Goal: Task Accomplishment & Management: Complete application form

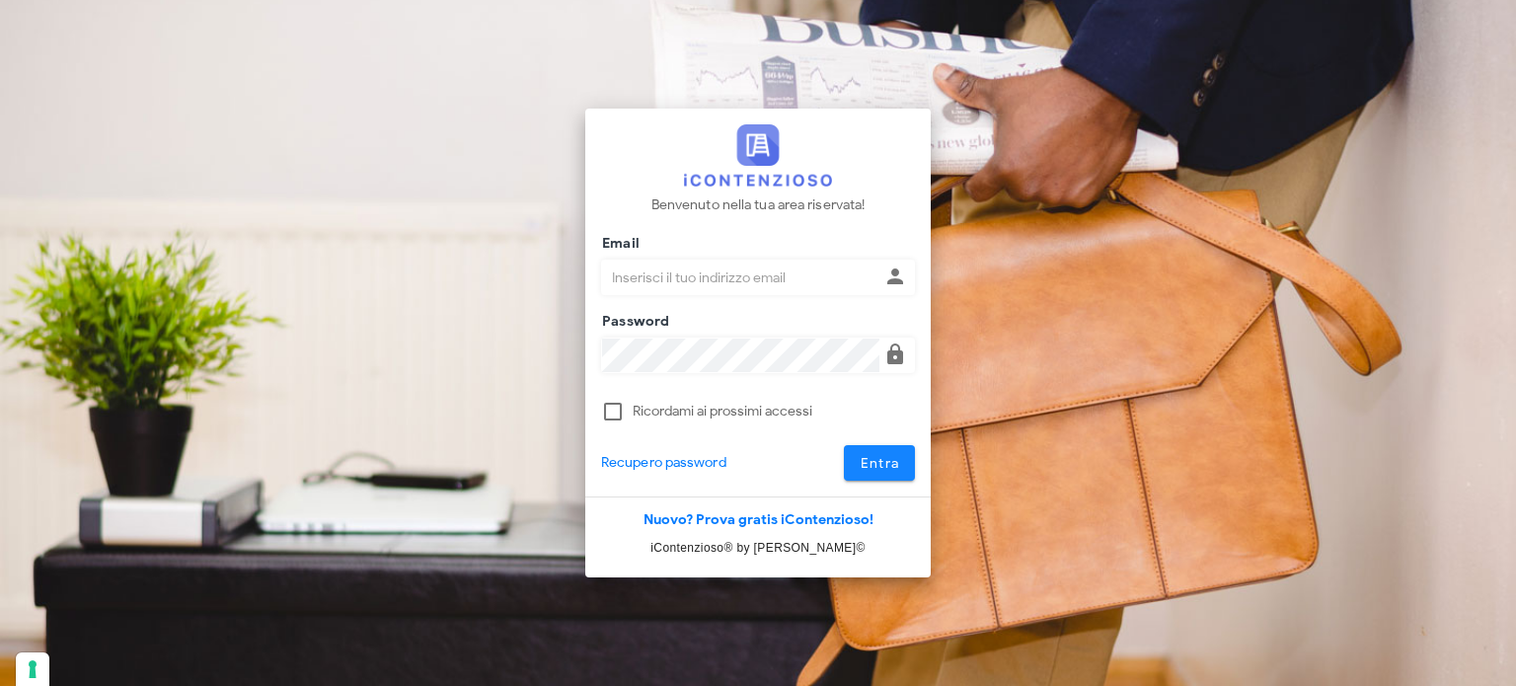
type input "avvocatobrunomaviglia@gmail.com"
click at [878, 456] on span "Entra" at bounding box center [880, 463] width 40 height 17
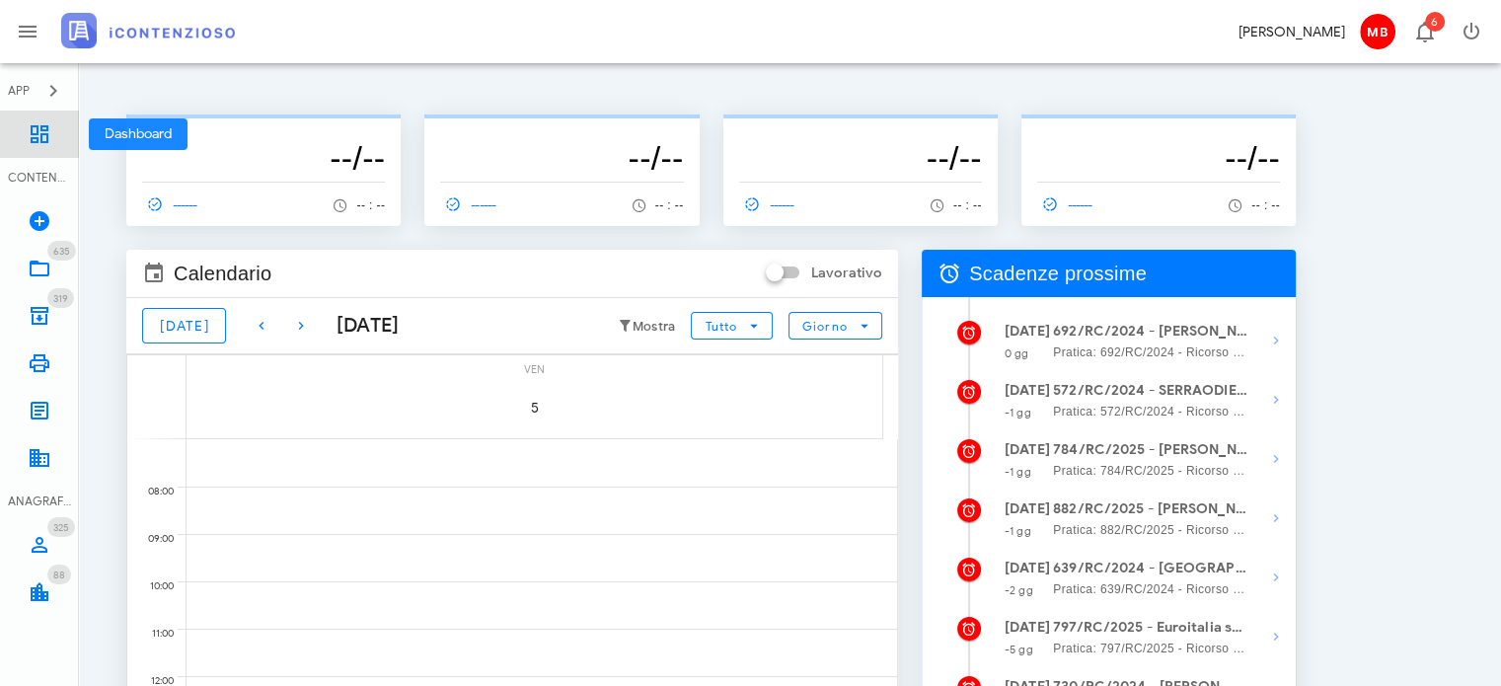
click at [43, 144] on icon at bounding box center [40, 134] width 24 height 24
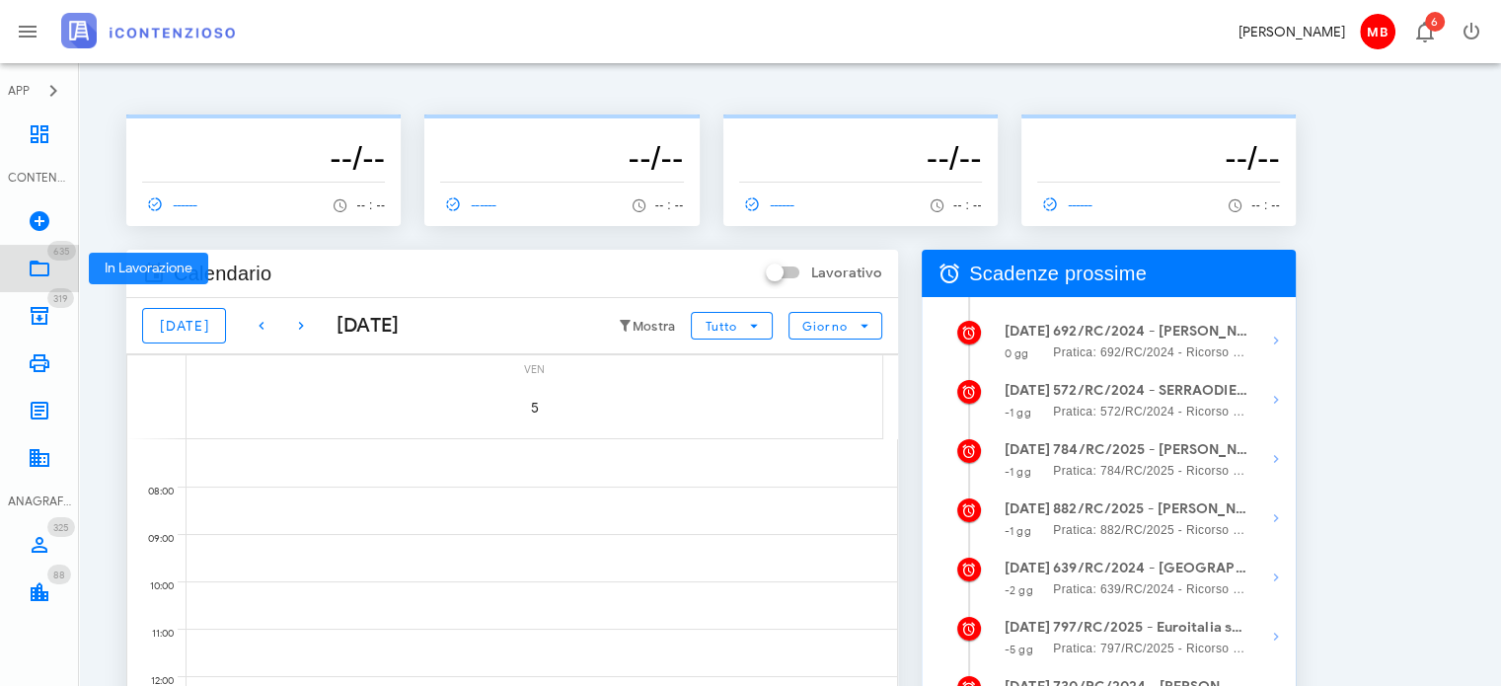
click at [56, 263] on link "635 In Lavorazione 635" at bounding box center [39, 268] width 79 height 47
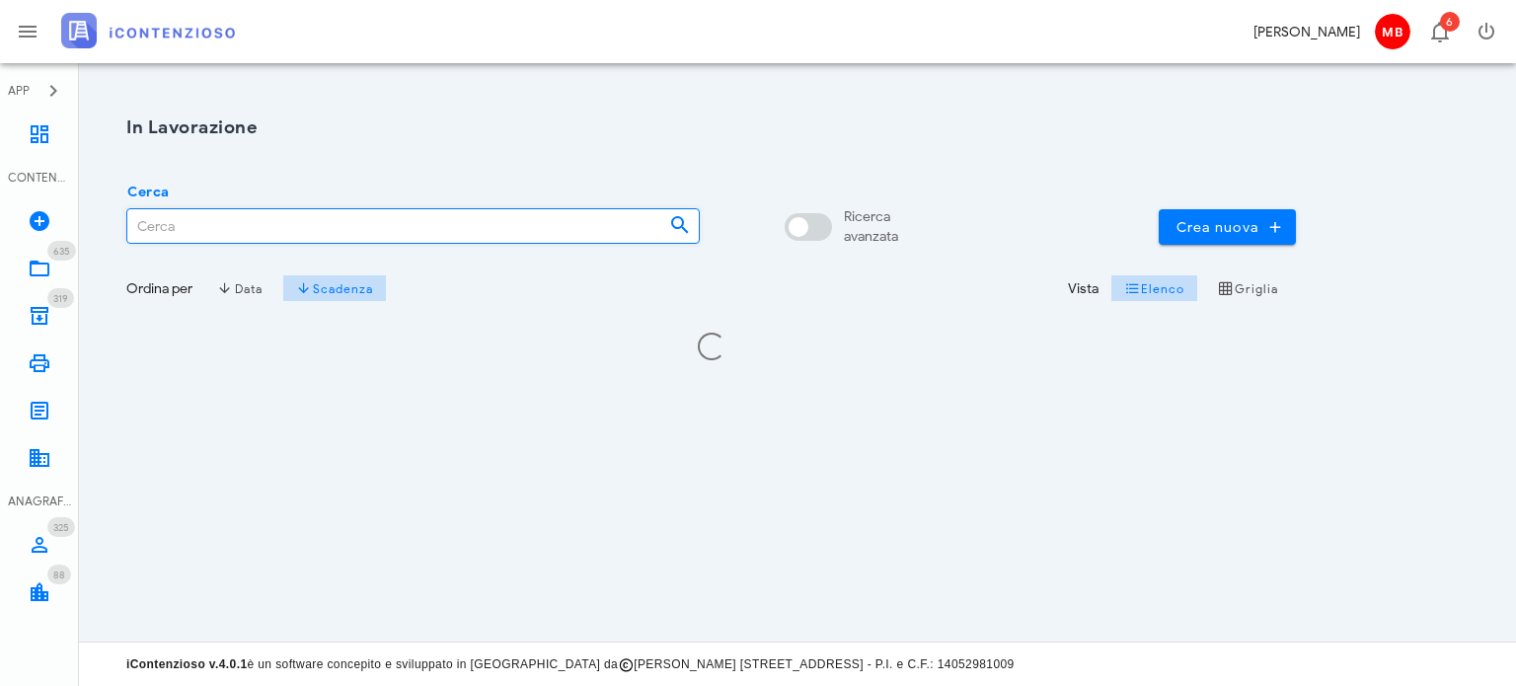
click at [253, 224] on input "Cerca" at bounding box center [390, 226] width 526 height 34
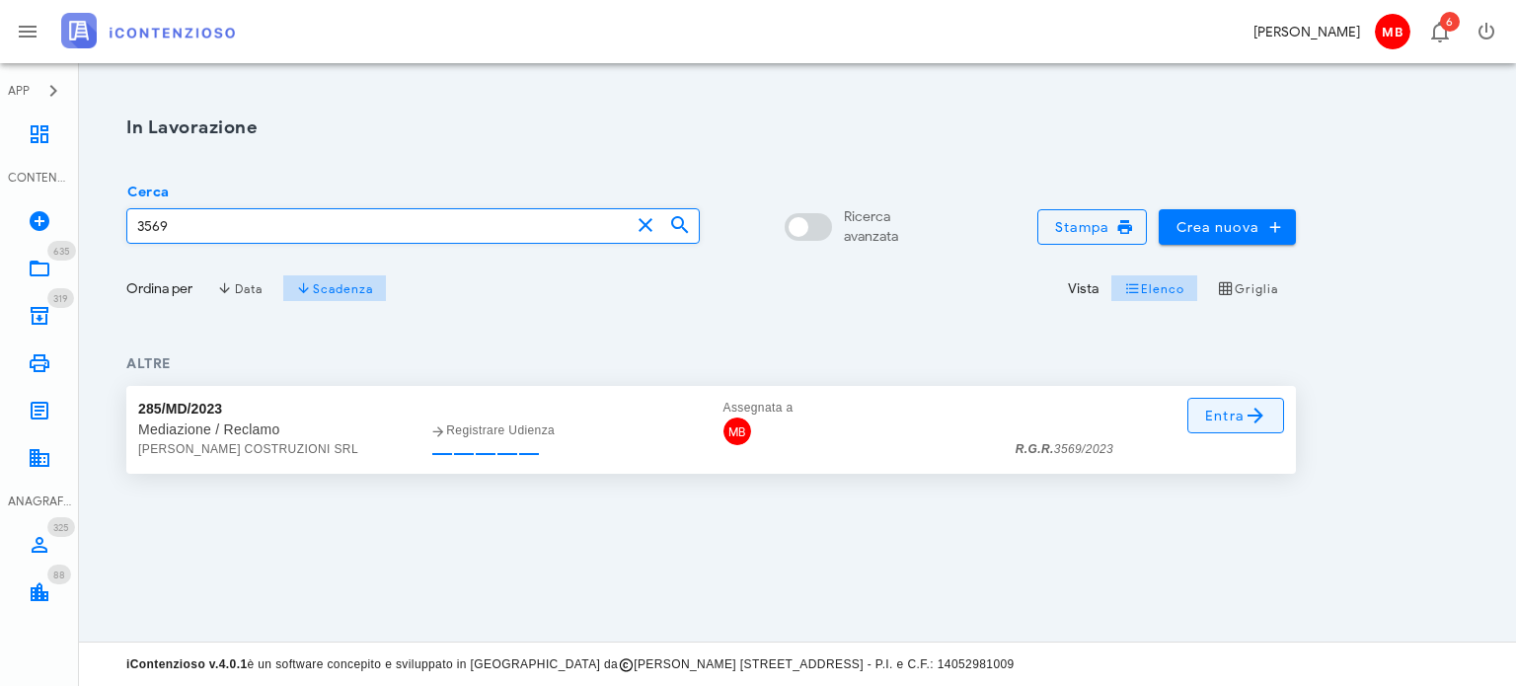
type input "3569"
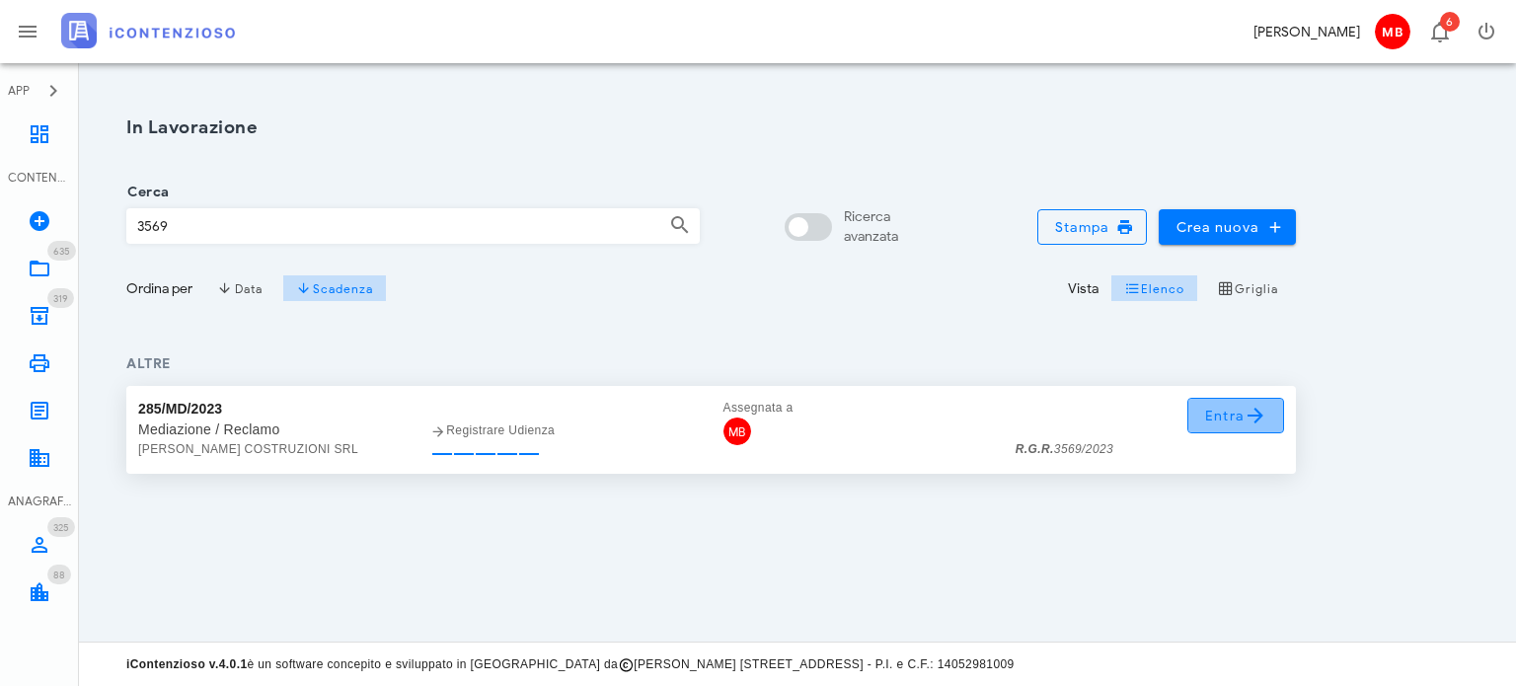
click at [1261, 407] on icon at bounding box center [1255, 416] width 24 height 24
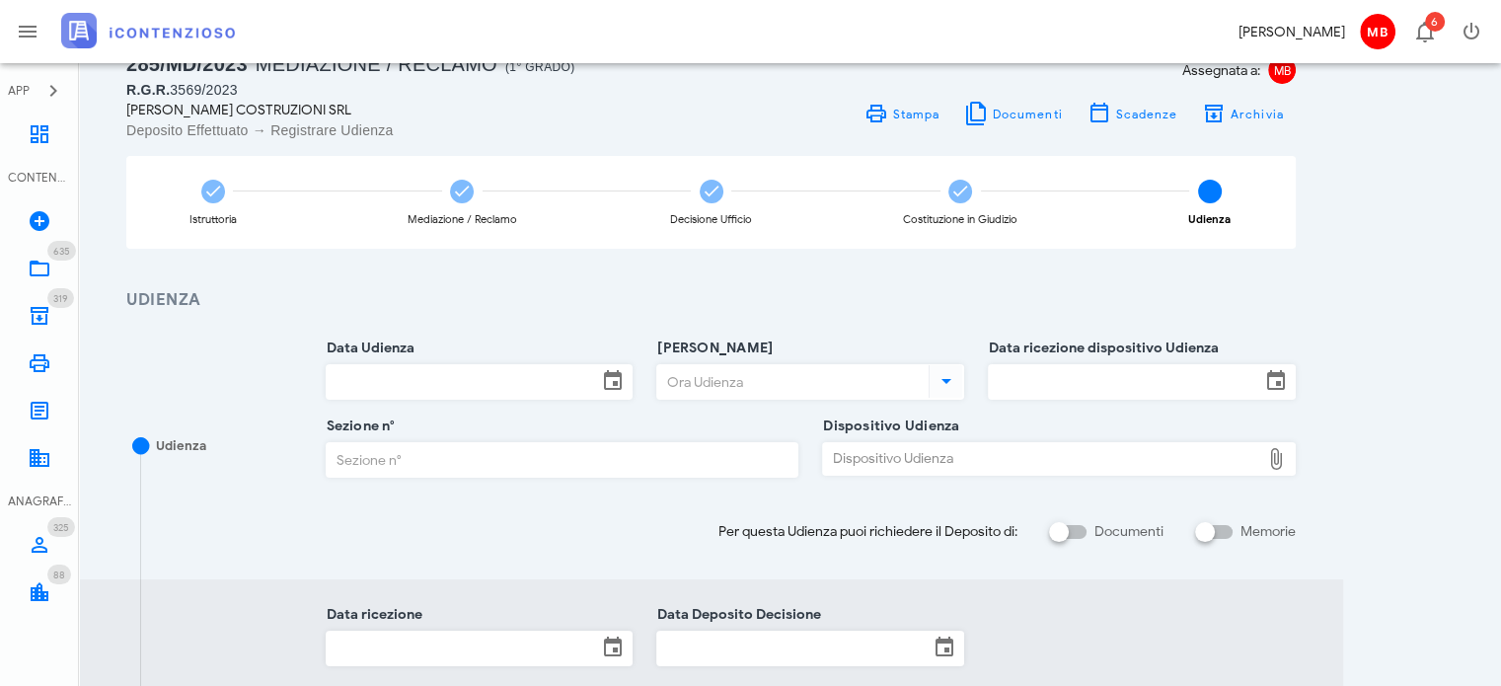
scroll to position [197, 0]
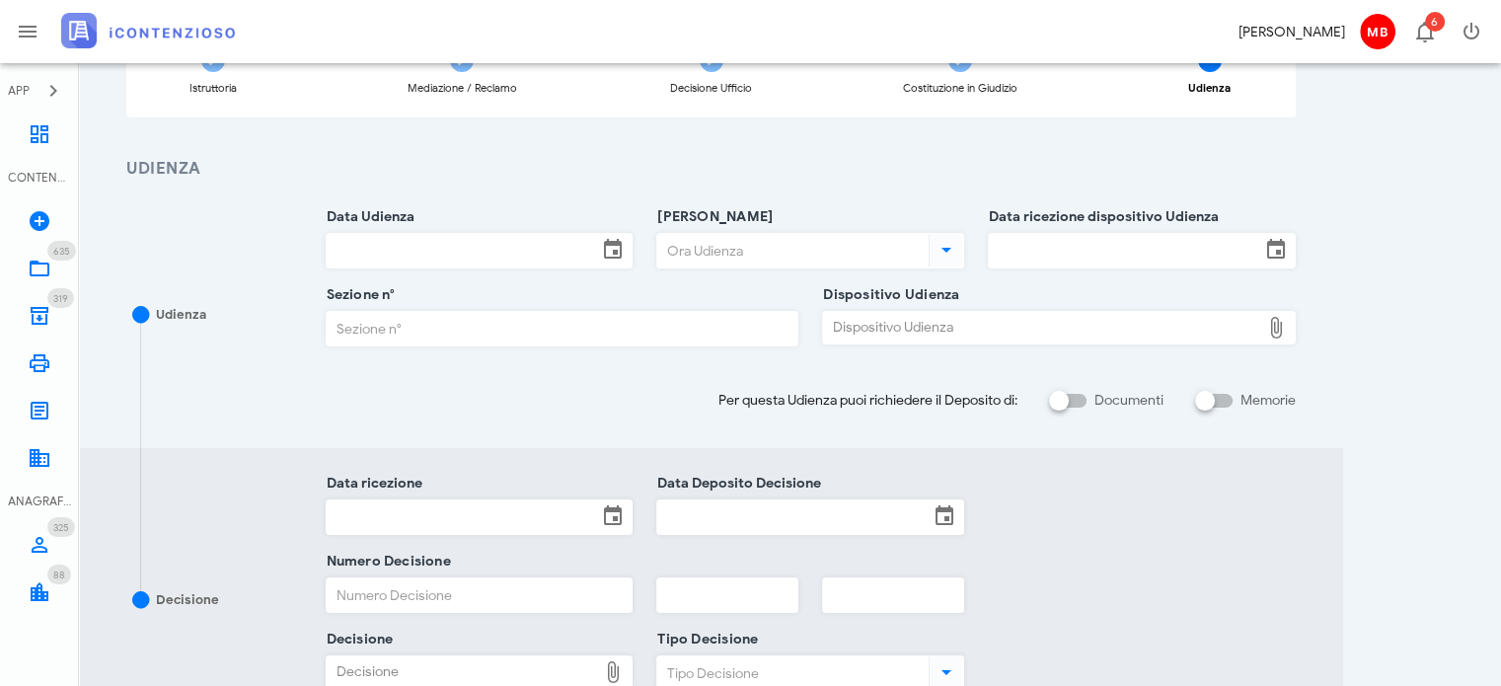
click at [896, 319] on div "Dispositivo Udienza" at bounding box center [1041, 328] width 437 height 32
type input "C:\fakepath\AvvTratt___3569_2023.pdf"
click at [703, 246] on input "Ora Udienza" at bounding box center [790, 251] width 267 height 34
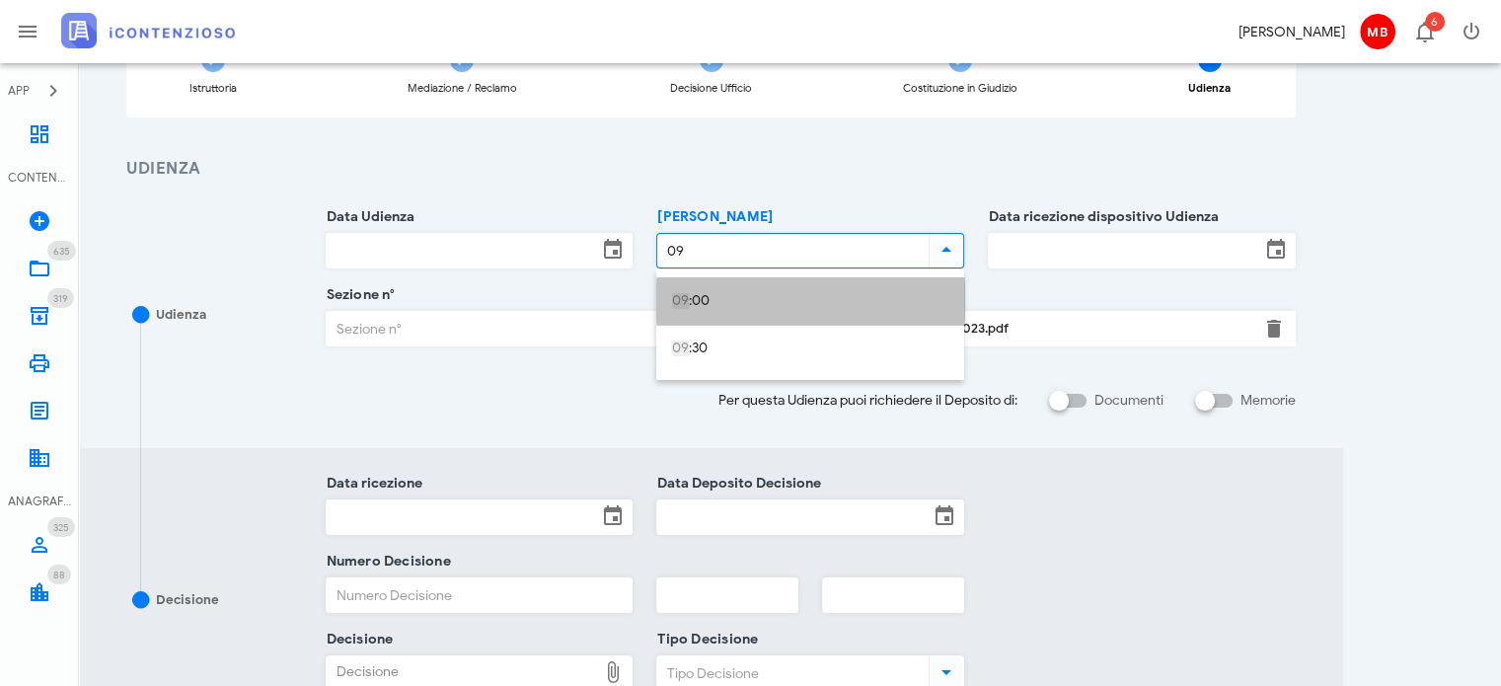
click at [706, 301] on div "09 :00" at bounding box center [810, 301] width 276 height 17
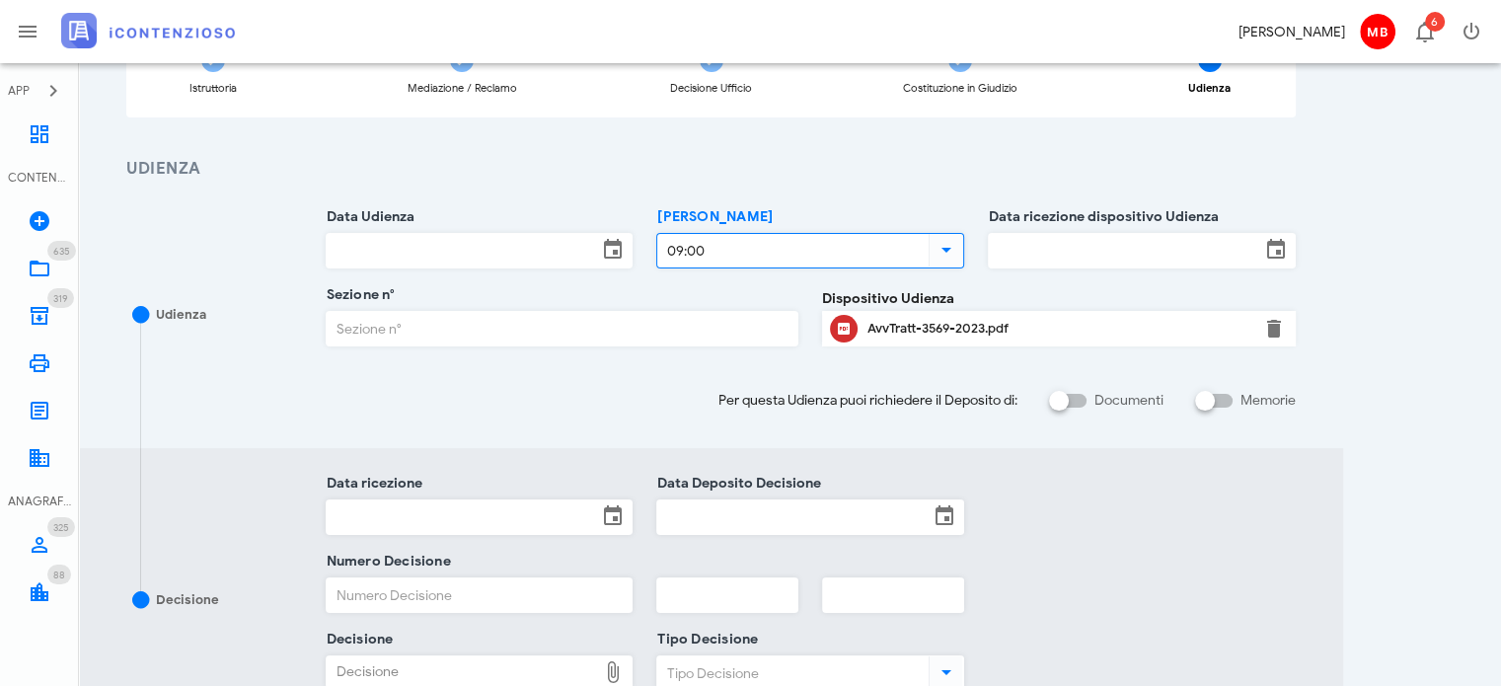
type input "09:00"
click at [517, 244] on input "Data Udienza" at bounding box center [462, 251] width 271 height 34
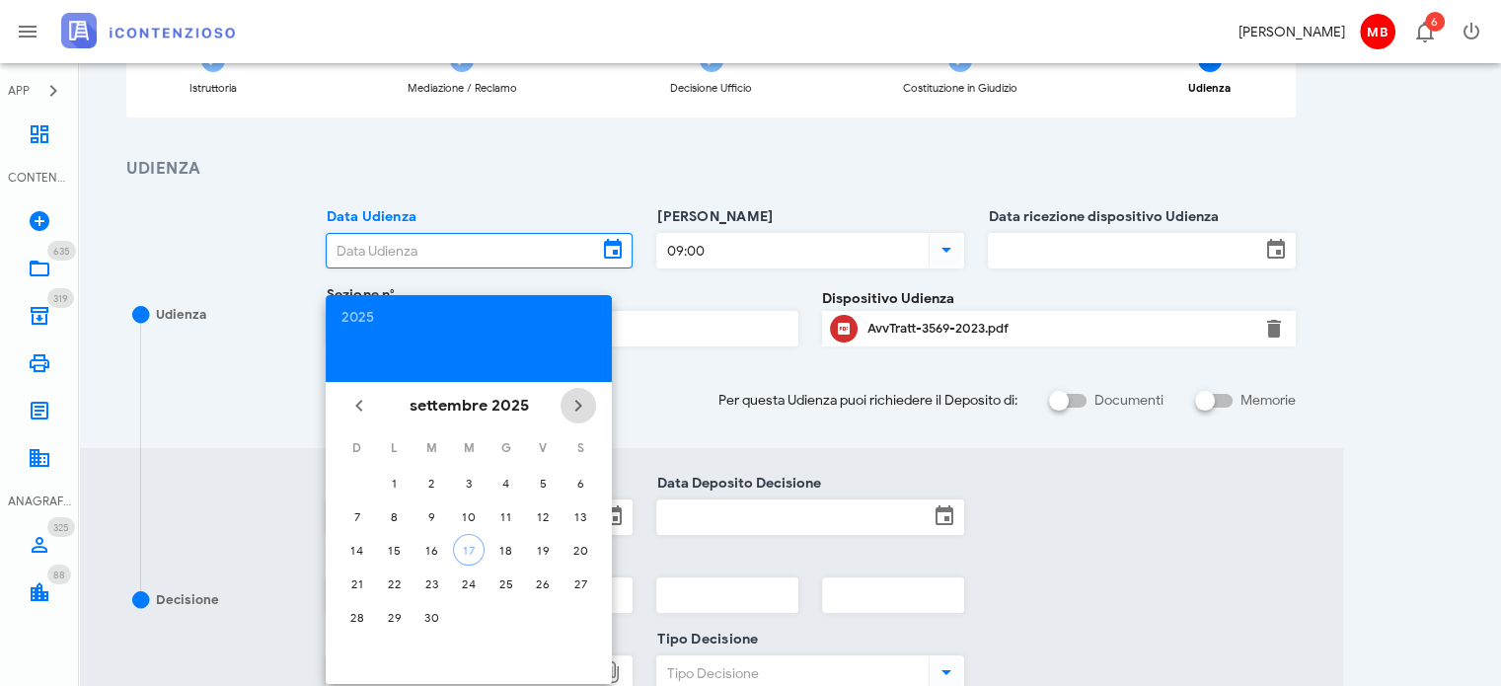
click at [573, 415] on icon "Il prossimo mese" at bounding box center [578, 406] width 24 height 24
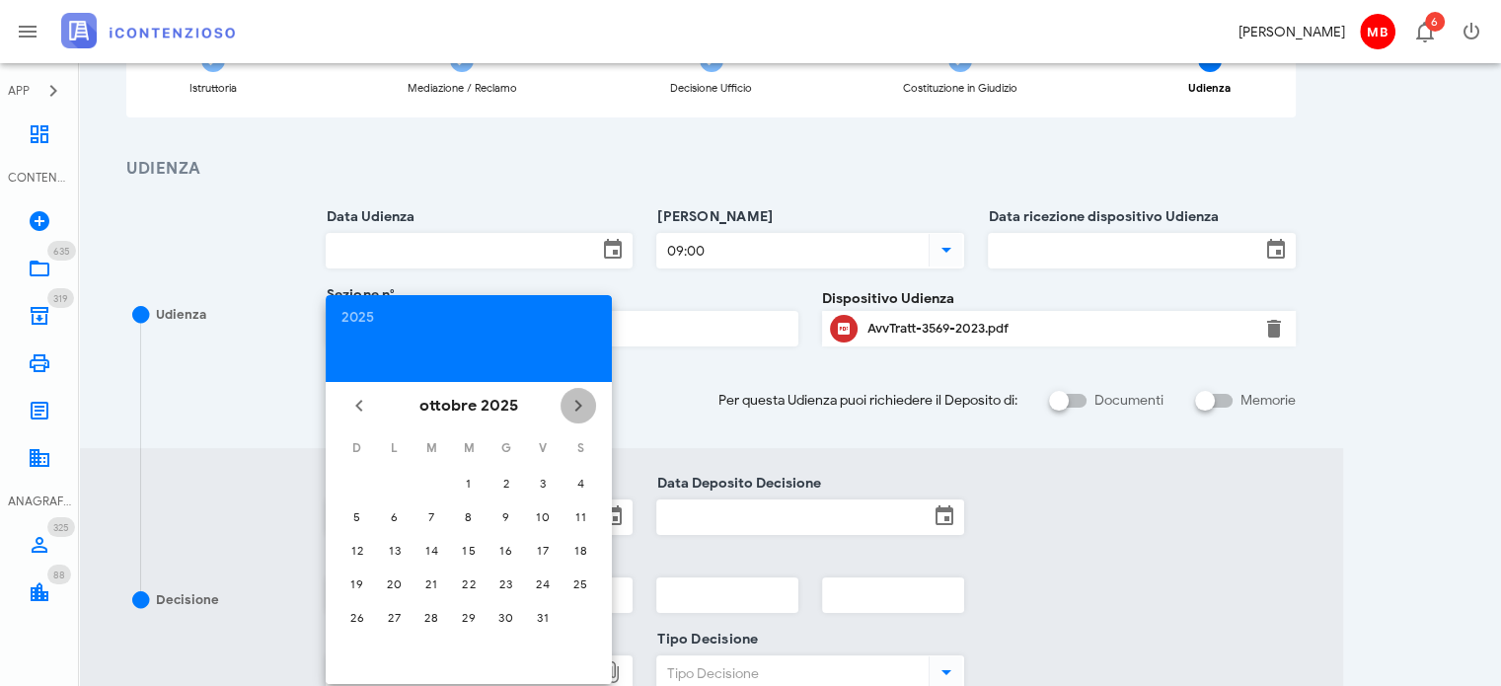
click at [573, 415] on icon "Il prossimo mese" at bounding box center [578, 406] width 24 height 24
click at [395, 549] on div "10" at bounding box center [395, 550] width 32 height 15
type input "10/11/2025"
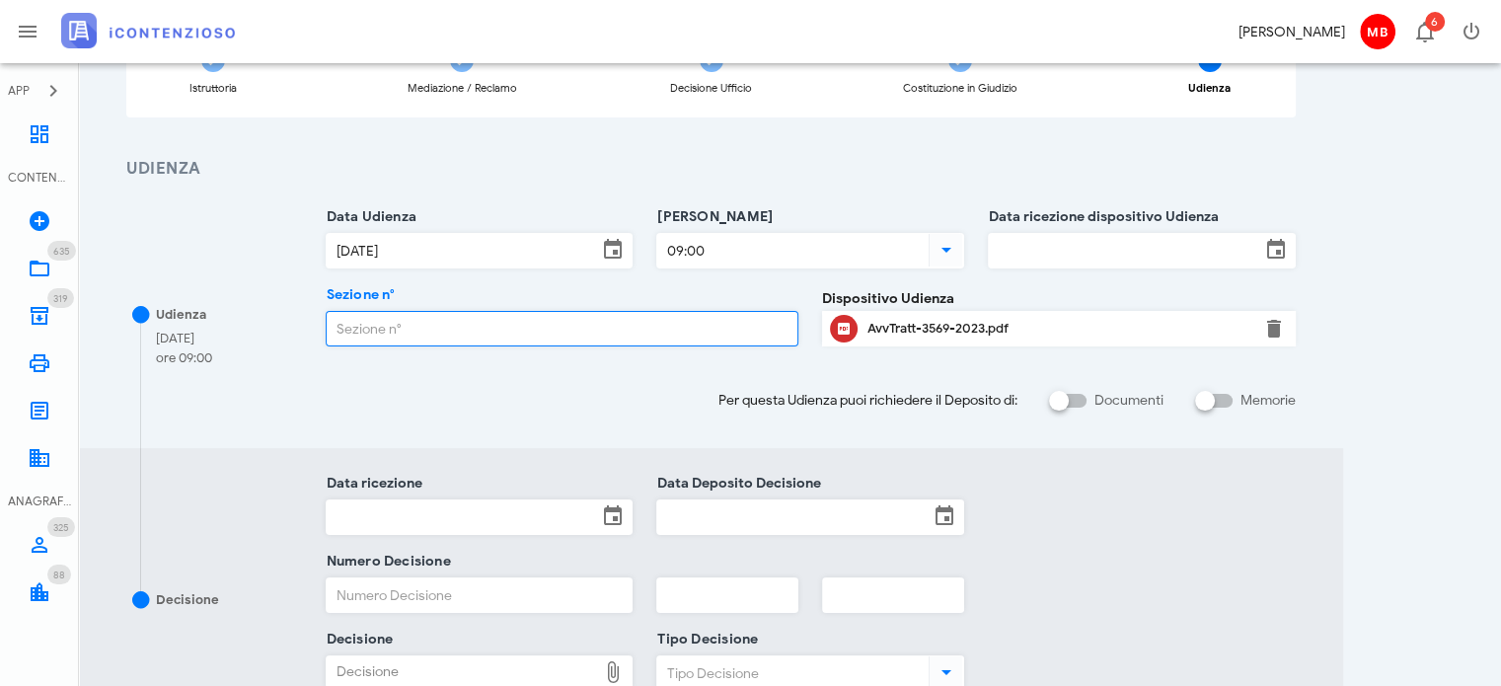
click at [424, 323] on input "Sezione n°" at bounding box center [563, 329] width 472 height 34
type input "4"
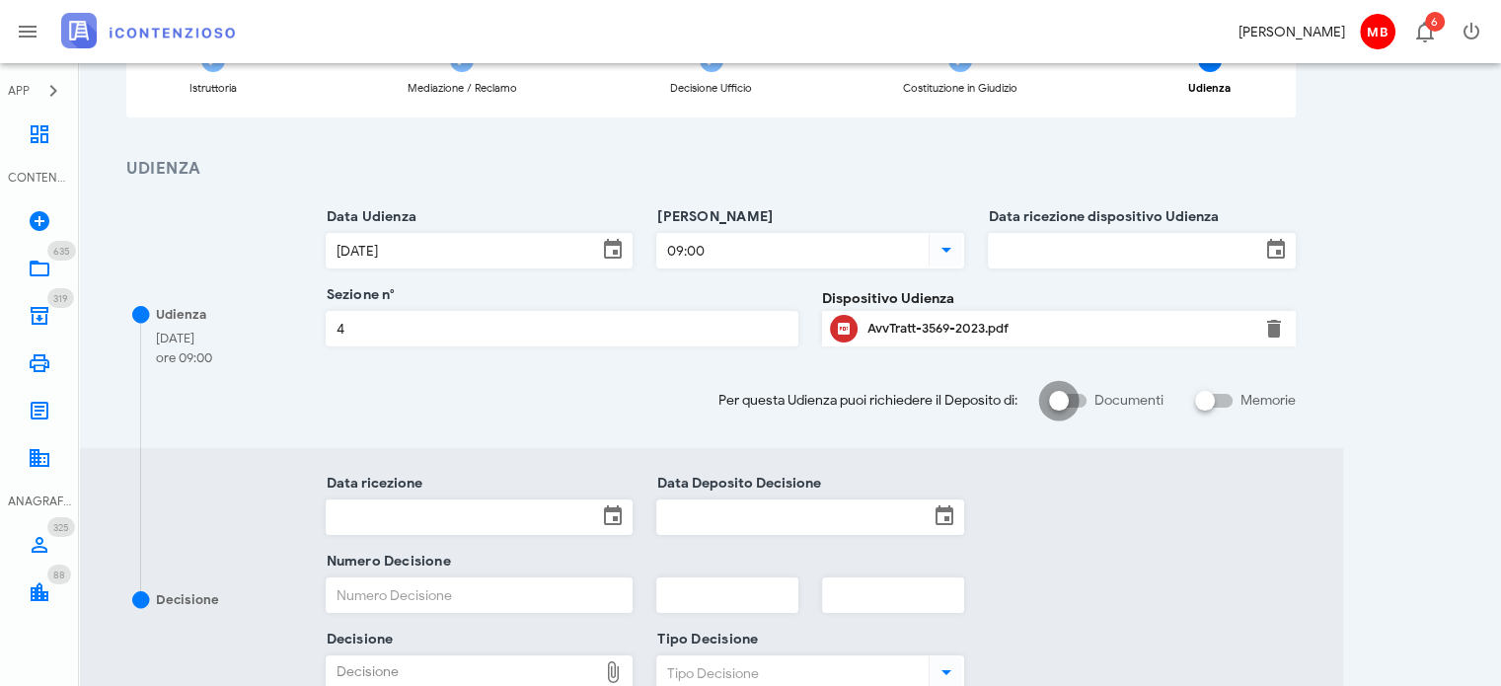
click at [1045, 401] on div at bounding box center [1059, 401] width 34 height 34
checkbox input "true"
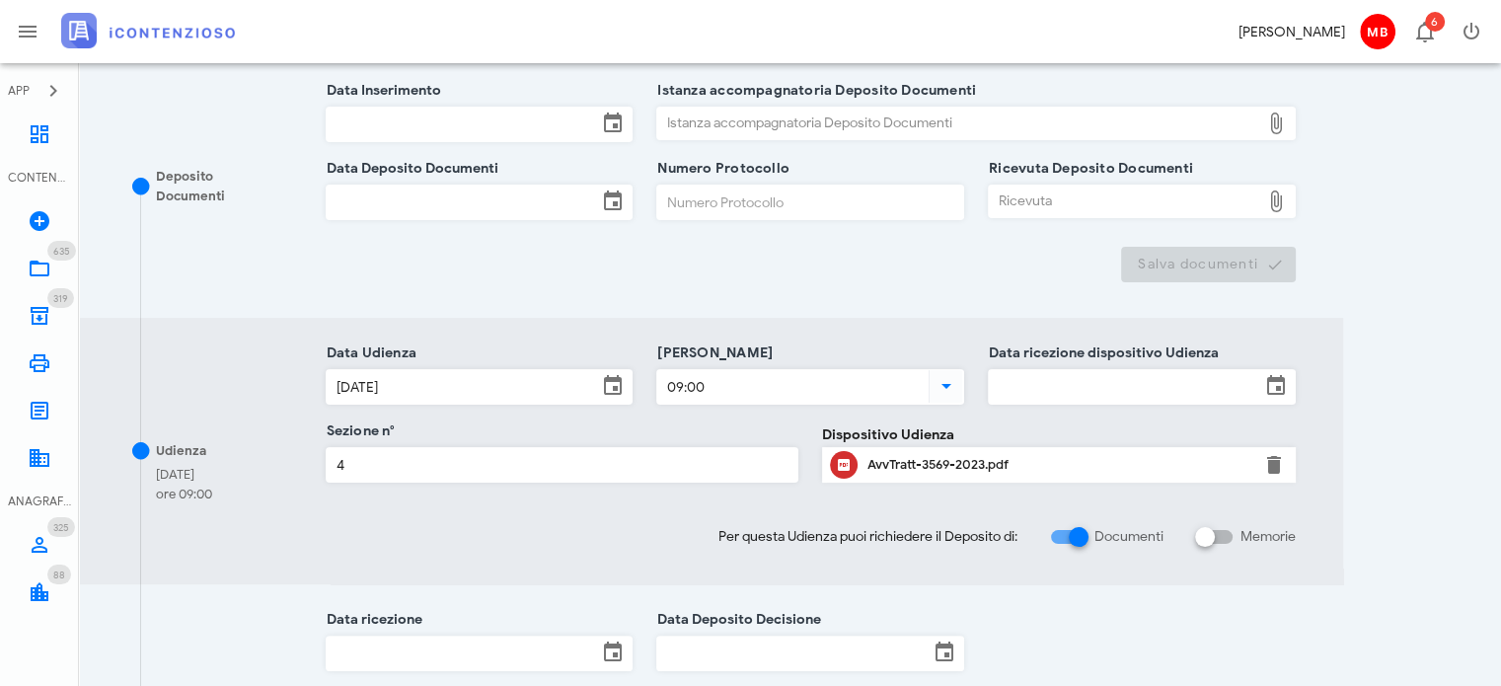
scroll to position [493, 0]
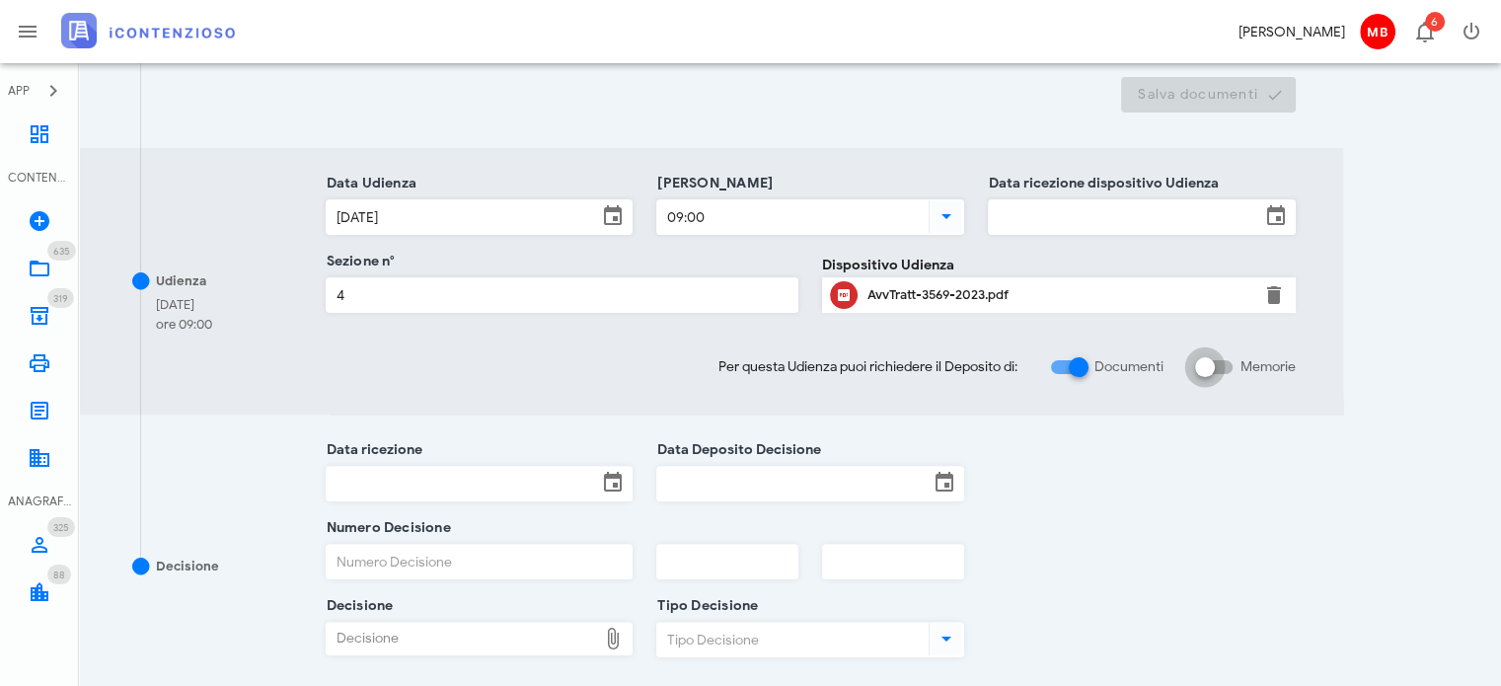
click at [1204, 354] on div at bounding box center [1205, 367] width 34 height 34
checkbox input "true"
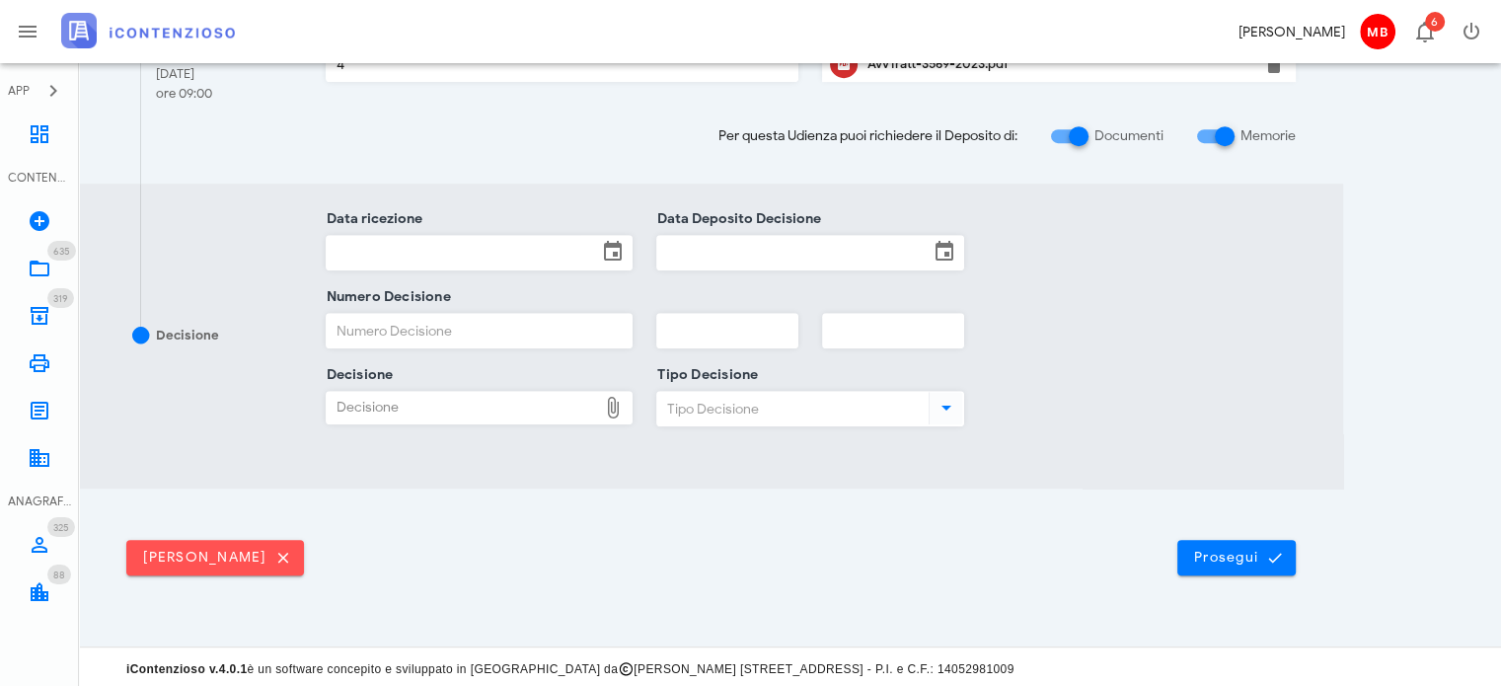
scroll to position [987, 0]
click at [1266, 552] on icon "submit" at bounding box center [1275, 558] width 18 height 18
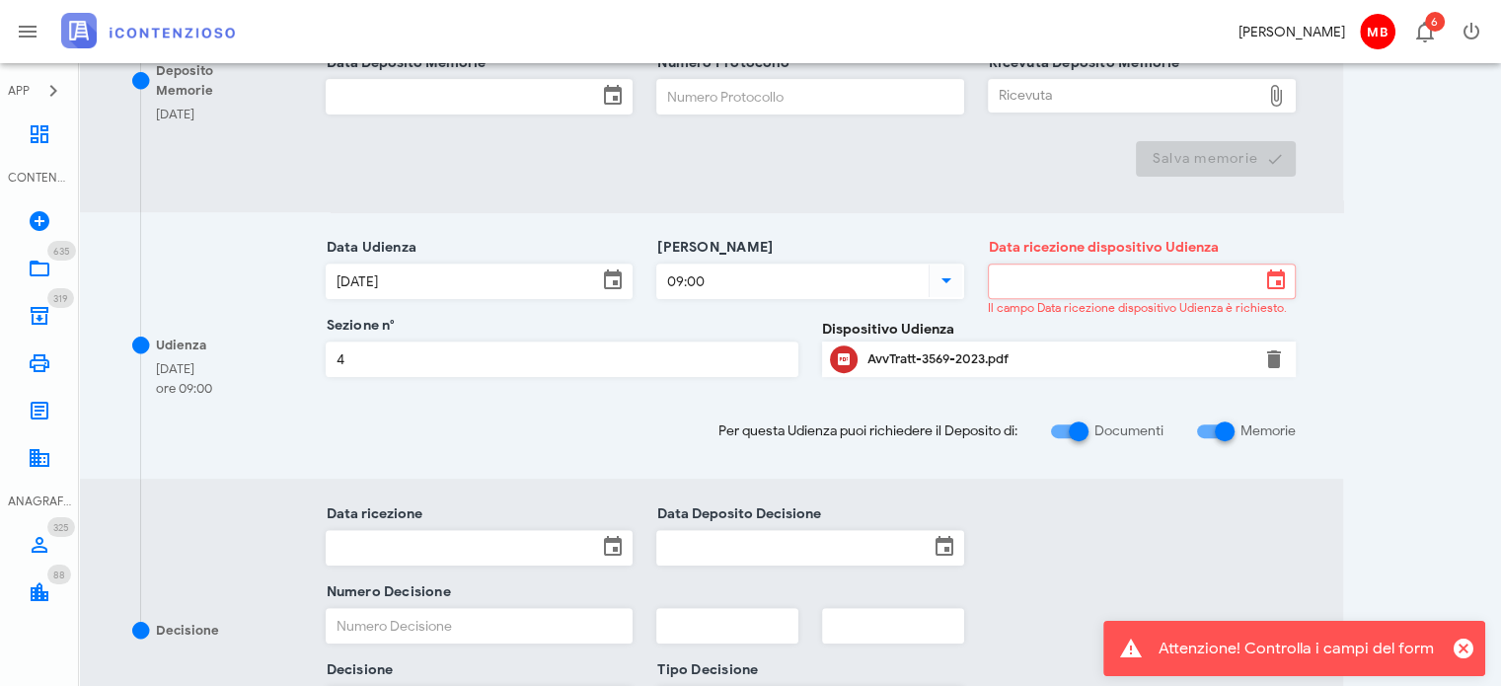
scroll to position [691, 0]
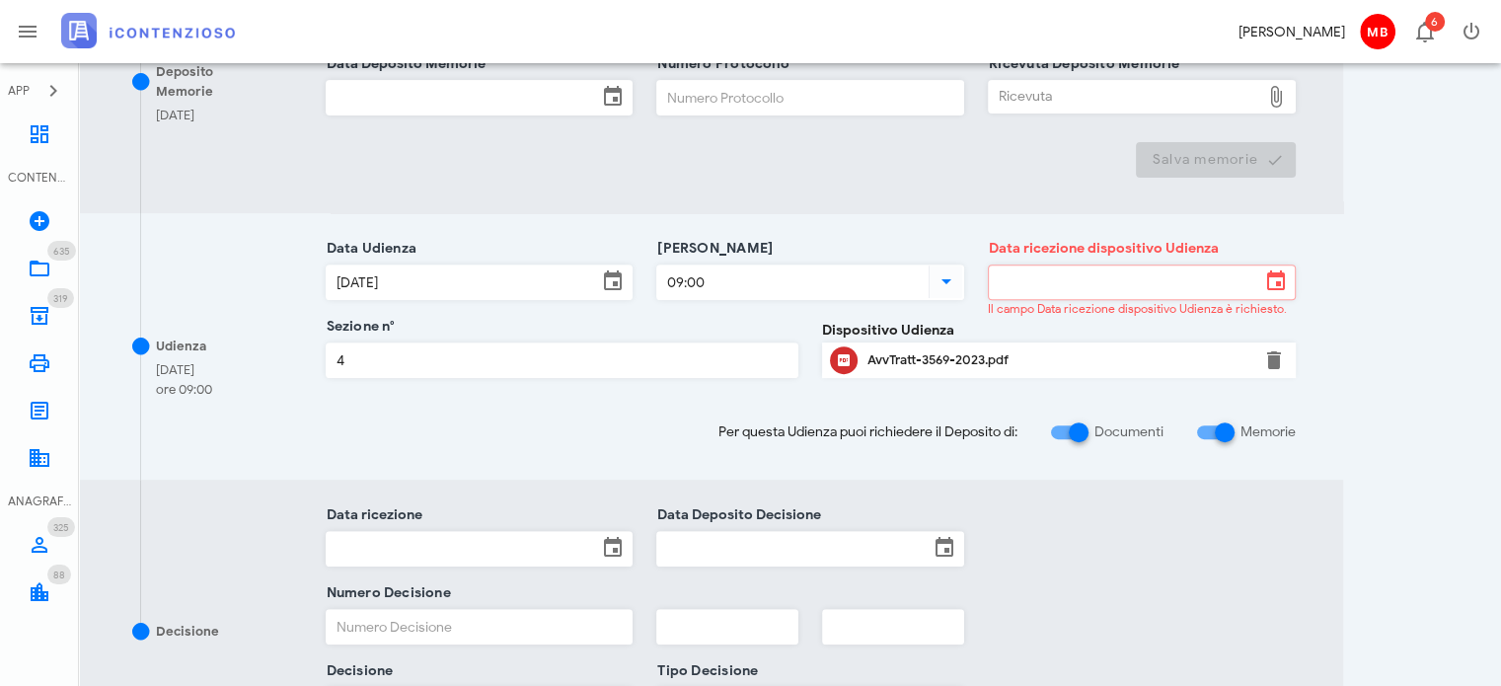
click at [1119, 280] on input "Data ricezione dispositivo Udienza" at bounding box center [1124, 282] width 271 height 34
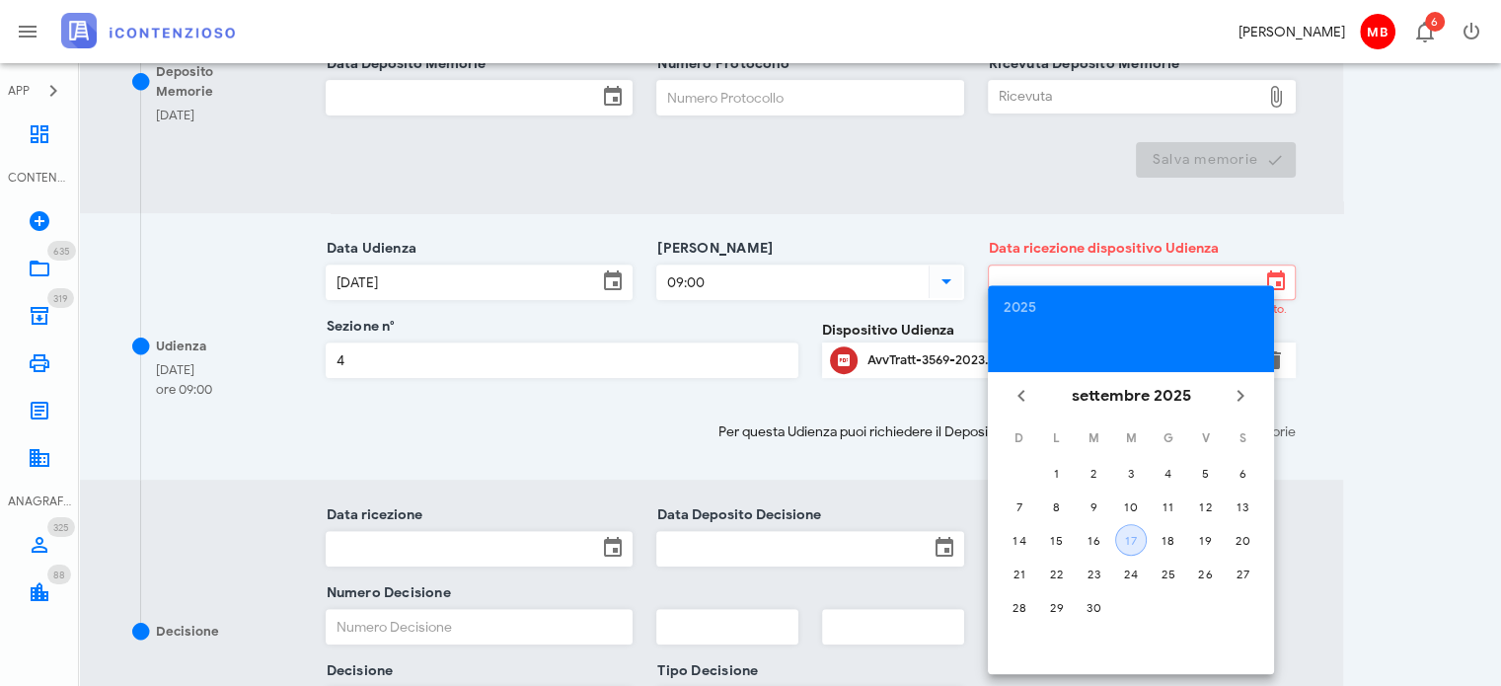
click at [1144, 542] on div "17" at bounding box center [1131, 540] width 30 height 15
type input "17/09/2025"
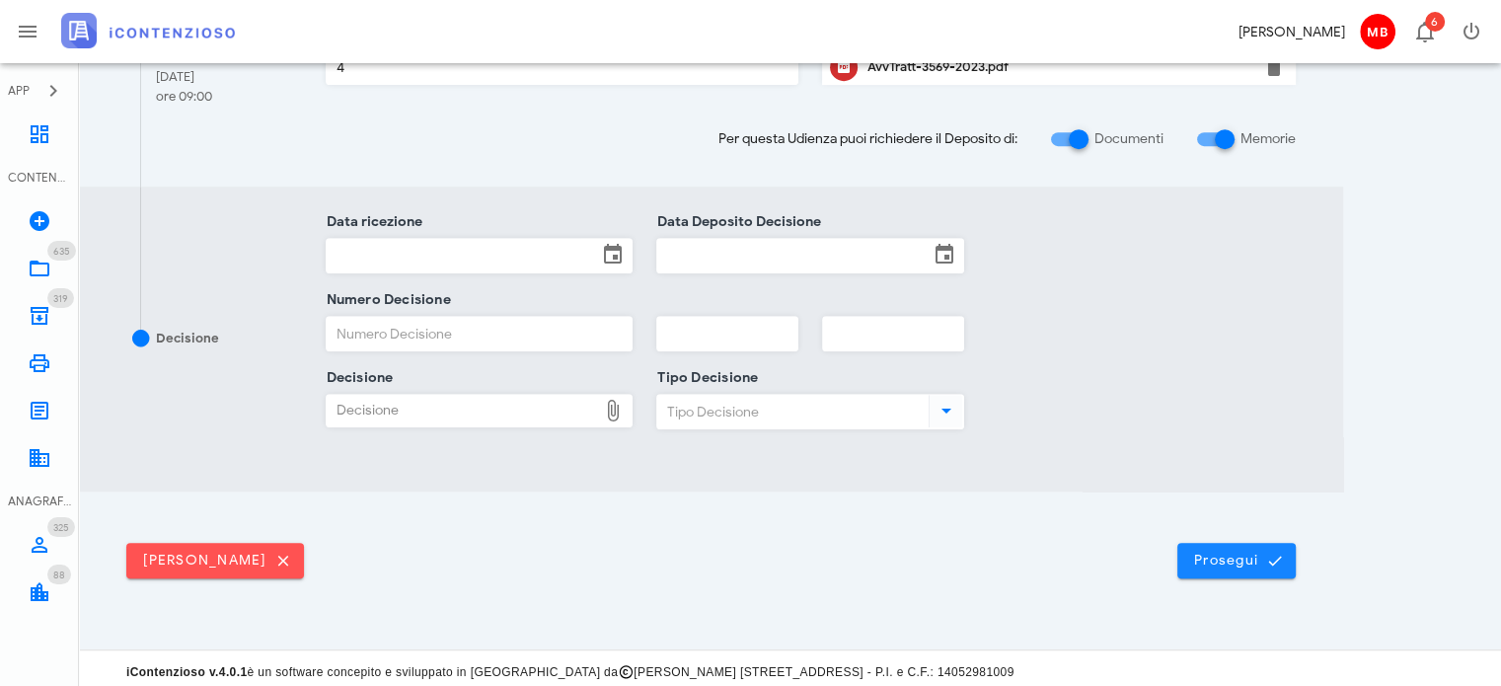
scroll to position [987, 0]
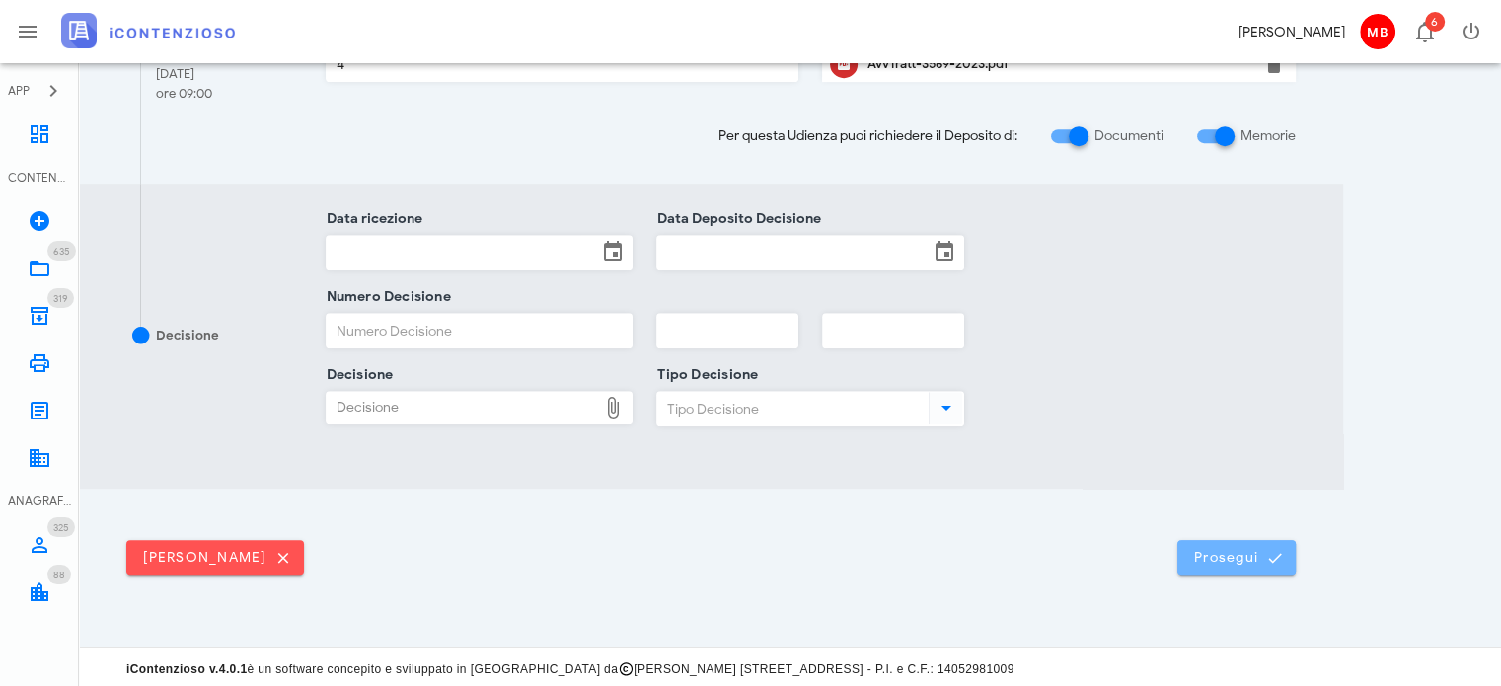
click at [1207, 562] on button "Prosegui" at bounding box center [1236, 558] width 118 height 36
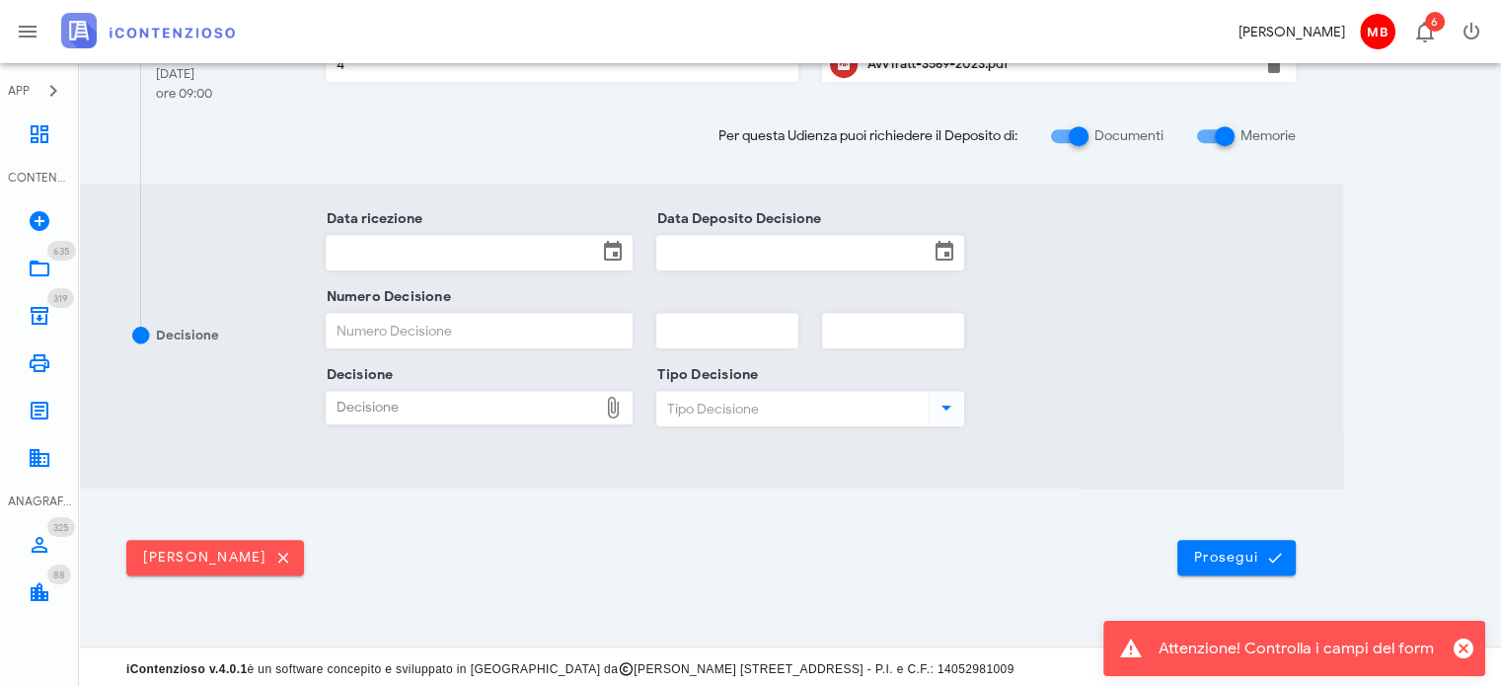
scroll to position [0, 0]
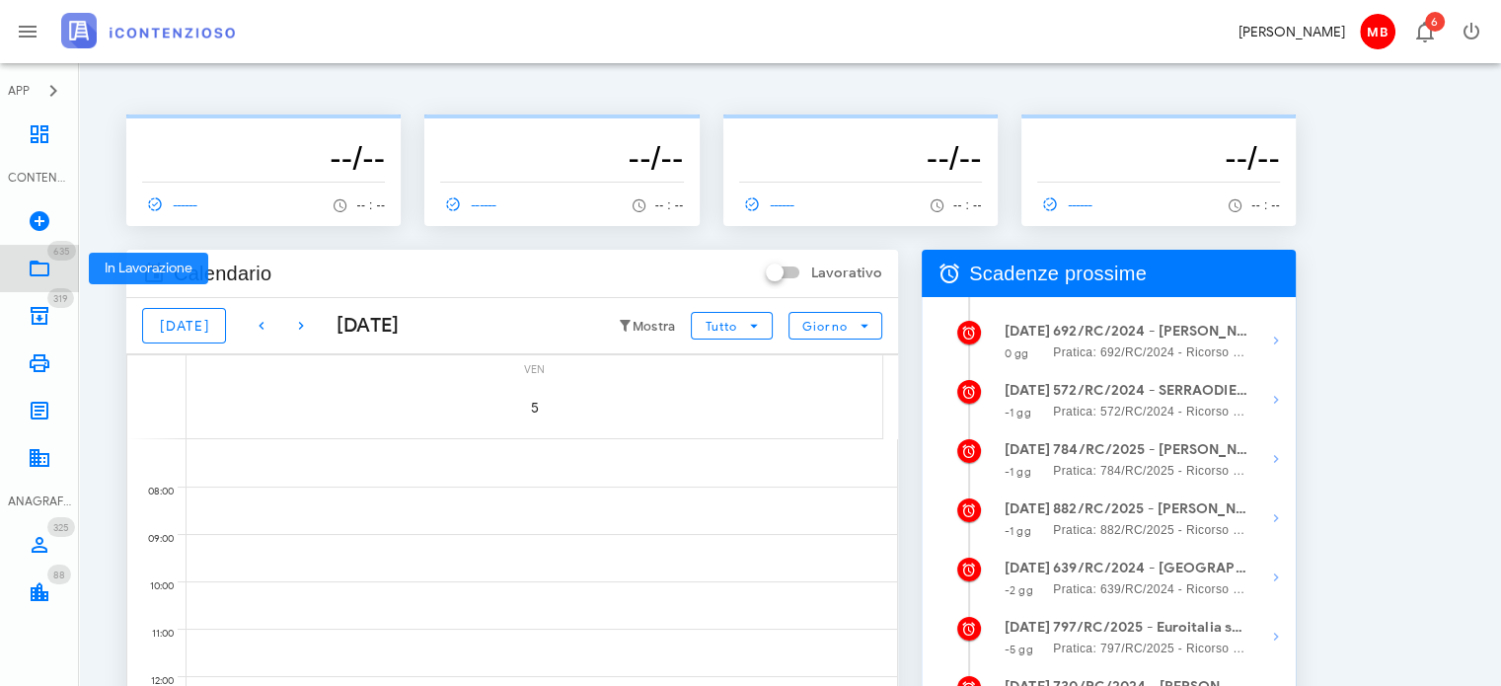
click at [41, 264] on icon at bounding box center [40, 269] width 24 height 24
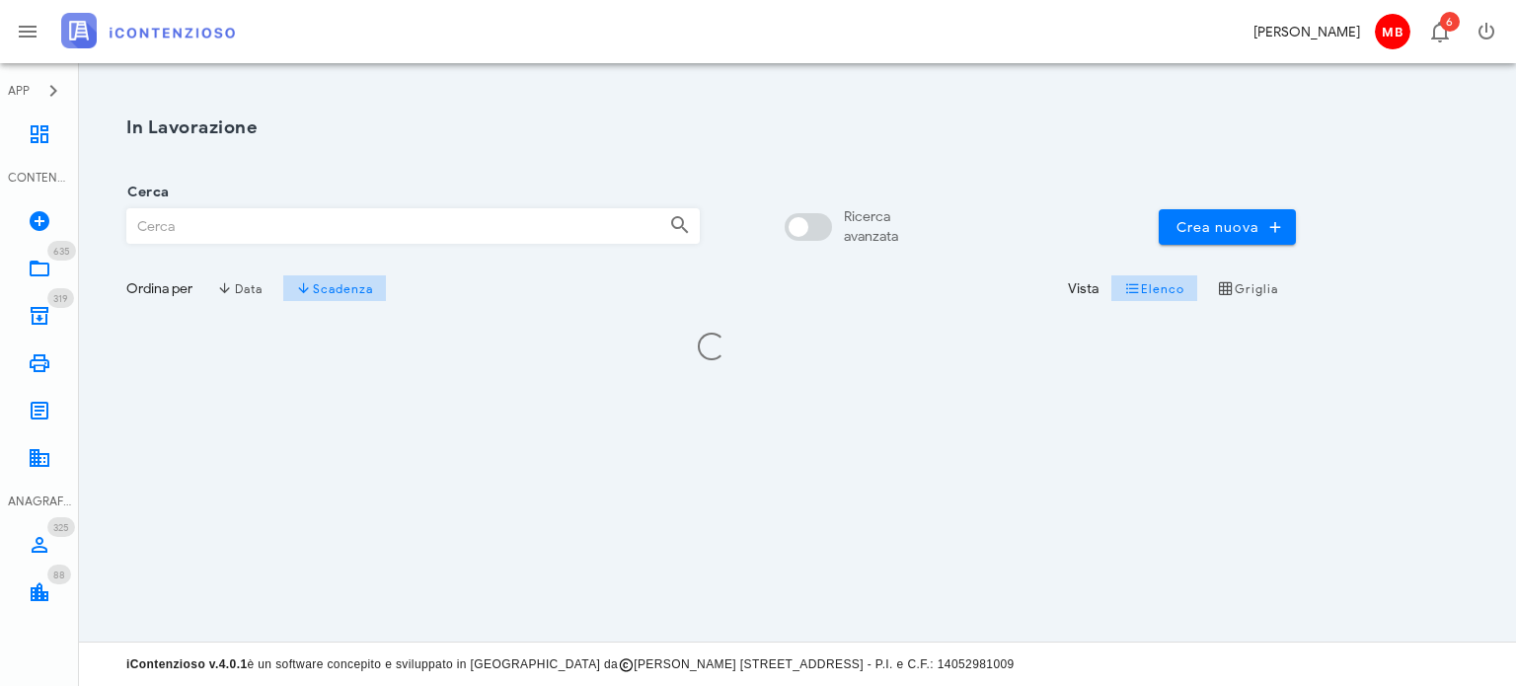
click at [276, 220] on input "Cerca" at bounding box center [390, 226] width 526 height 34
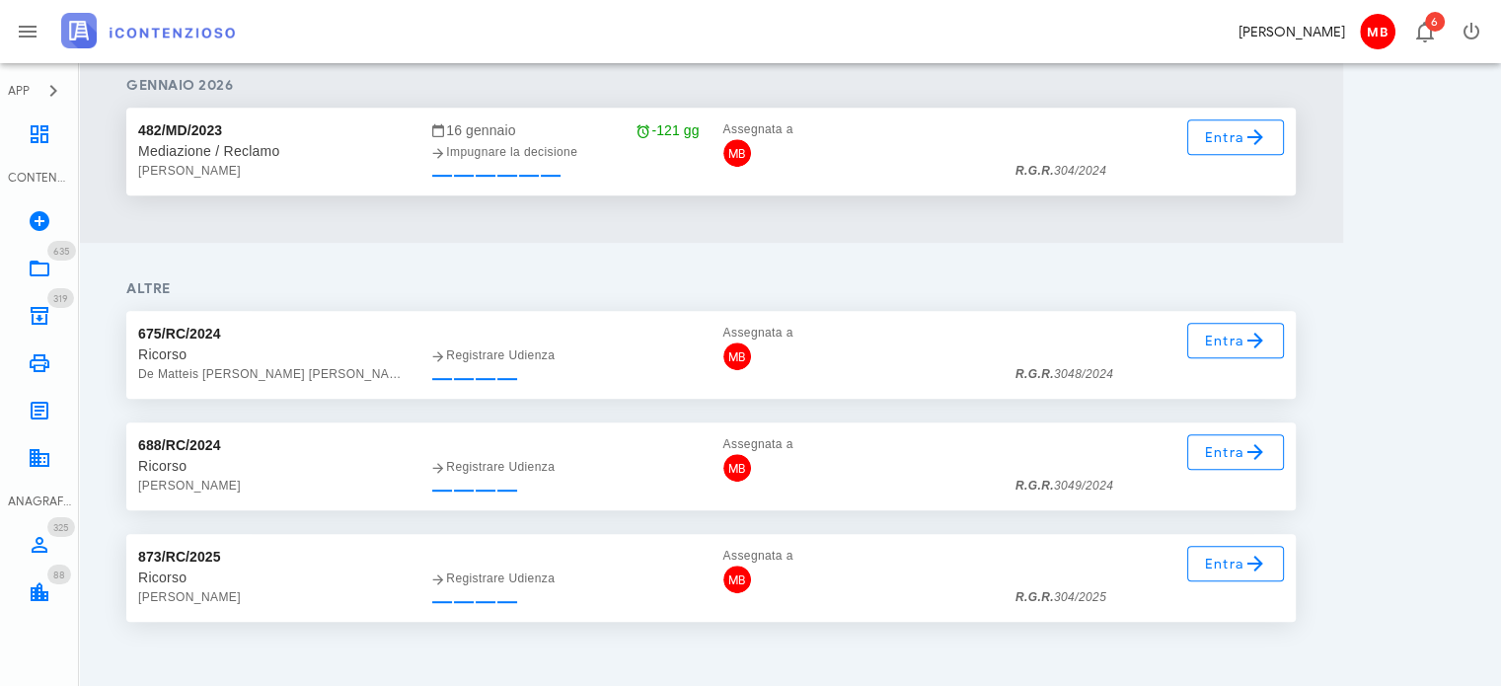
scroll to position [950, 0]
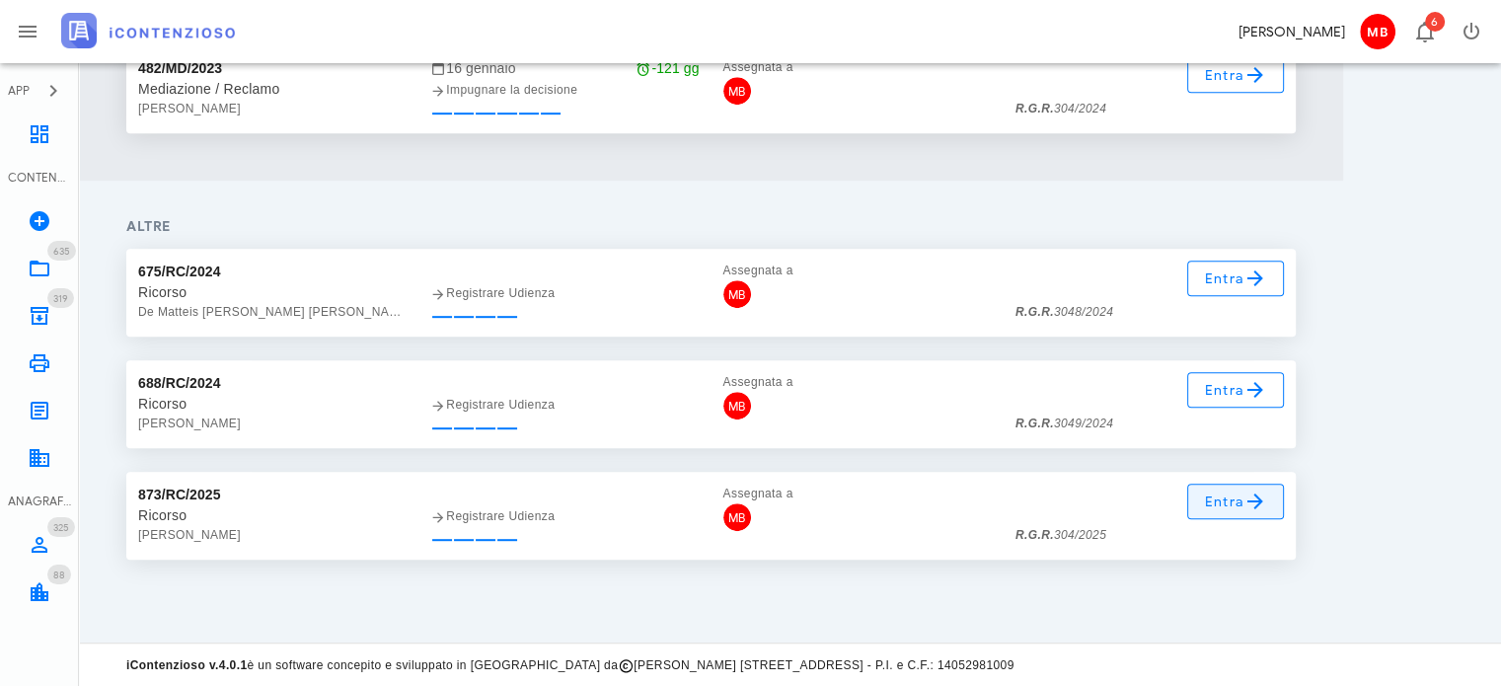
type input "304"
click at [1220, 507] on span "Entra" at bounding box center [1236, 502] width 64 height 24
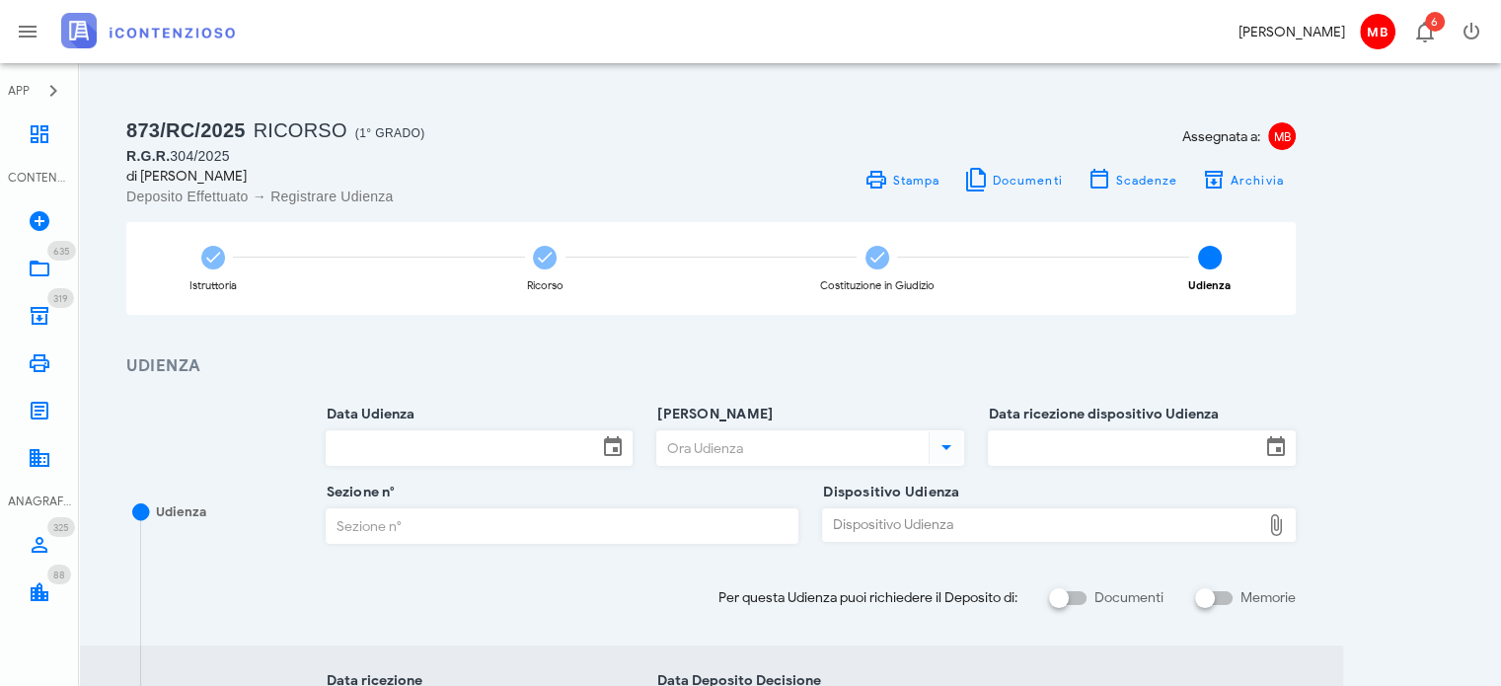
scroll to position [197, 0]
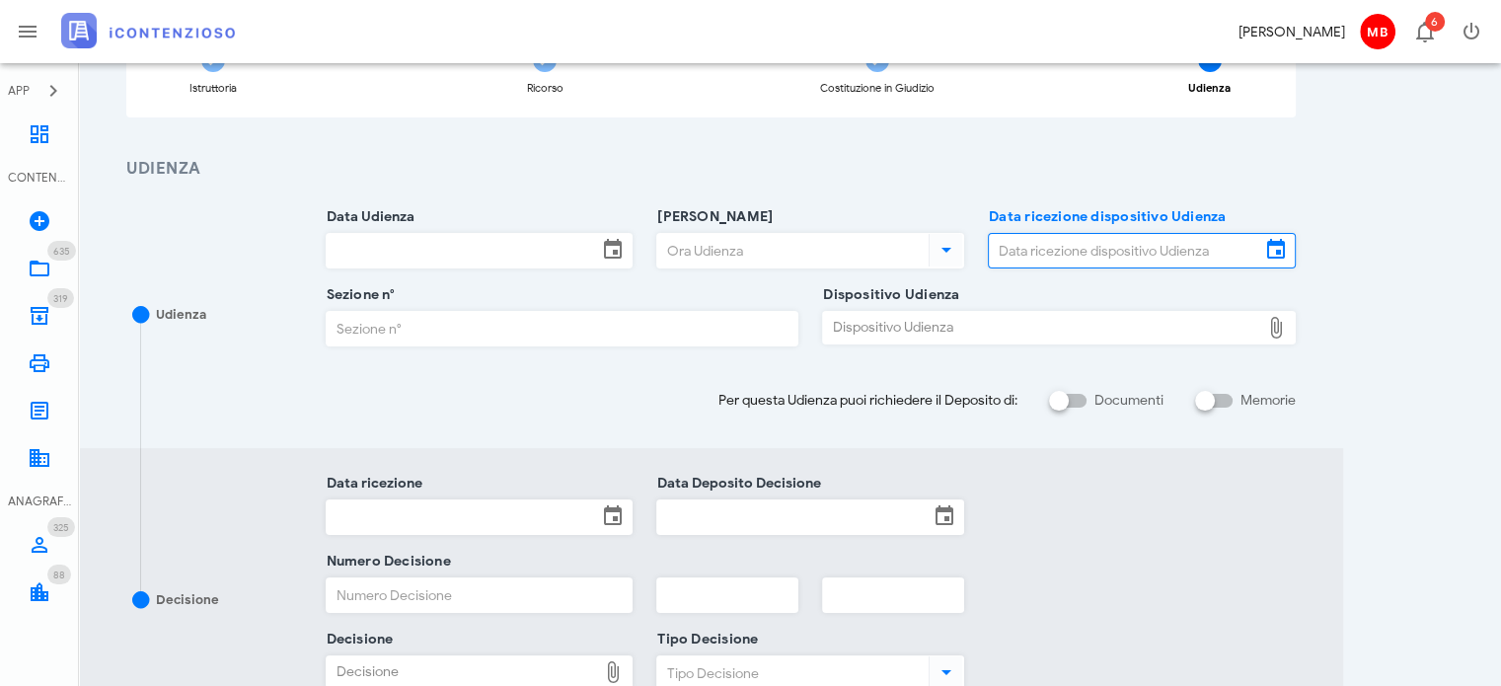
click at [1065, 252] on input "Data ricezione dispositivo Udienza" at bounding box center [1124, 251] width 271 height 34
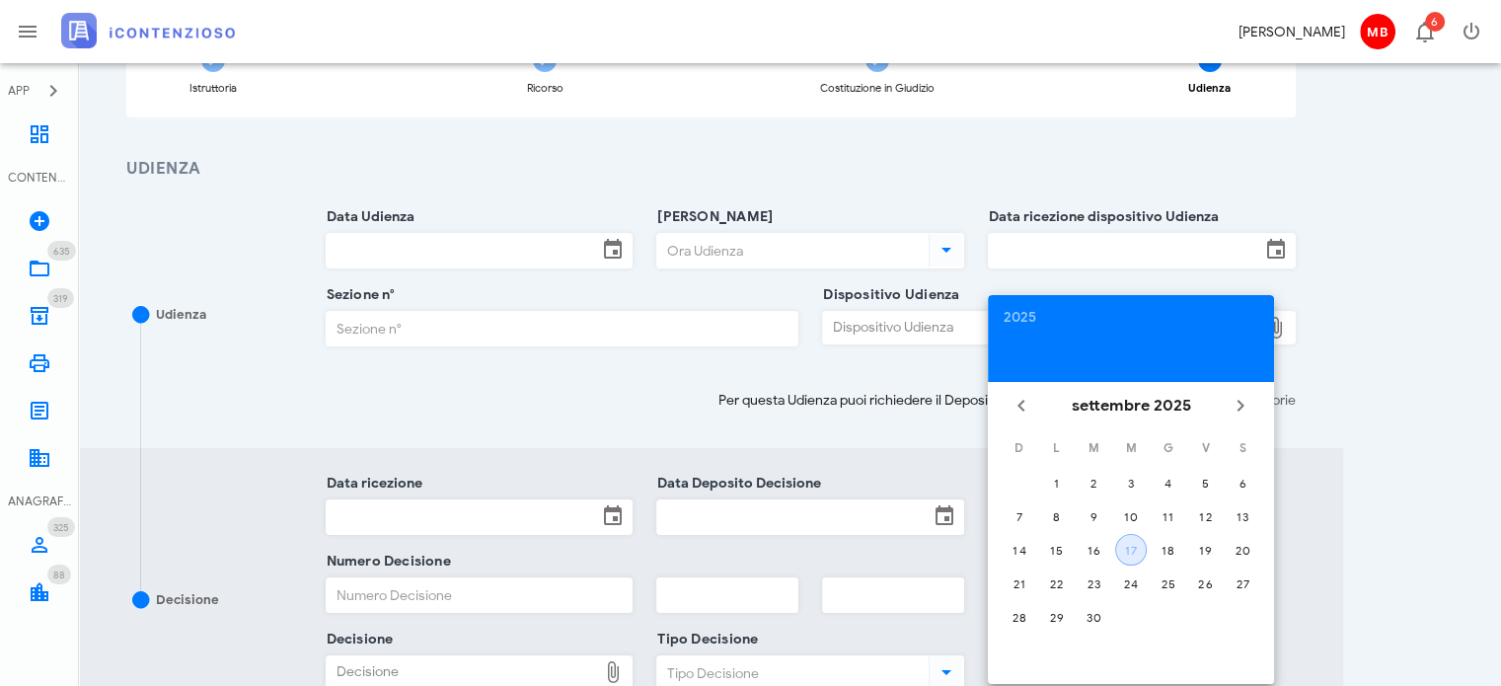
click at [1132, 551] on div "17" at bounding box center [1131, 550] width 30 height 15
type input "17/09/2025"
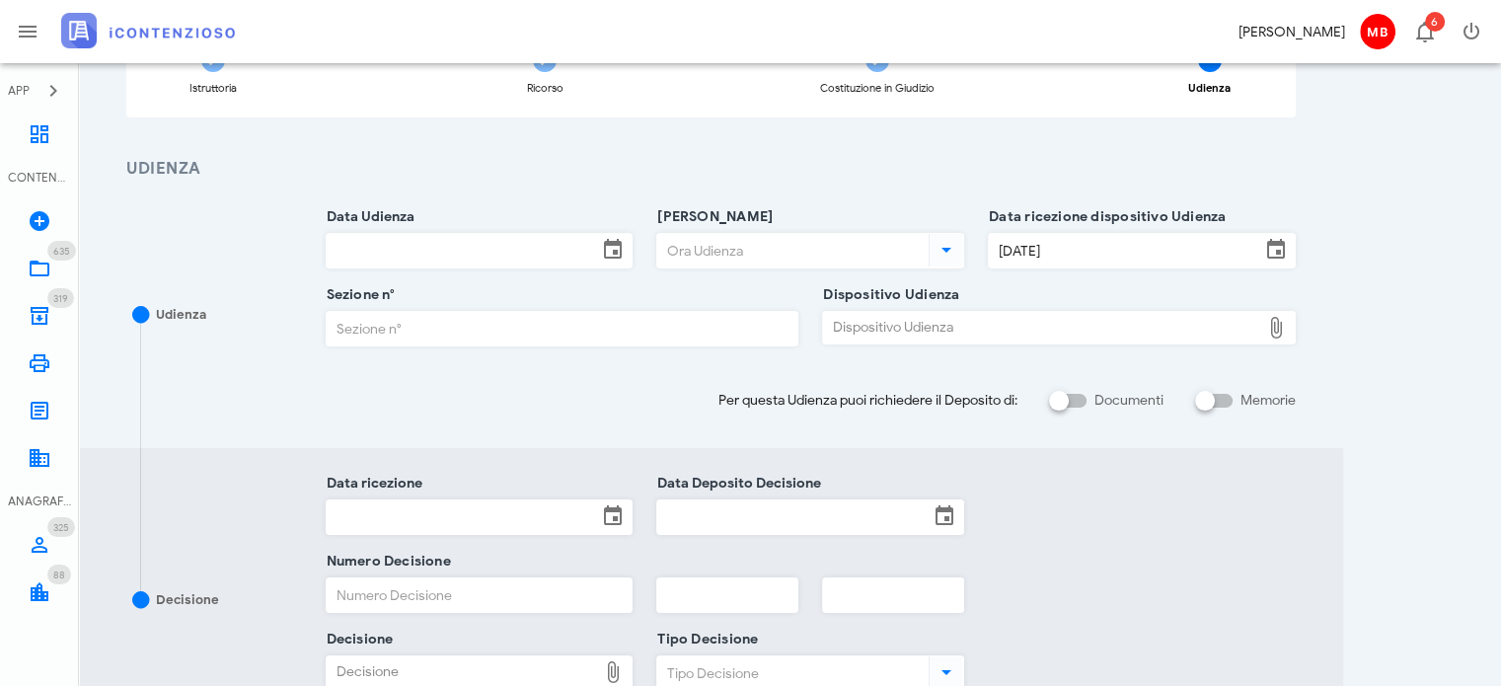
click at [1018, 325] on div "Dispositivo Udienza" at bounding box center [1041, 328] width 437 height 32
type input "C:\fakepath\AvvTratt___304_2025.pdf"
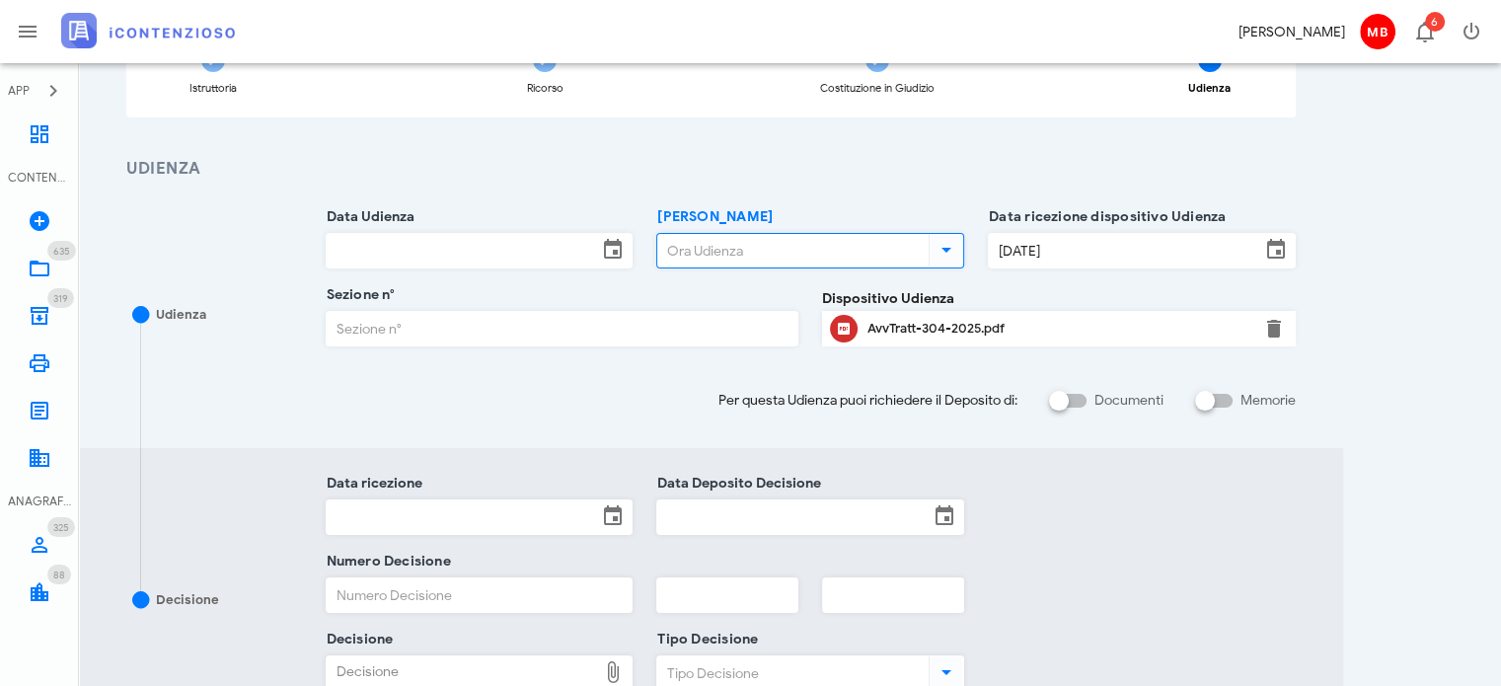
click at [728, 249] on input "Ora Udienza" at bounding box center [790, 251] width 267 height 34
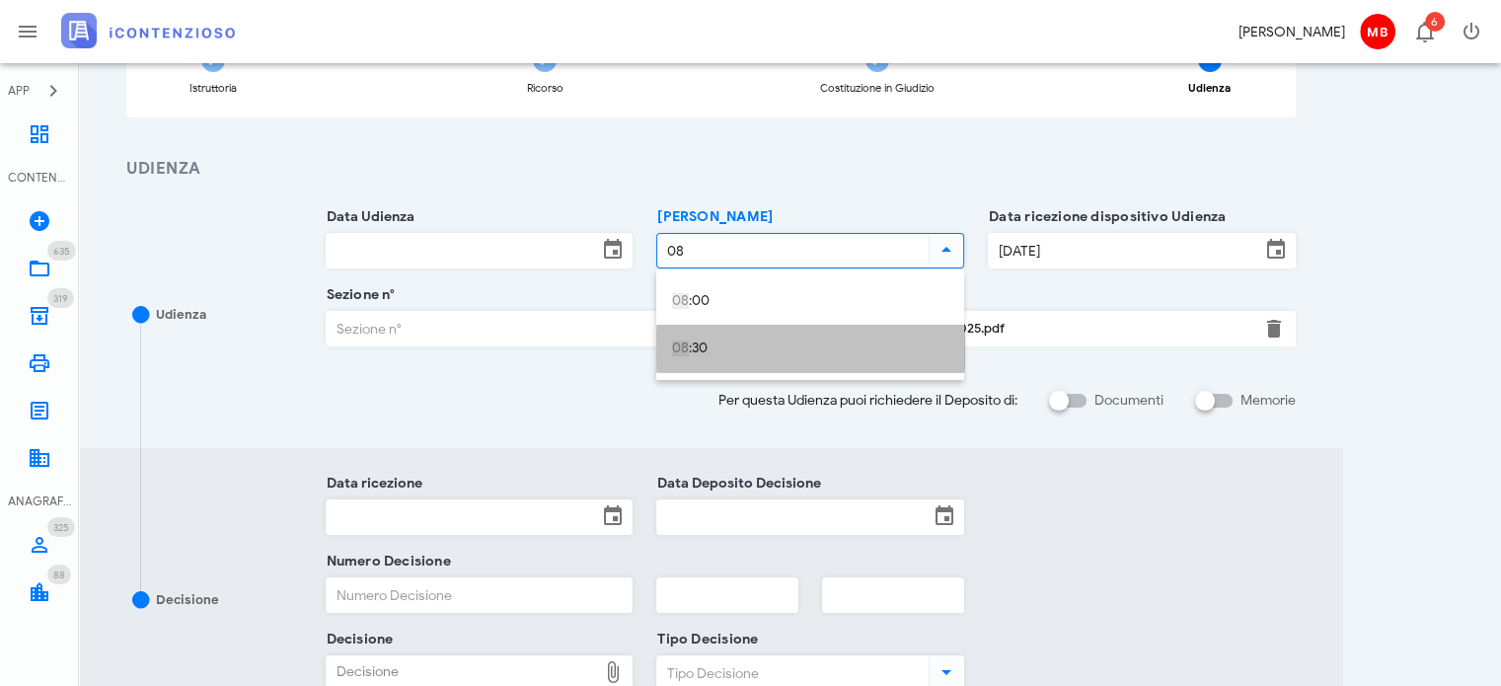
click at [709, 338] on div "08 :30" at bounding box center [810, 349] width 276 height 40
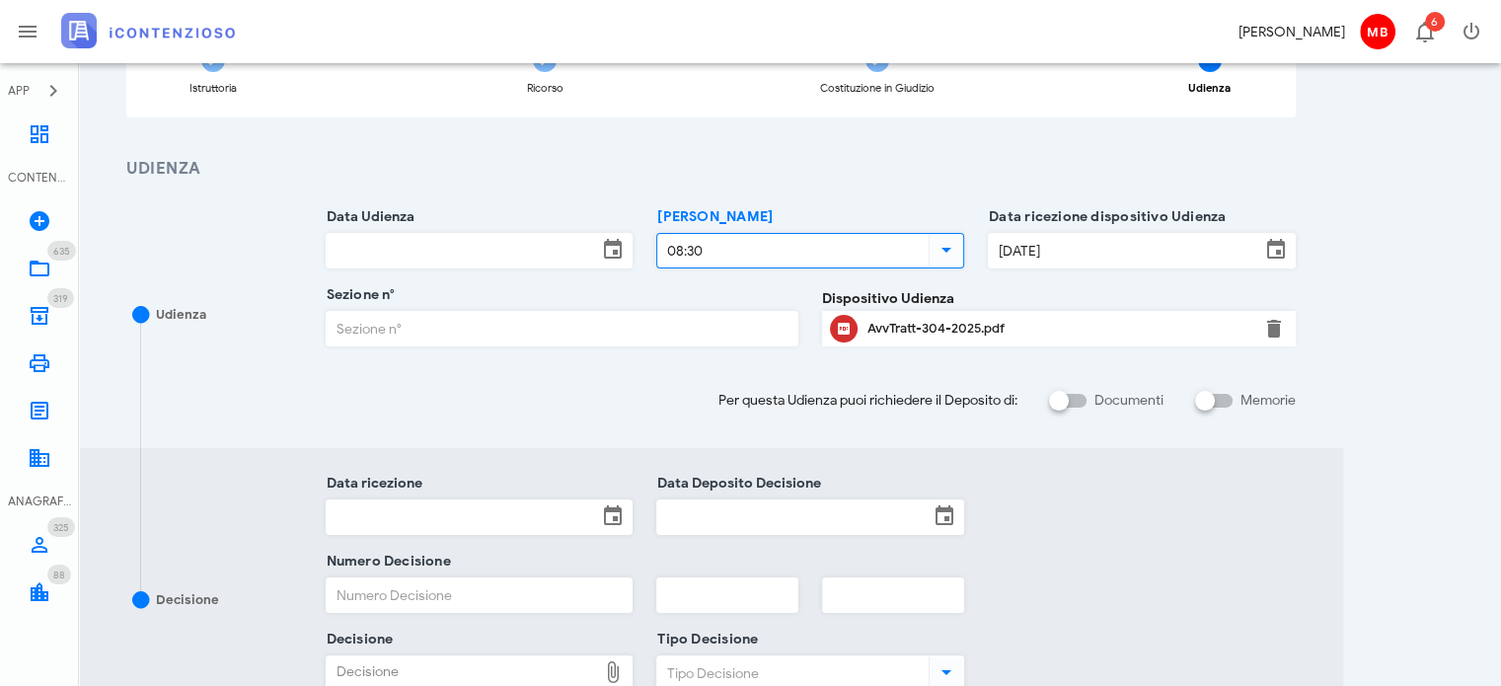
type input "08:30"
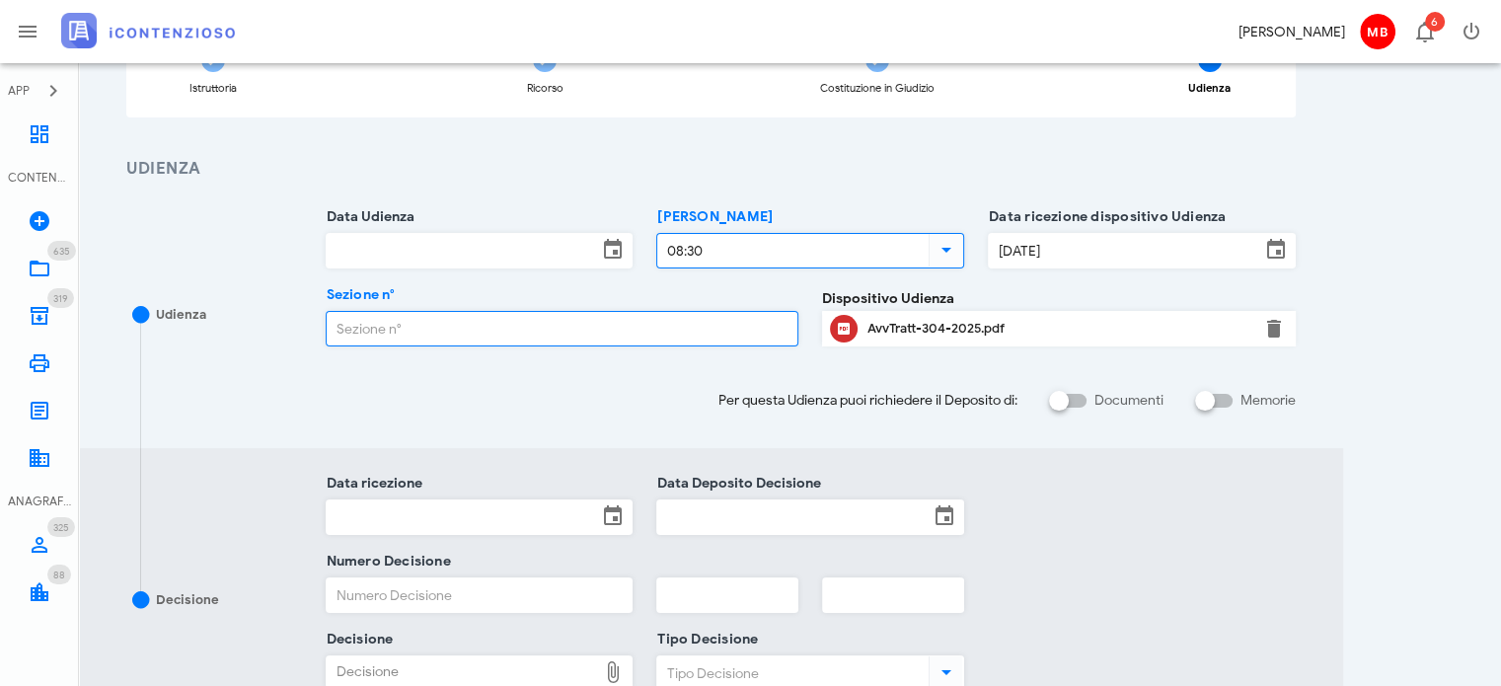
click at [482, 319] on input "Sezione n°" at bounding box center [563, 329] width 472 height 34
type input "1"
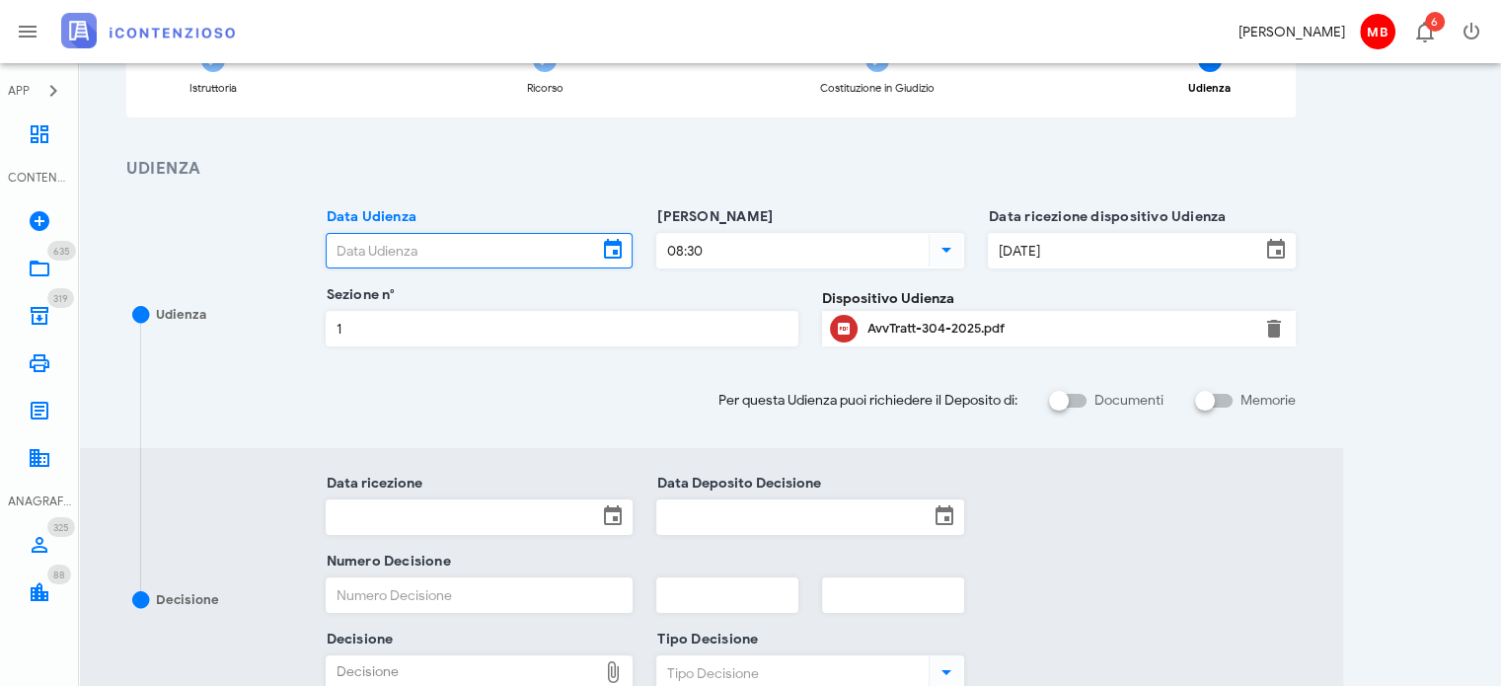
click at [458, 248] on input "Data Udienza" at bounding box center [462, 251] width 271 height 34
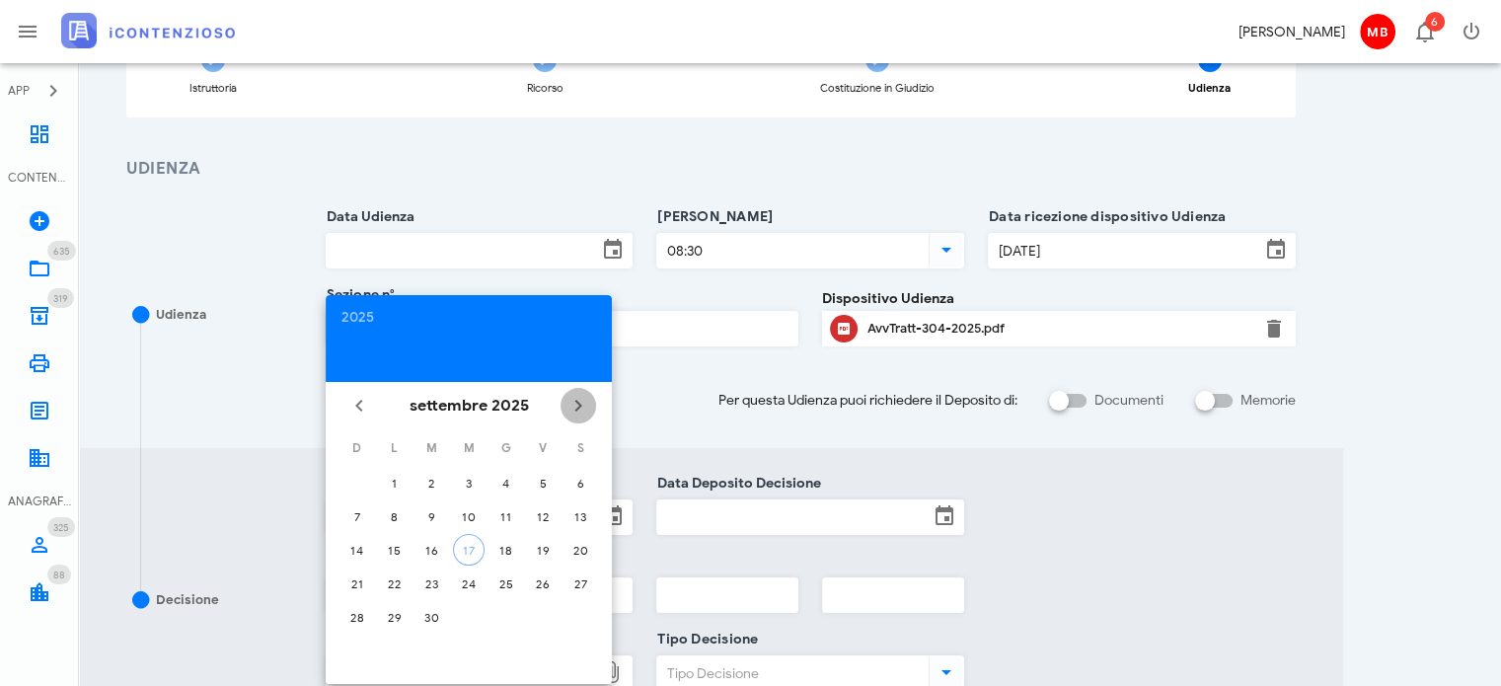
click at [581, 391] on button "Il prossimo mese" at bounding box center [579, 406] width 36 height 36
click at [533, 582] on div "24" at bounding box center [543, 583] width 32 height 15
type input "24/10/2025"
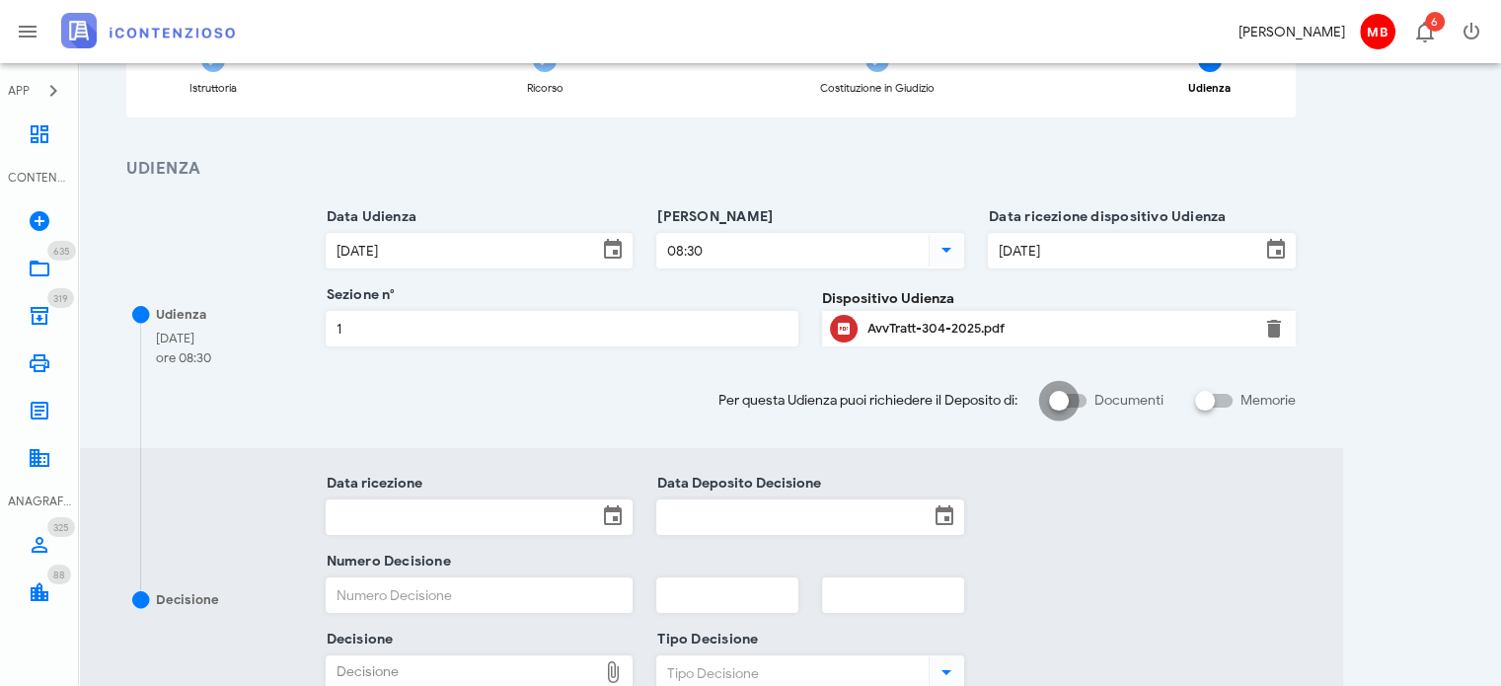
click at [1057, 400] on div at bounding box center [1059, 401] width 34 height 34
checkbox input "true"
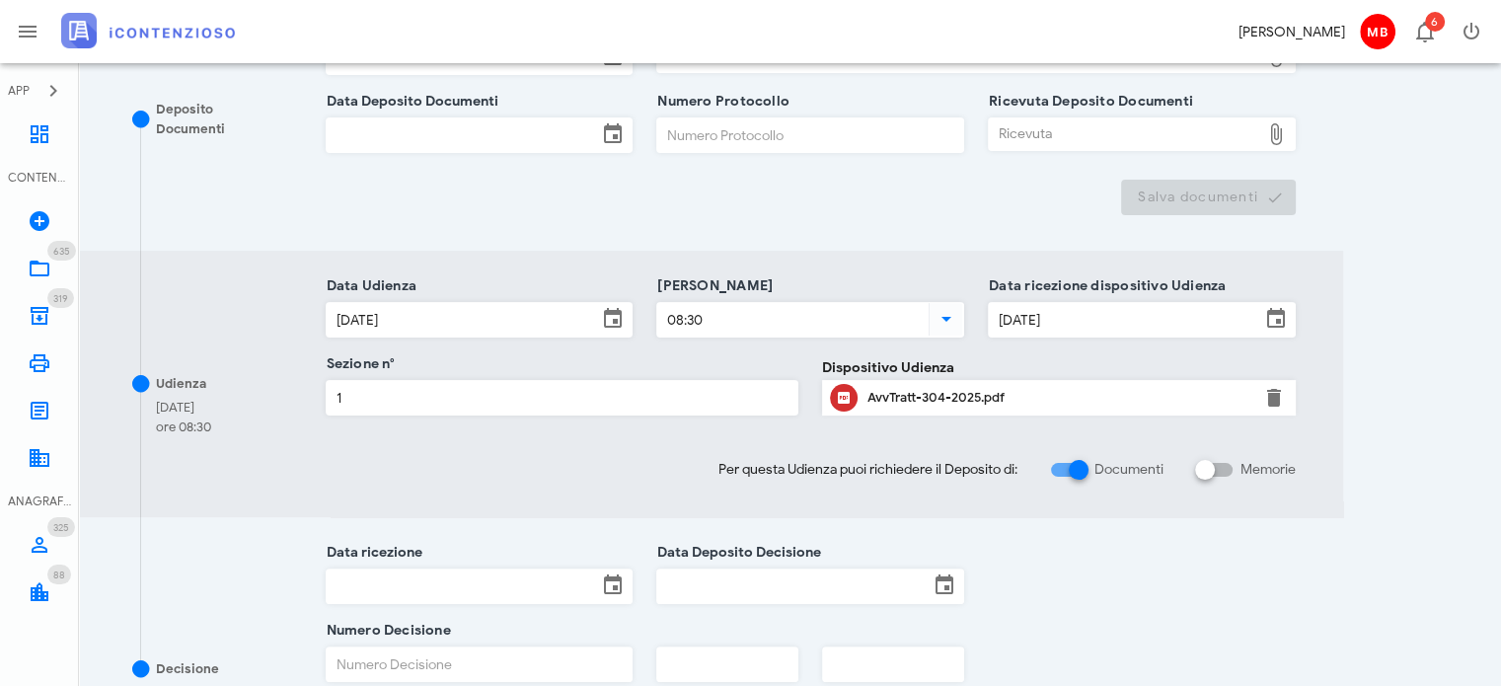
scroll to position [395, 0]
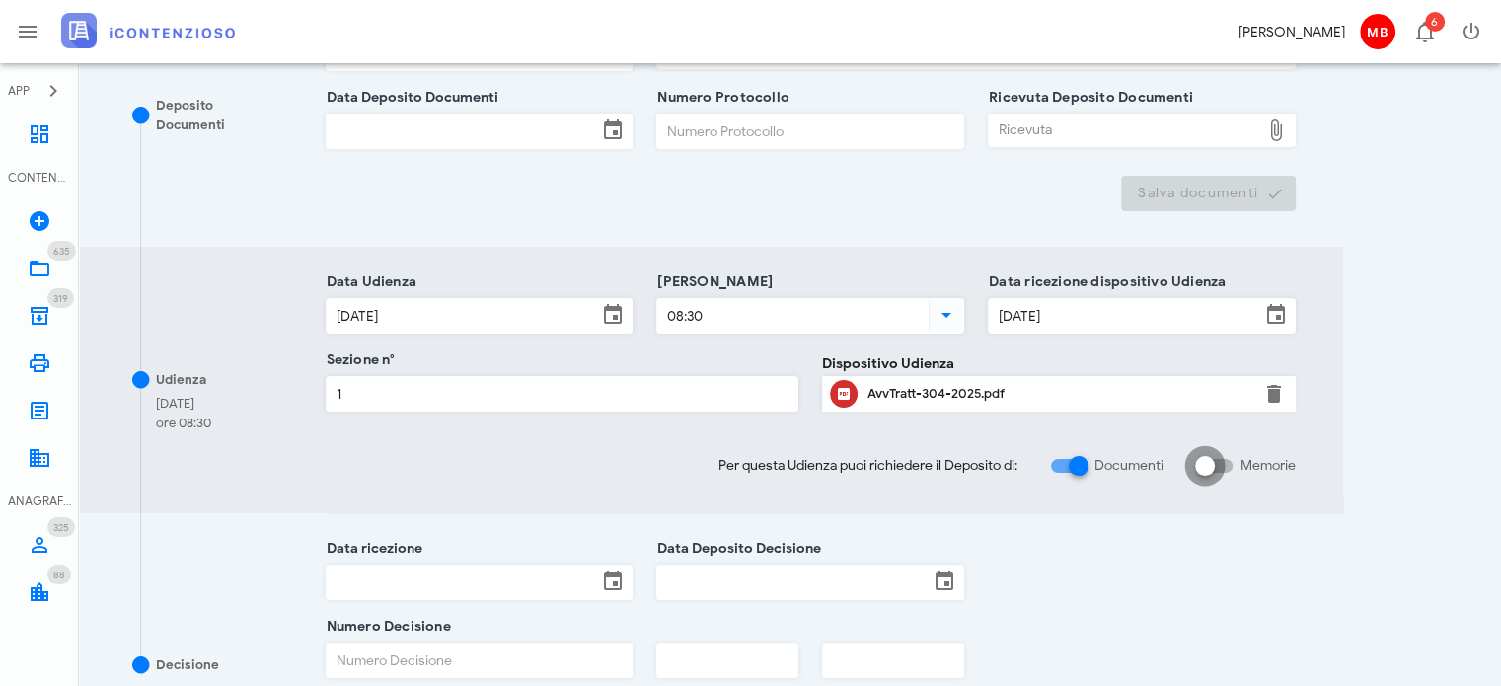
click at [1213, 473] on div at bounding box center [1205, 466] width 34 height 34
checkbox input "true"
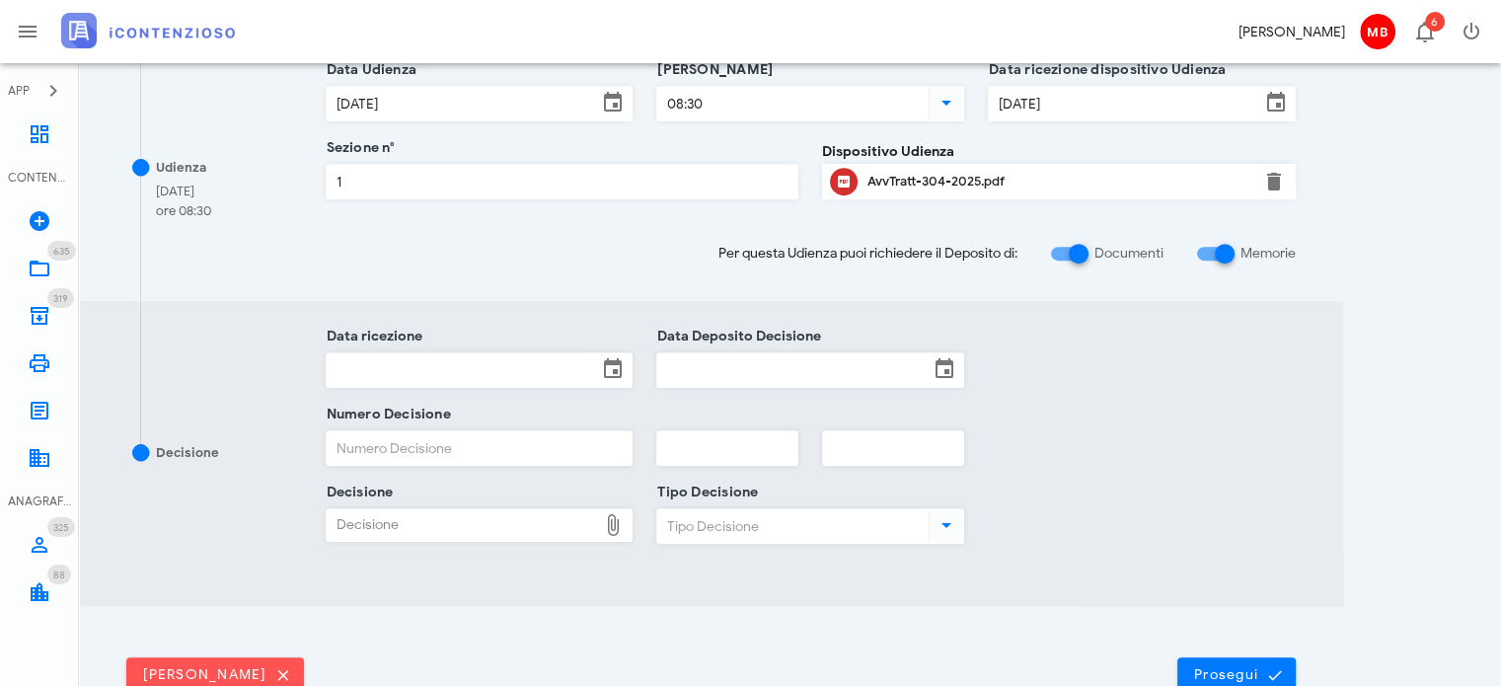
scroll to position [987, 0]
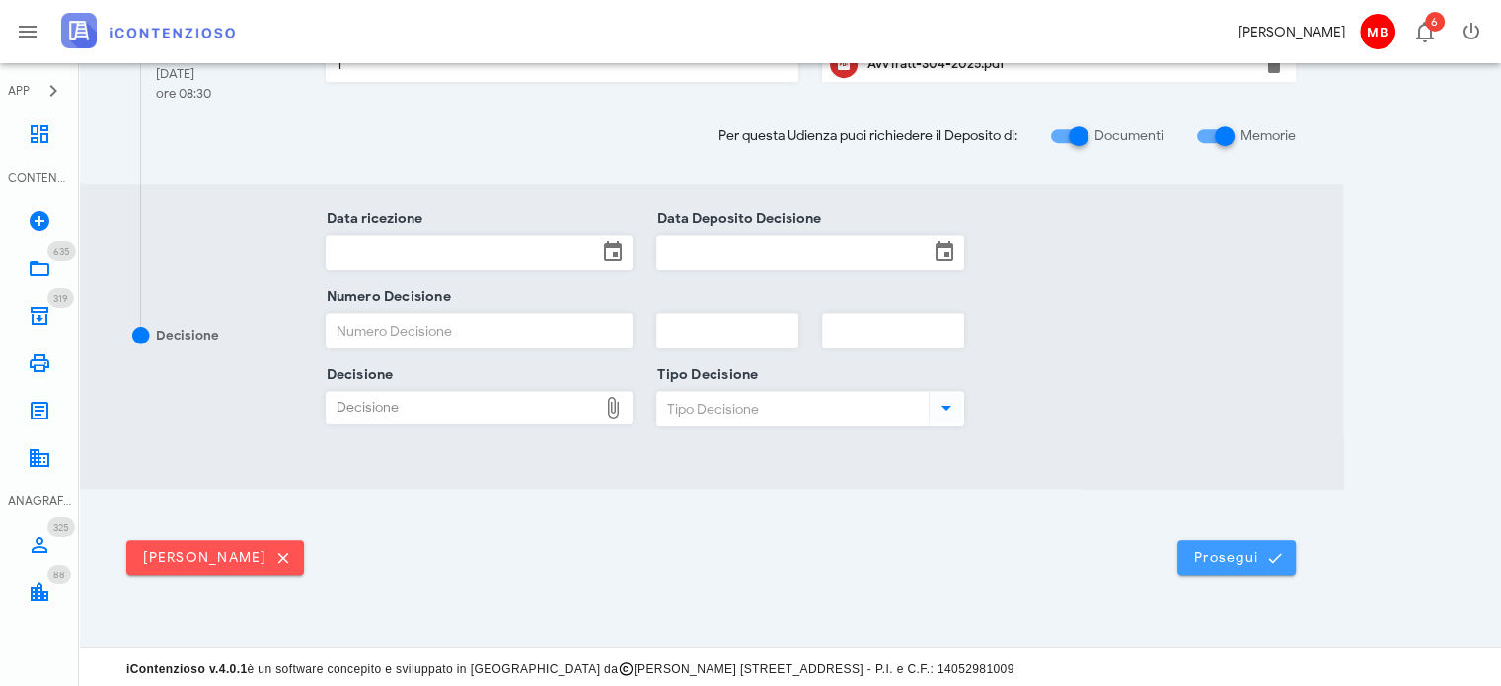
click at [1219, 540] on button "Prosegui" at bounding box center [1236, 558] width 118 height 36
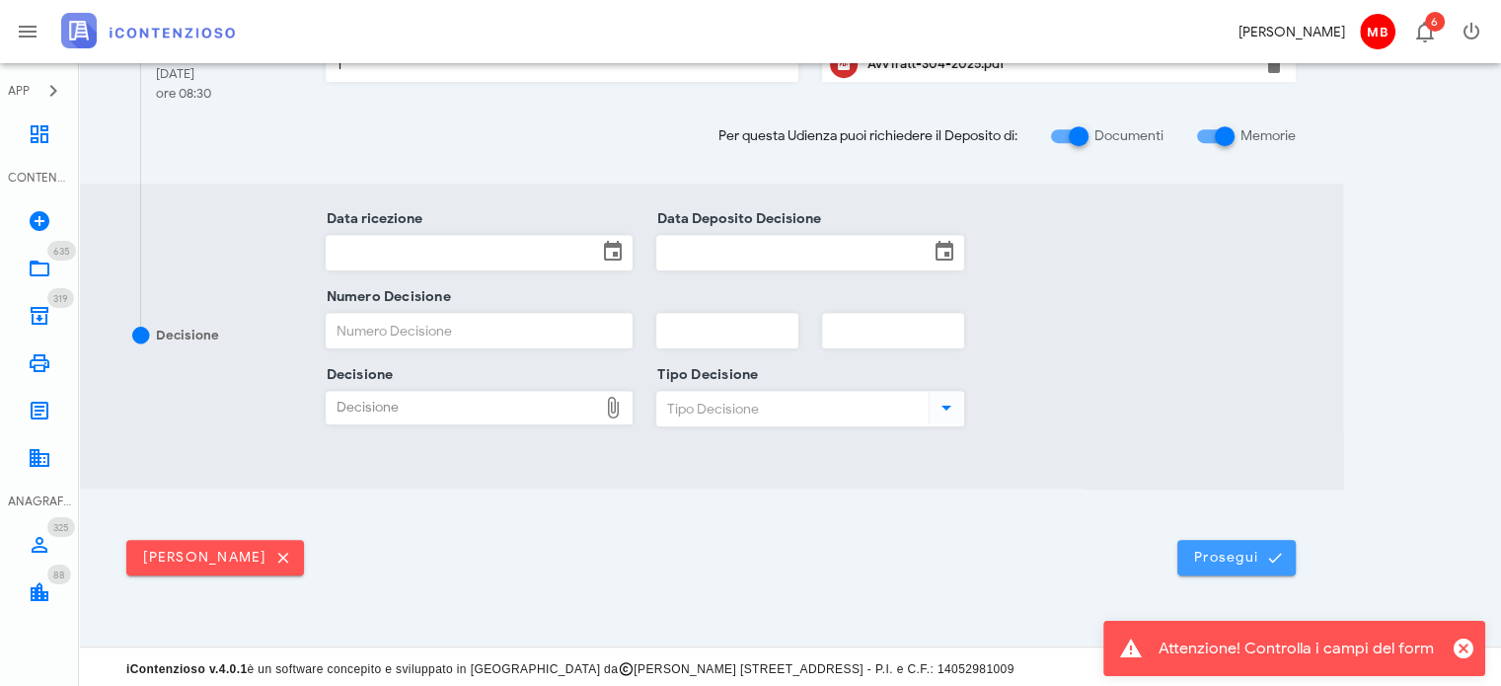
drag, startPoint x: 1208, startPoint y: 556, endPoint x: 1243, endPoint y: 507, distance: 59.4
click at [1207, 556] on span "Prosegui" at bounding box center [1236, 558] width 87 height 18
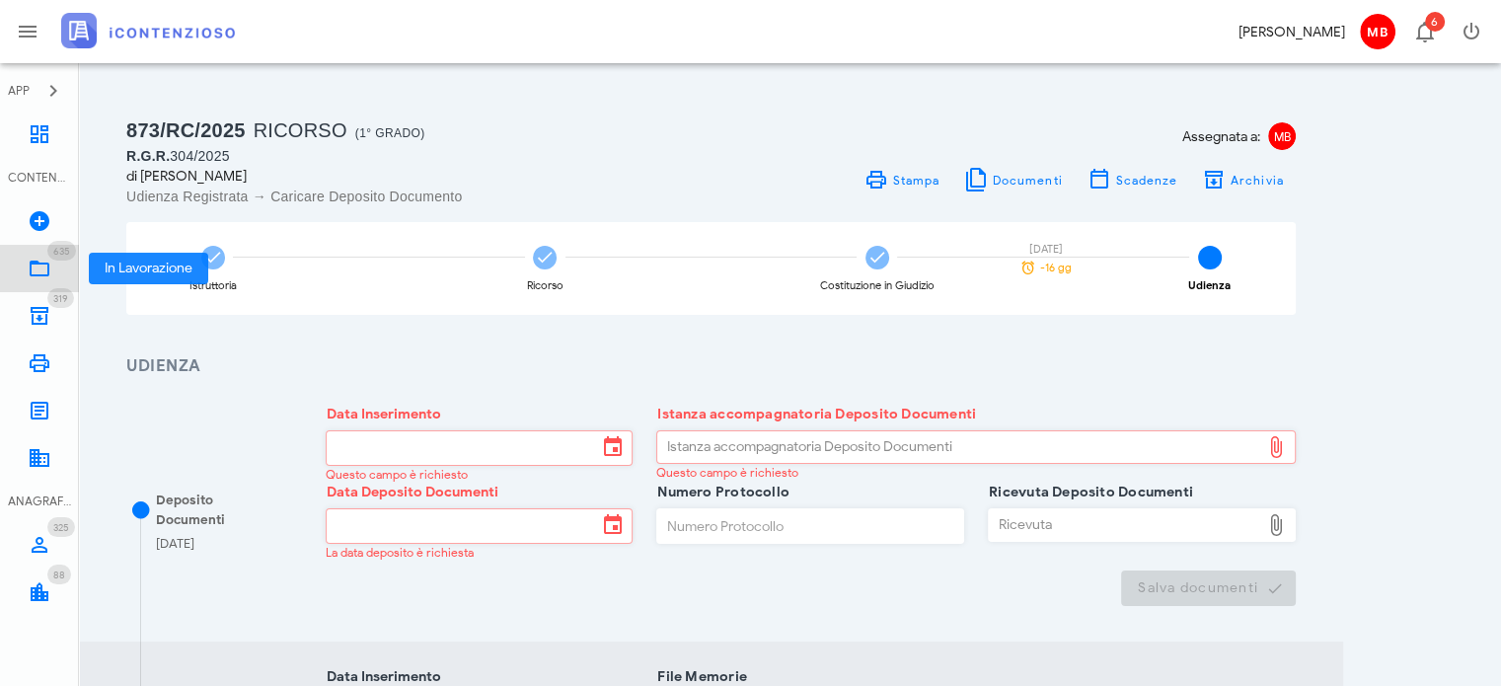
click at [49, 264] on icon at bounding box center [40, 269] width 24 height 24
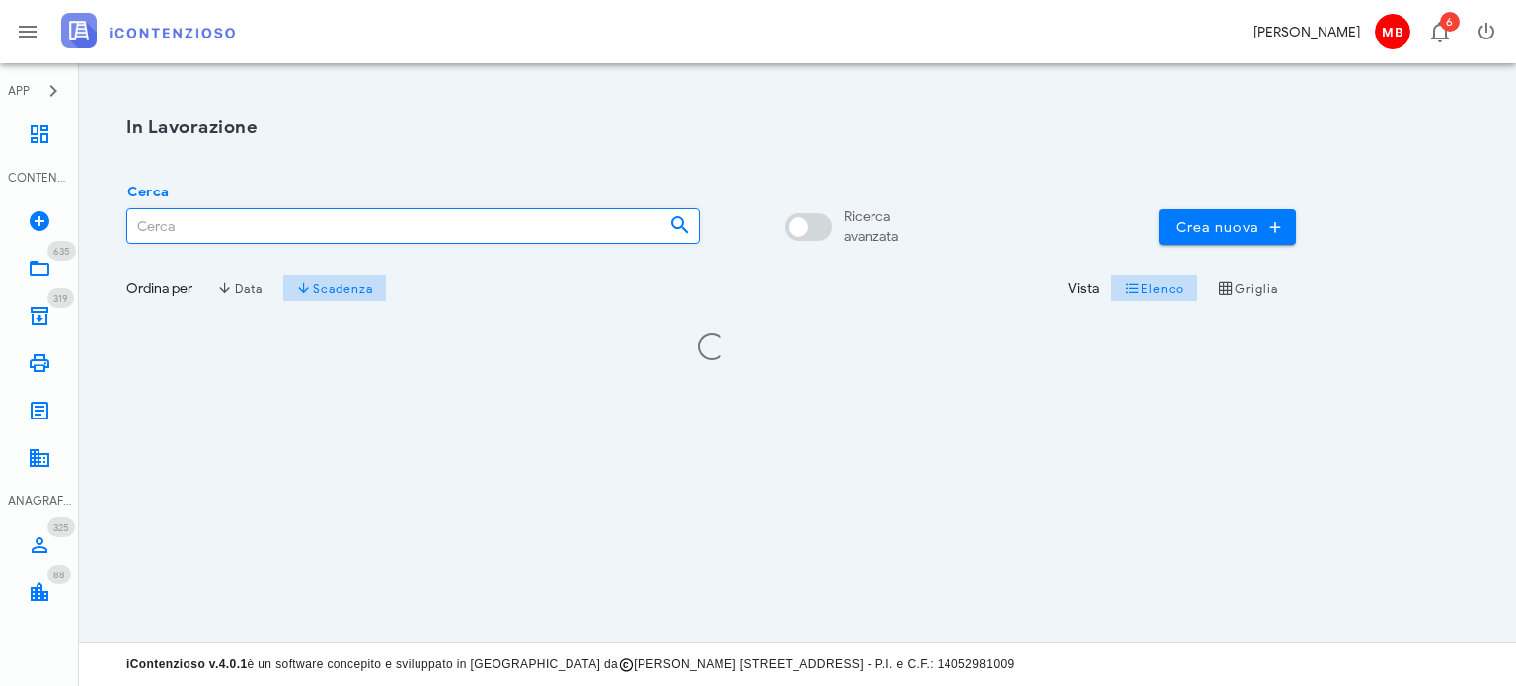
click at [231, 227] on input "Cerca" at bounding box center [390, 226] width 526 height 34
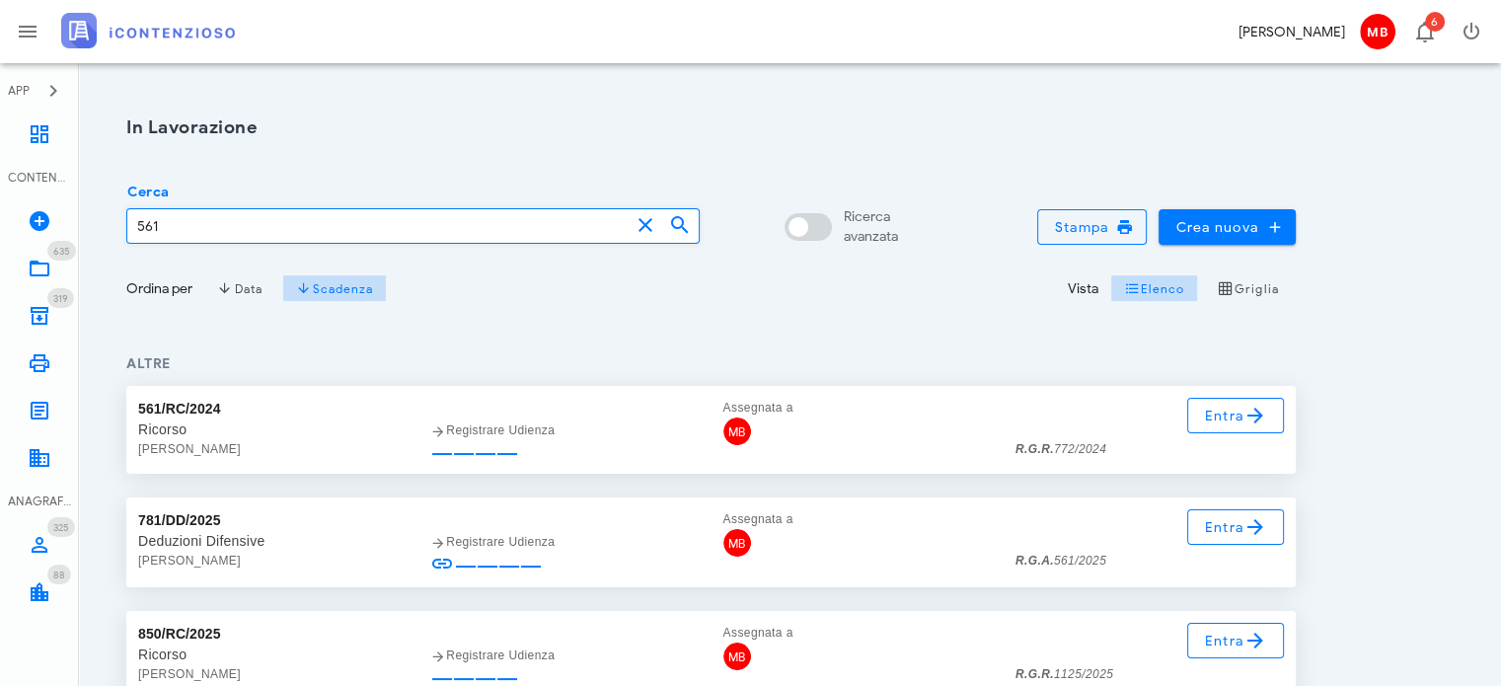
scroll to position [99, 0]
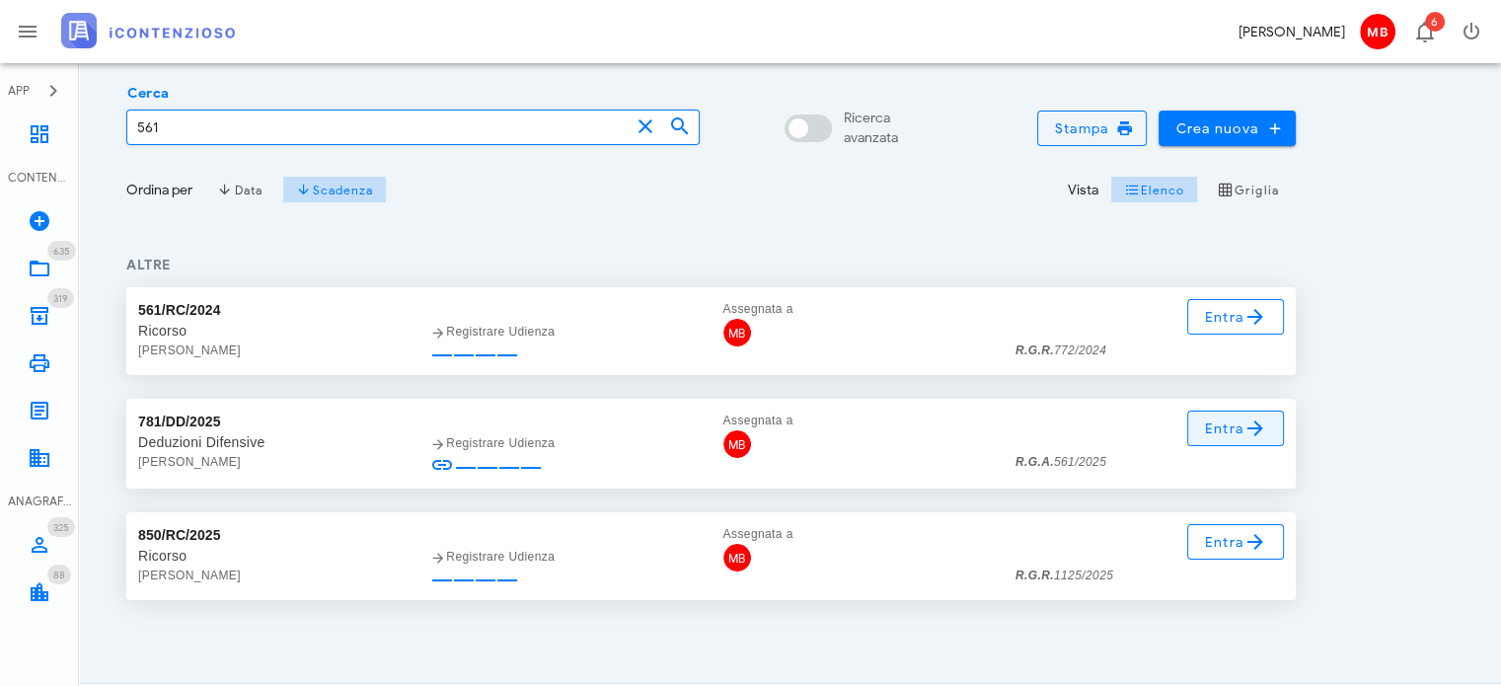
type input "561"
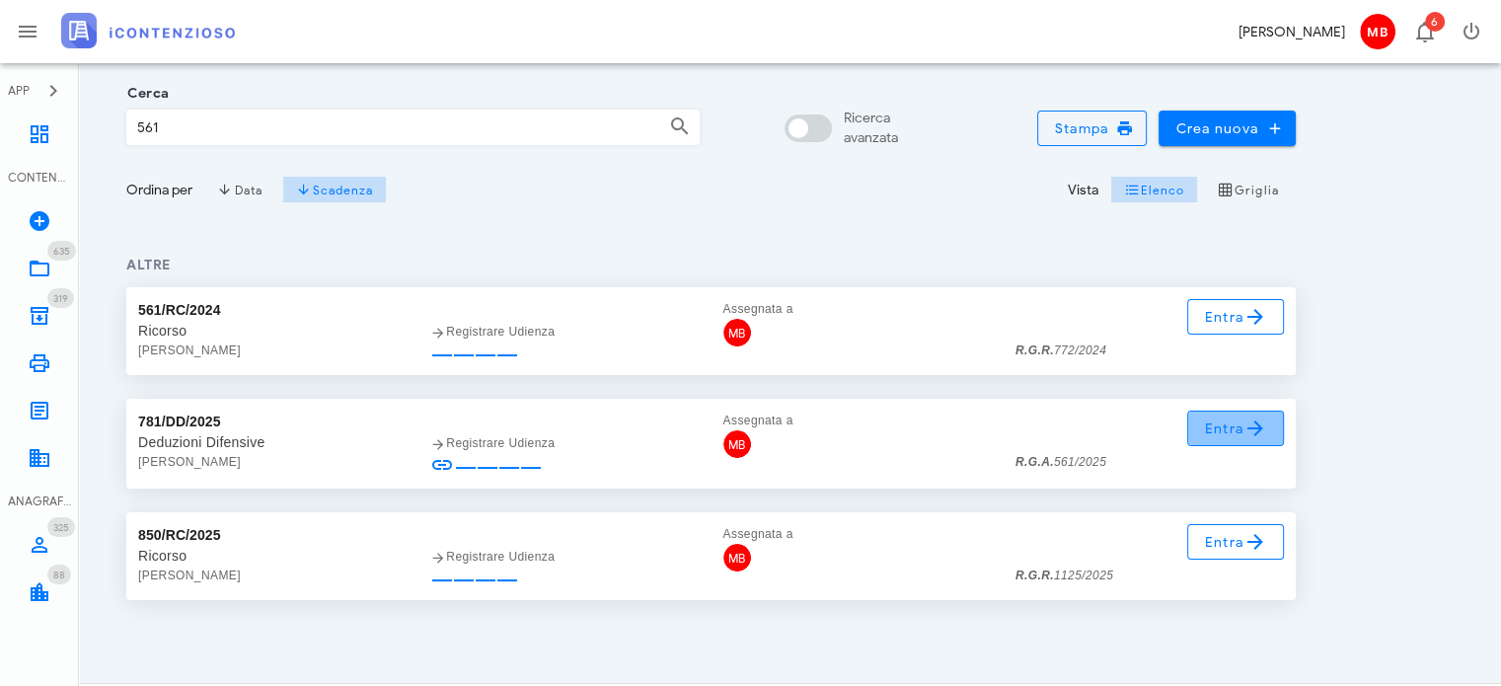
click at [1224, 423] on span "Entra" at bounding box center [1236, 428] width 64 height 24
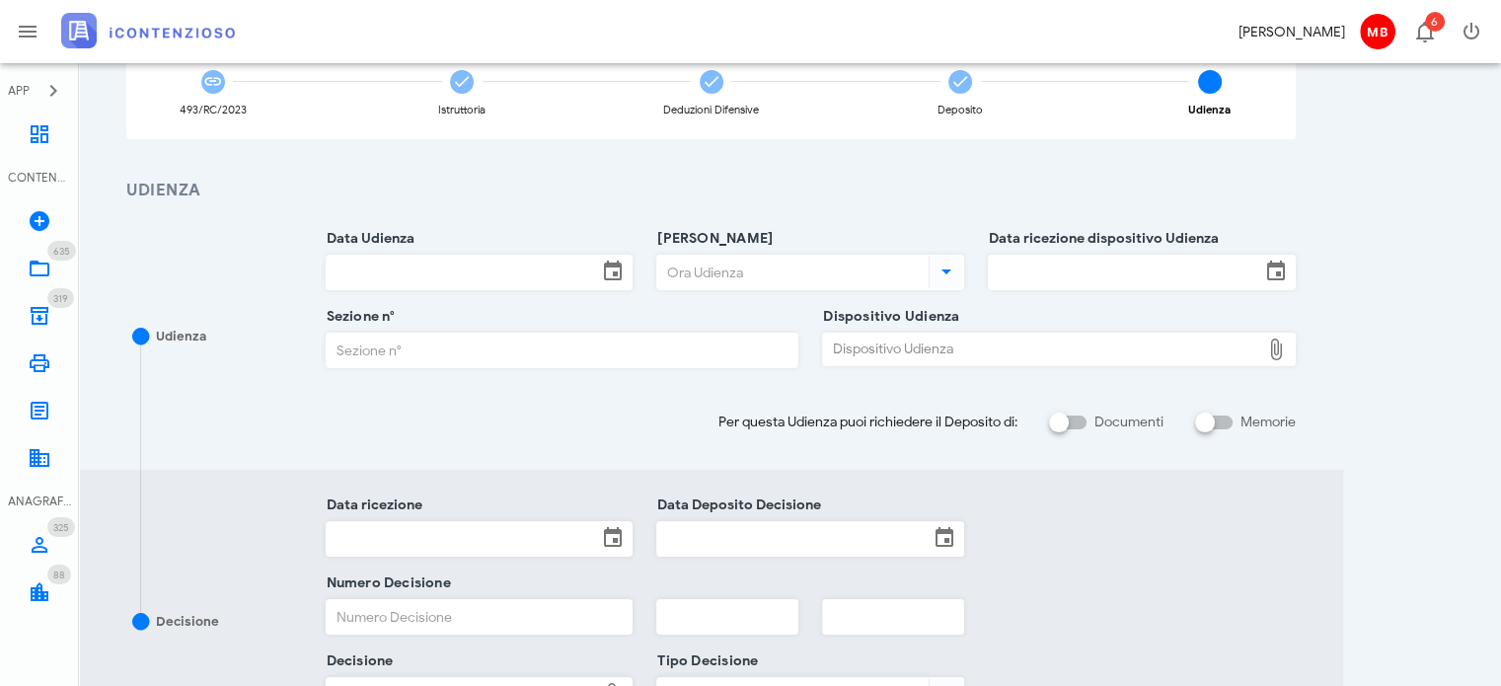
scroll to position [197, 0]
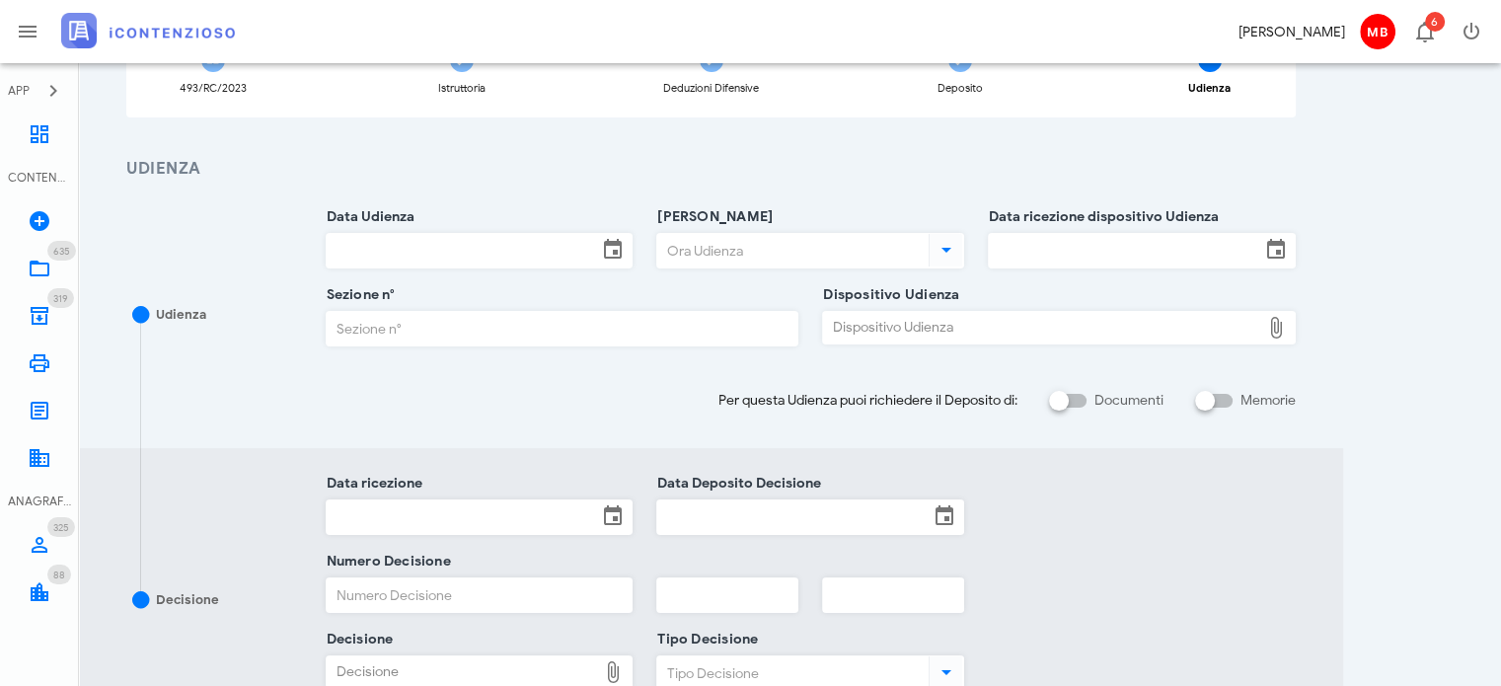
click at [920, 319] on div "Dispositivo Udienza" at bounding box center [1041, 328] width 437 height 32
type input "C:\fakepath\AvvTratt___561_2025.pdf"
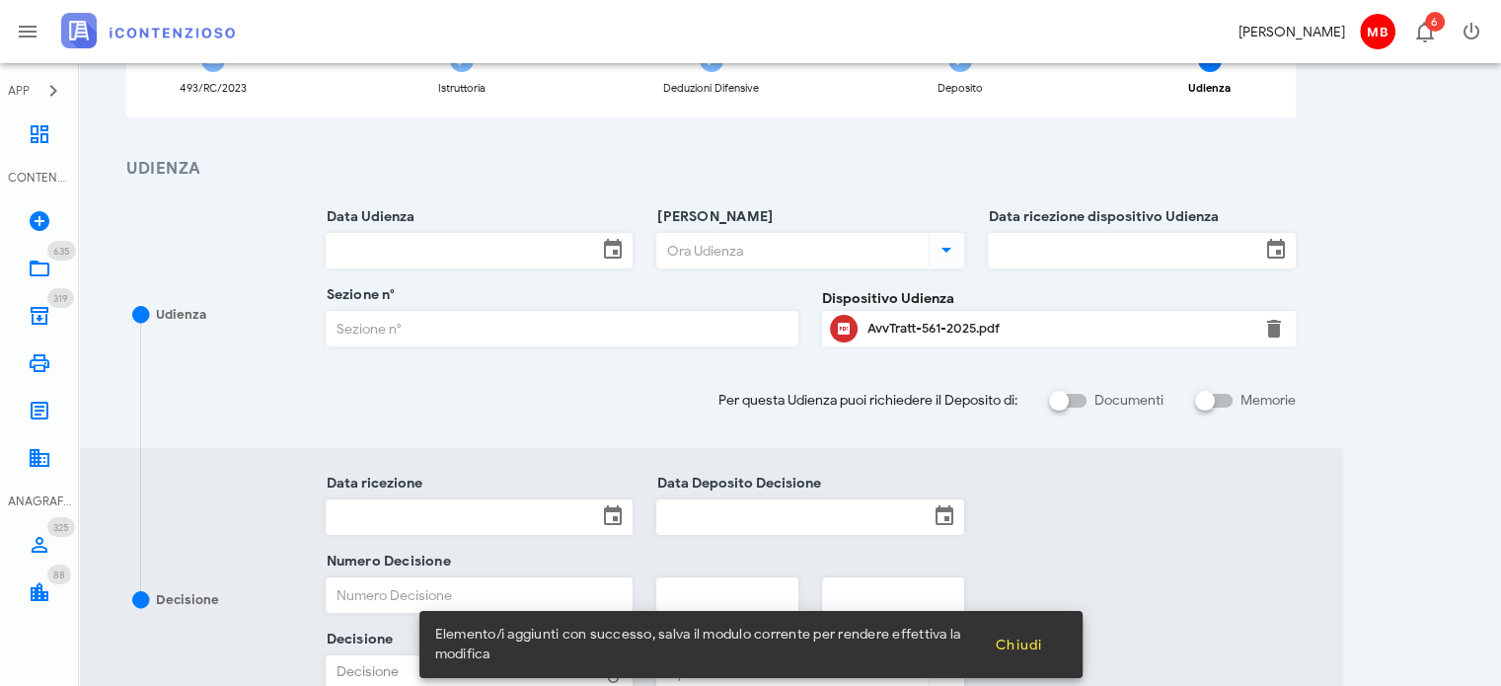
click at [1025, 251] on input "Data ricezione dispositivo Udienza" at bounding box center [1124, 251] width 271 height 34
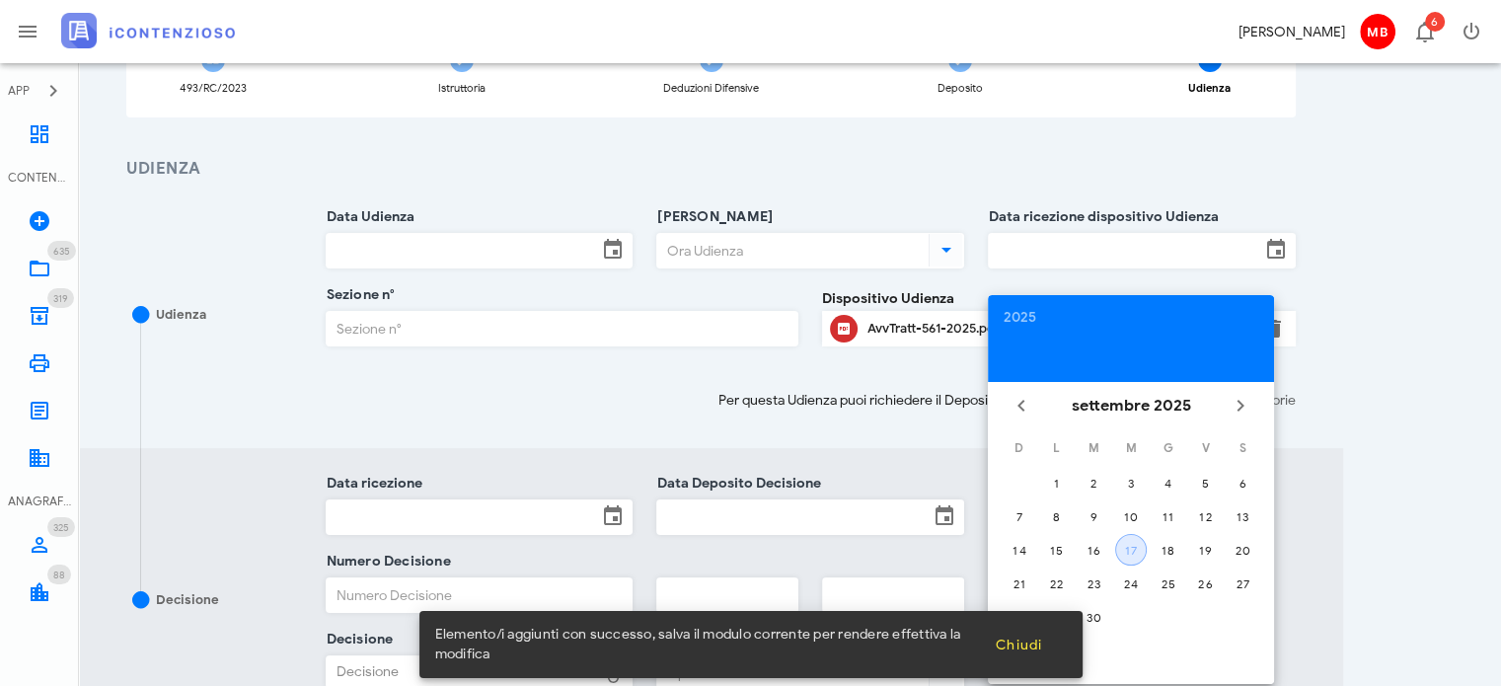
click at [1133, 544] on div "17" at bounding box center [1131, 550] width 30 height 15
type input "[DATE]"
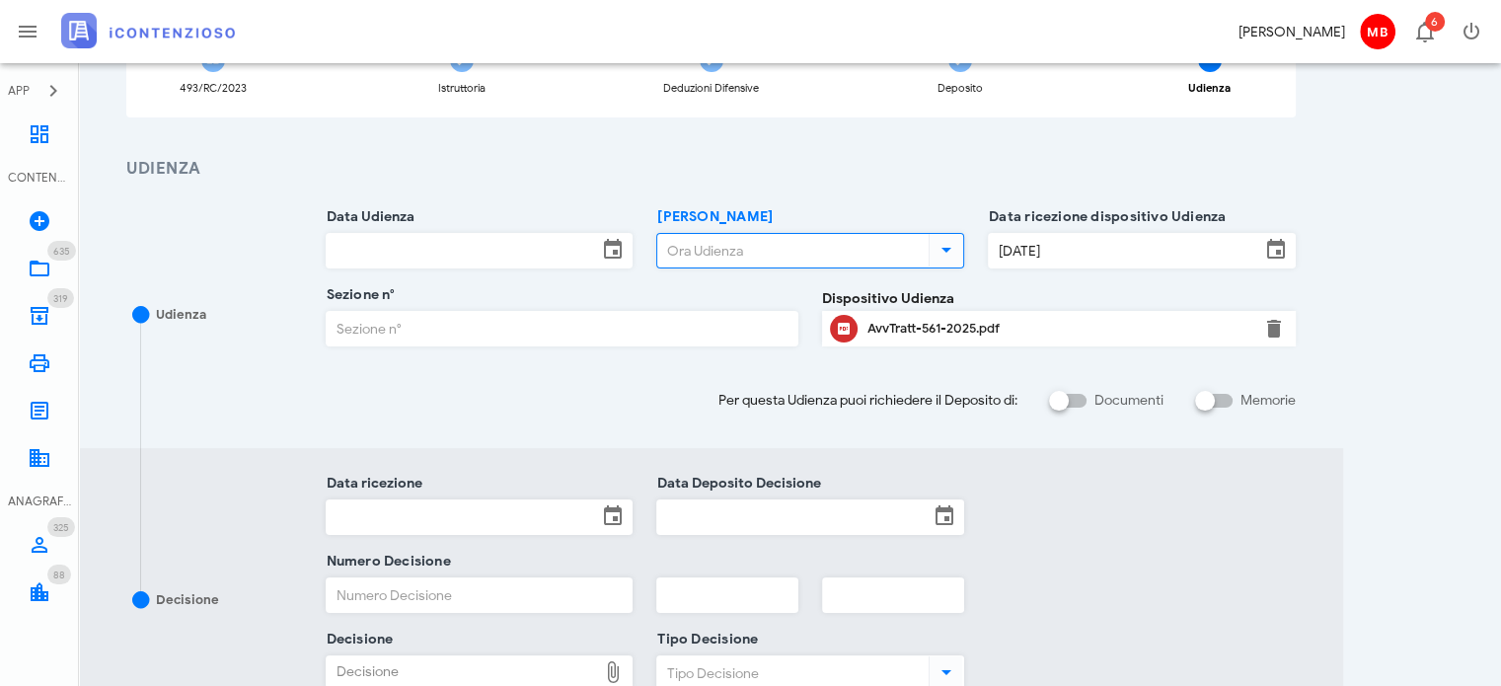
click at [691, 249] on input "[PERSON_NAME]" at bounding box center [790, 251] width 267 height 34
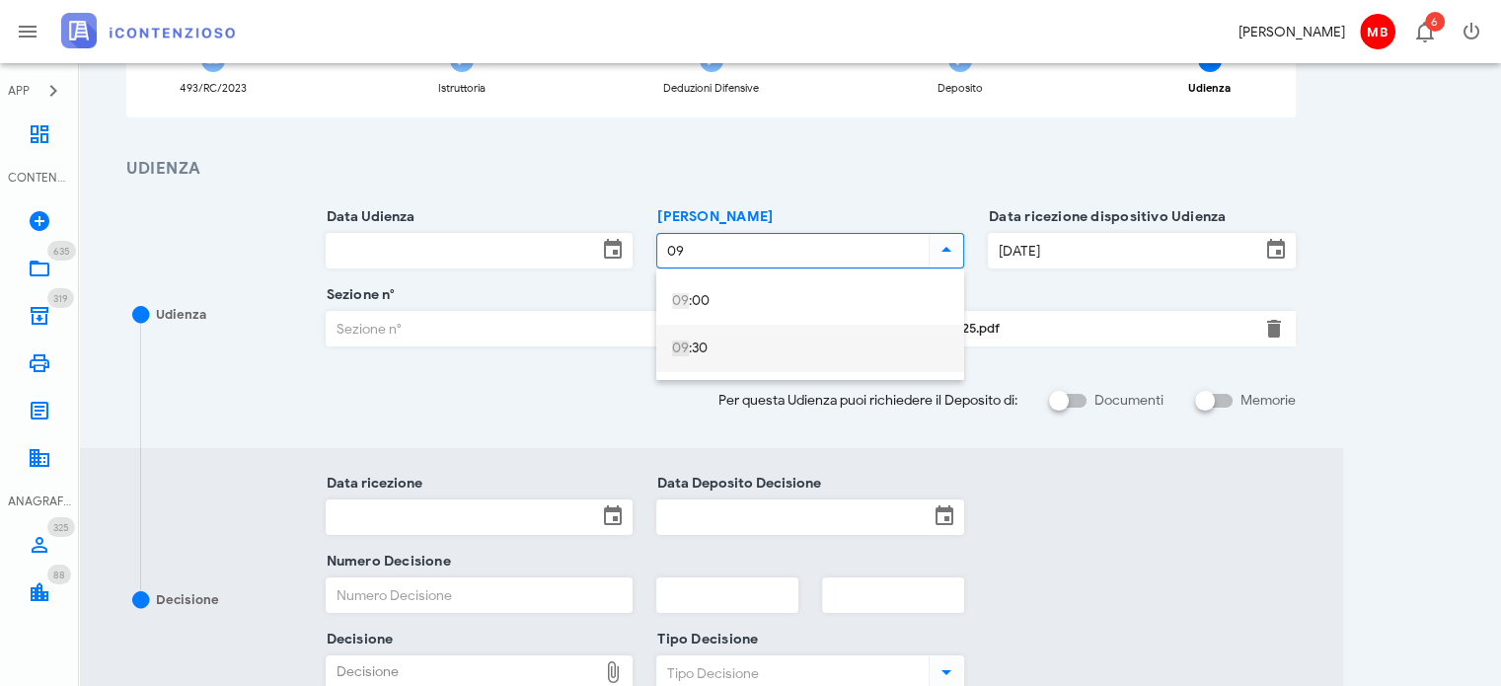
click at [714, 329] on div "09 :30" at bounding box center [810, 349] width 276 height 40
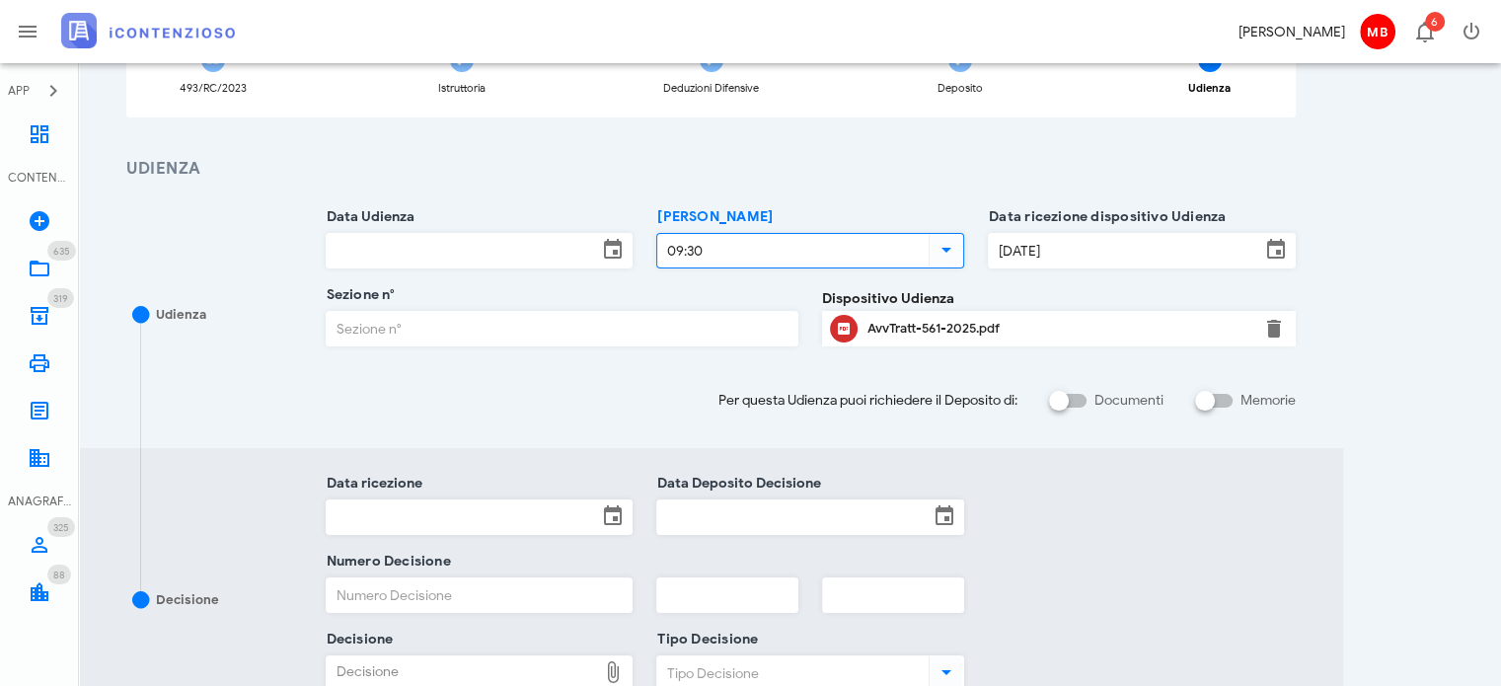
type input "09:30"
click at [539, 251] on input "Data Udienza" at bounding box center [462, 251] width 271 height 34
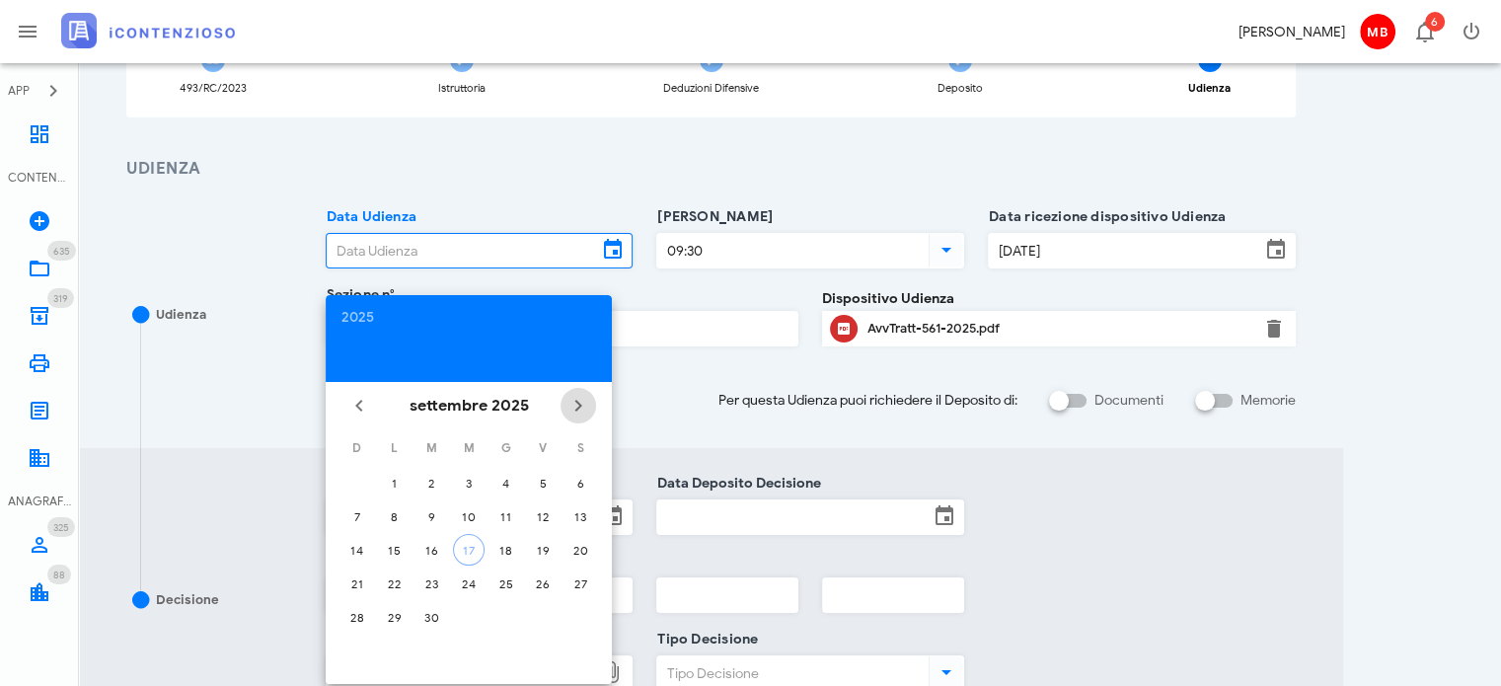
click at [578, 401] on icon "Il prossimo mese" at bounding box center [578, 406] width 24 height 24
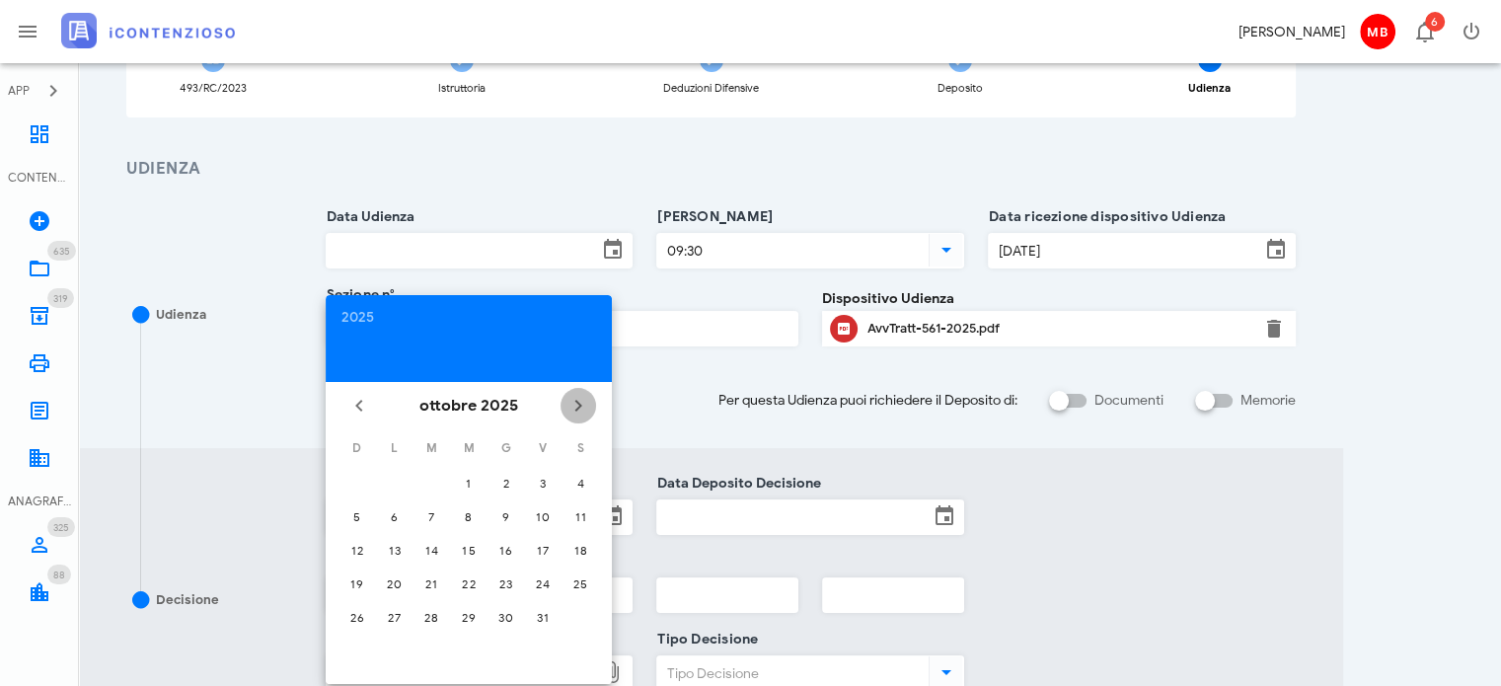
click at [578, 401] on icon "Il prossimo mese" at bounding box center [578, 406] width 24 height 24
click at [438, 582] on div "18" at bounding box center [431, 583] width 32 height 15
type input "18/11/2025"
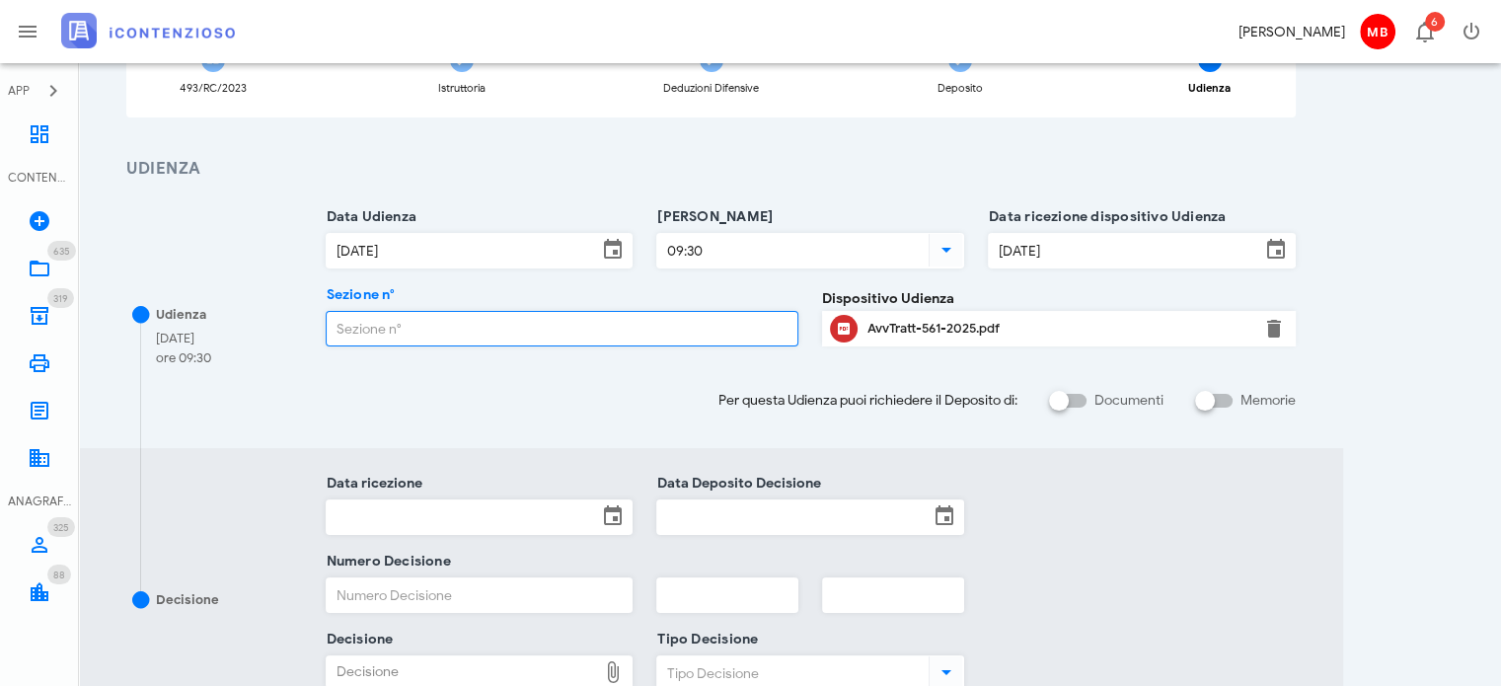
click at [466, 323] on input "Sezione n°" at bounding box center [563, 329] width 472 height 34
type input "4"
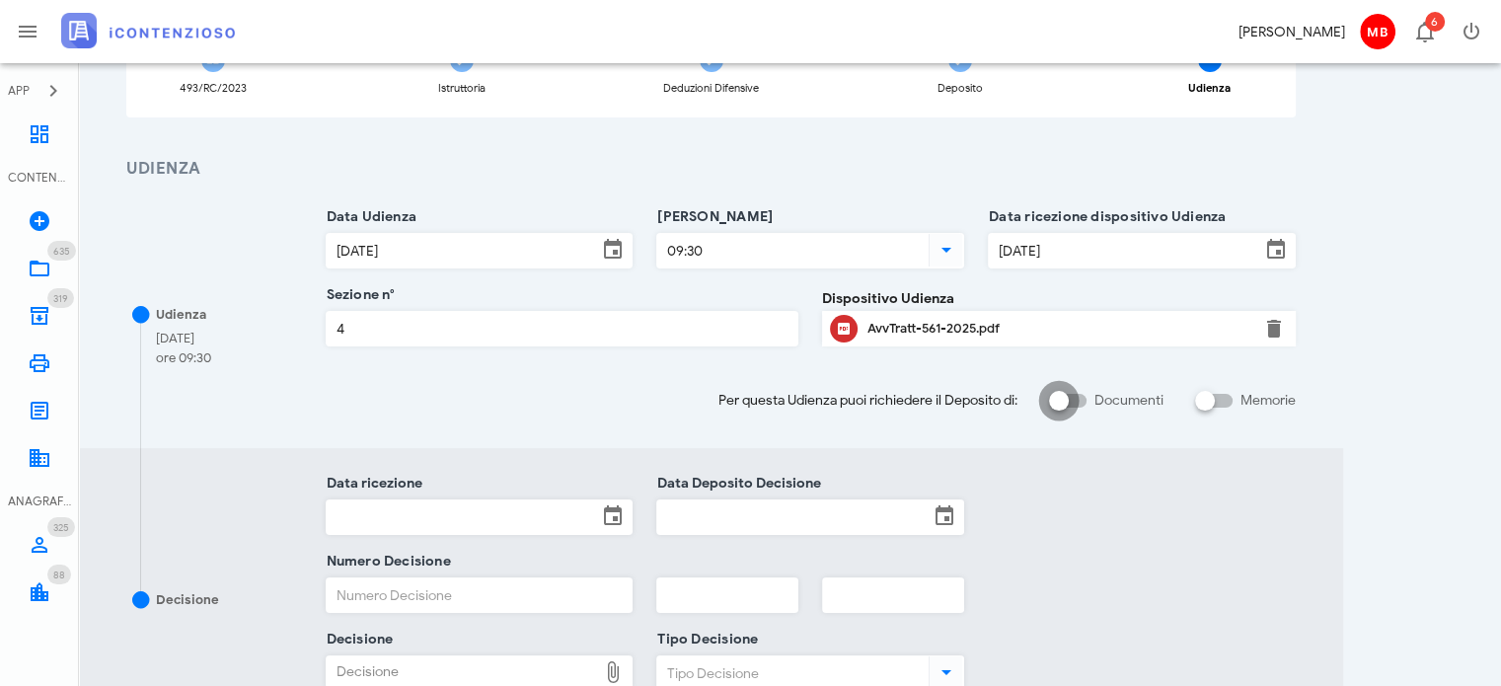
click at [1058, 406] on div at bounding box center [1059, 401] width 34 height 34
checkbox input "true"
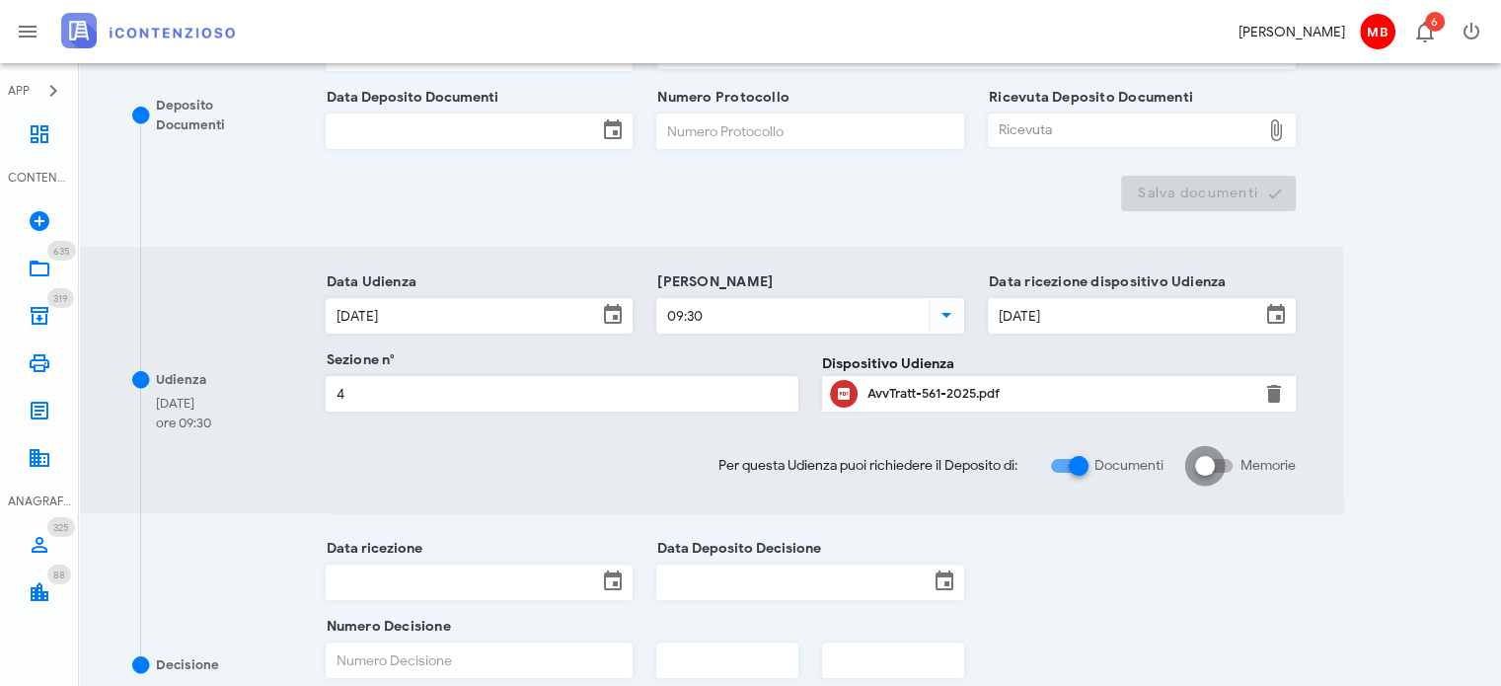
click at [1210, 469] on div at bounding box center [1205, 466] width 34 height 34
checkbox input "true"
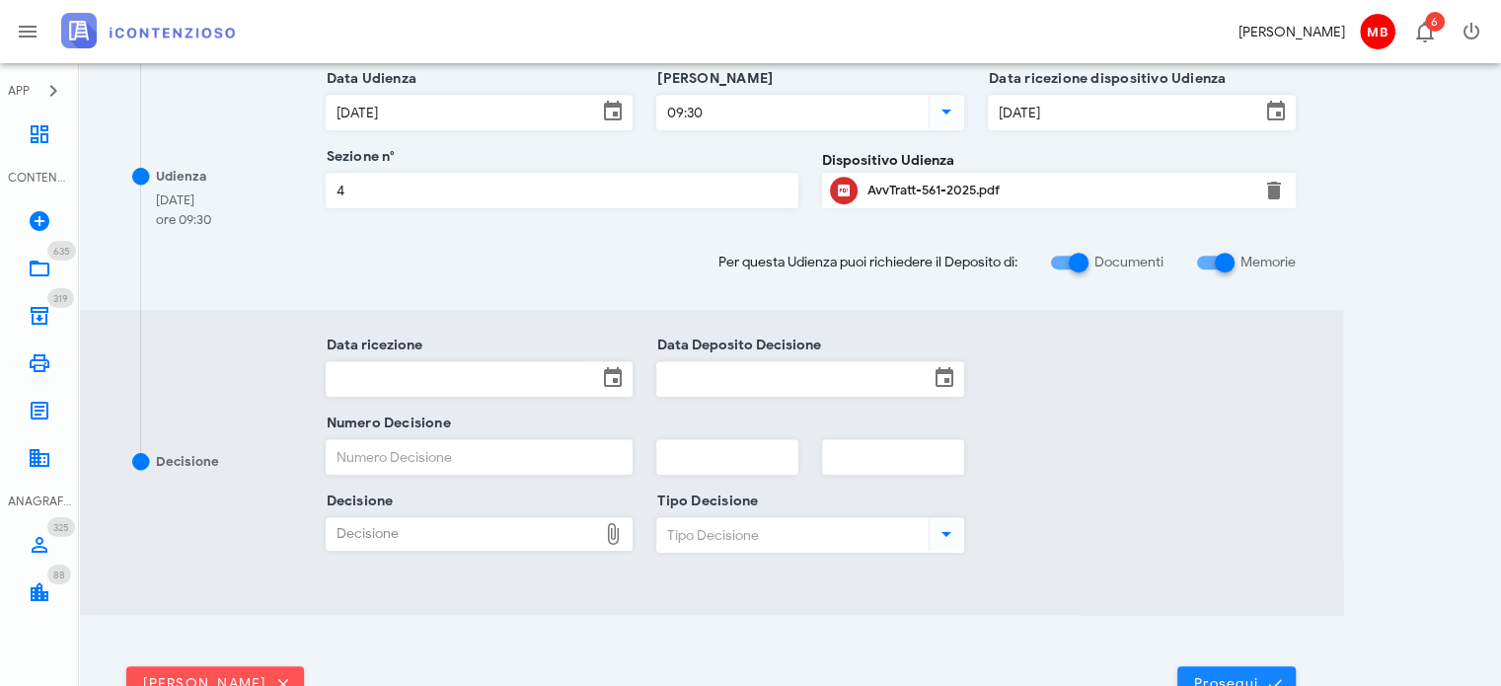
scroll to position [987, 0]
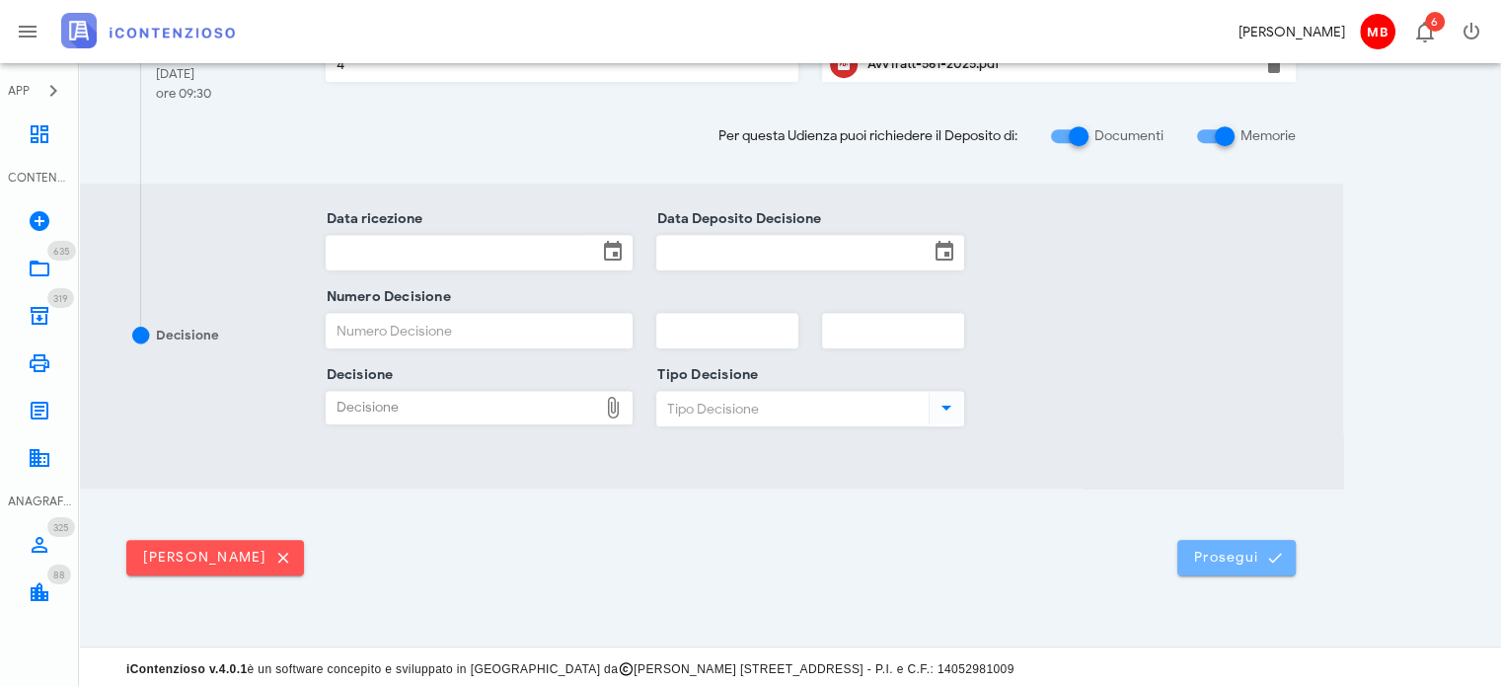
click at [1226, 568] on button "Prosegui" at bounding box center [1236, 558] width 118 height 36
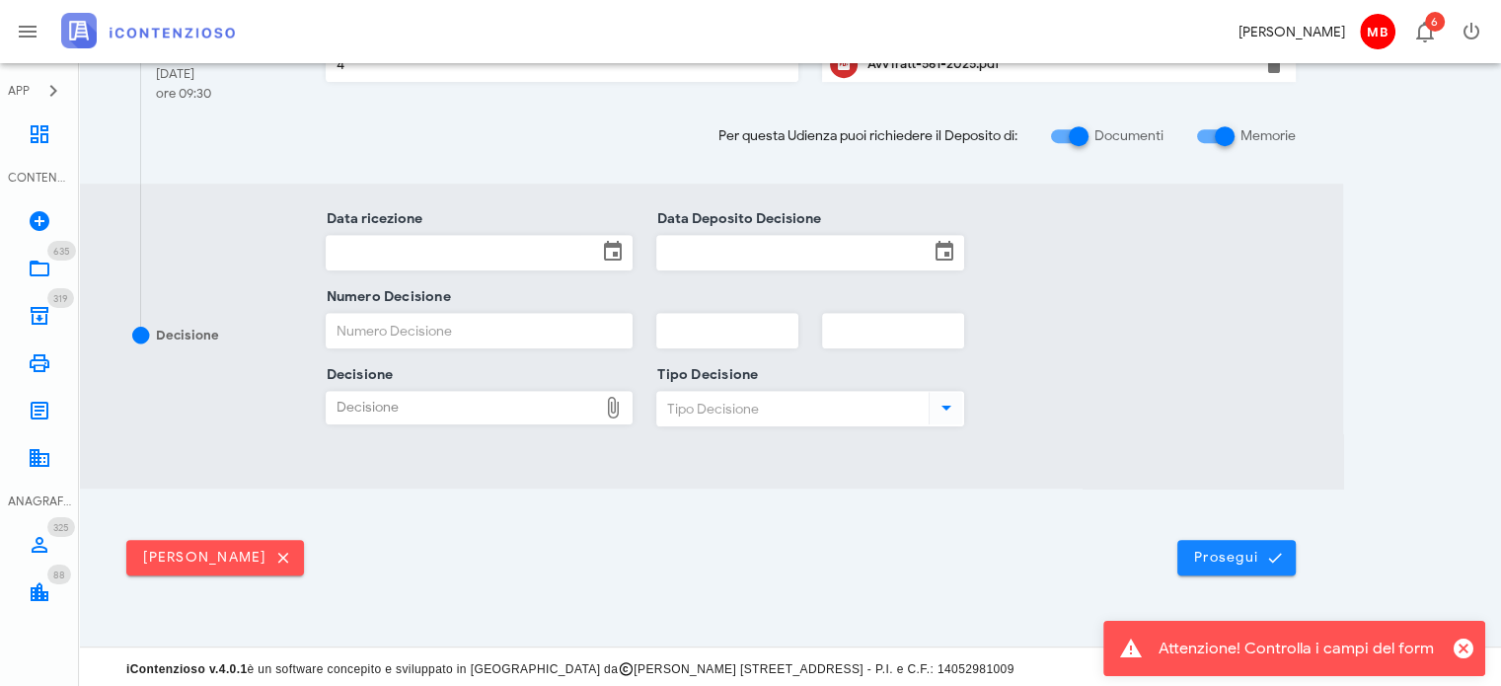
scroll to position [0, 0]
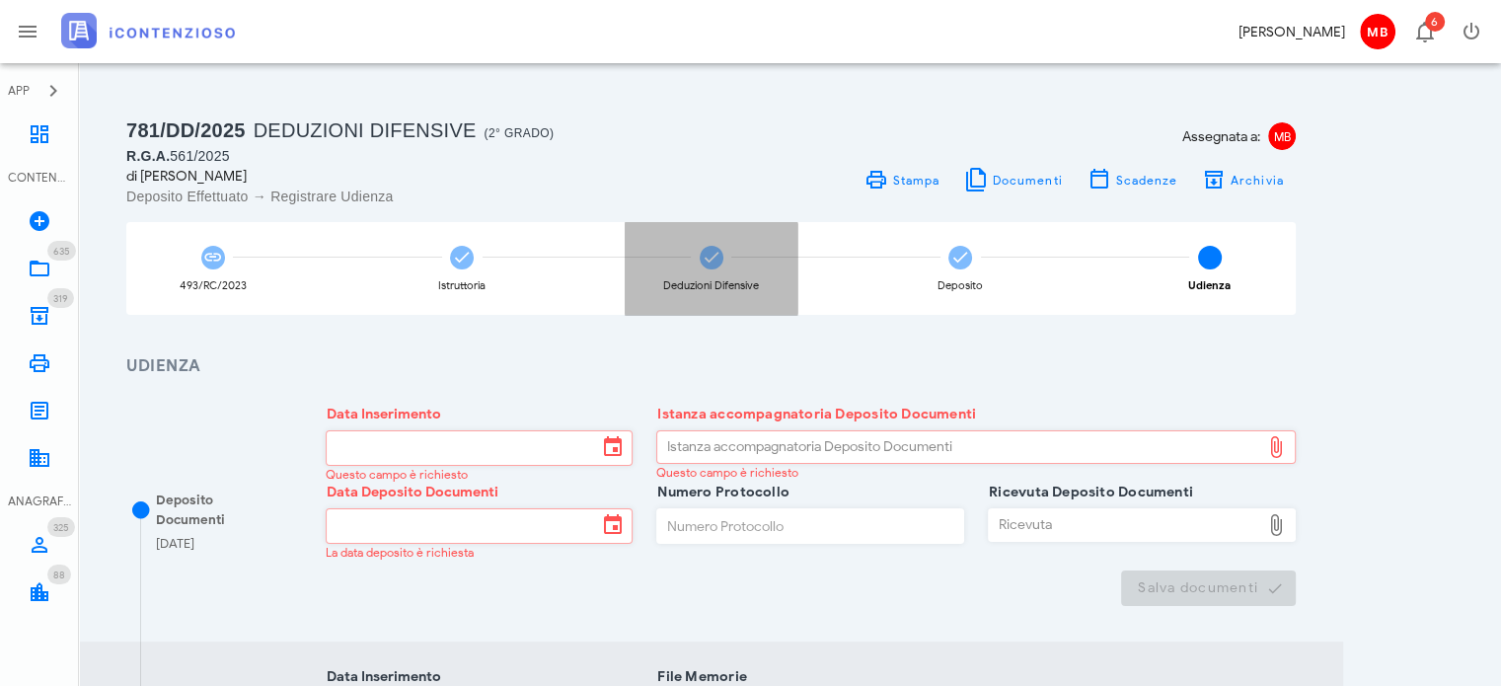
click at [720, 264] on icon at bounding box center [712, 258] width 20 height 20
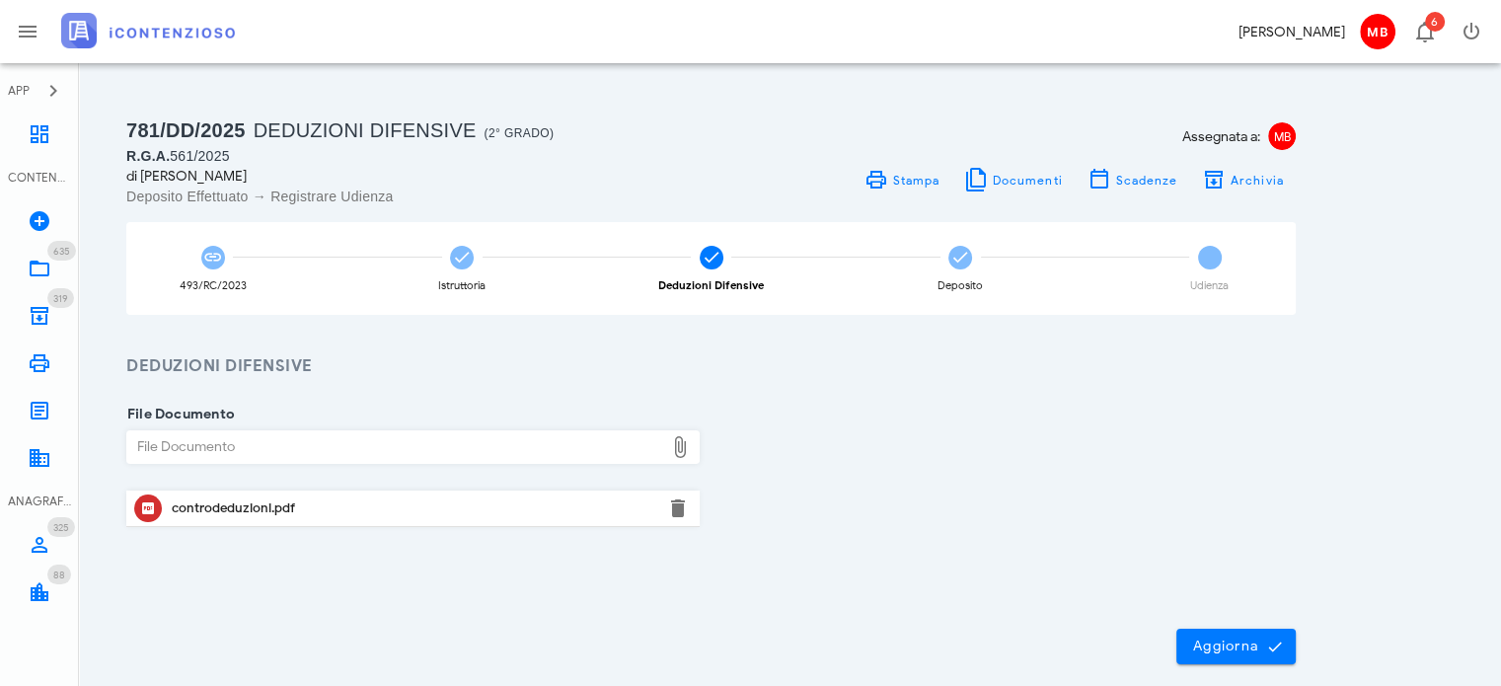
click at [228, 512] on div "controdeduzioni.pdf" at bounding box center [413, 508] width 483 height 16
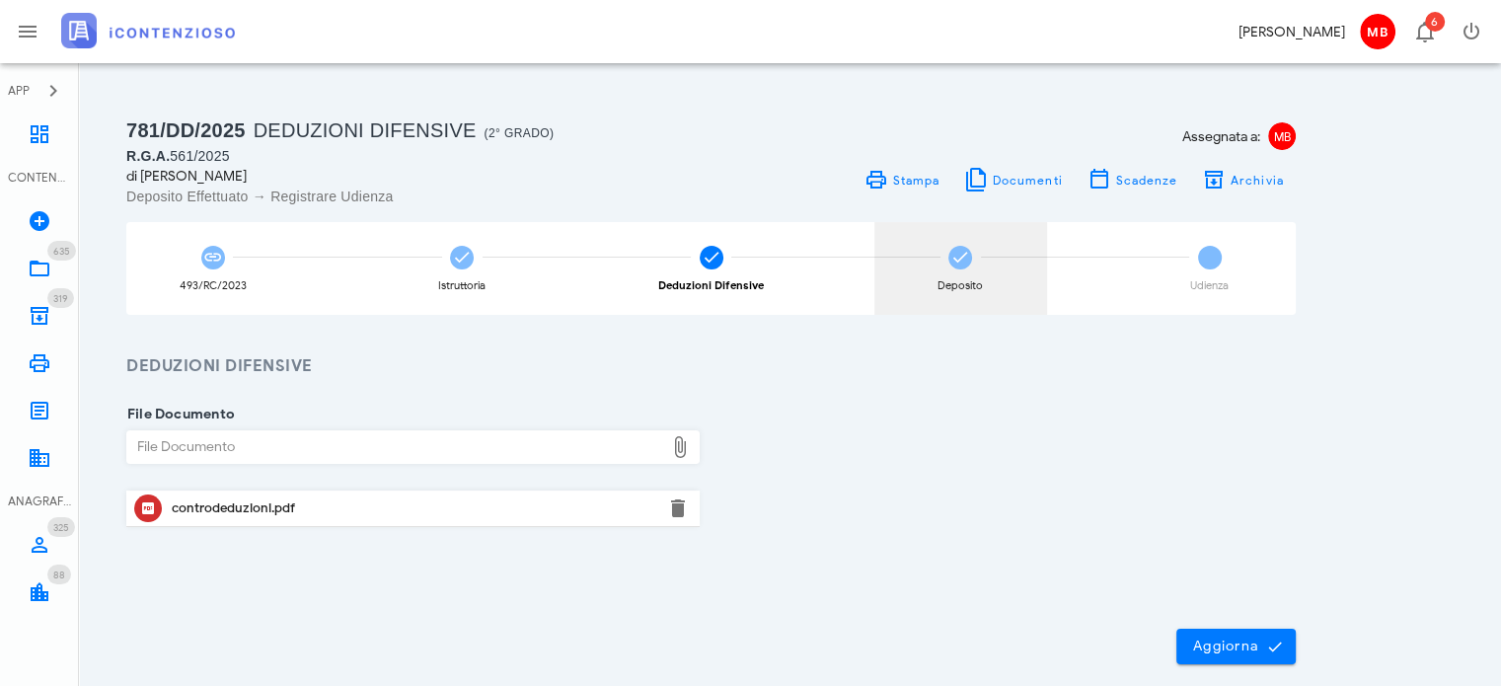
click at [983, 257] on div "Deposito" at bounding box center [960, 268] width 173 height 93
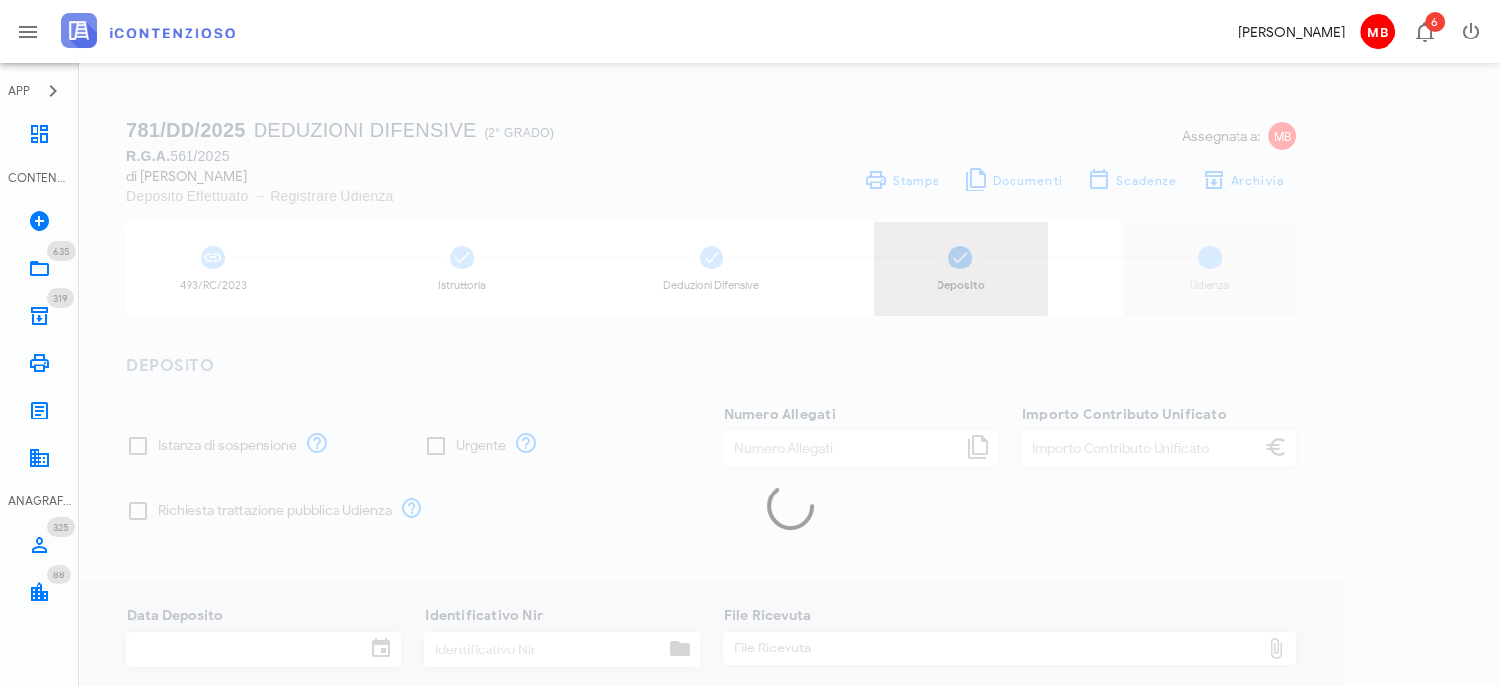
checkbox input "true"
type input "1"
type input "120,00"
type input "04/04/2025"
type input "22"
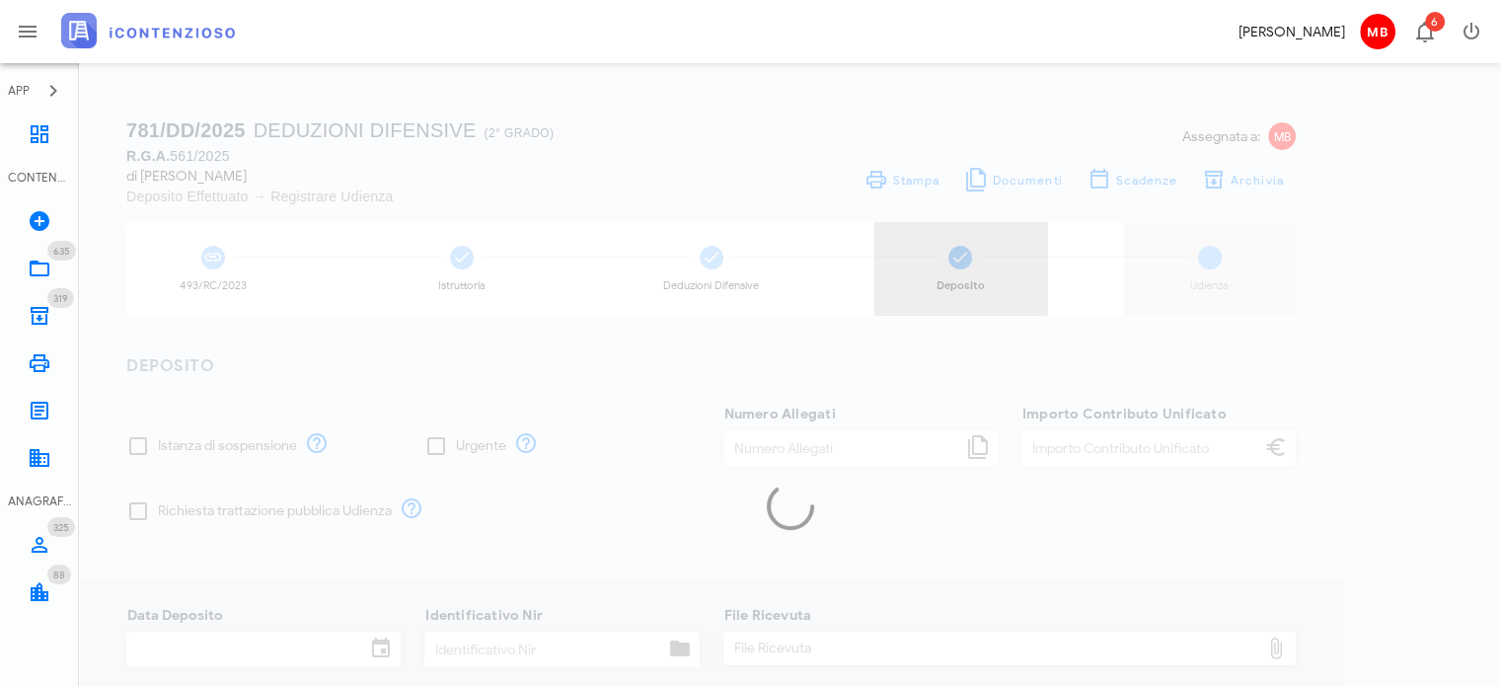
type input "561"
type input "2025"
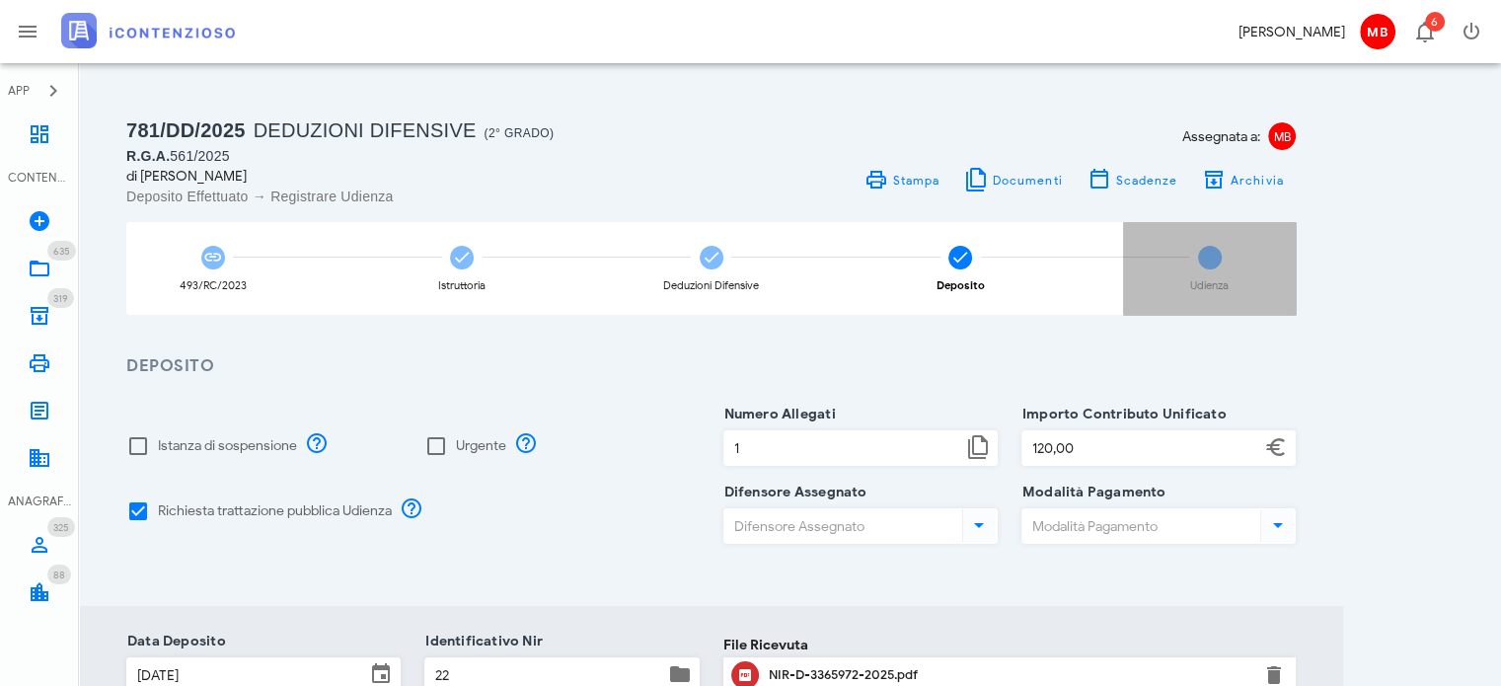
click at [1206, 255] on span "5" at bounding box center [1210, 258] width 24 height 24
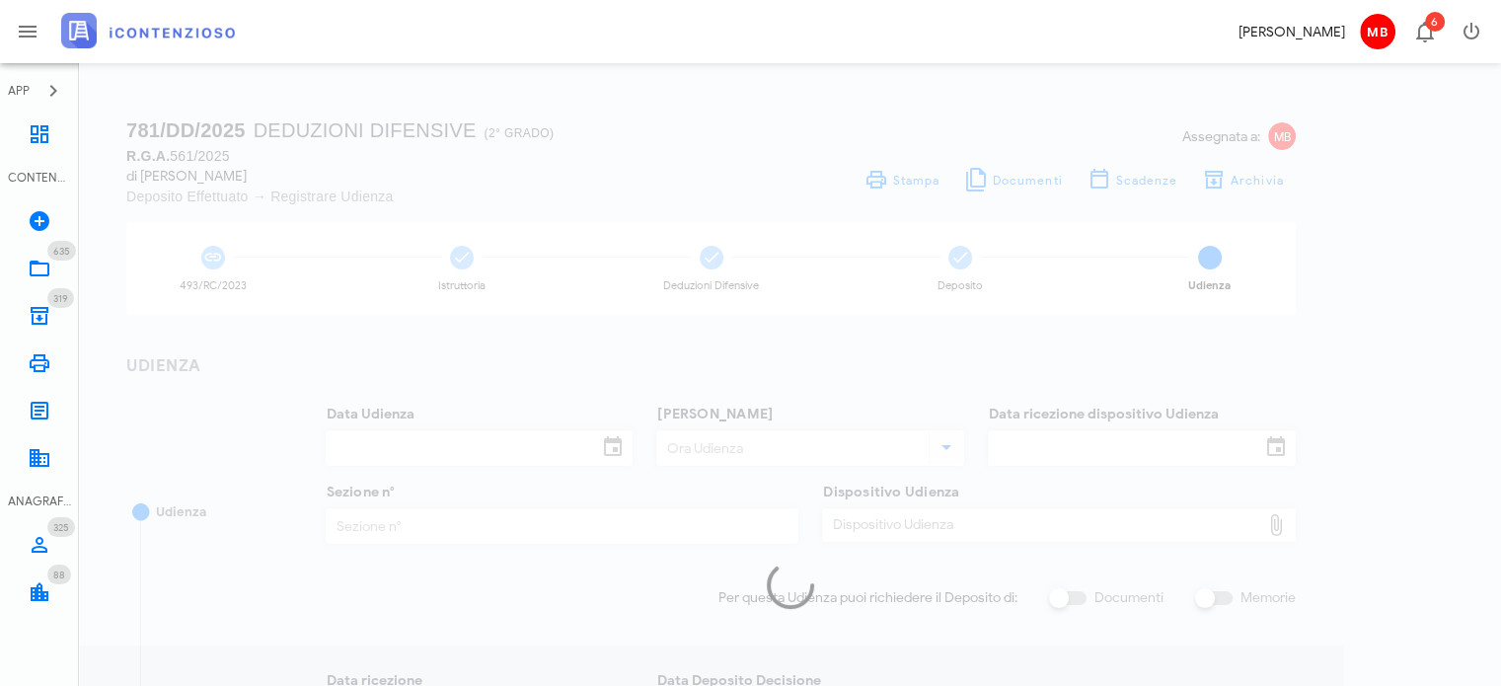
type input "18/11/2025"
type input "09:30"
type input "17/09/2025"
type input "4"
checkbox input "true"
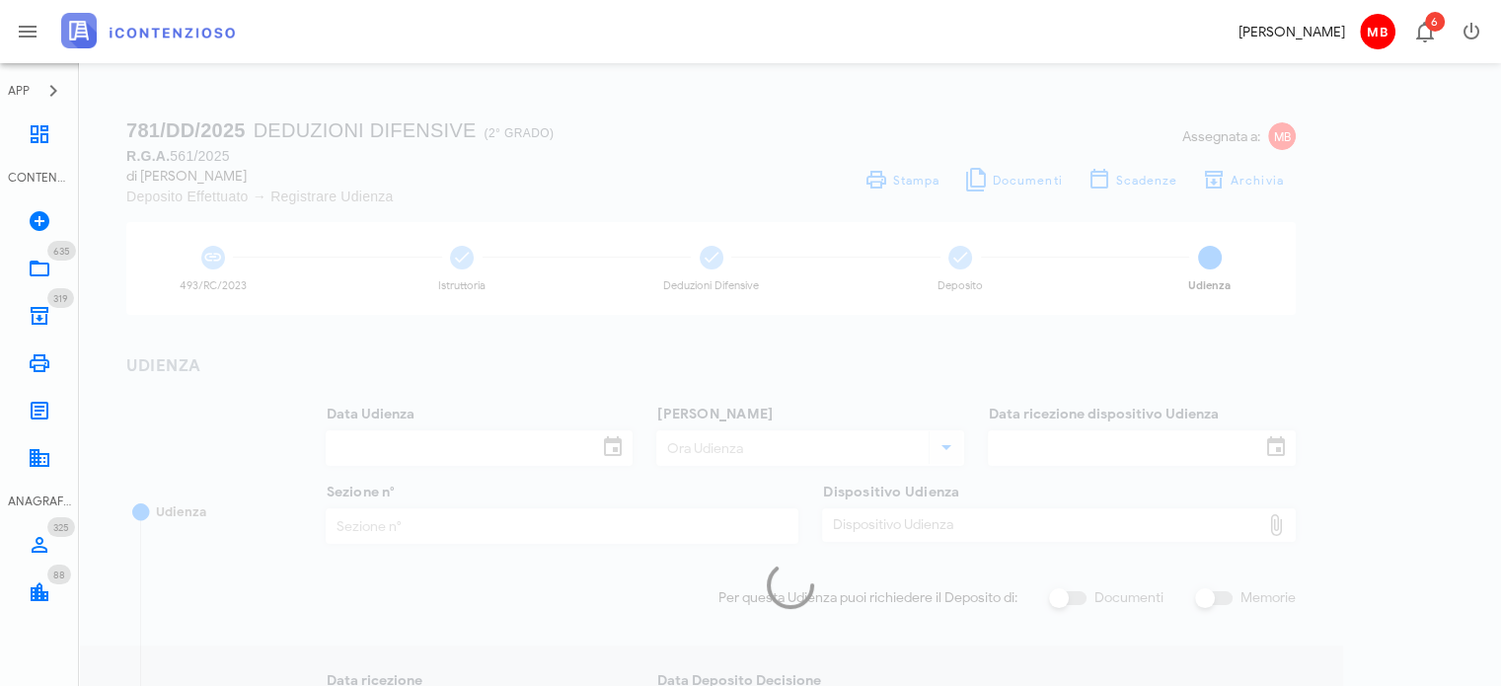
checkbox input "true"
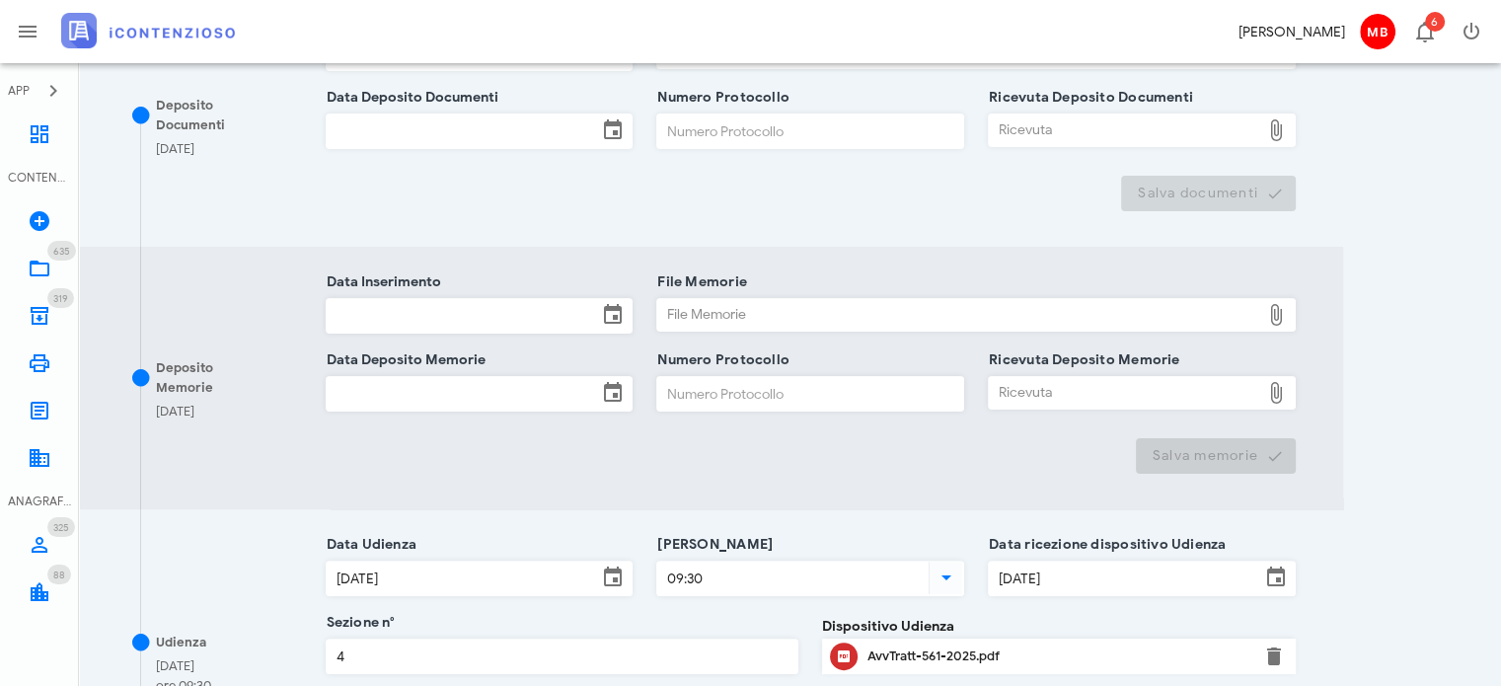
scroll to position [790, 0]
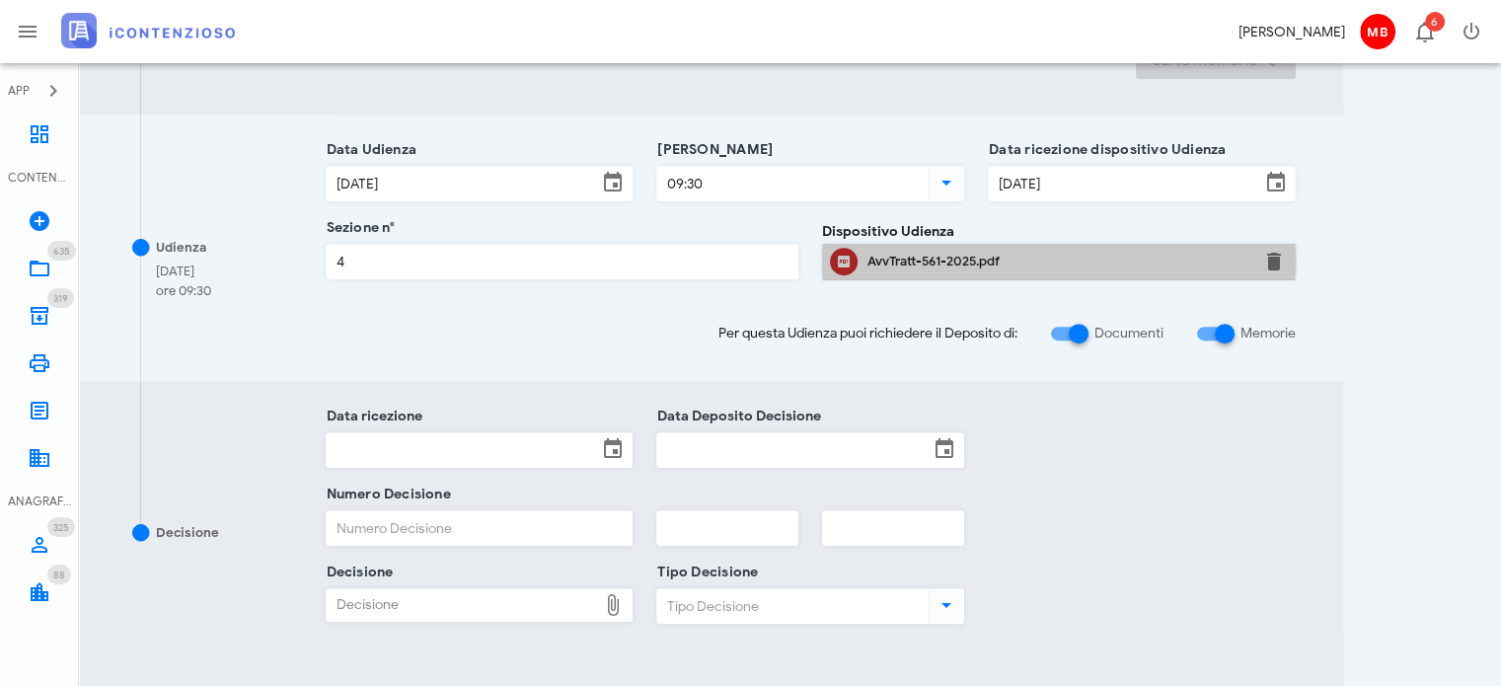
click at [950, 264] on div "AvvTratt-561-2025.pdf" at bounding box center [1058, 262] width 383 height 16
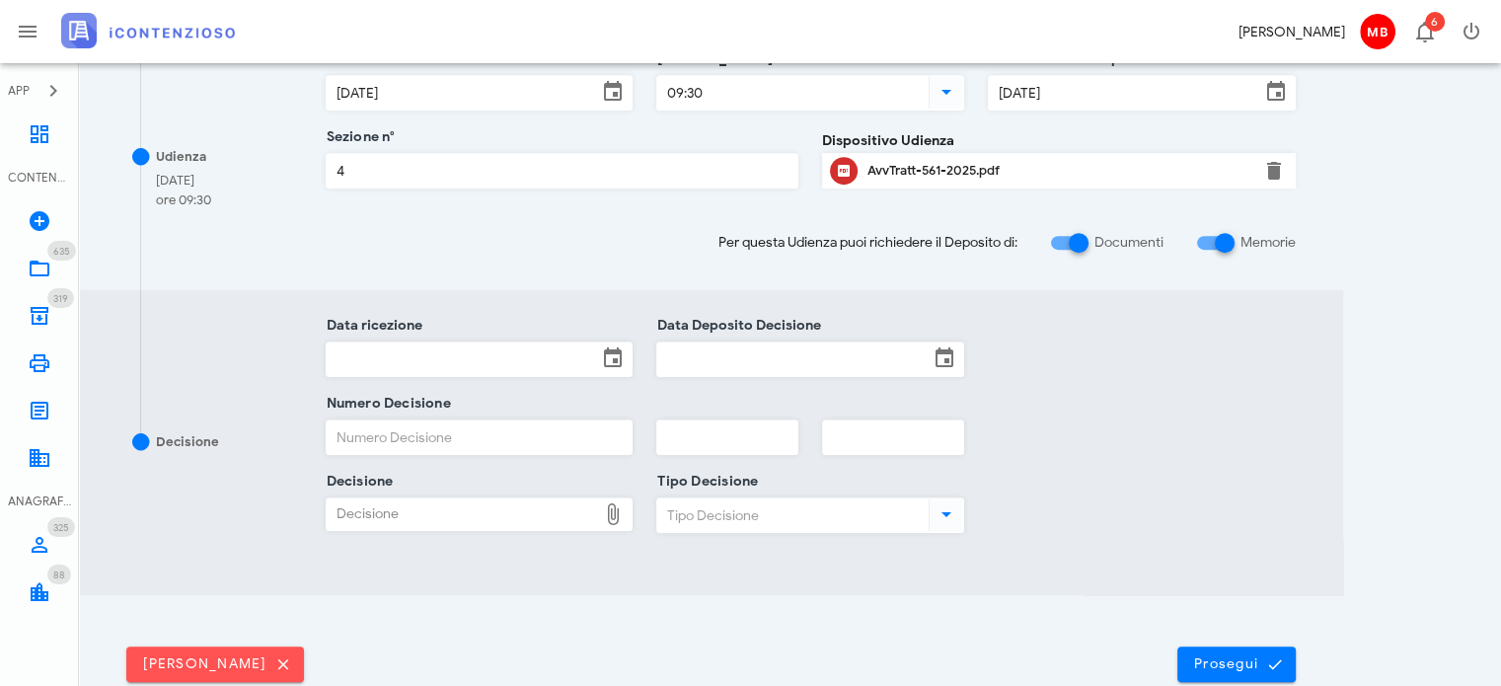
scroll to position [987, 0]
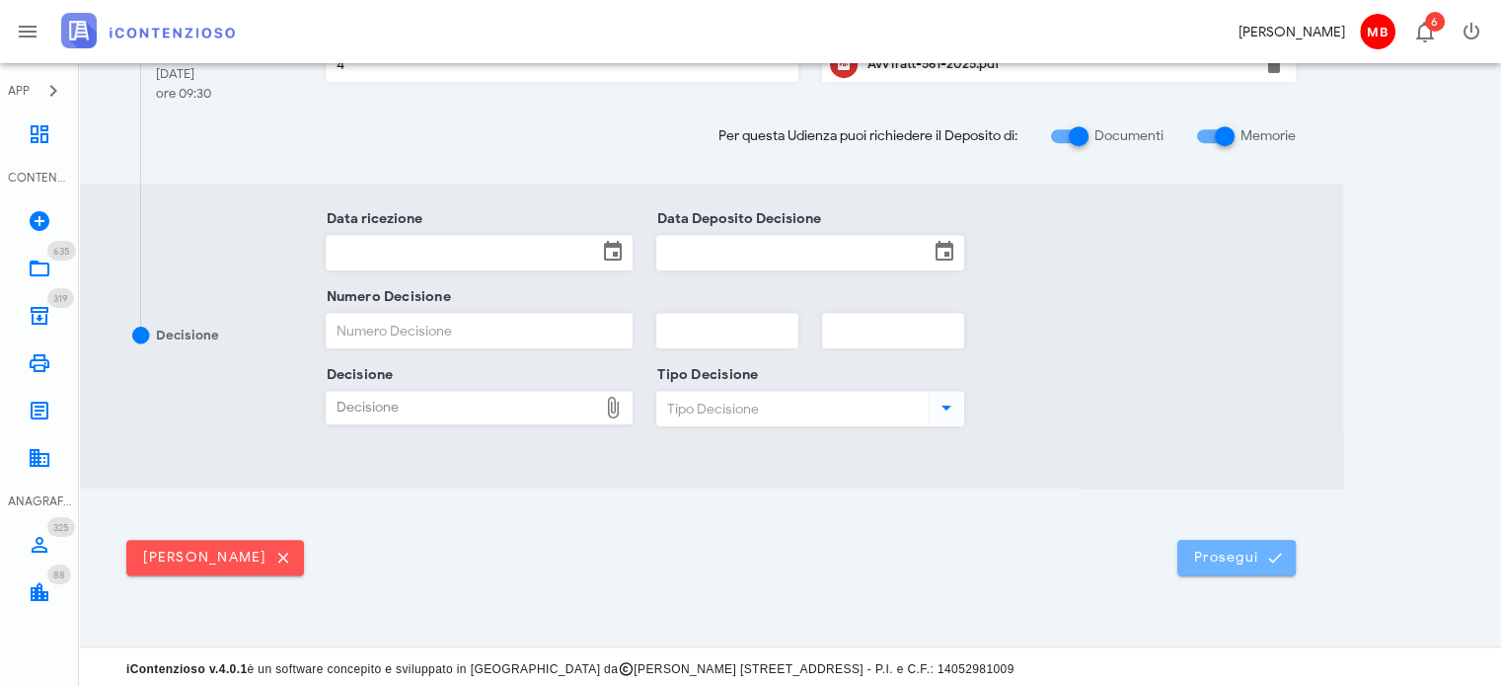
click at [1252, 568] on button "Prosegui" at bounding box center [1236, 558] width 118 height 36
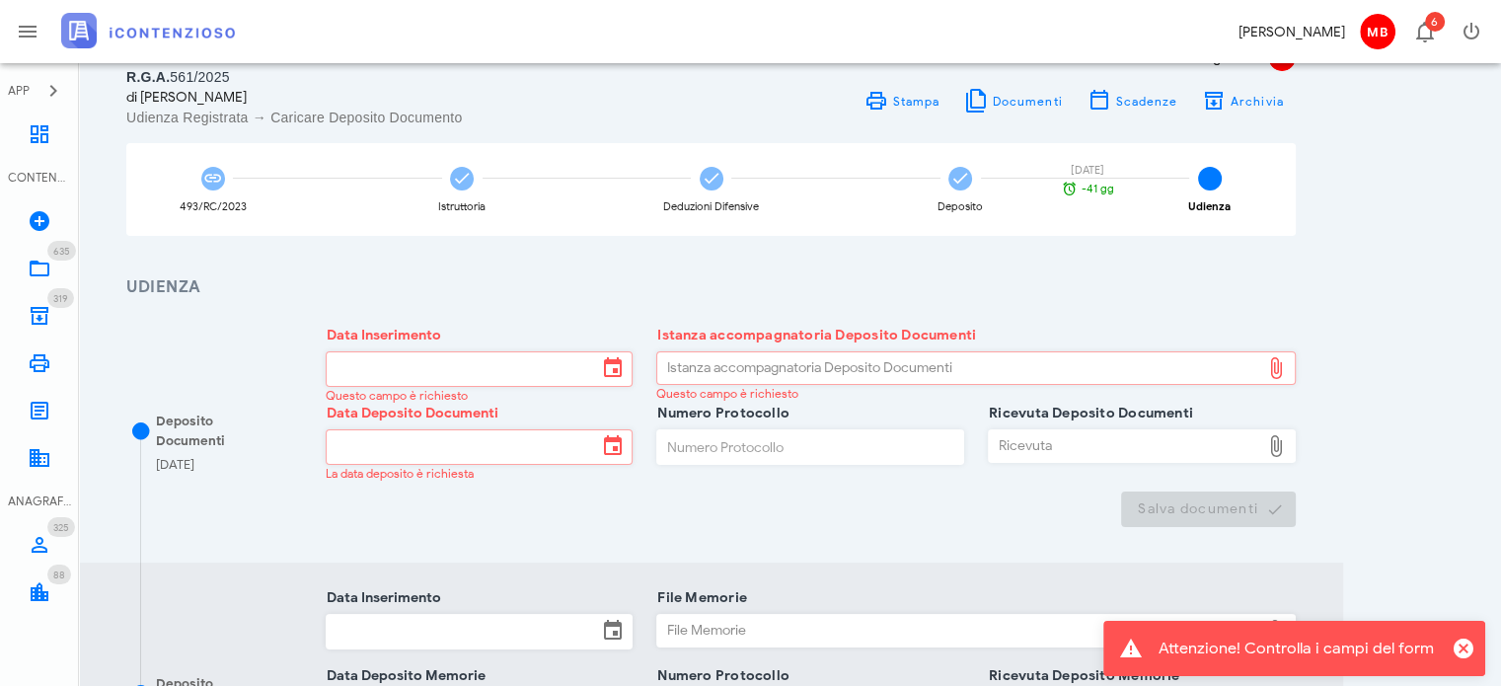
scroll to position [197, 0]
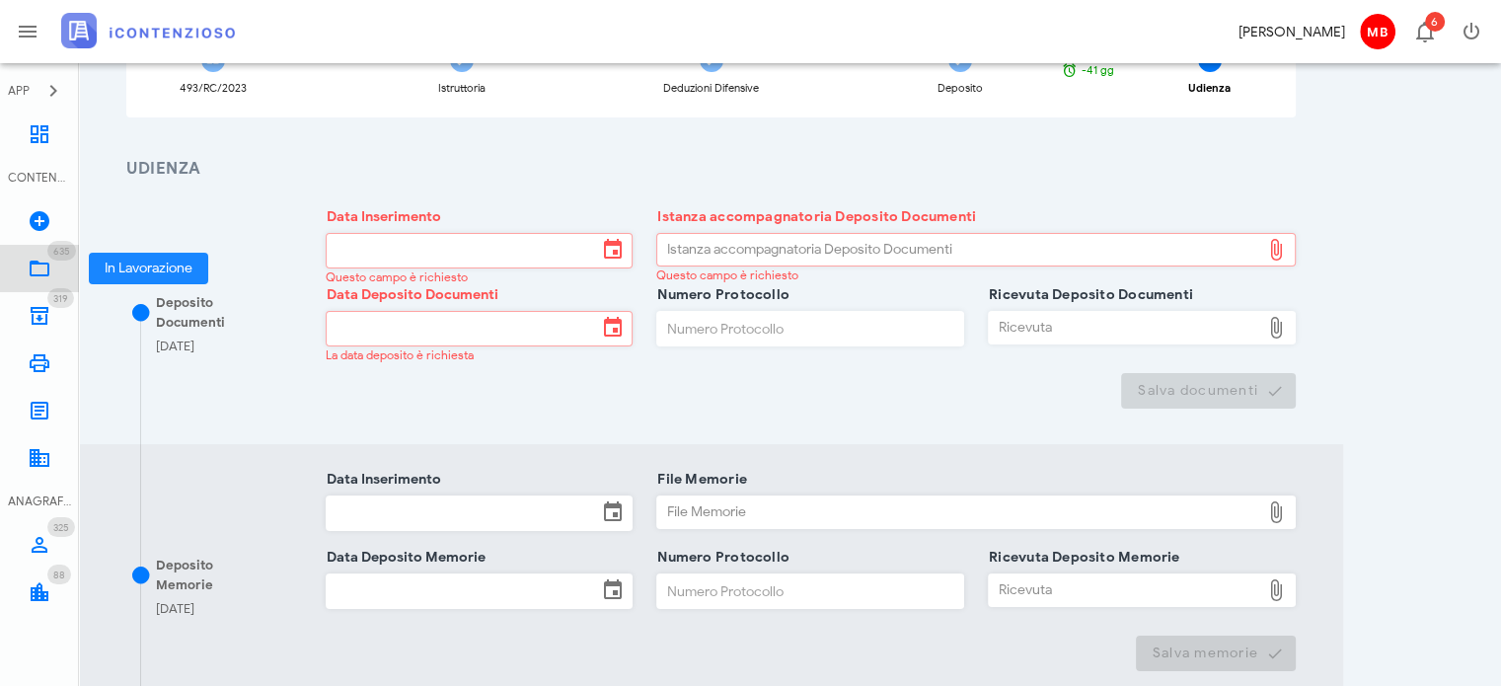
click at [47, 257] on icon at bounding box center [40, 269] width 24 height 24
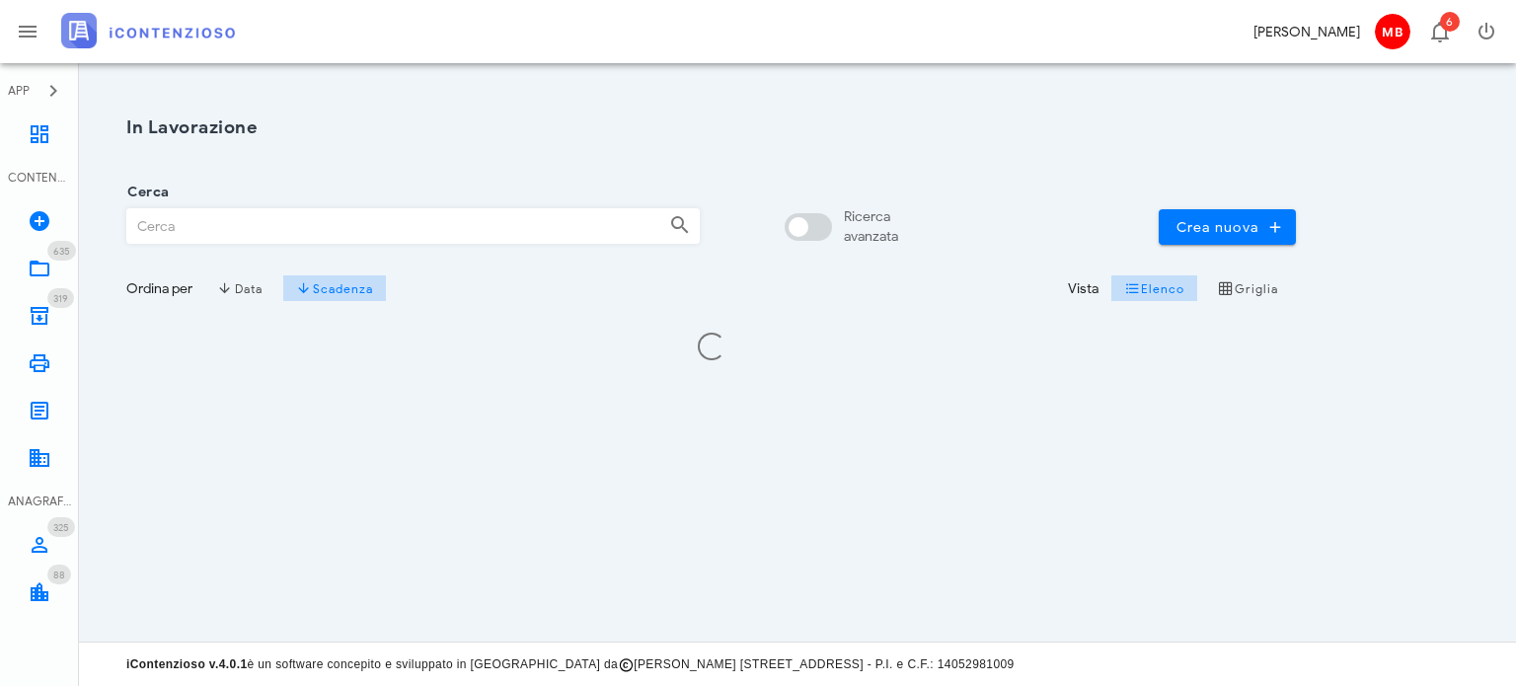
click at [267, 219] on input "Cerca" at bounding box center [390, 226] width 526 height 34
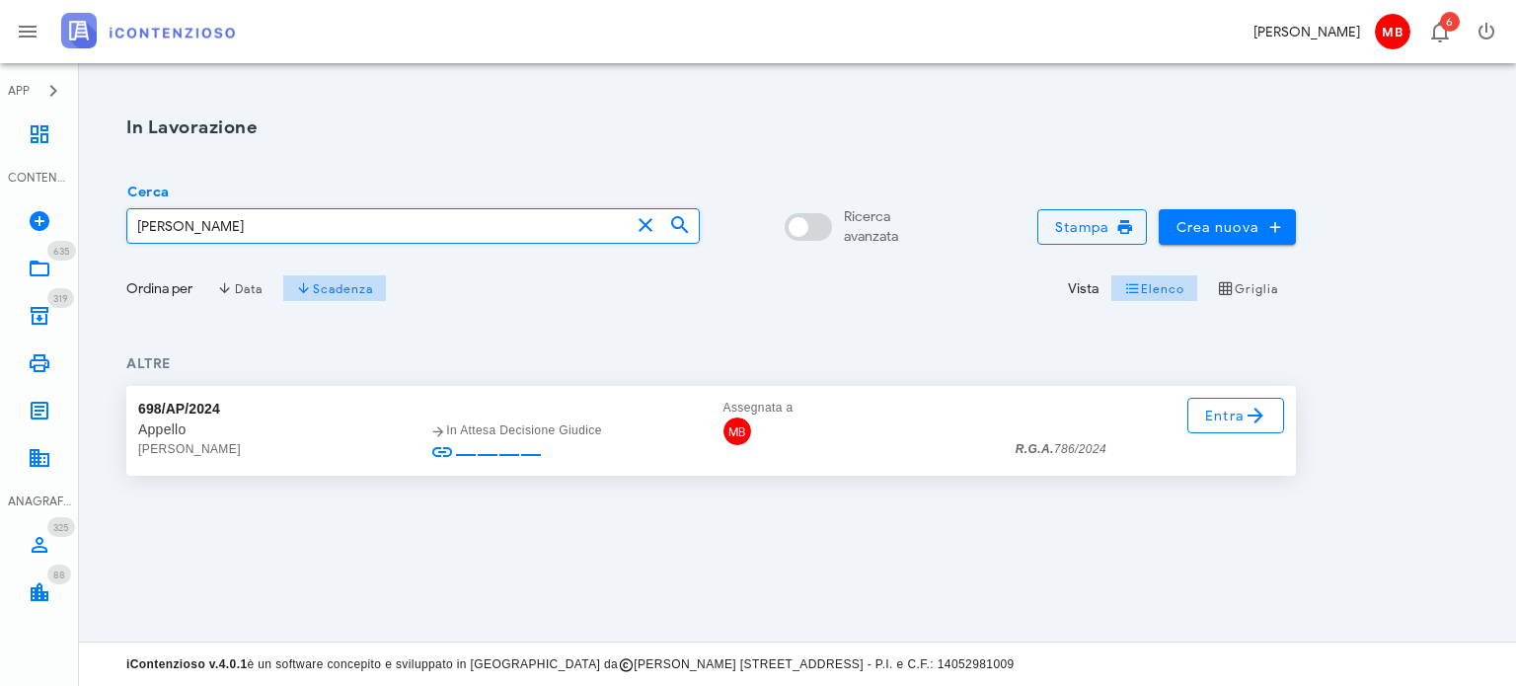
type input "[PERSON_NAME]"
click at [1224, 419] on span "Entra" at bounding box center [1236, 416] width 64 height 24
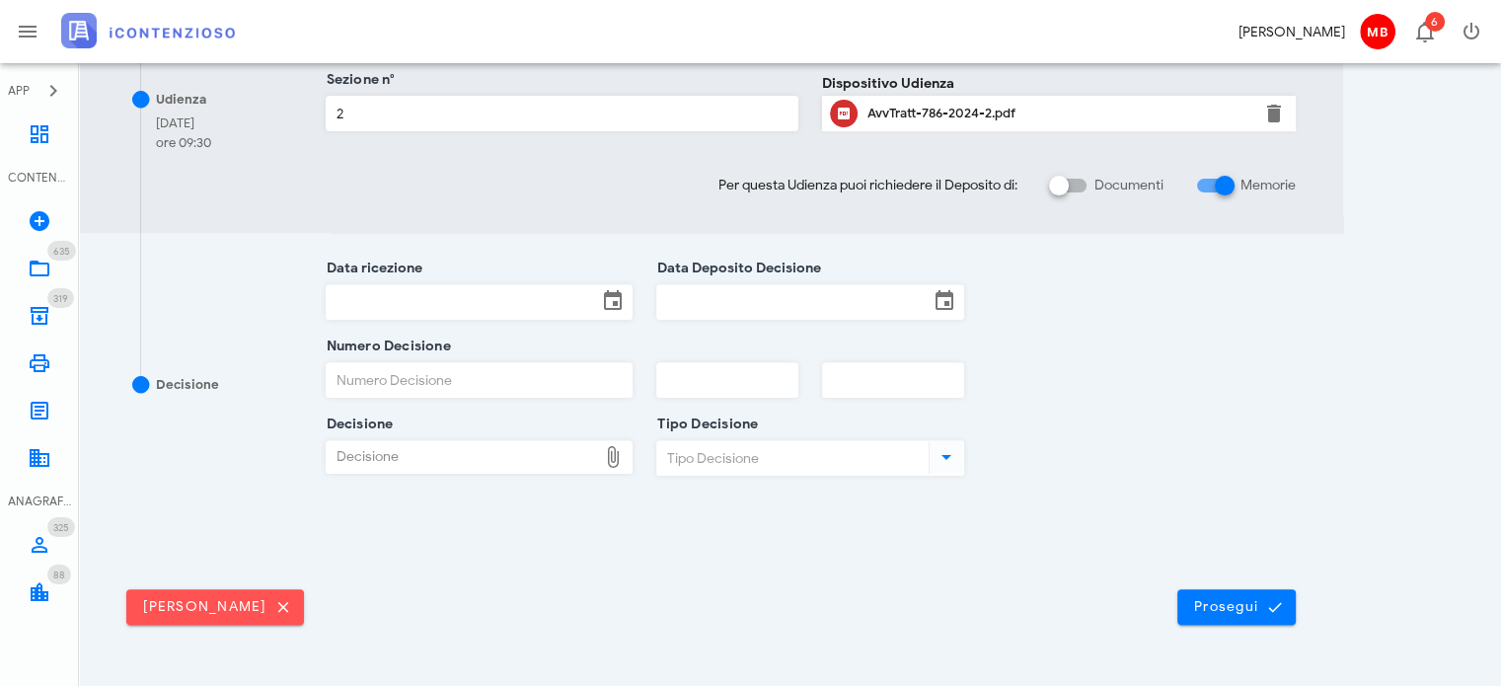
scroll to position [726, 0]
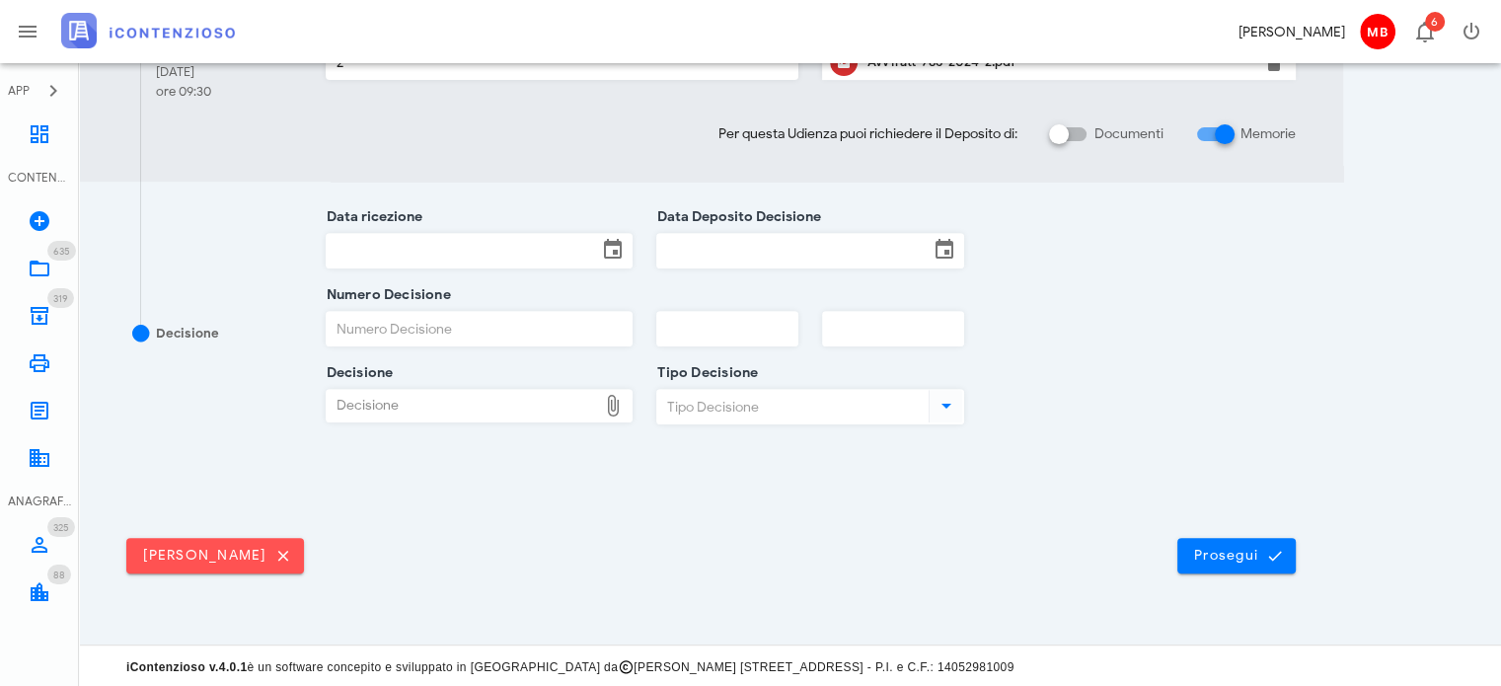
click at [554, 410] on div "Decisione" at bounding box center [462, 406] width 271 height 32
type input "C:\fakepath\sentenza [PERSON_NAME].pdf"
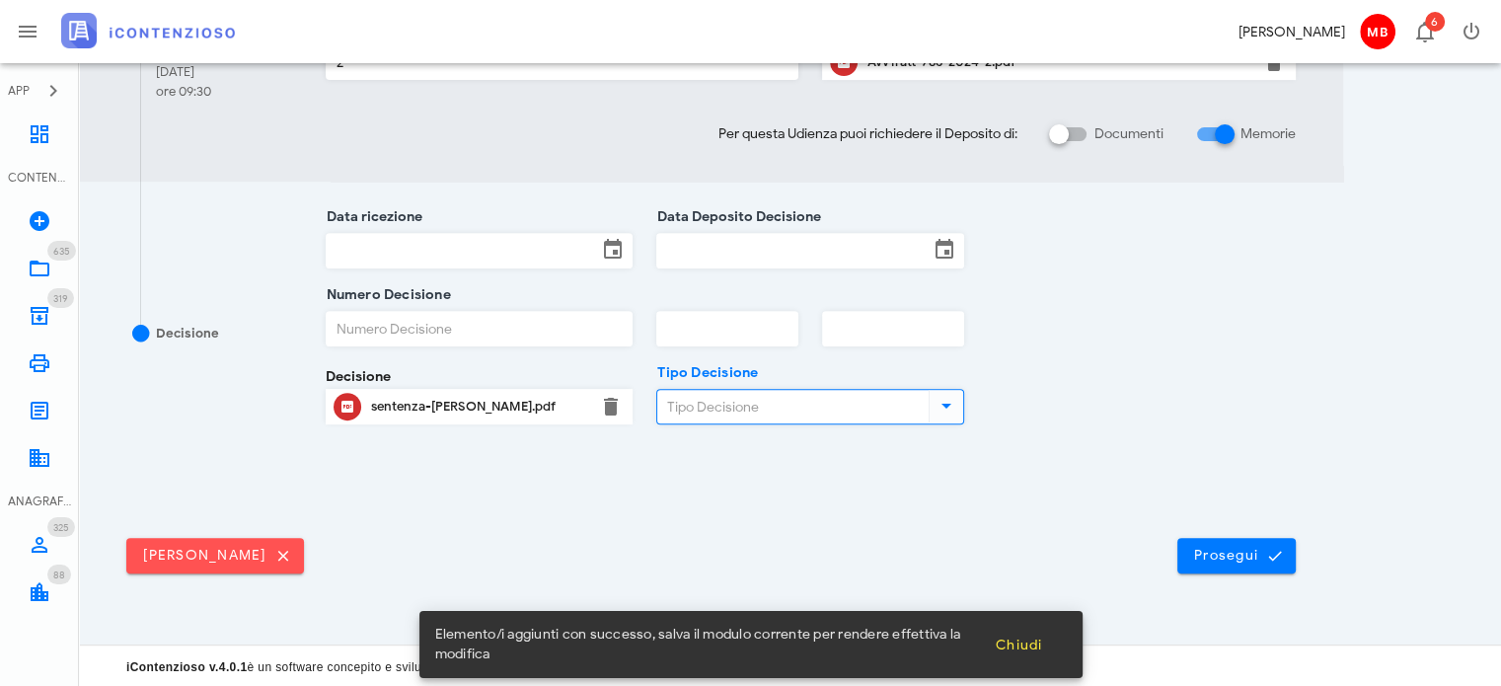
click at [737, 406] on input "Tipo Decisione" at bounding box center [790, 407] width 267 height 34
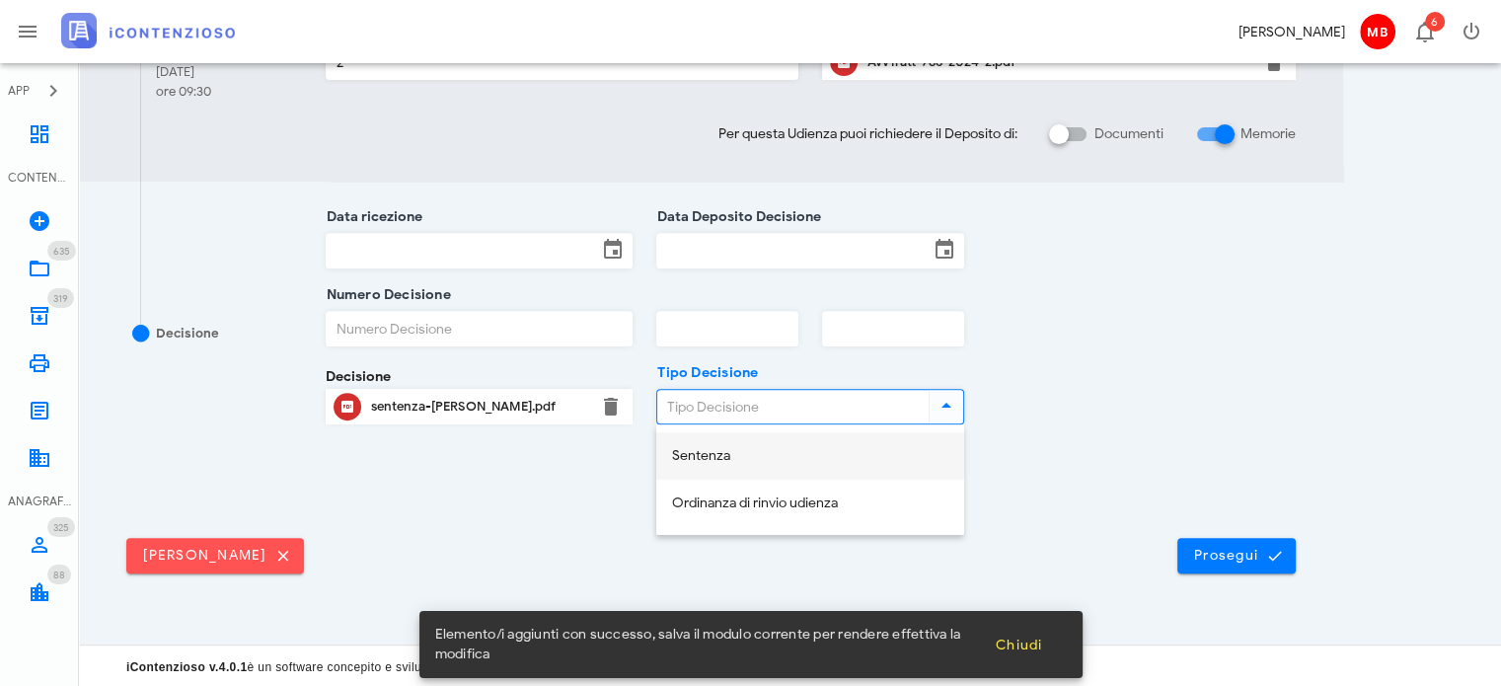
click at [739, 455] on div "Sentenza" at bounding box center [810, 456] width 276 height 17
type input "Sentenza"
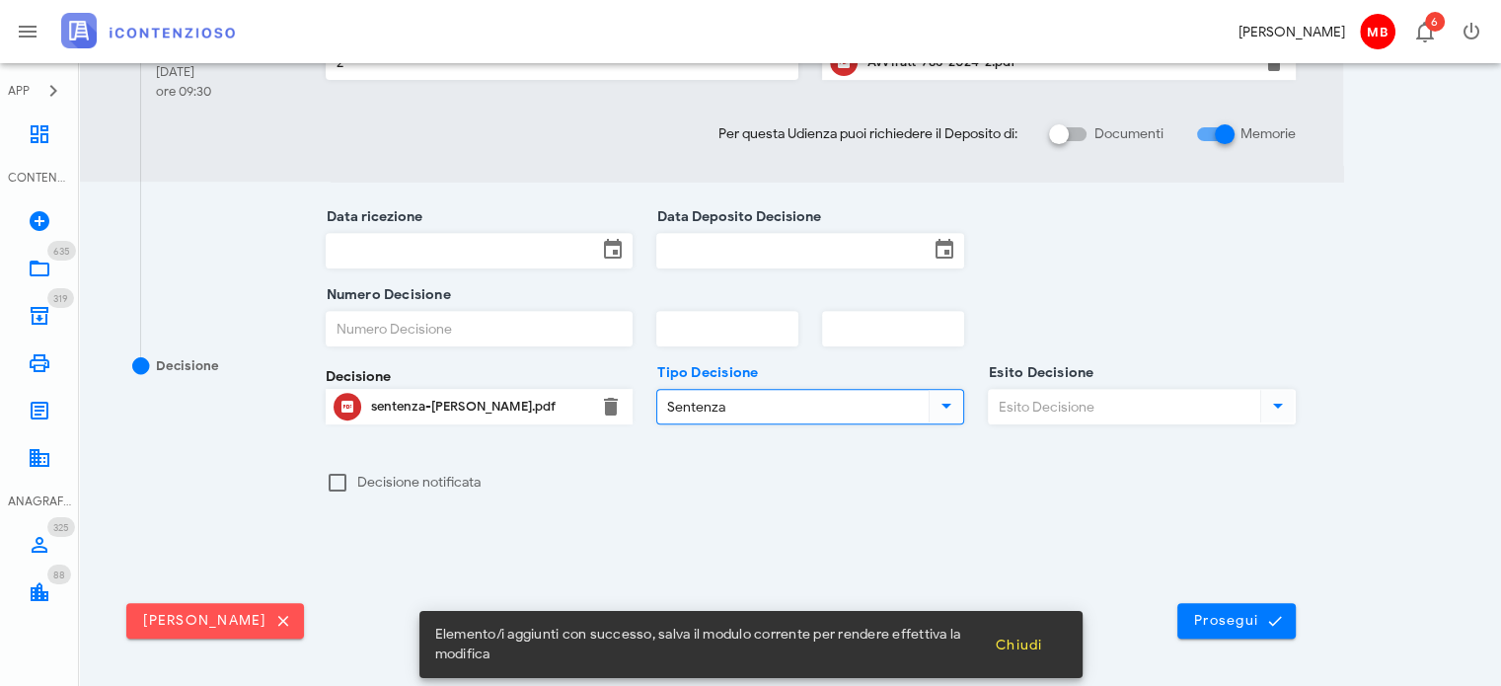
click at [1058, 410] on input "Esito Decisione" at bounding box center [1122, 407] width 267 height 34
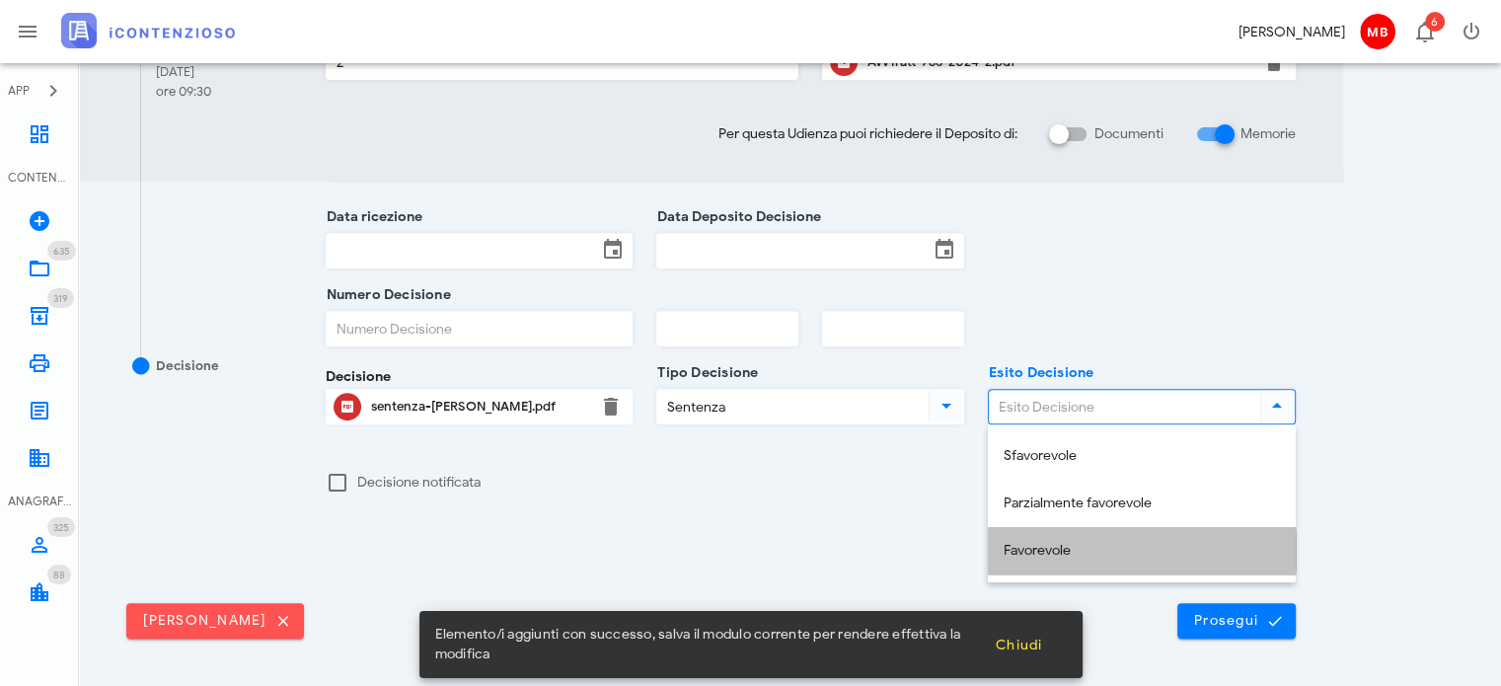
click at [1036, 550] on div "Favorevole" at bounding box center [1142, 551] width 276 height 17
type input "Favorevole"
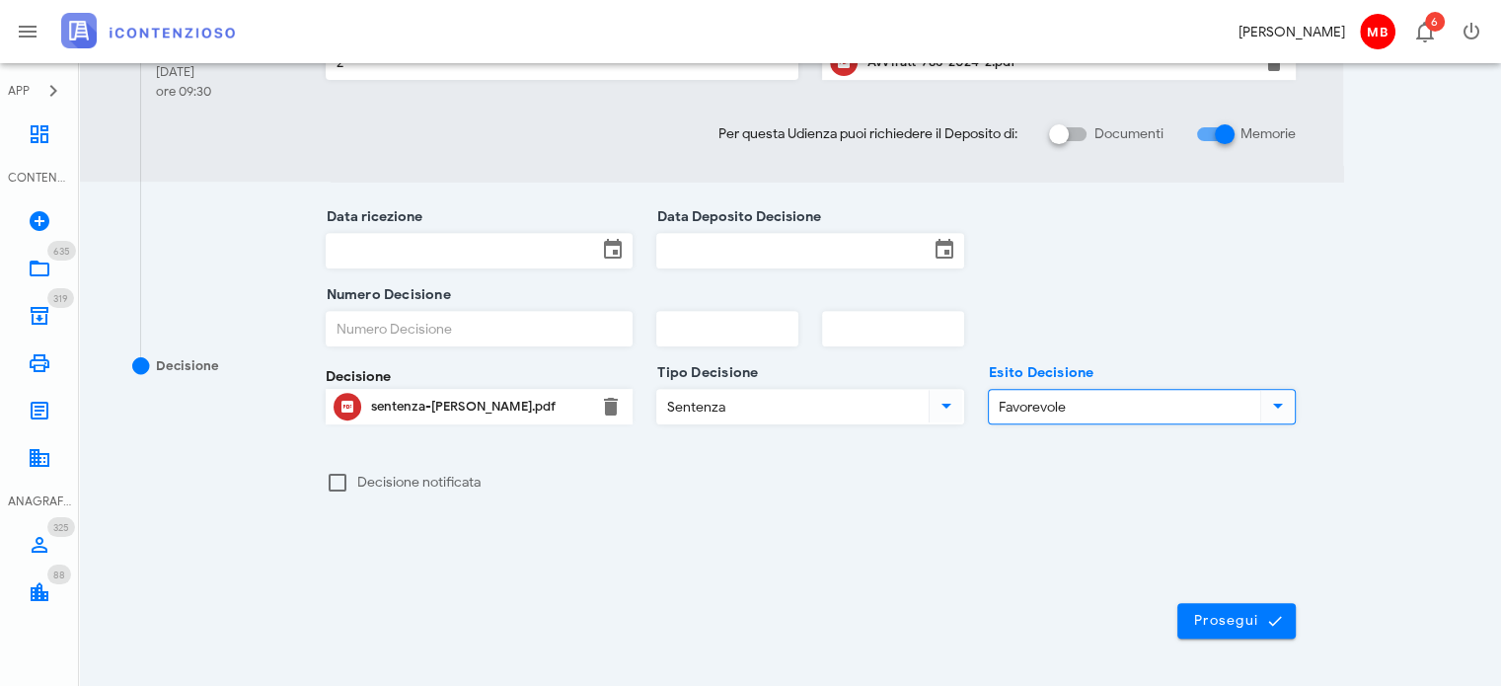
click at [1469, 185] on div "698/AP/2024 Appello (2° Grado) R.G.A. 786/2024 di [PERSON_NAME] Udienza Sostenu…" at bounding box center [790, 22] width 1375 height 1325
click at [691, 246] on input "Data Deposito Decisione" at bounding box center [792, 251] width 271 height 34
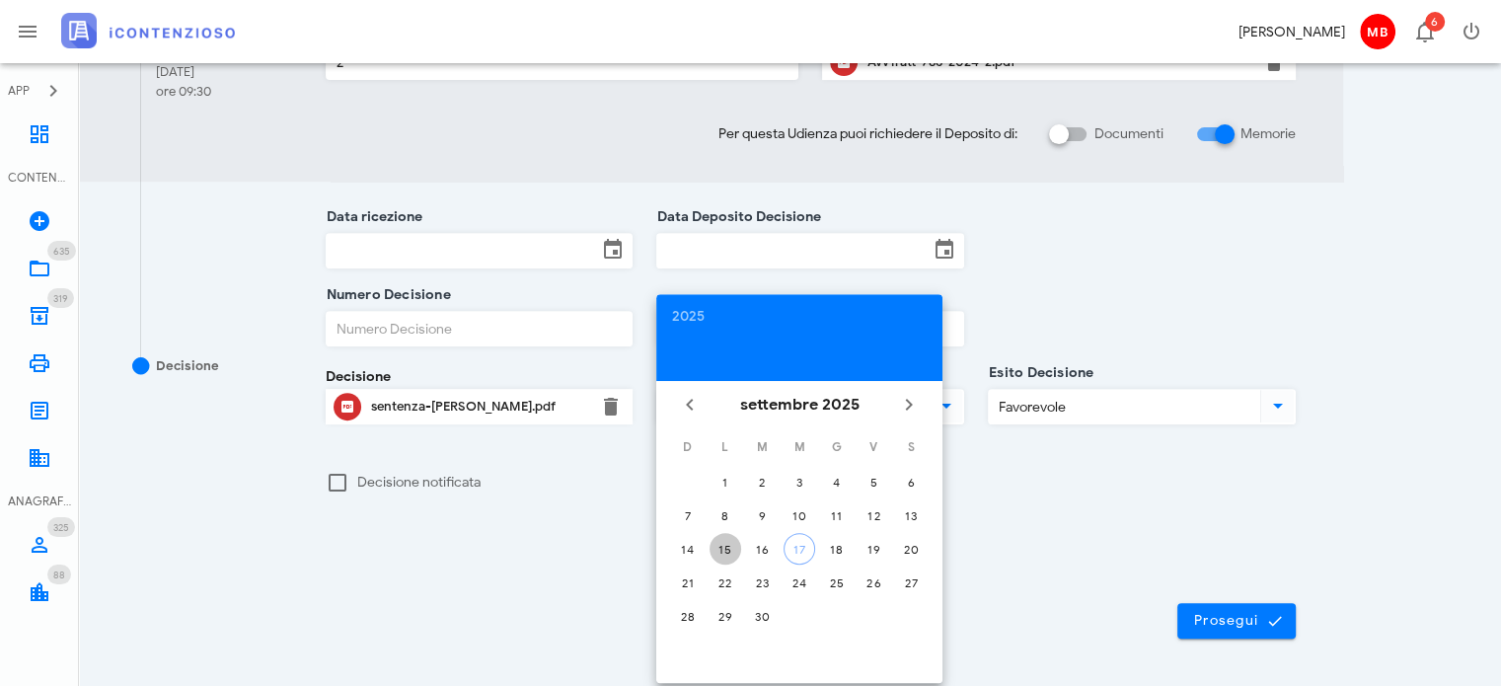
click at [726, 544] on div "15" at bounding box center [726, 549] width 32 height 15
type input "15/09/2025"
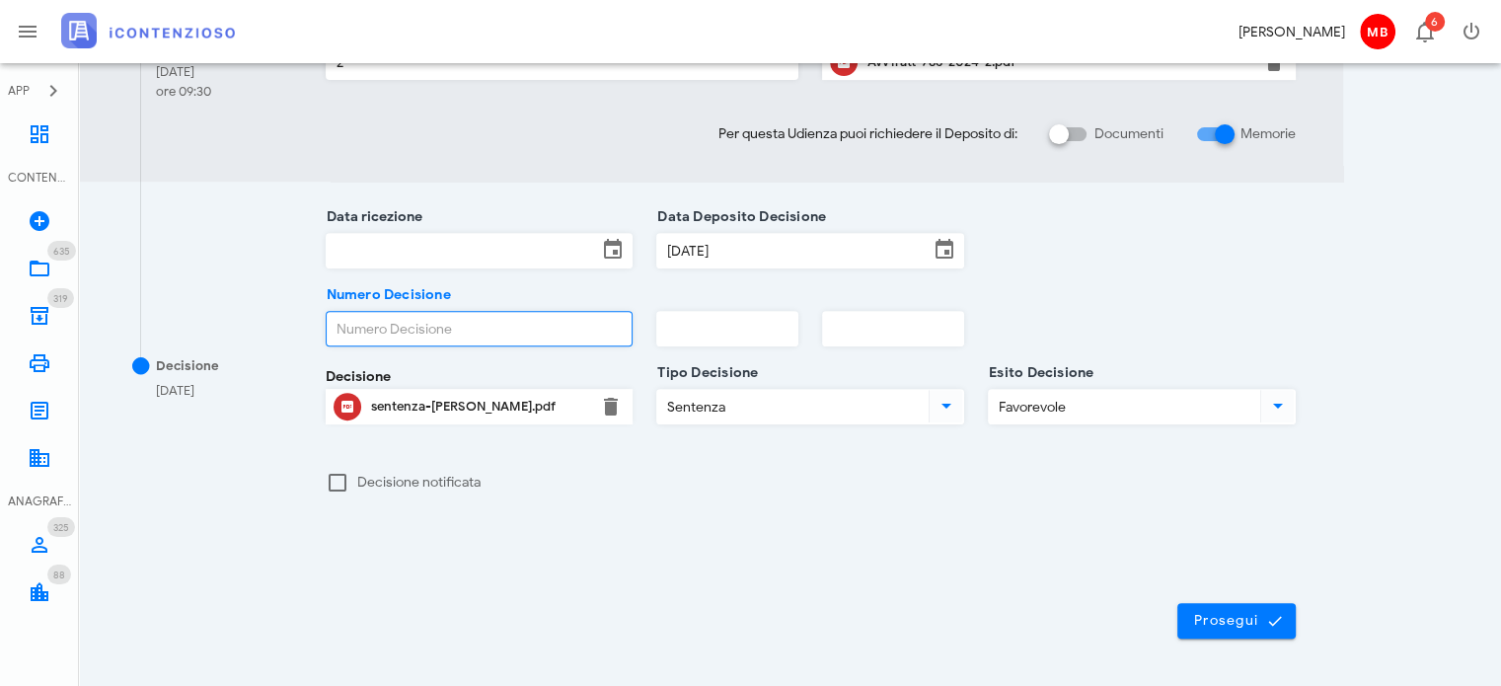
click at [488, 334] on input "Numero Decisione" at bounding box center [480, 329] width 306 height 34
type input "657"
click at [672, 324] on input "text" at bounding box center [727, 329] width 140 height 34
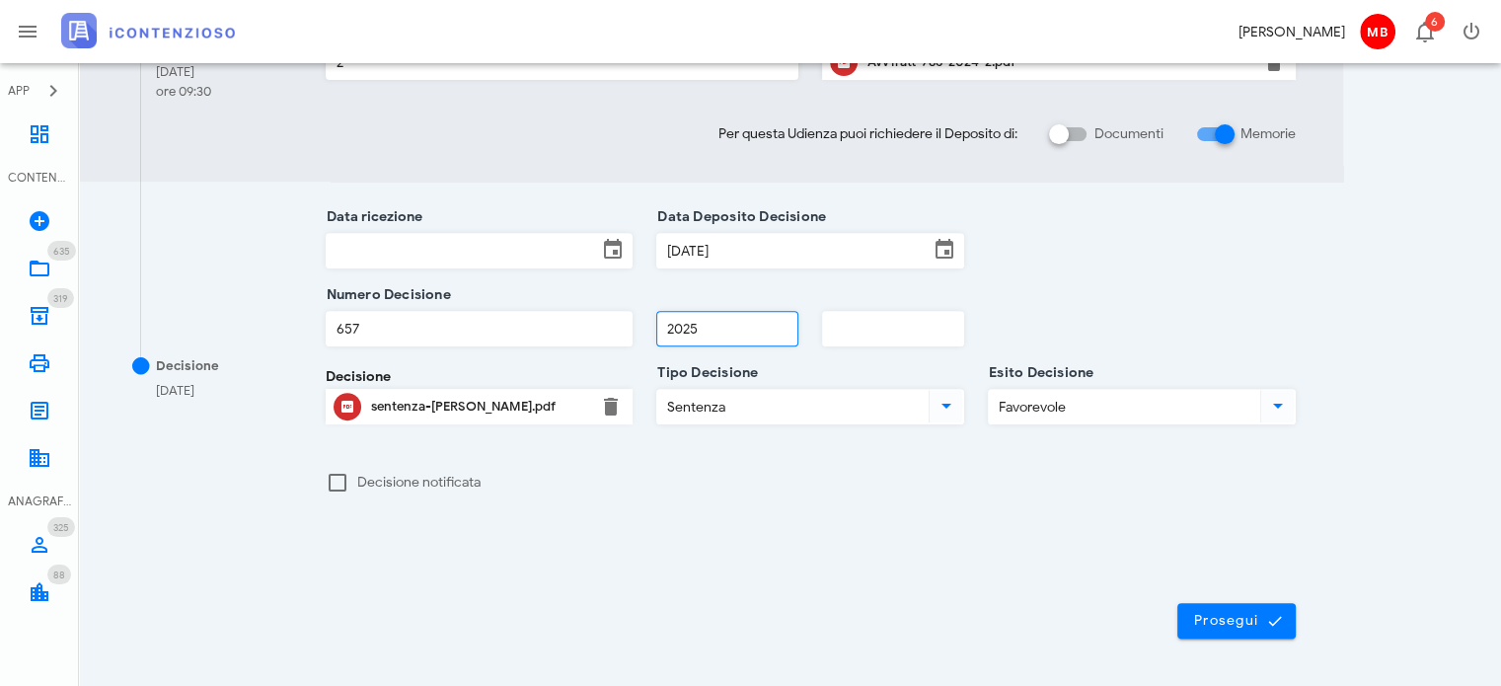
type input "2025"
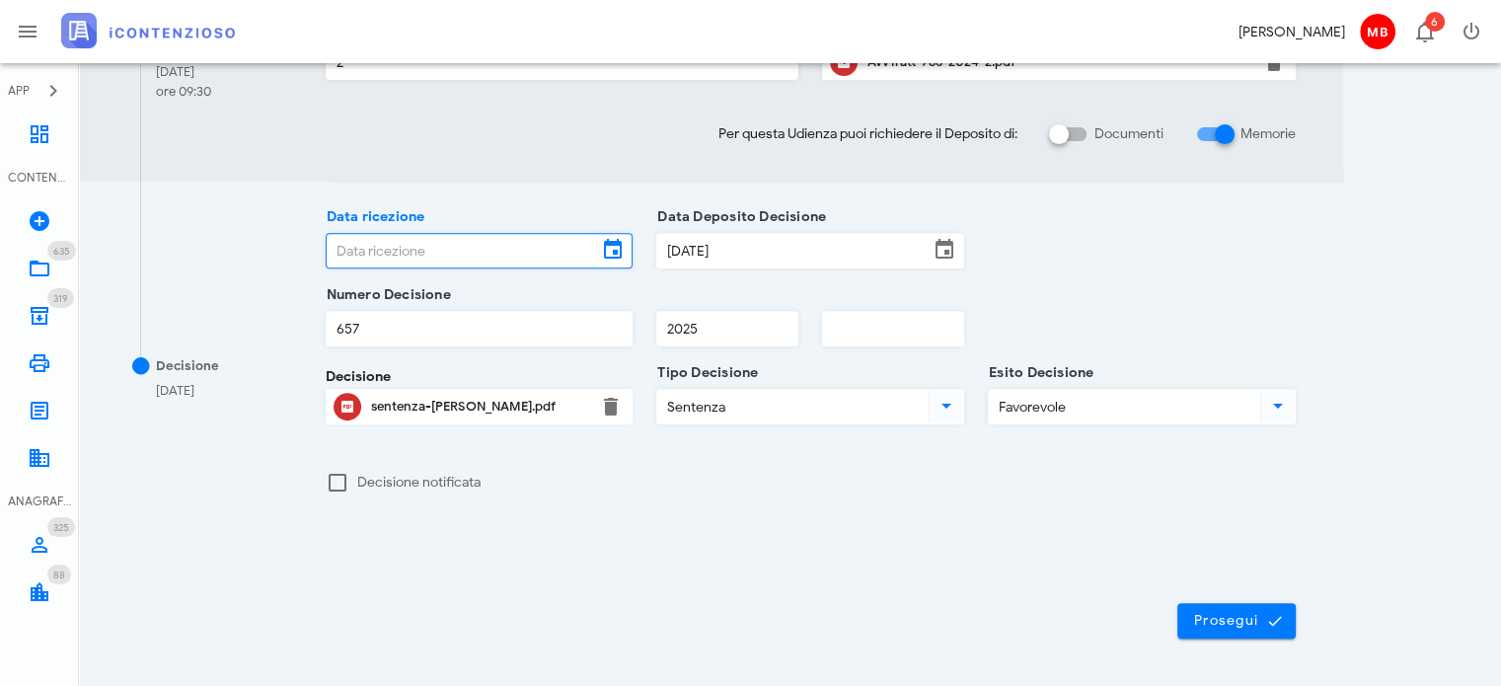
click at [546, 244] on input "Data ricezione" at bounding box center [462, 251] width 271 height 34
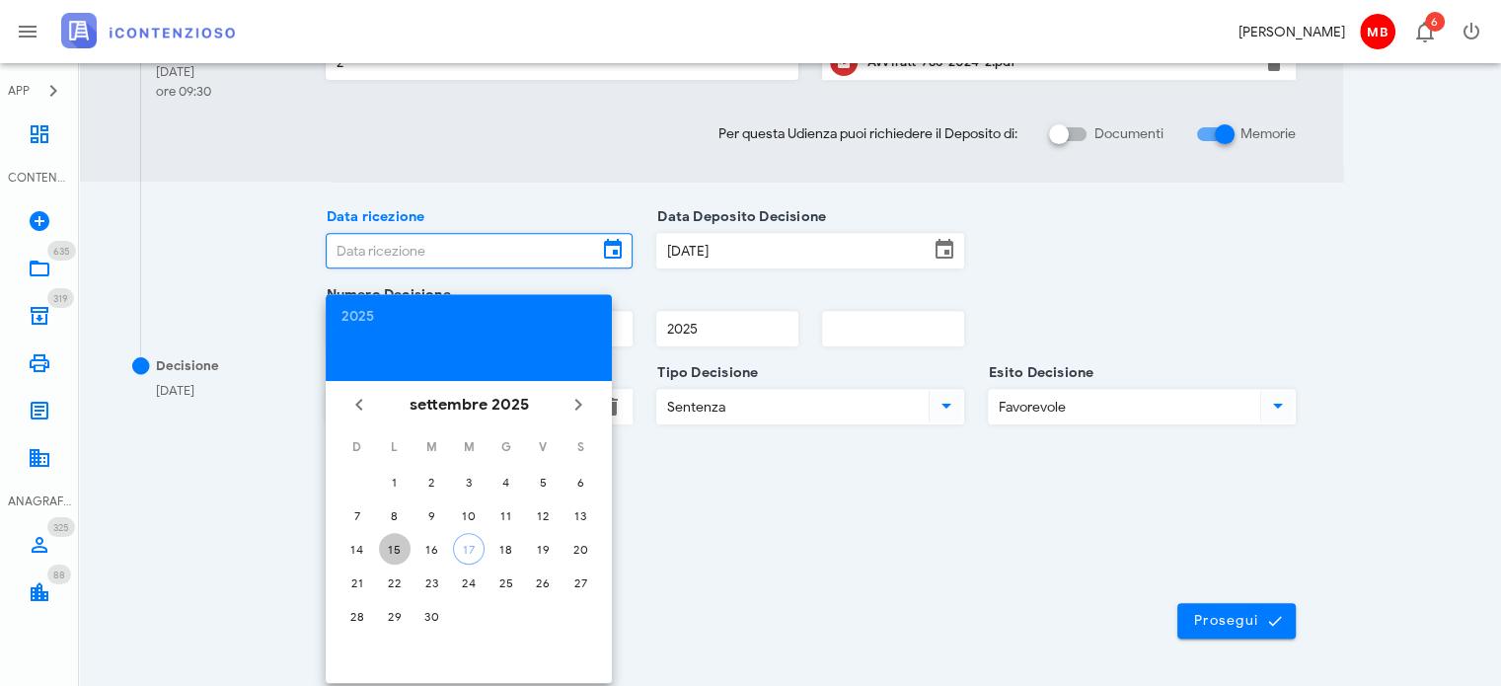
click at [399, 542] on div "15" at bounding box center [395, 549] width 32 height 15
type input "[DATE]"
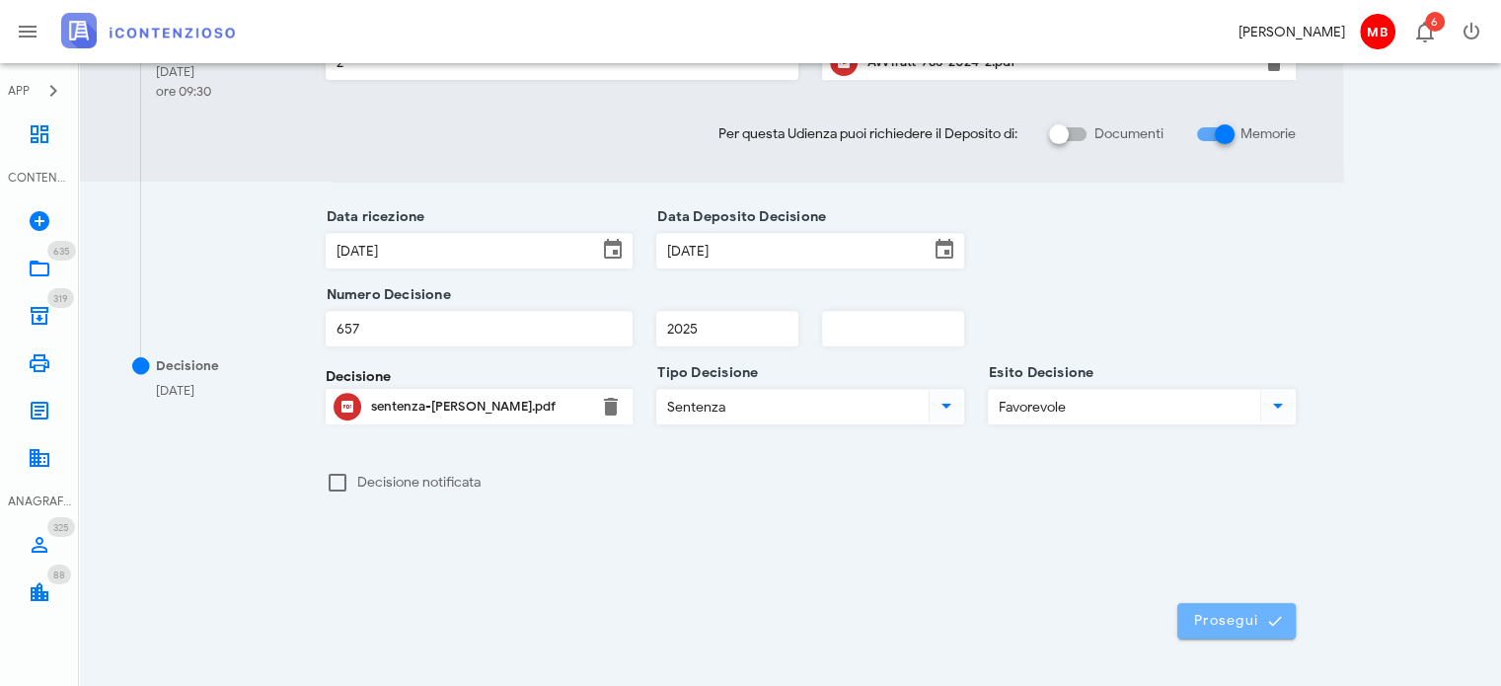
click at [1207, 616] on span "Prosegui" at bounding box center [1236, 621] width 87 height 18
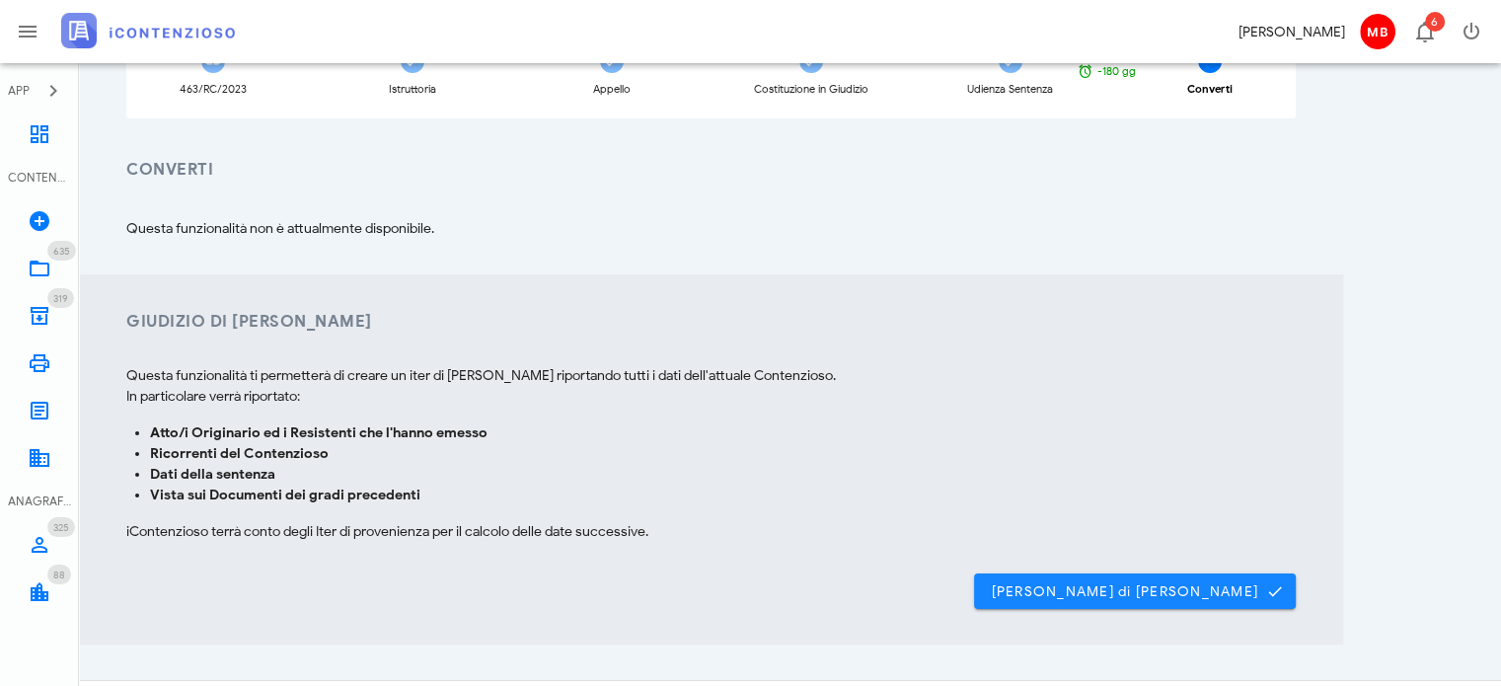
scroll to position [197, 0]
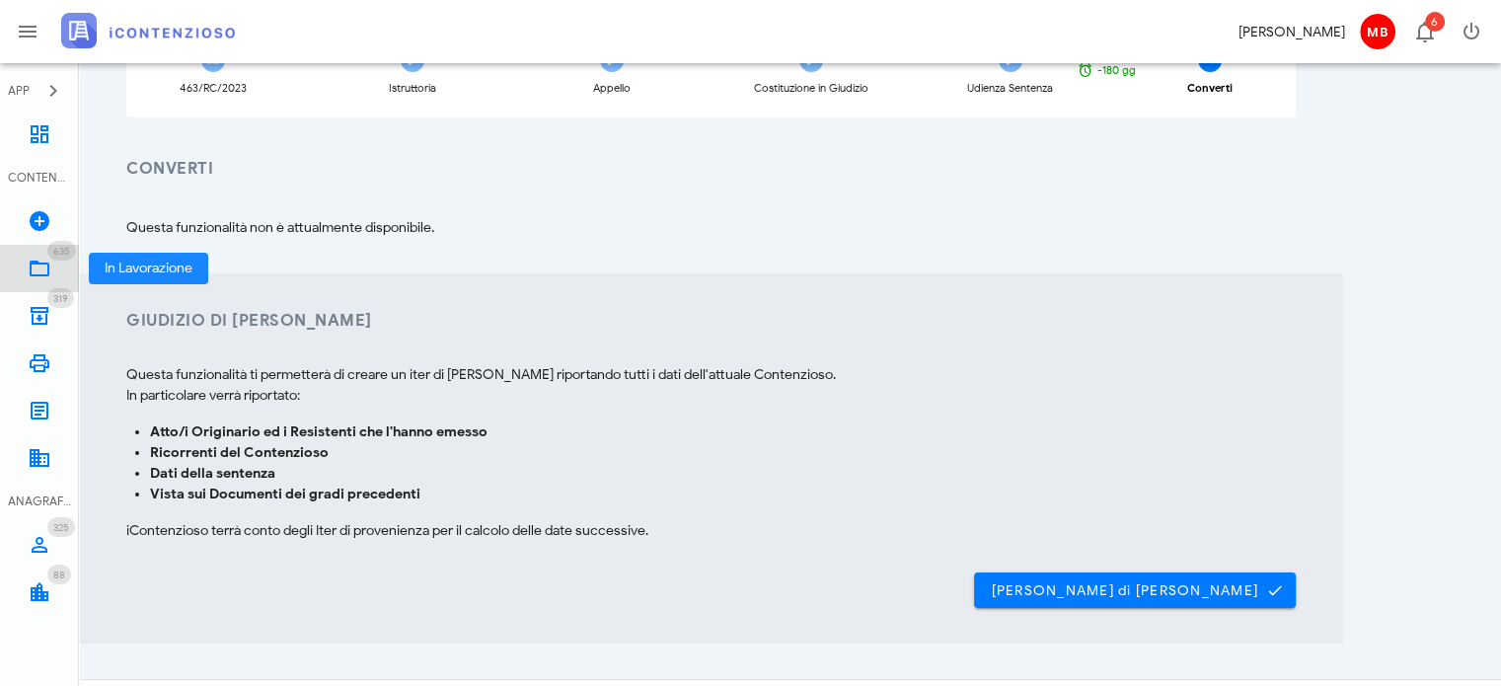
click at [43, 259] on icon at bounding box center [40, 269] width 24 height 24
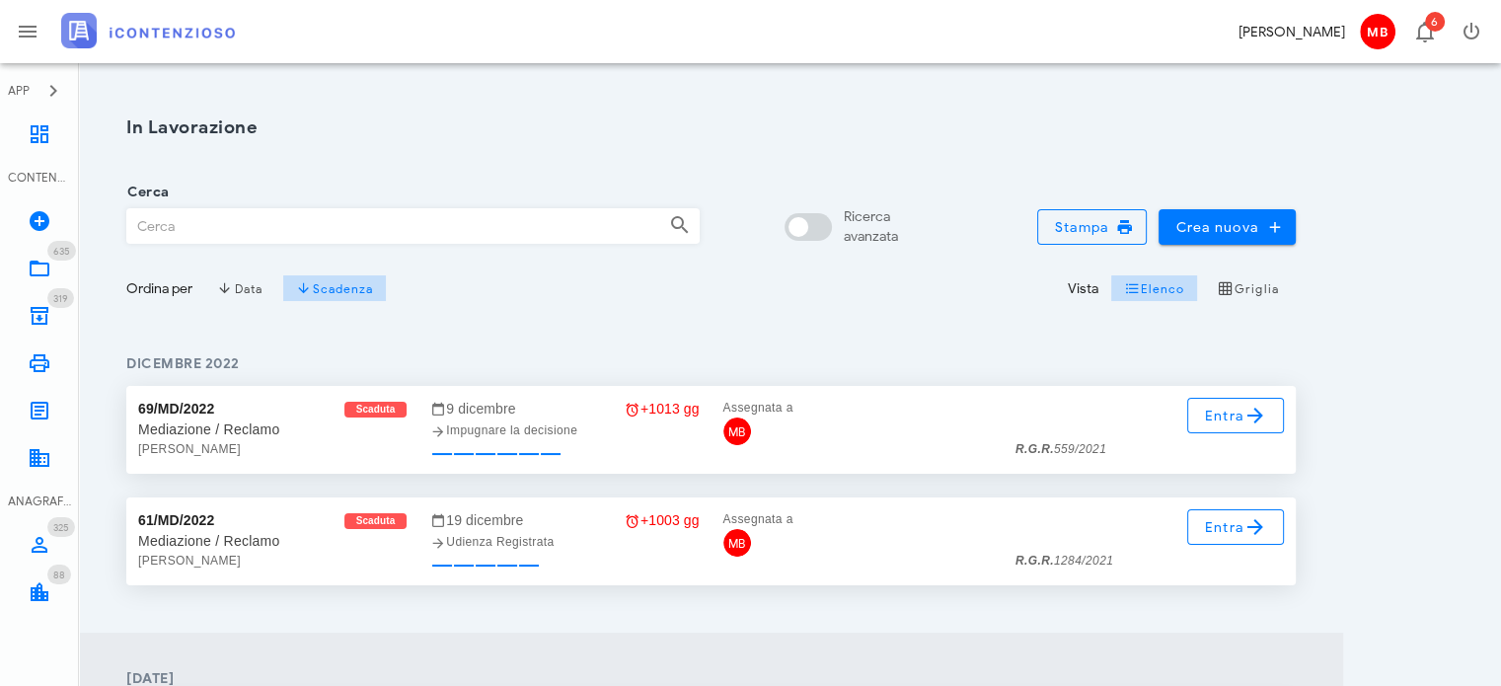
click at [166, 223] on input "Cerca" at bounding box center [390, 226] width 526 height 34
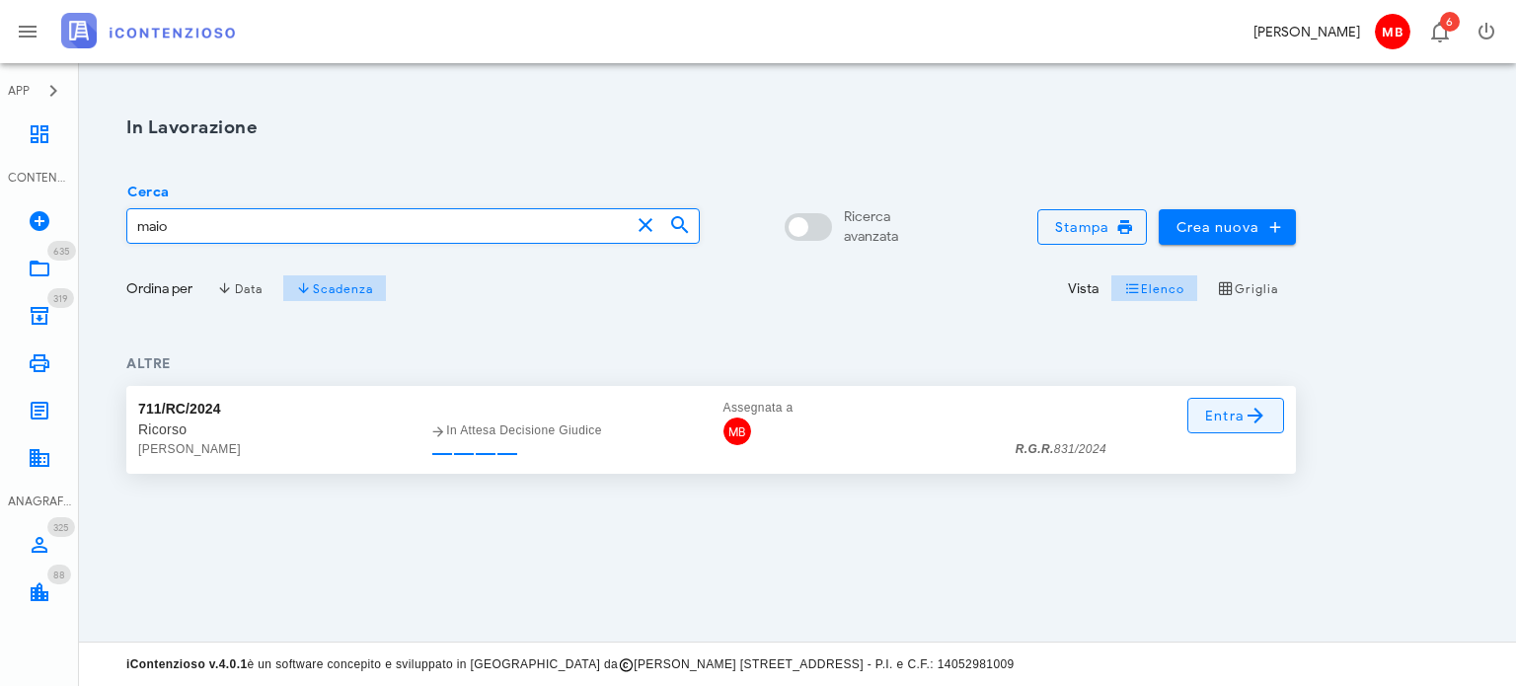
type input "maio"
click at [1224, 408] on span "Entra" at bounding box center [1236, 416] width 64 height 24
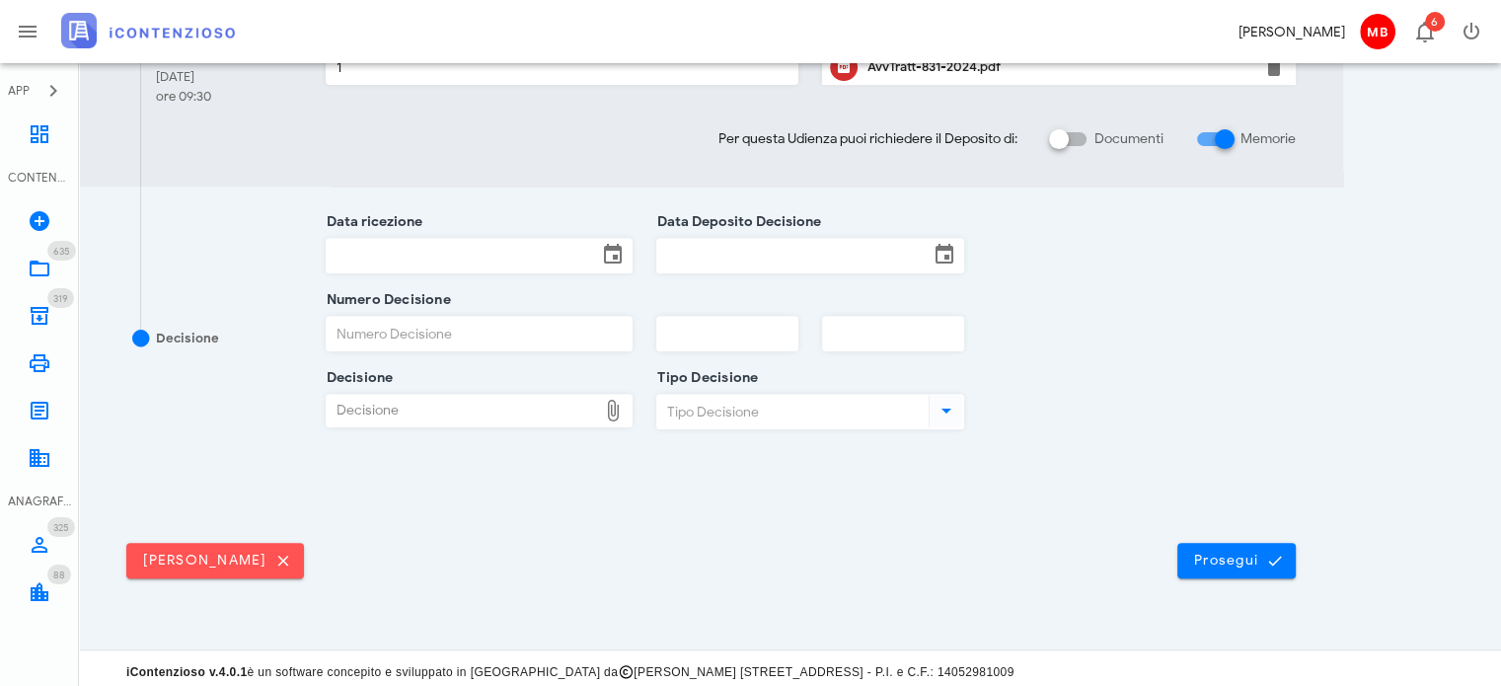
scroll to position [726, 0]
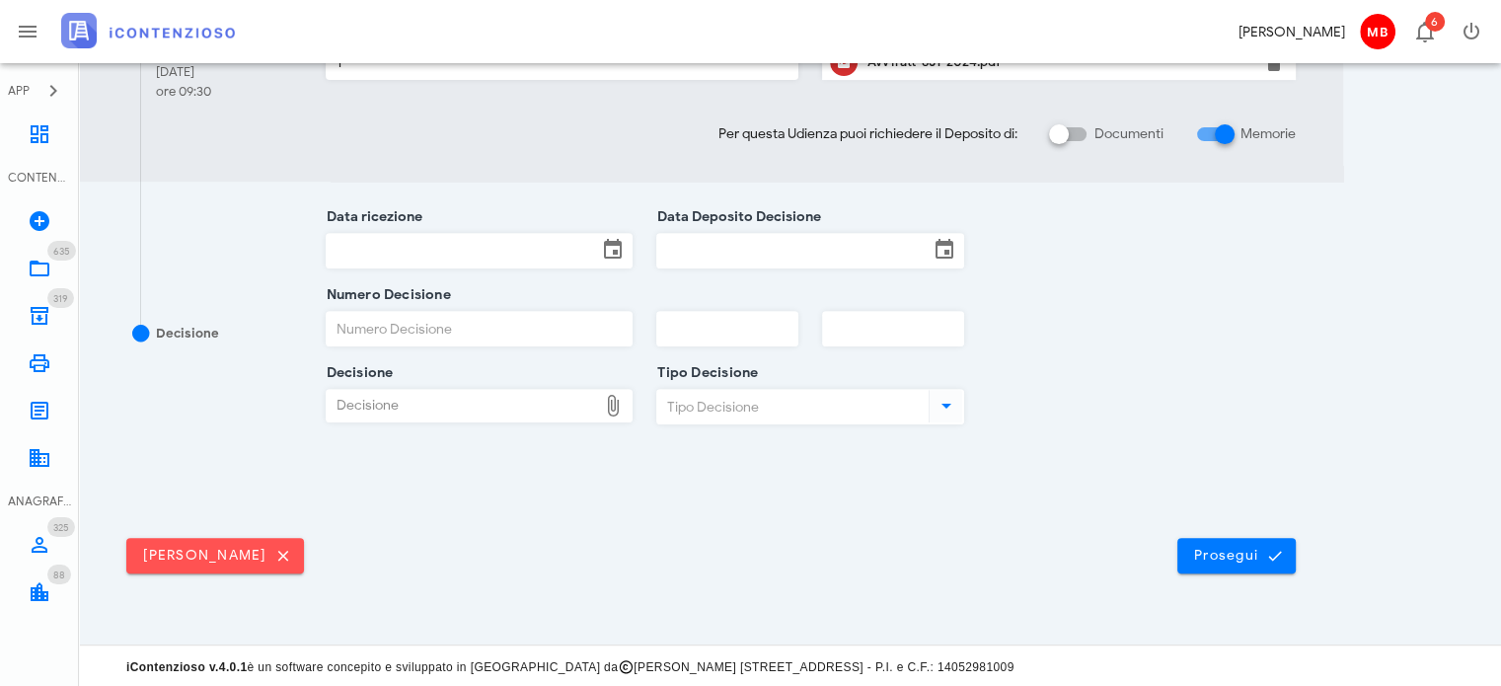
click at [444, 335] on input "Numero Decisione" at bounding box center [480, 329] width 306 height 34
type input "5"
type input "491"
click at [676, 327] on input "text" at bounding box center [727, 329] width 140 height 34
type input "2025"
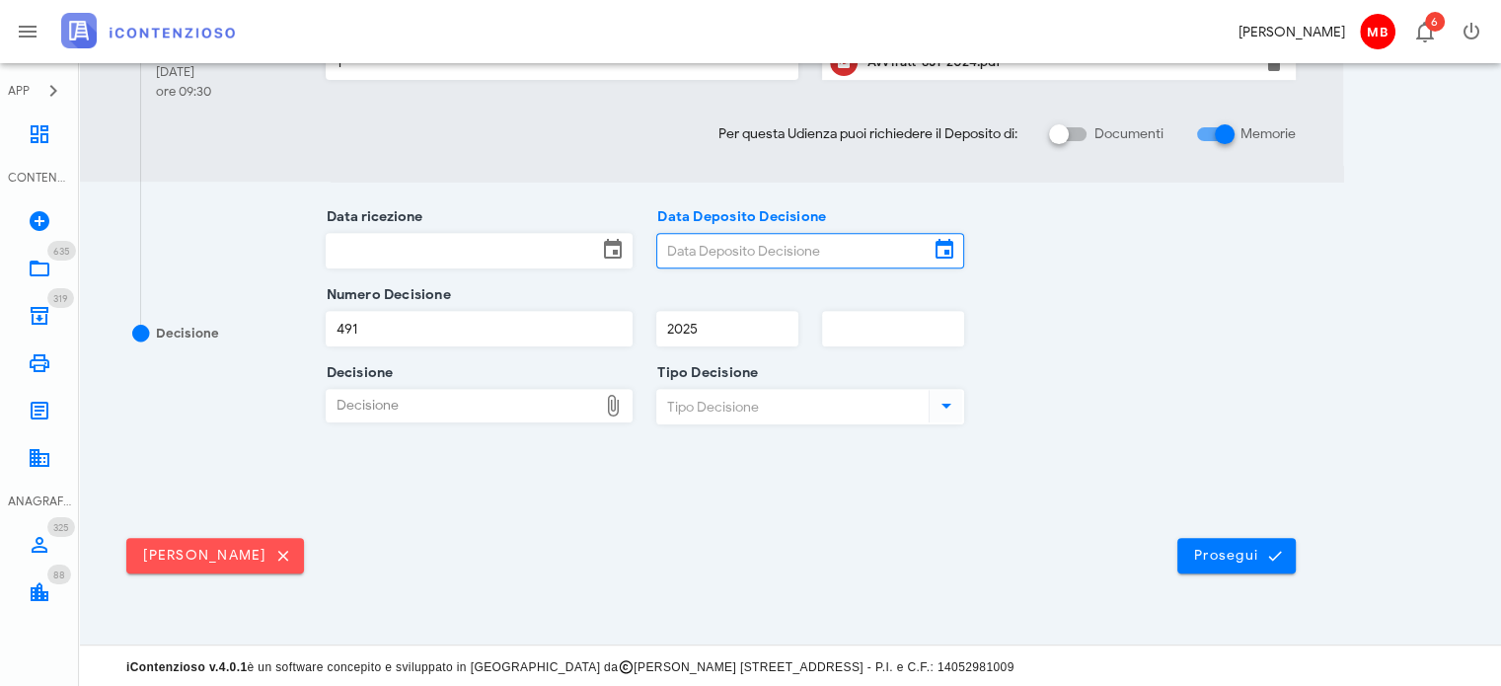
click at [760, 246] on input "Data Deposito Decisione" at bounding box center [792, 251] width 271 height 34
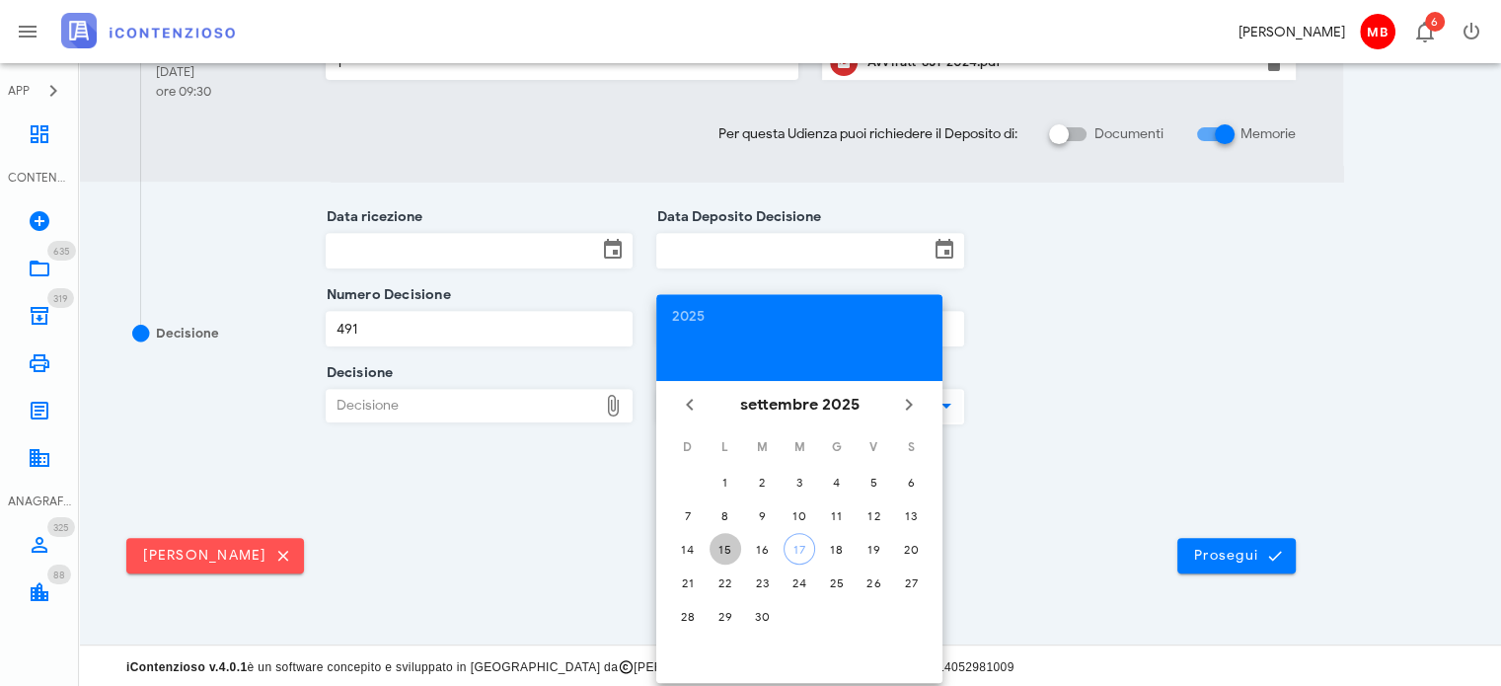
click at [731, 544] on div "15" at bounding box center [726, 549] width 32 height 15
type input "15/09/2025"
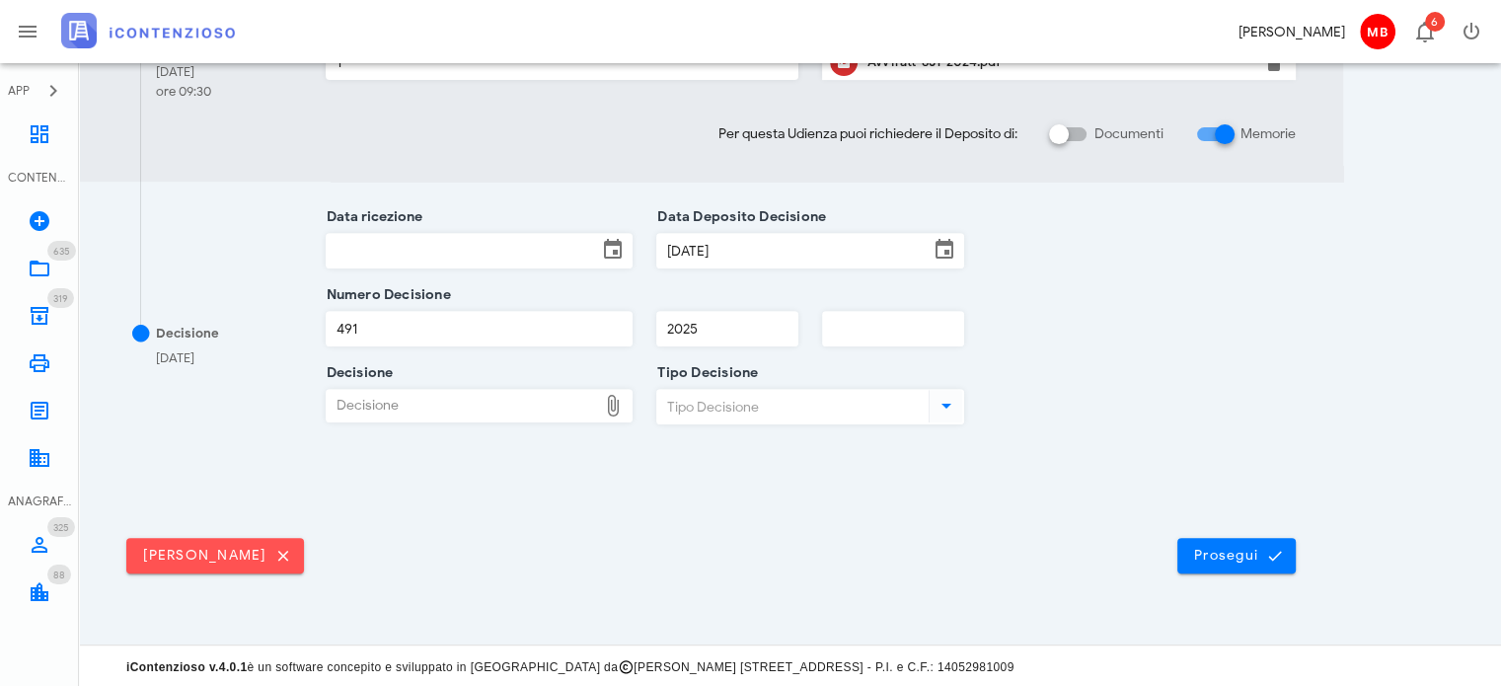
click at [422, 246] on input "Data ricezione" at bounding box center [462, 251] width 271 height 34
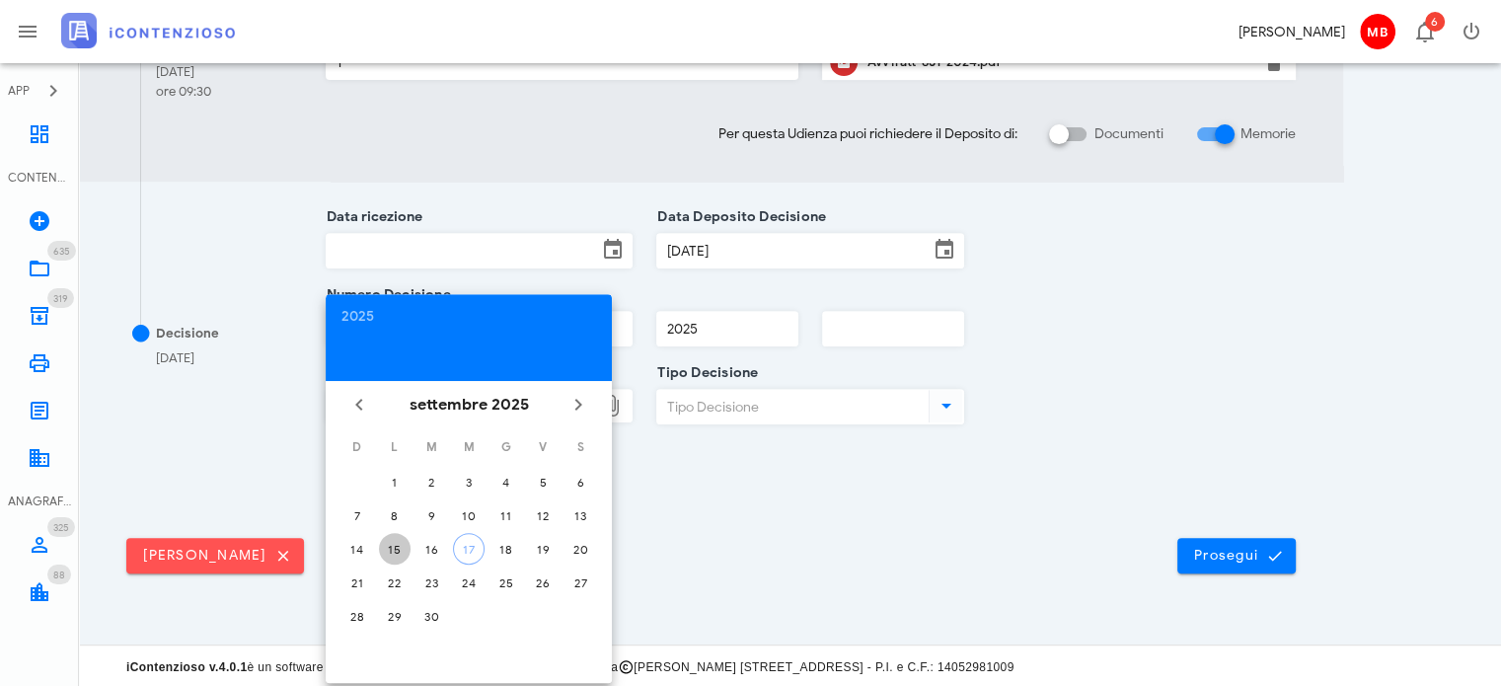
click at [399, 538] on button "15" at bounding box center [395, 549] width 32 height 32
type input "[DATE]"
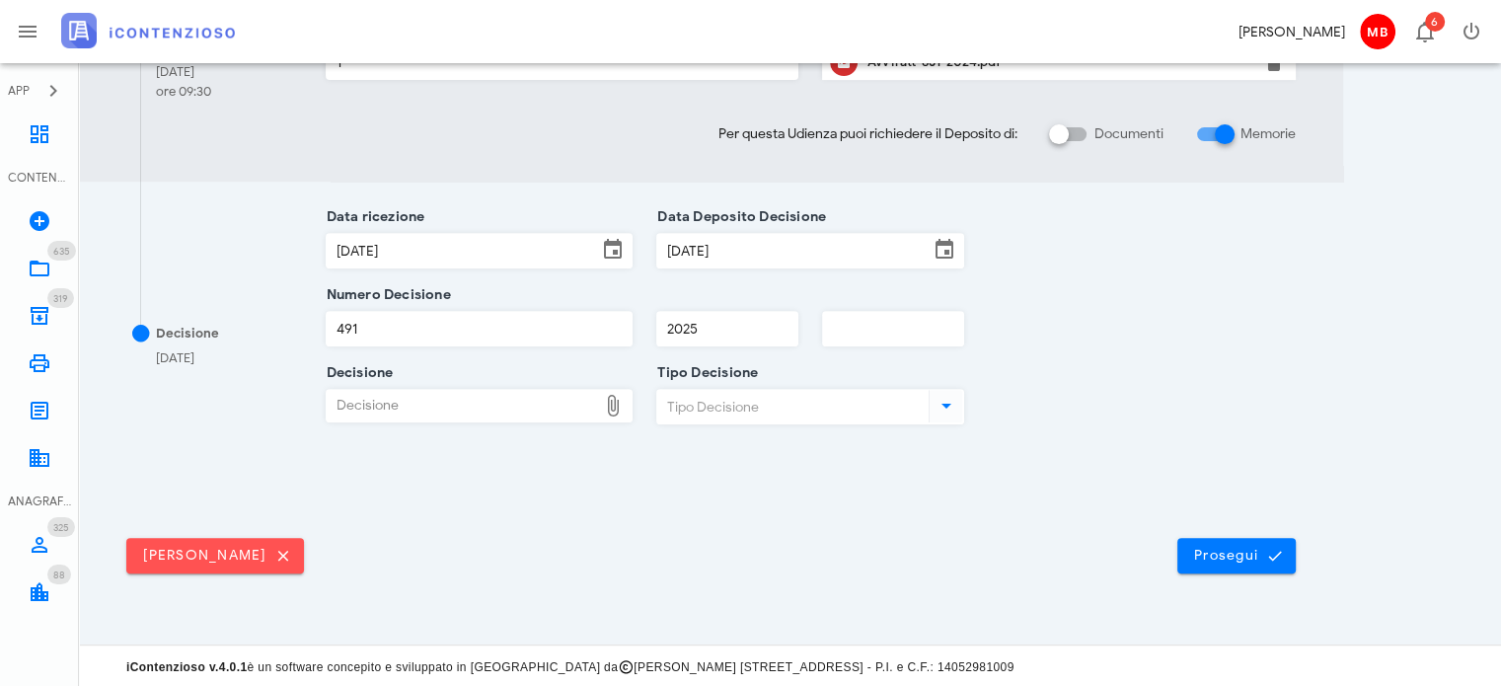
click at [526, 395] on div "Decisione" at bounding box center [462, 406] width 271 height 32
type input "C:\fakepath\sentenza maio.pdf"
click at [738, 390] on input "Tipo Decisione" at bounding box center [790, 407] width 267 height 34
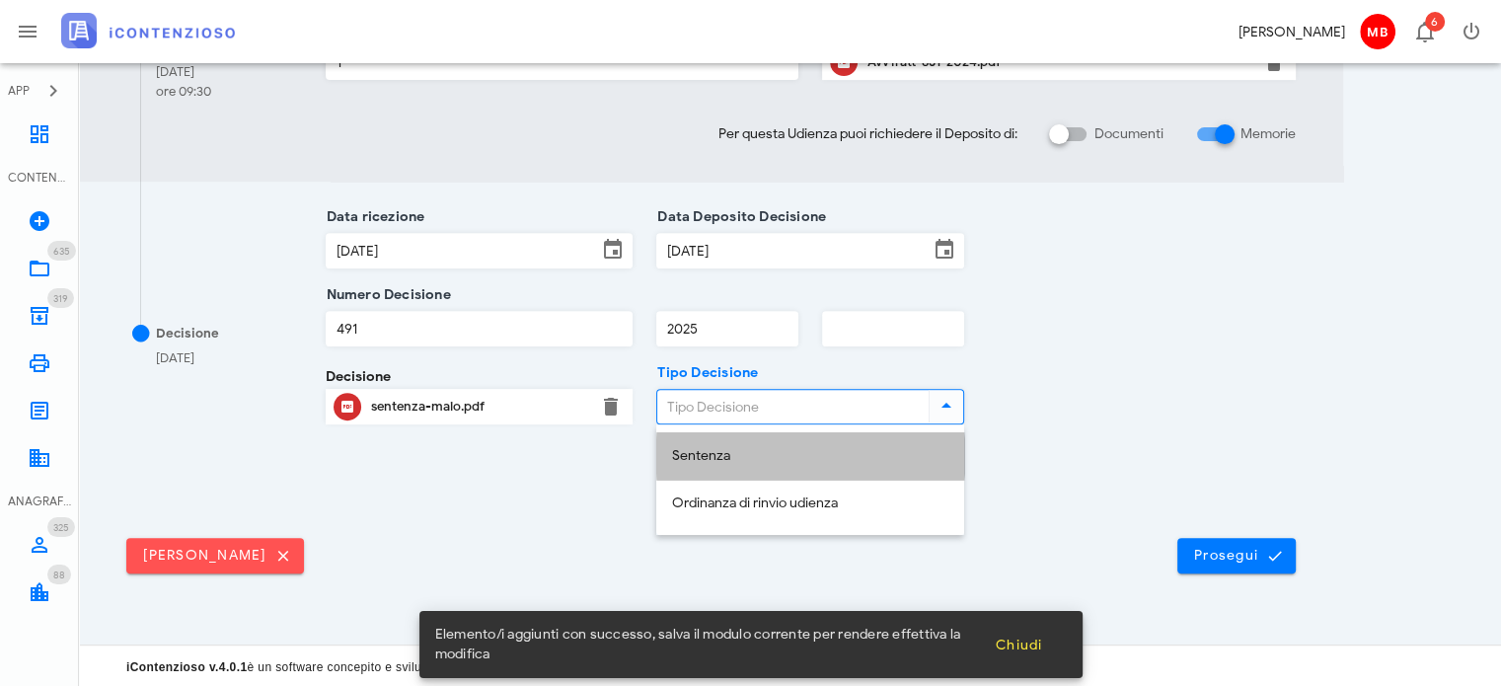
click at [742, 457] on div "Sentenza" at bounding box center [810, 456] width 276 height 17
type input "Sentenza"
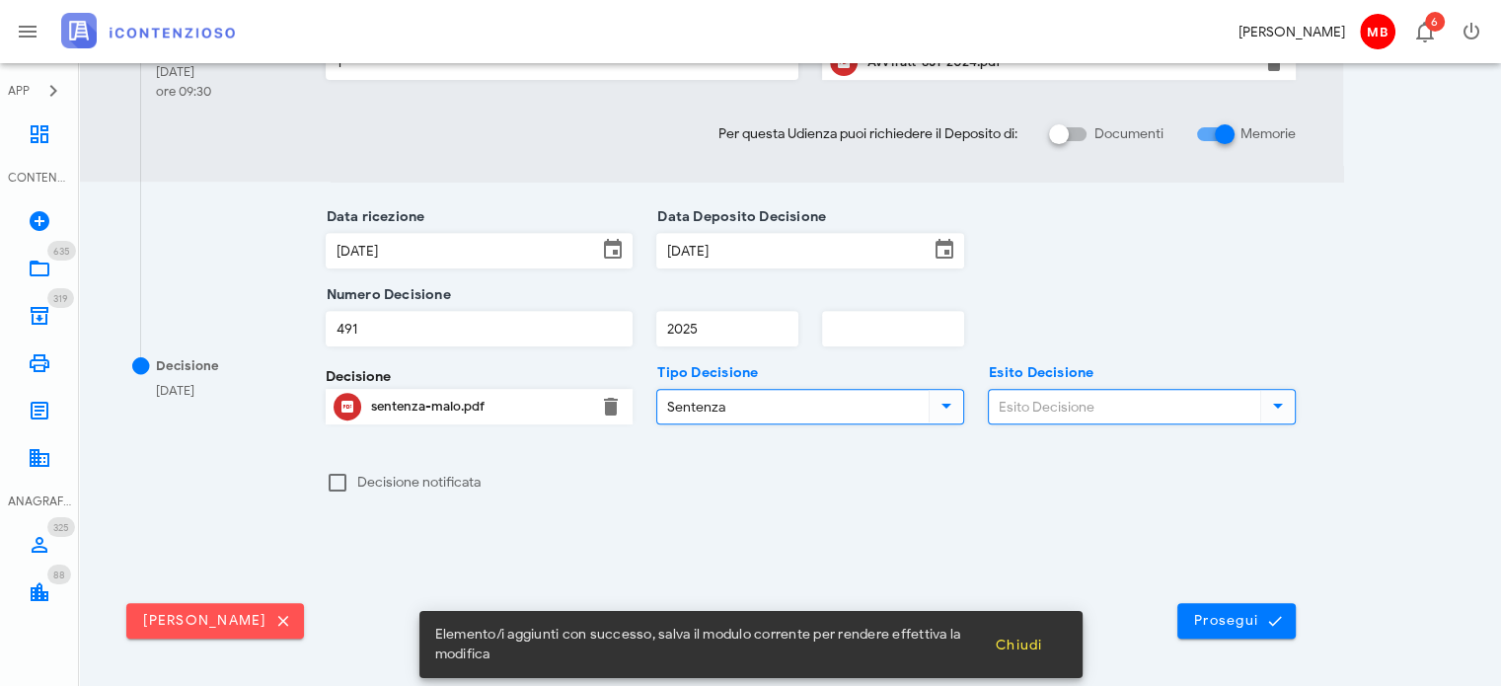
click at [1022, 410] on input "Esito Decisione" at bounding box center [1122, 407] width 267 height 34
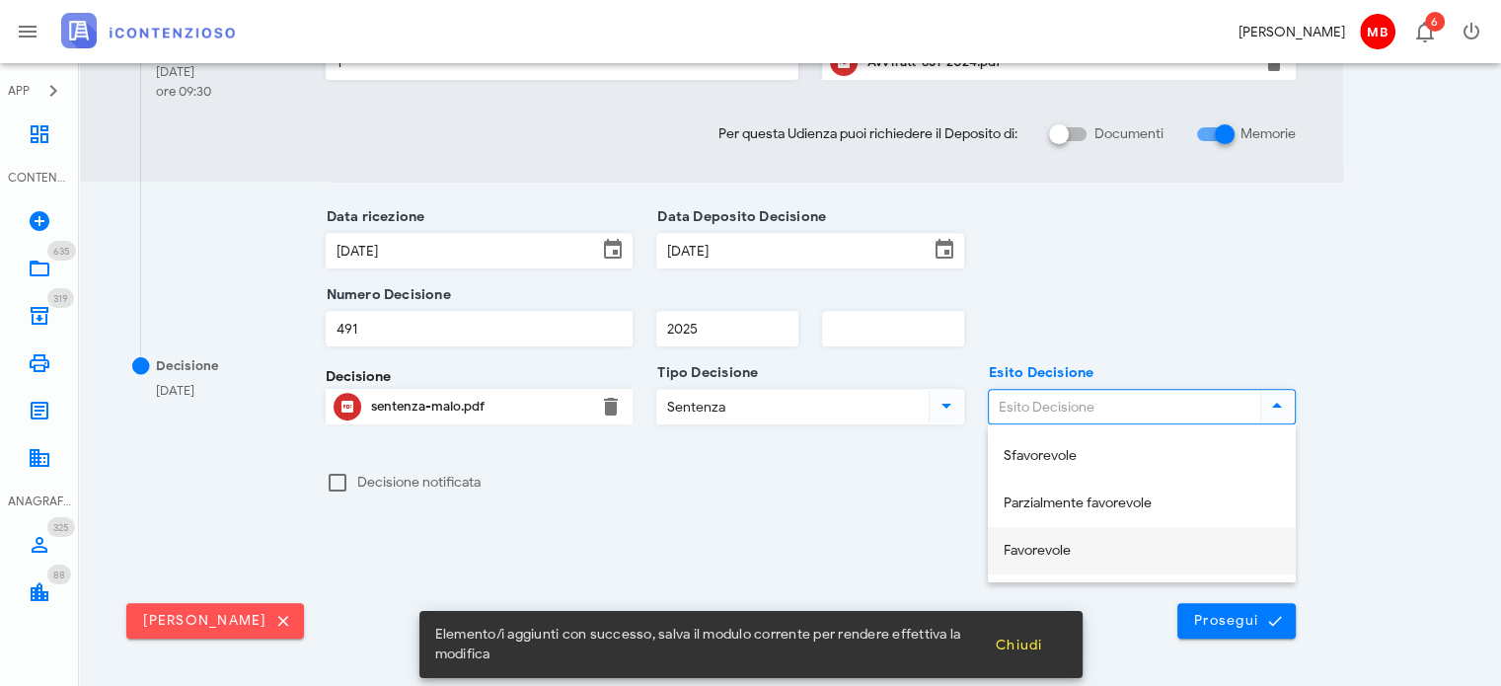
click at [1062, 543] on div "Favorevole" at bounding box center [1142, 551] width 276 height 17
type input "Favorevole"
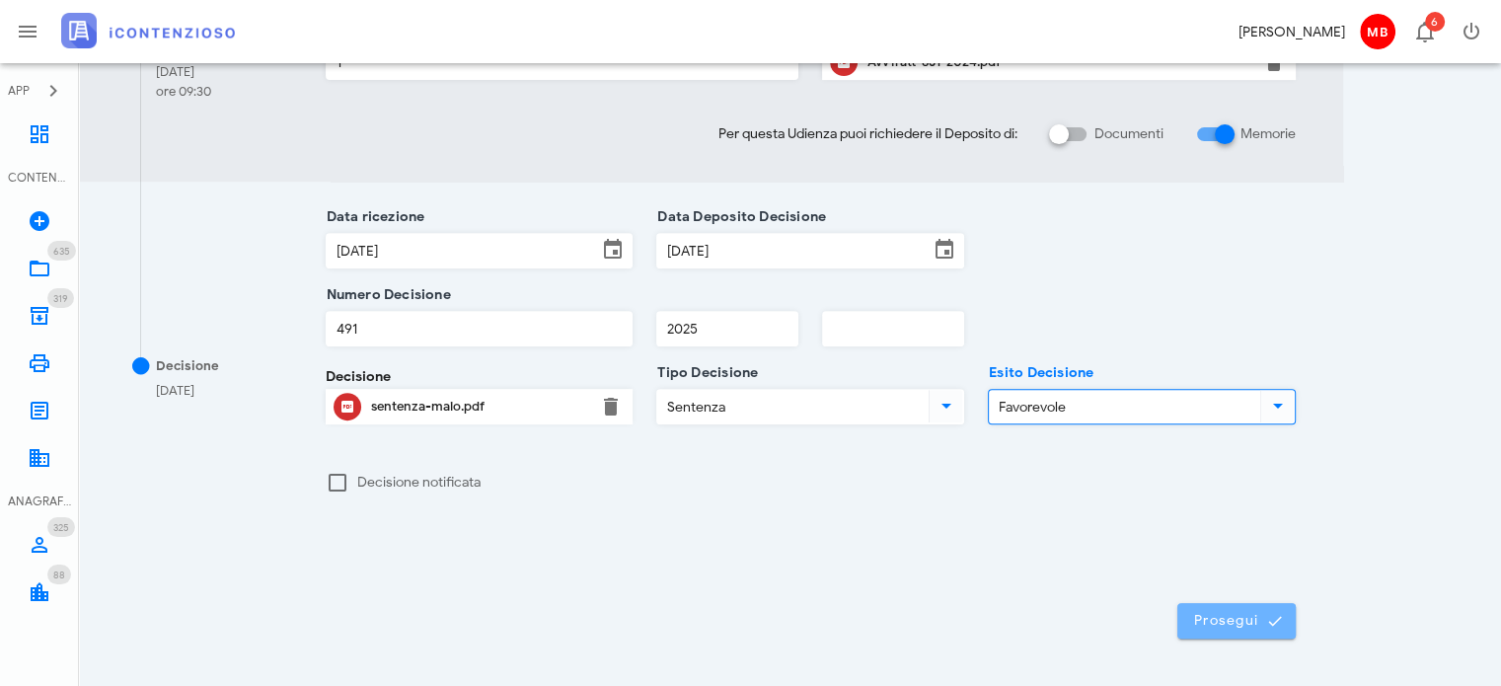
click at [1259, 608] on button "Prosegui" at bounding box center [1236, 621] width 118 height 36
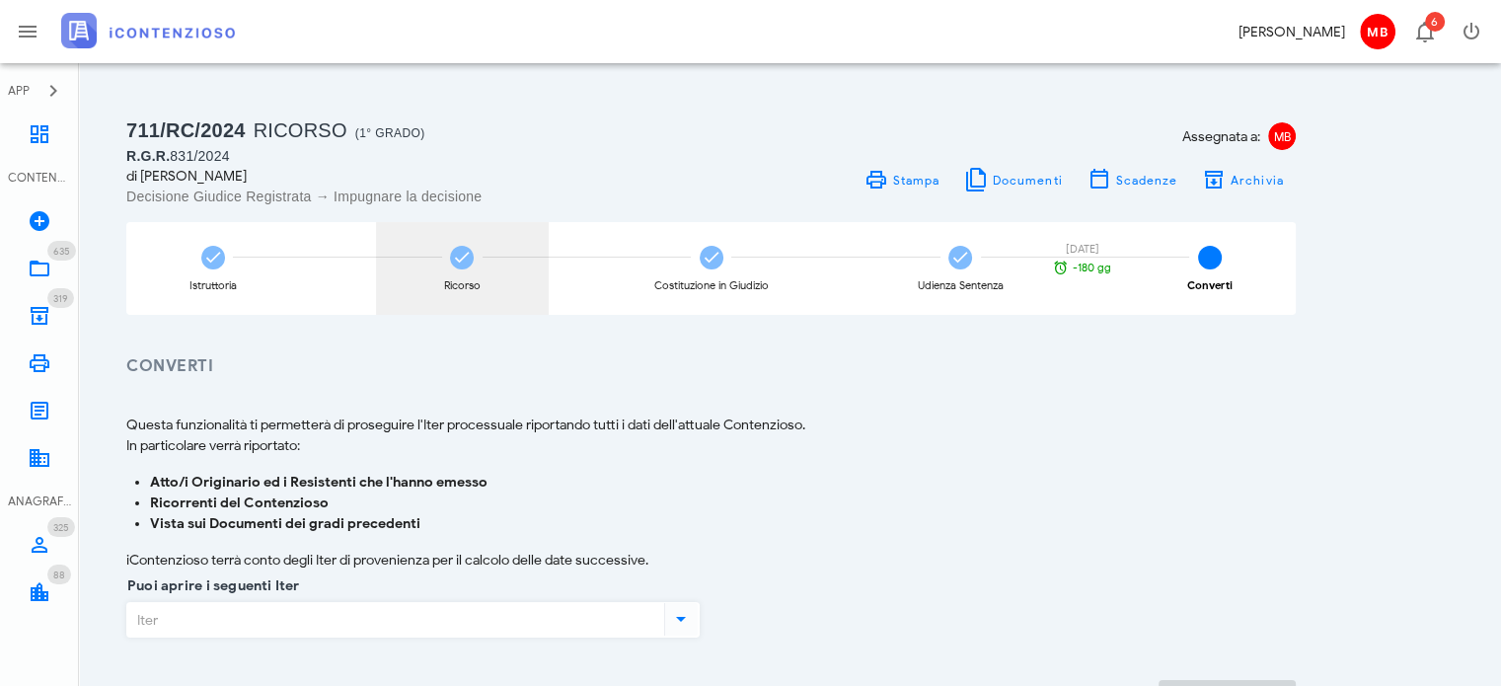
scroll to position [99, 0]
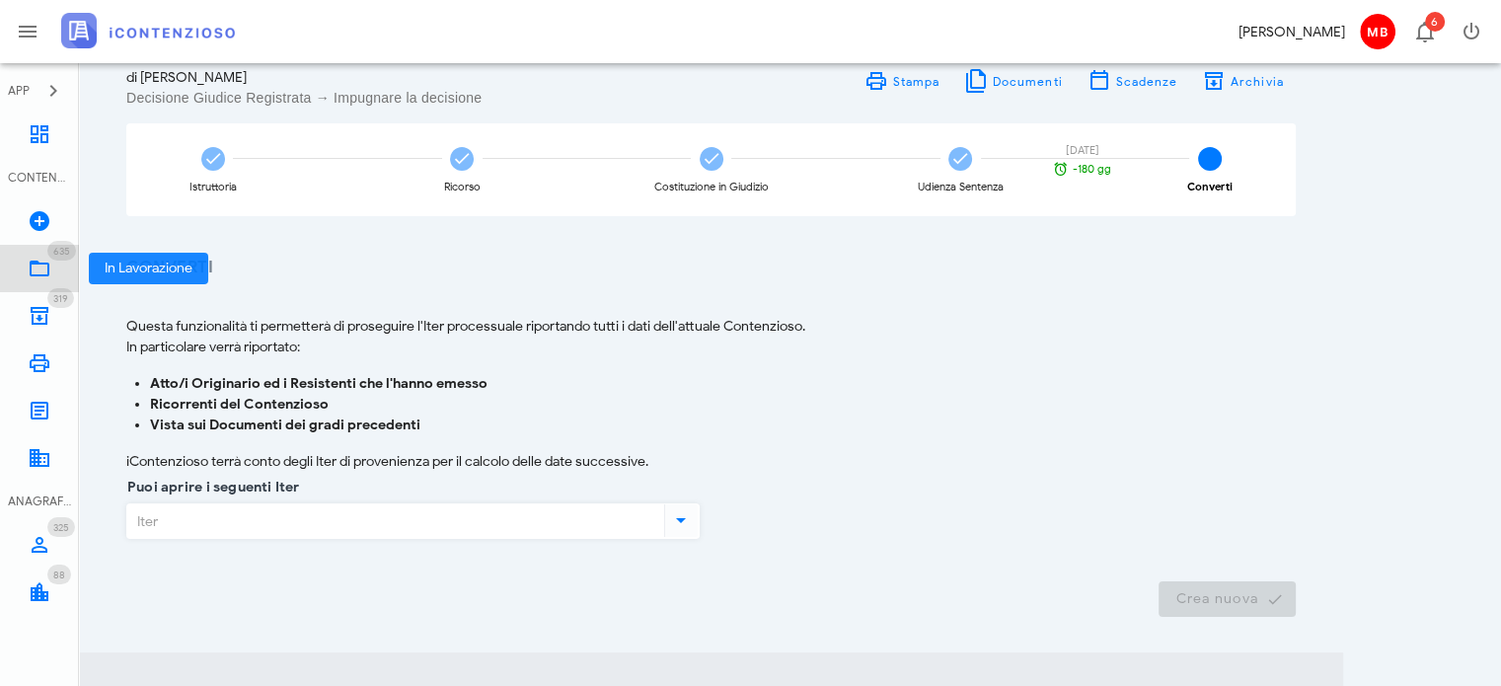
click at [41, 274] on icon at bounding box center [40, 269] width 24 height 24
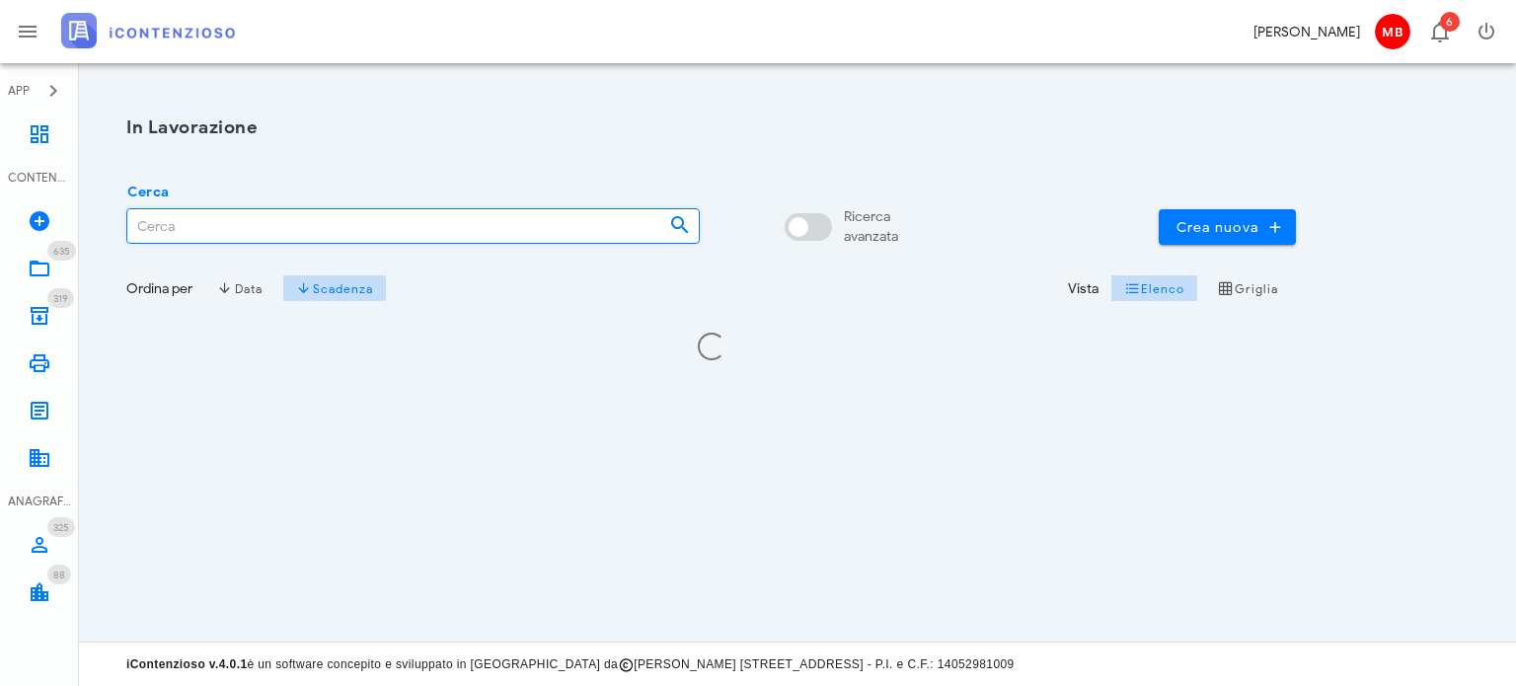
click at [210, 221] on input "Cerca" at bounding box center [390, 226] width 526 height 34
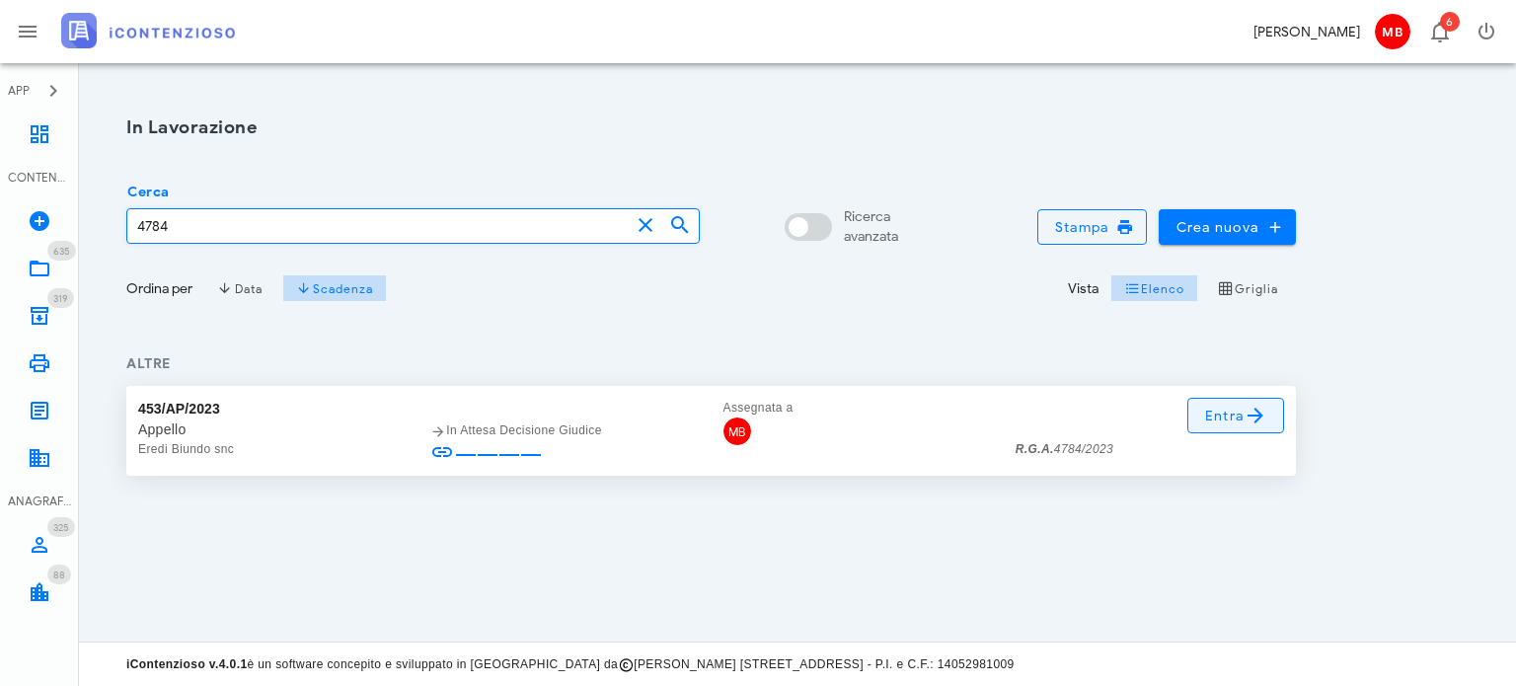
type input "4784"
click at [1259, 424] on icon at bounding box center [1255, 416] width 24 height 24
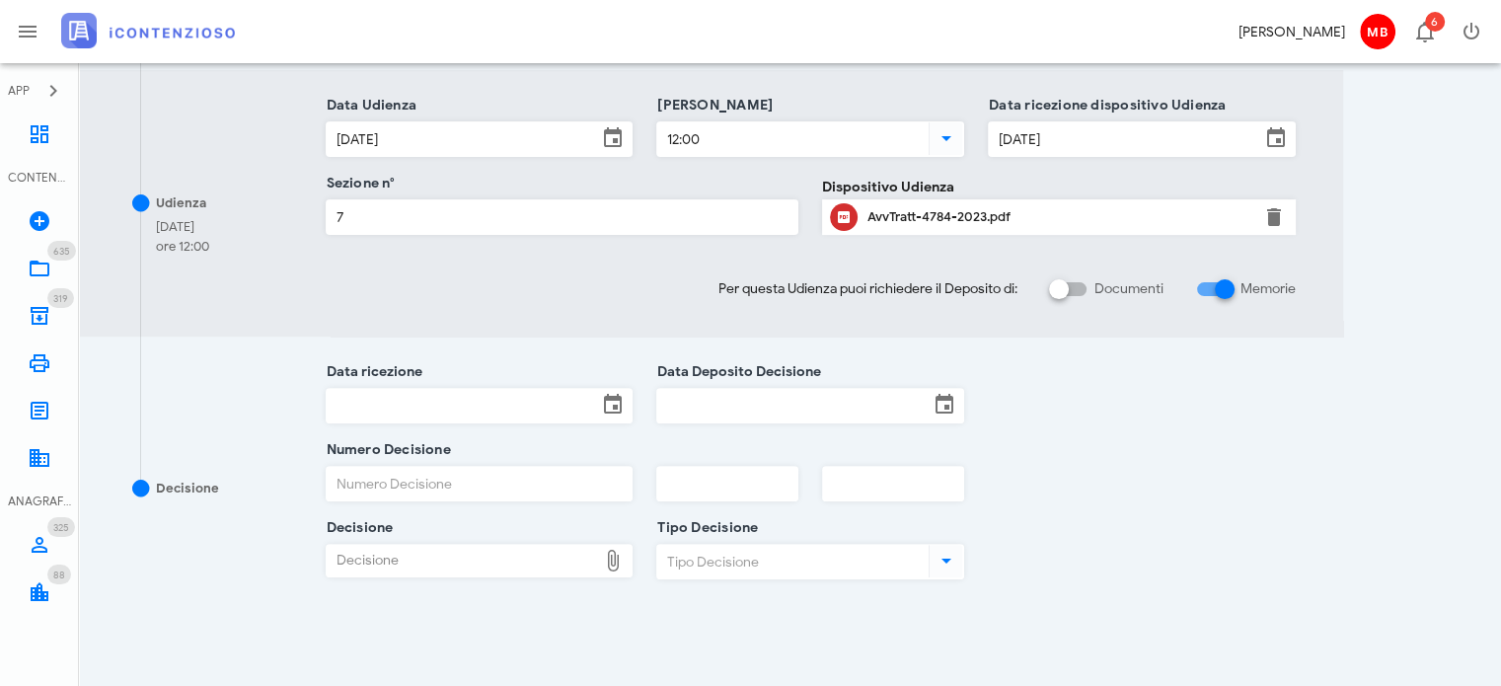
scroll to position [691, 0]
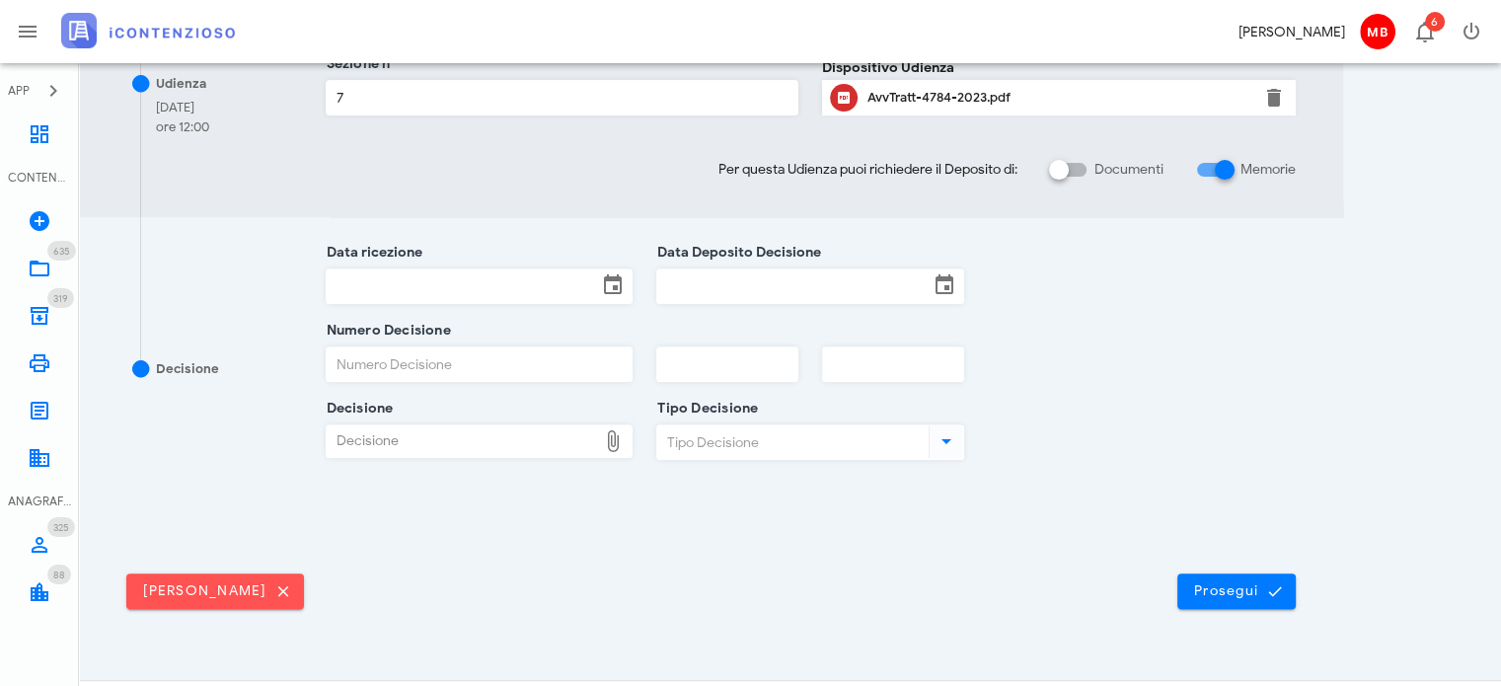
click at [521, 433] on div "Decisione" at bounding box center [462, 441] width 271 height 32
type input "C:\fakepath\sentenza eredi biundo.pdf"
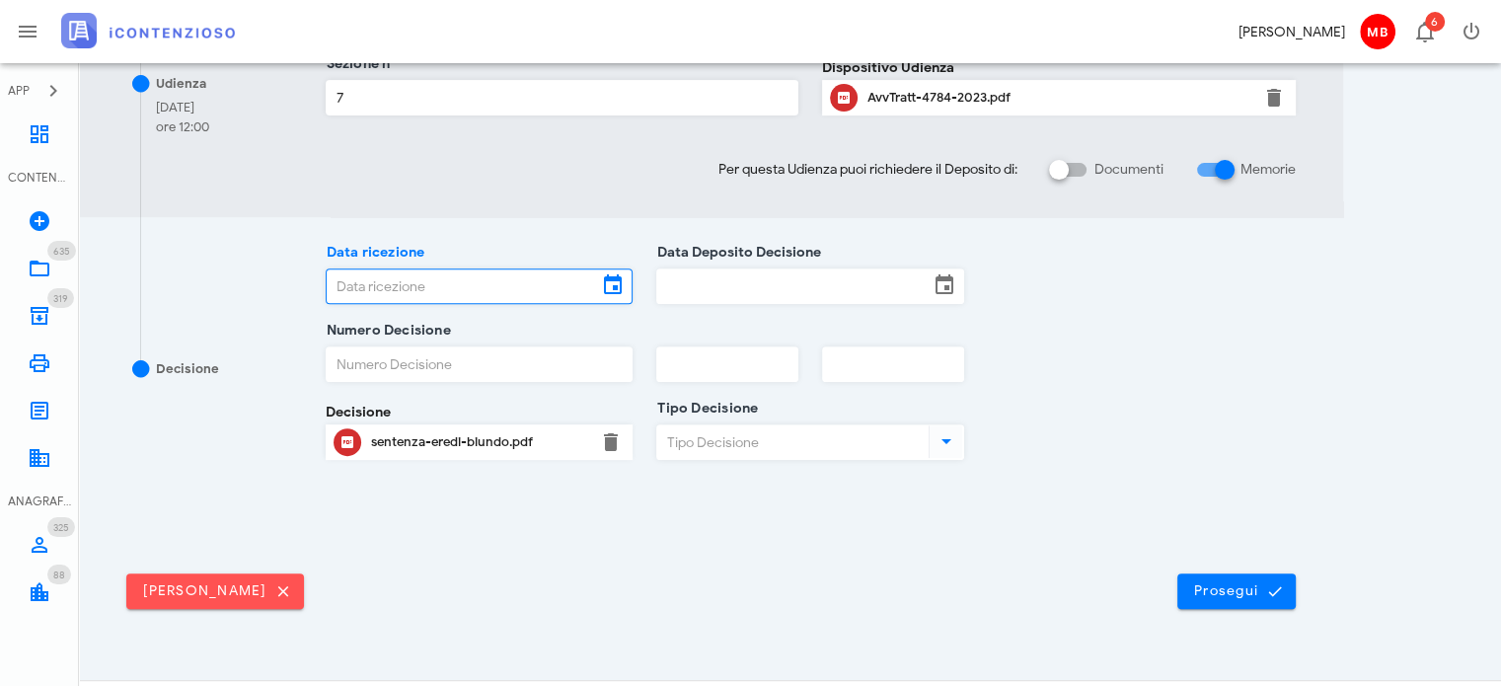
click at [477, 285] on input "Data ricezione" at bounding box center [462, 286] width 271 height 34
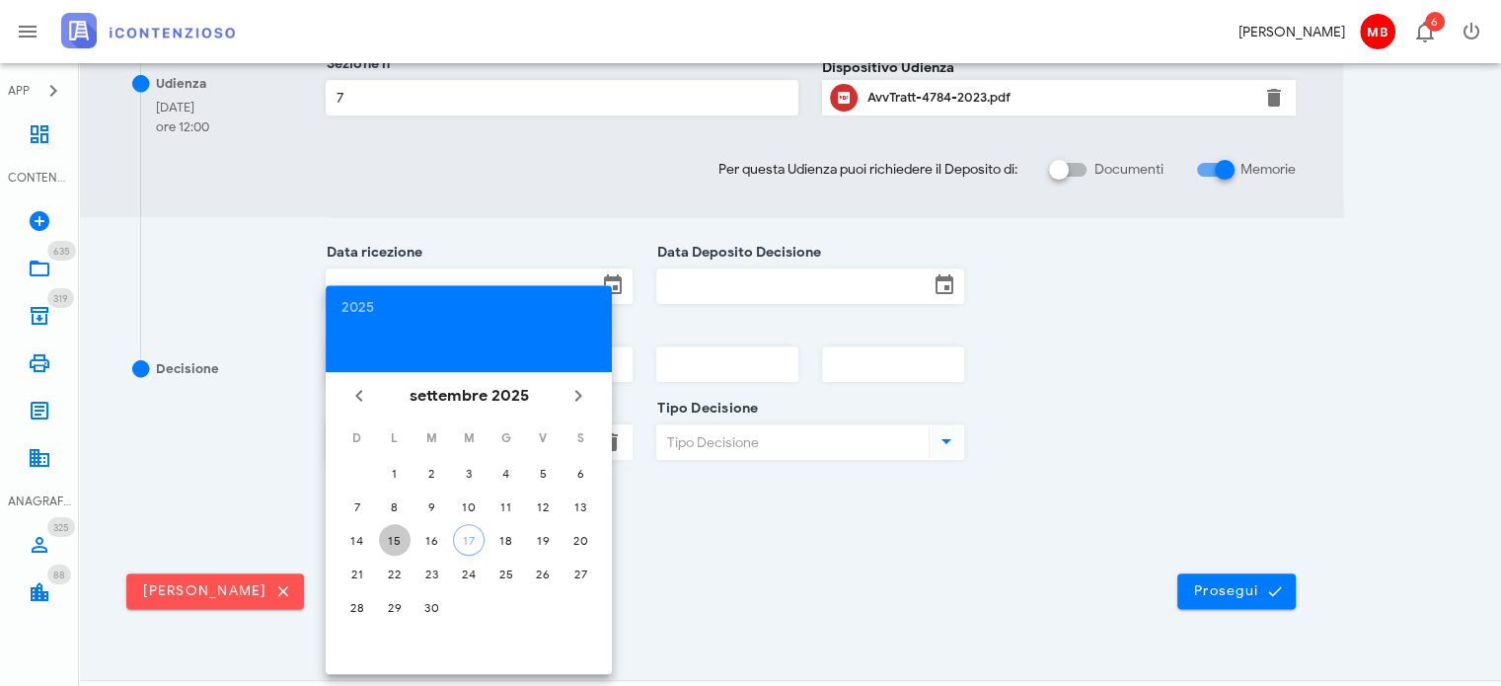
click at [399, 533] on div "15" at bounding box center [395, 540] width 32 height 15
type input "15/09/2025"
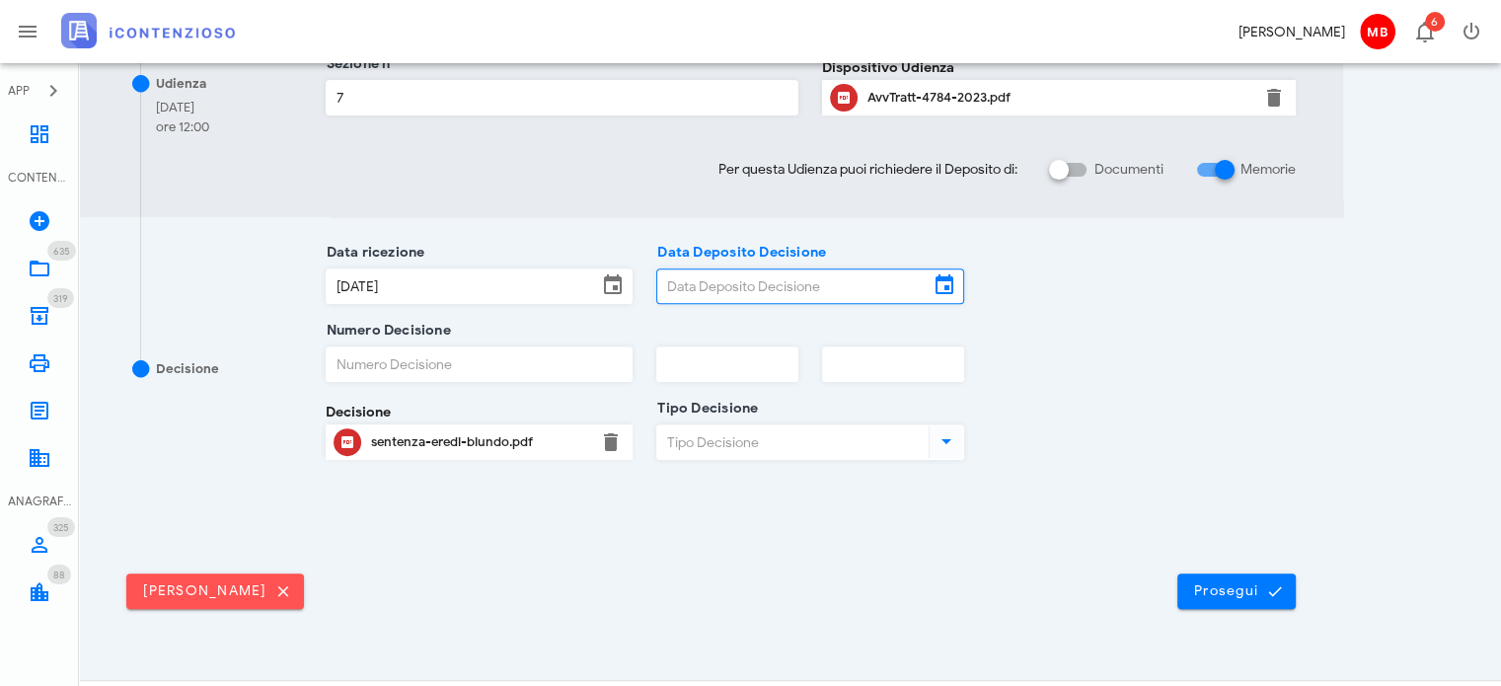
click at [746, 271] on input "Data Deposito Decisione" at bounding box center [792, 286] width 271 height 34
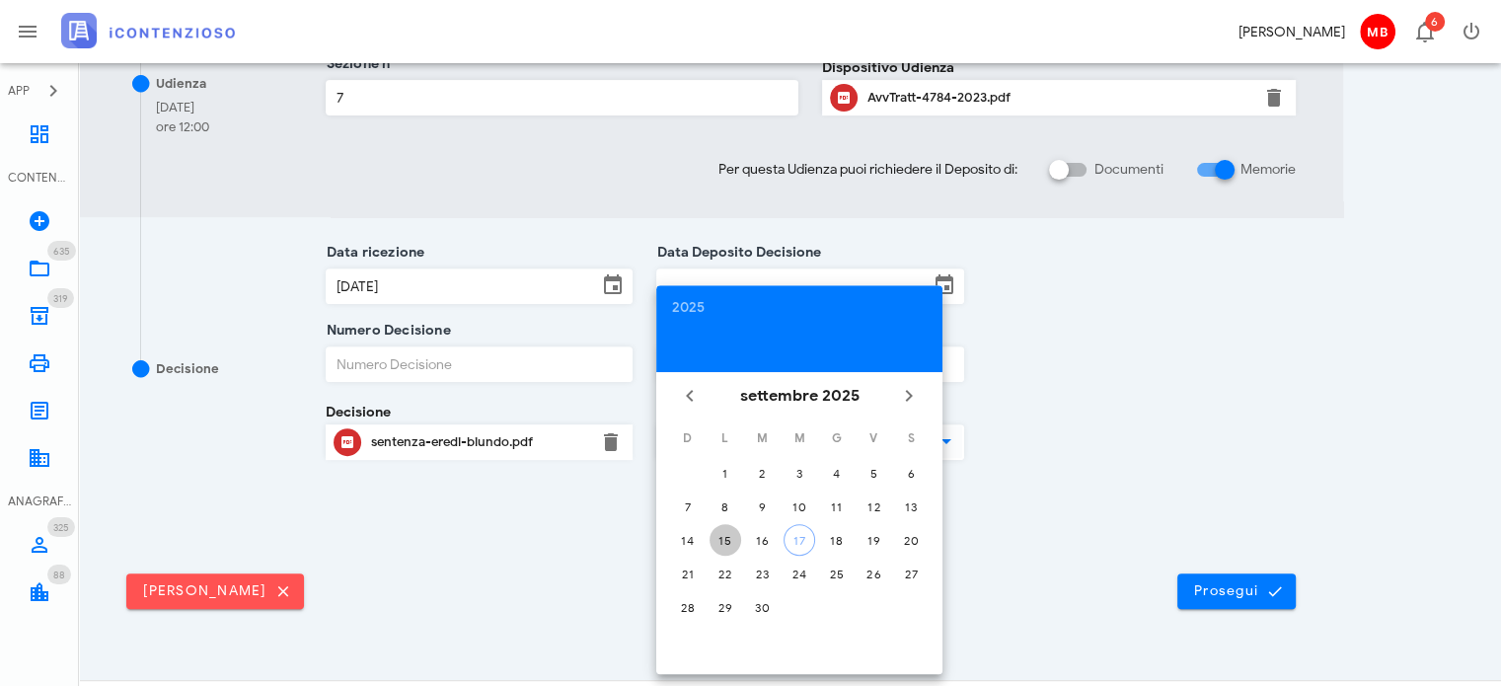
click at [732, 535] on div "15" at bounding box center [726, 540] width 32 height 15
type input "15/09/2025"
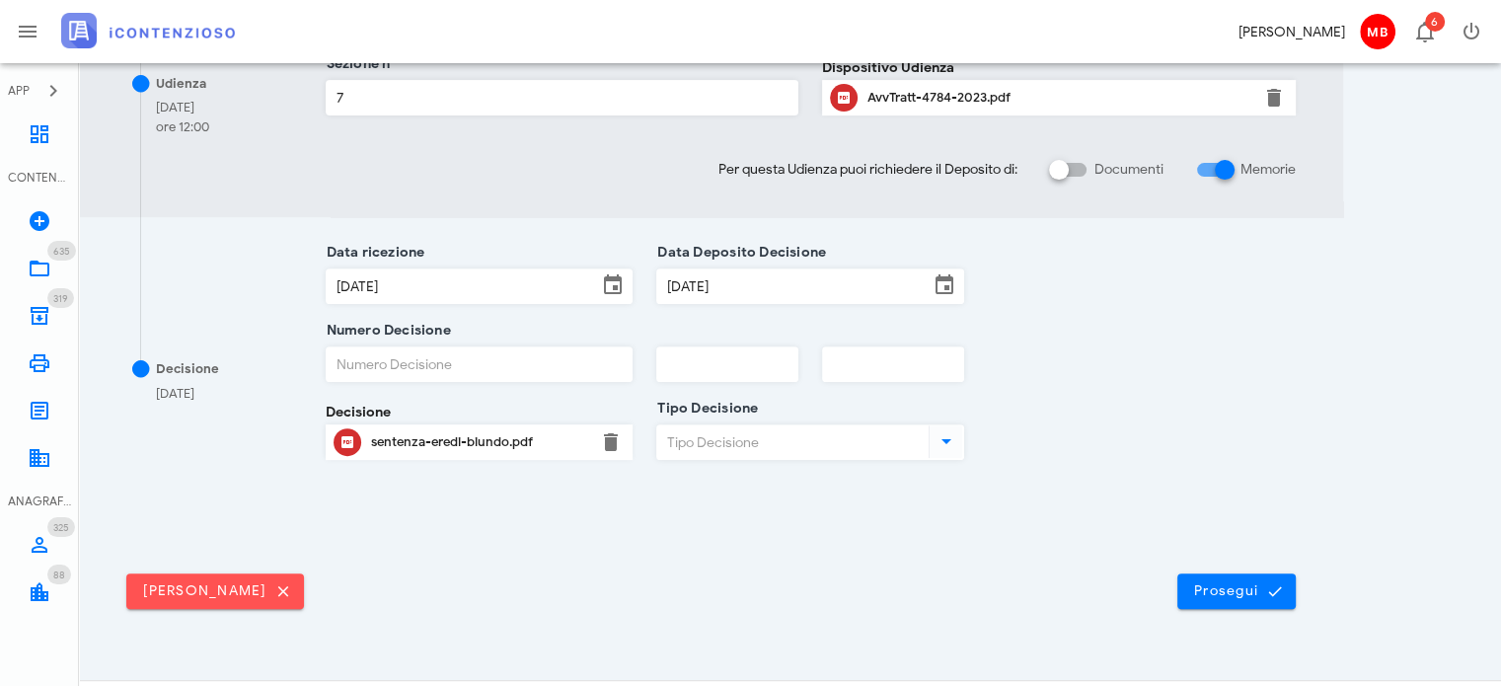
click at [529, 366] on input "Numero Decisione" at bounding box center [480, 364] width 306 height 34
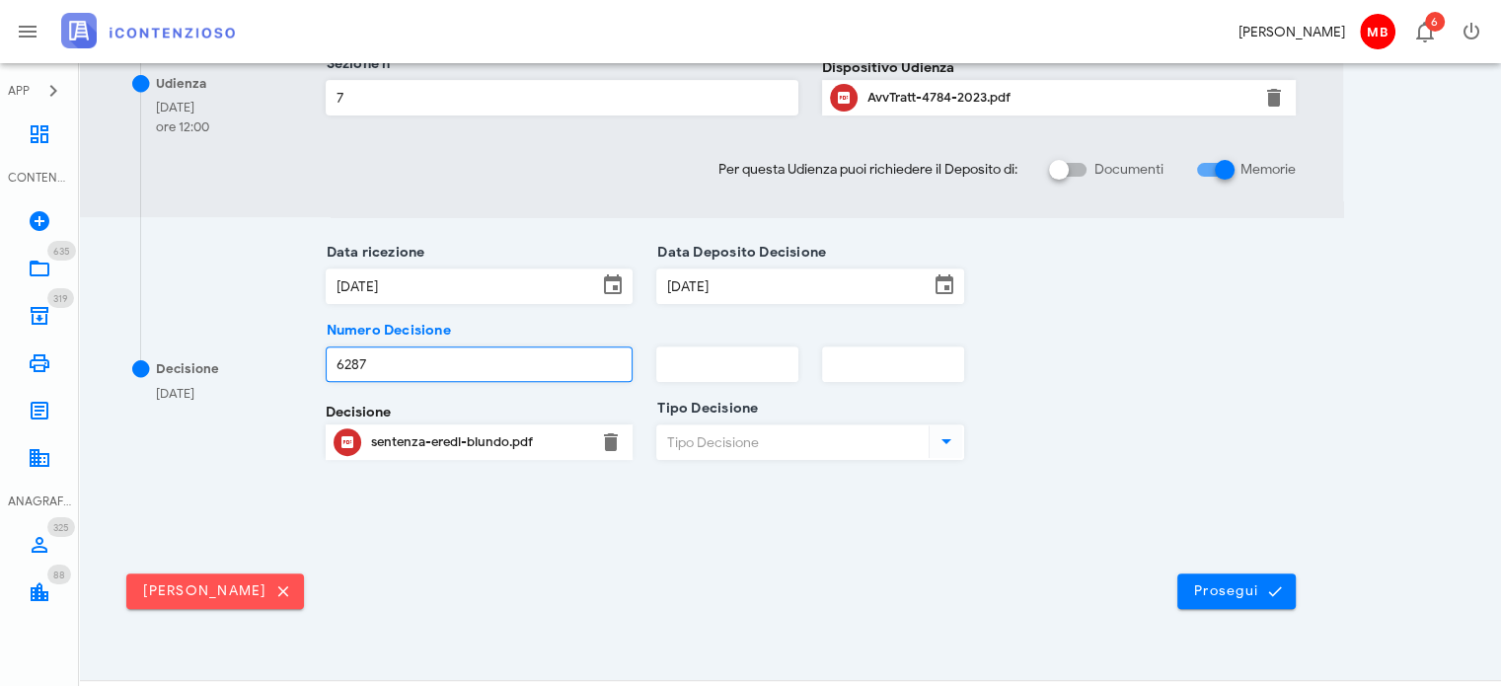
type input "6287"
click at [706, 360] on input "text" at bounding box center [727, 364] width 140 height 34
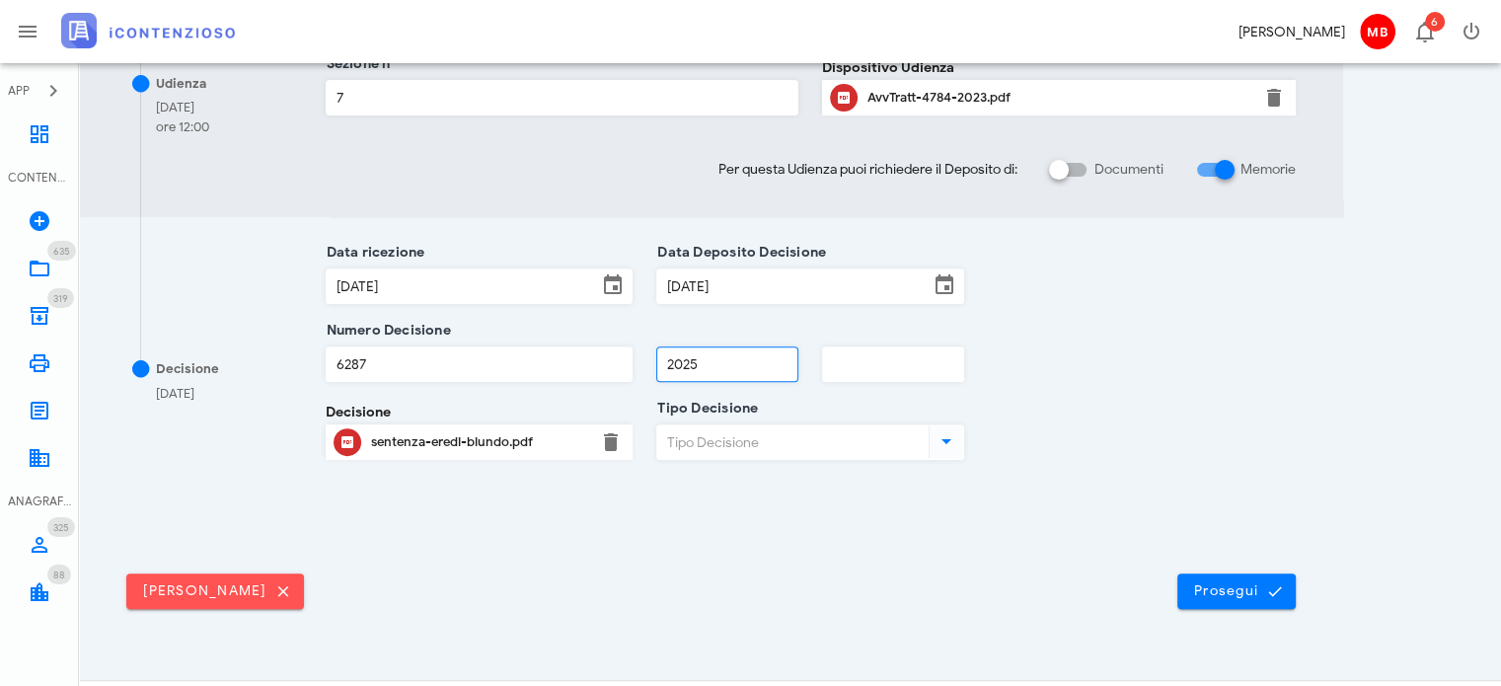
type input "2025"
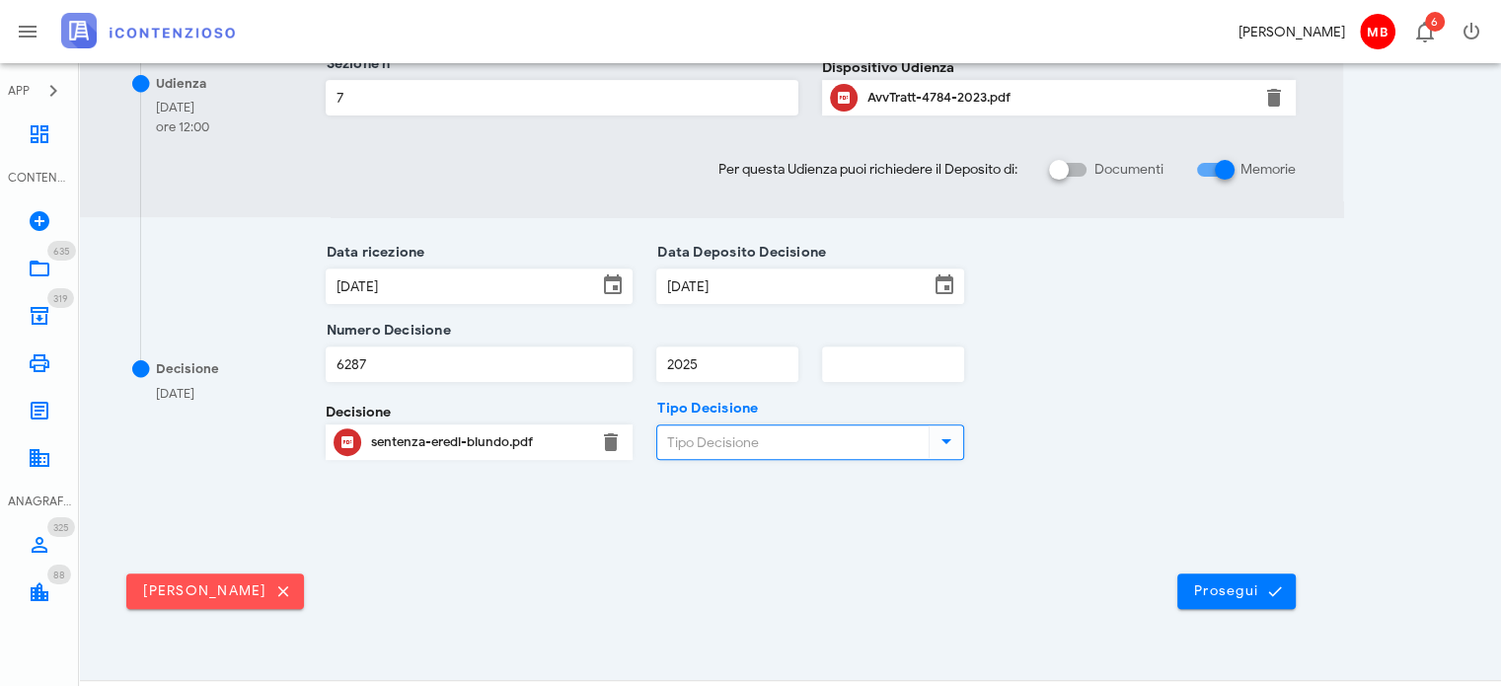
click at [866, 451] on input "Tipo Decisione" at bounding box center [790, 442] width 267 height 34
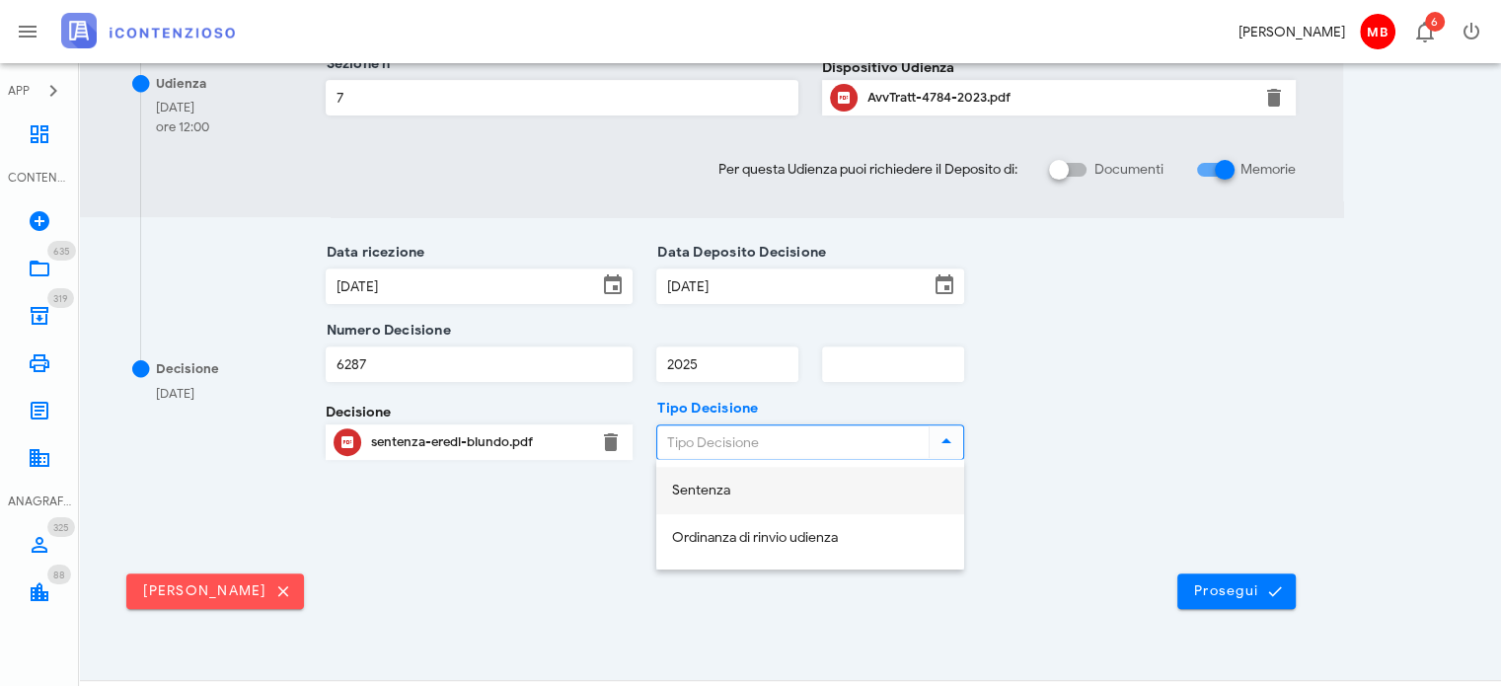
click at [836, 490] on div "Sentenza" at bounding box center [810, 491] width 276 height 17
type input "Sentenza"
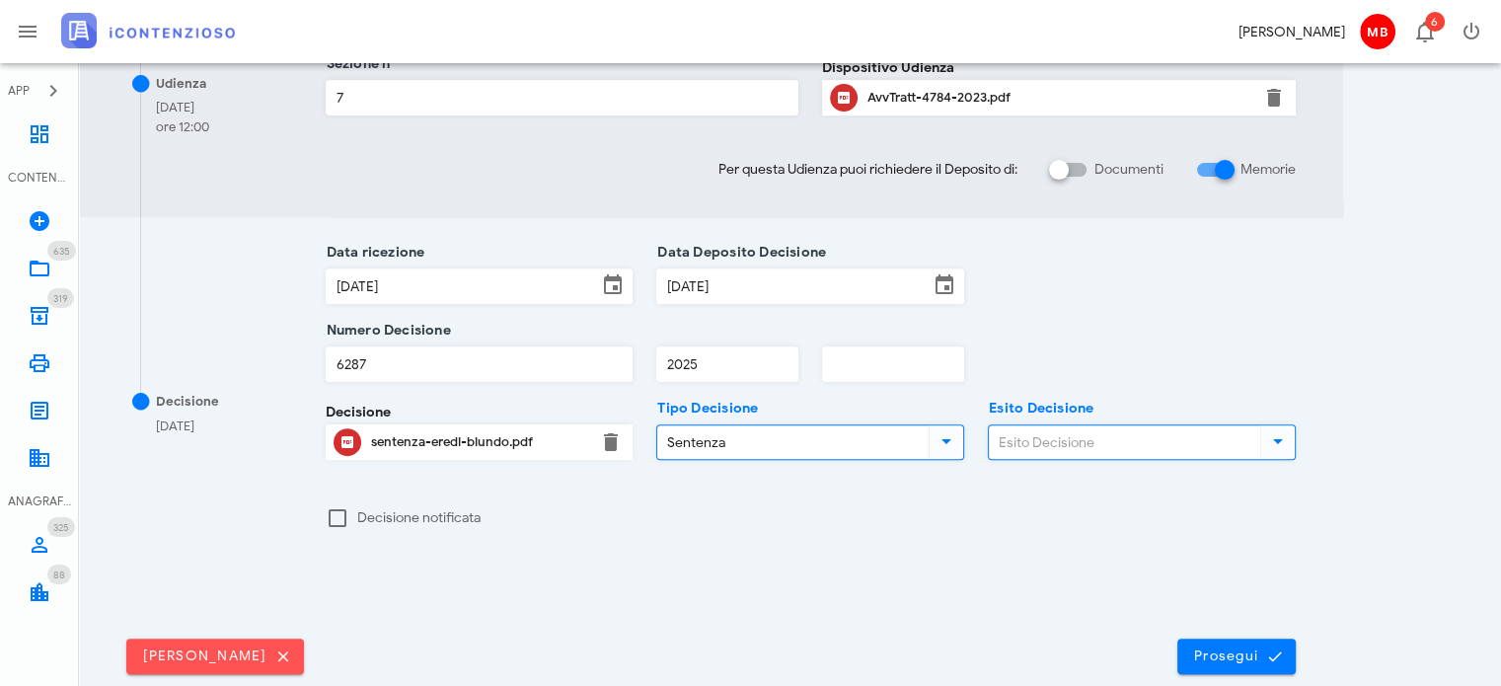
click at [1030, 451] on input "Esito Decisione" at bounding box center [1122, 442] width 267 height 34
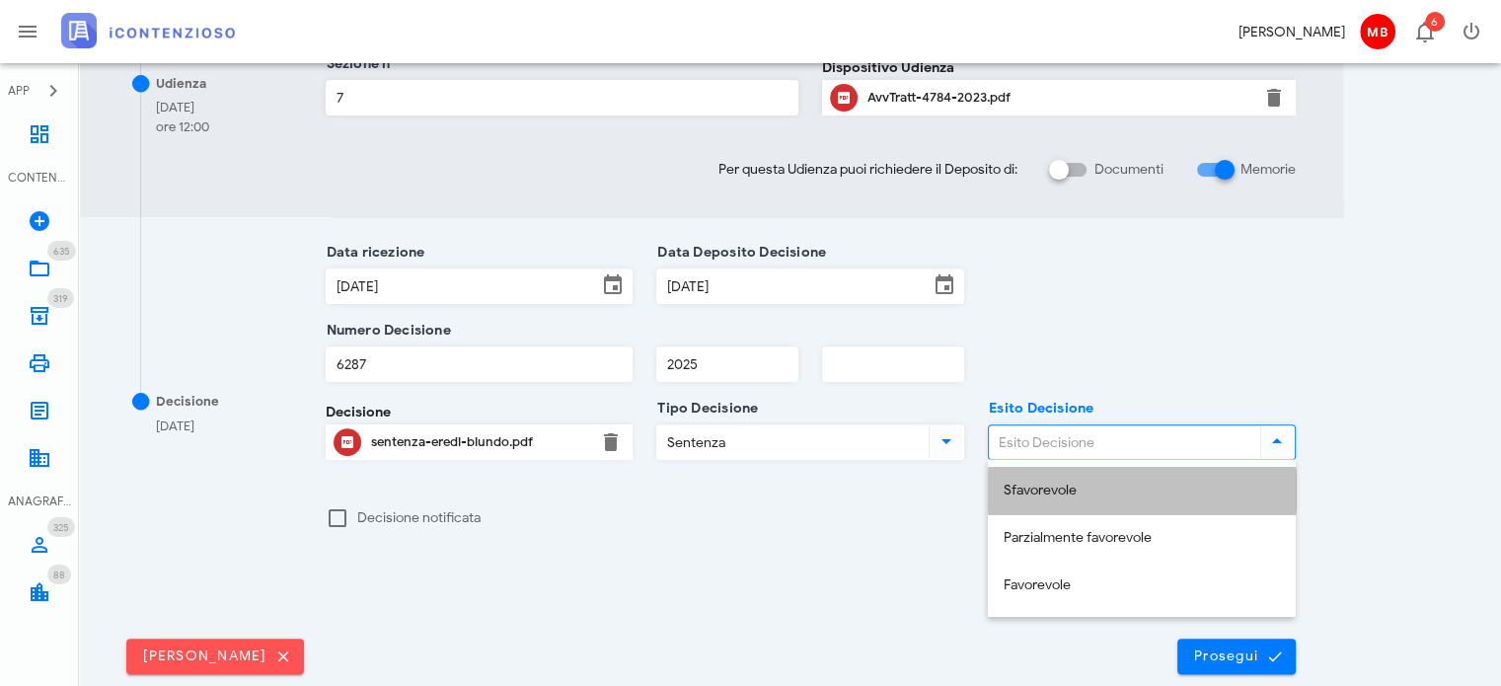
click at [1050, 485] on div "Sfavorevole" at bounding box center [1142, 491] width 276 height 17
type input "Sfavorevole"
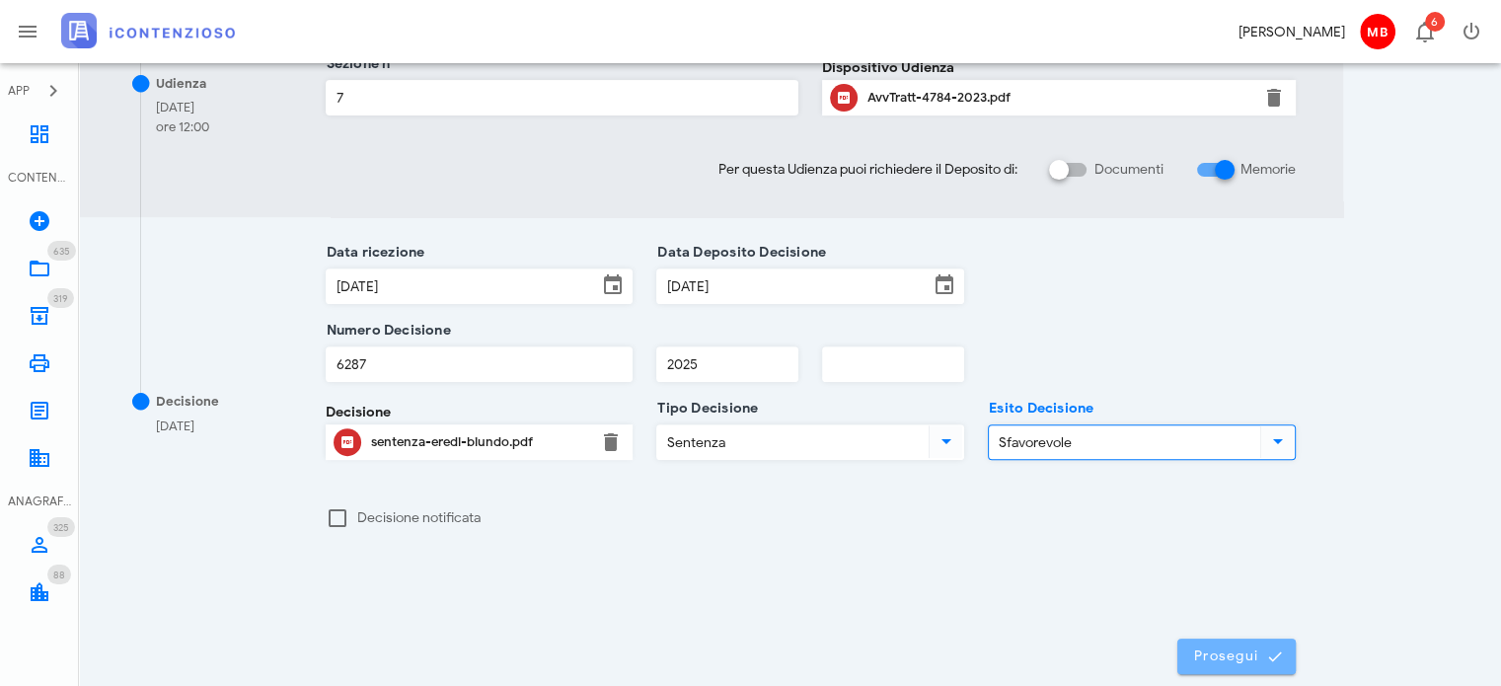
click at [1226, 643] on button "Prosegui" at bounding box center [1236, 657] width 118 height 36
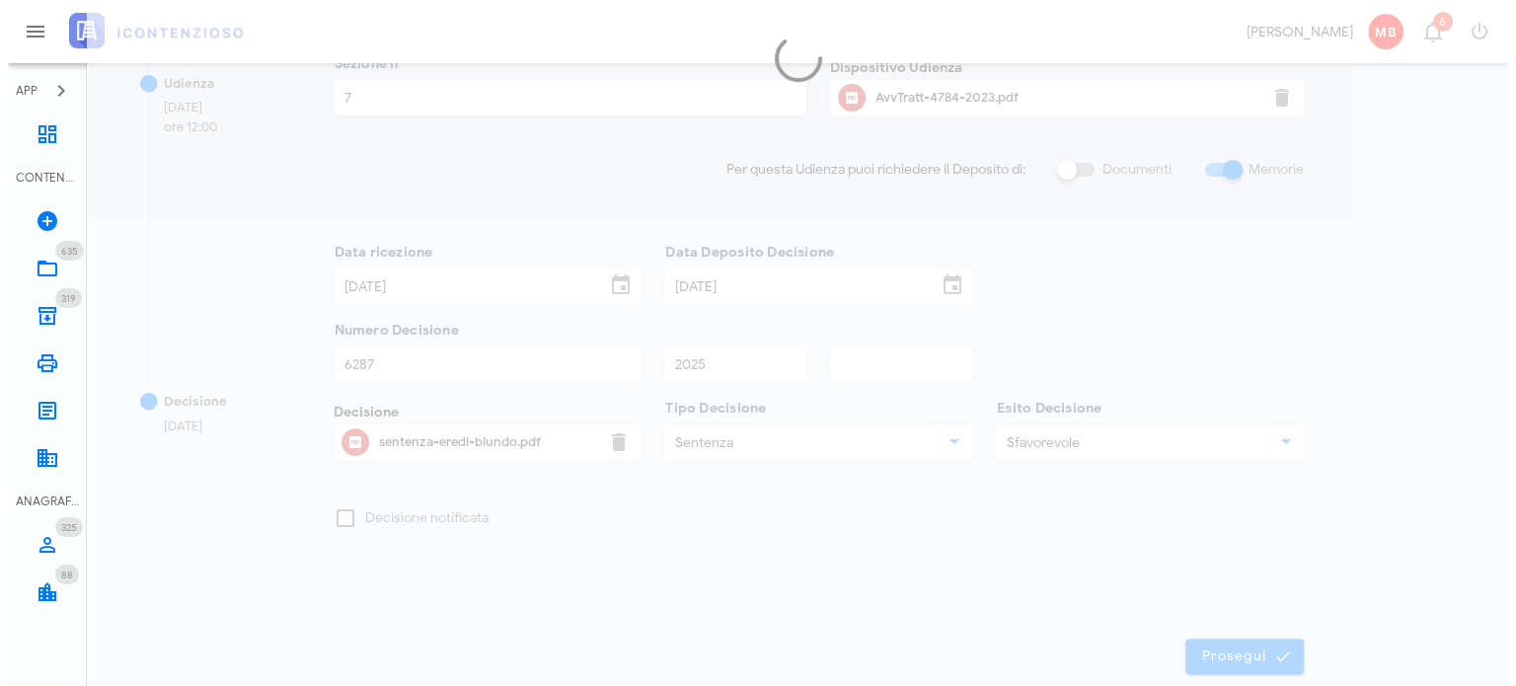
scroll to position [0, 0]
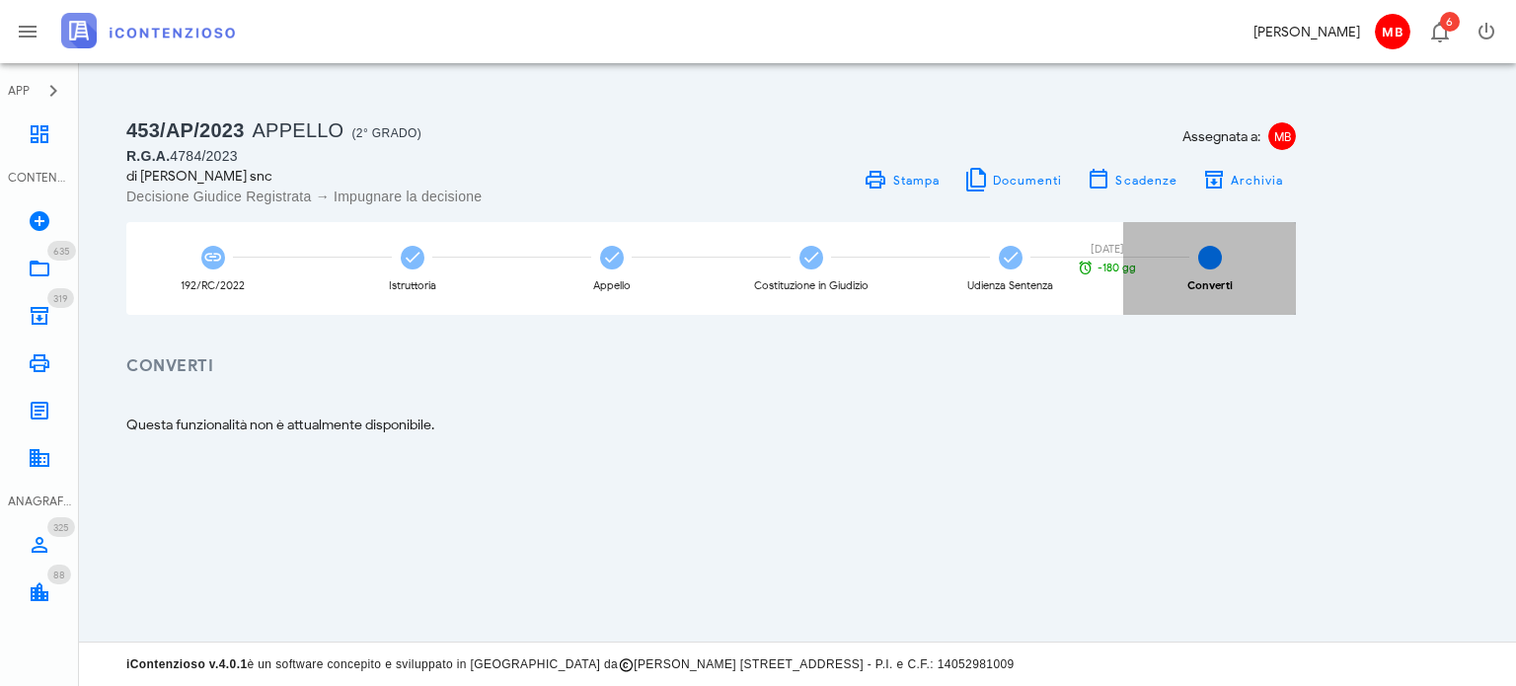
click at [1214, 267] on div "6 Converti" at bounding box center [1209, 268] width 173 height 93
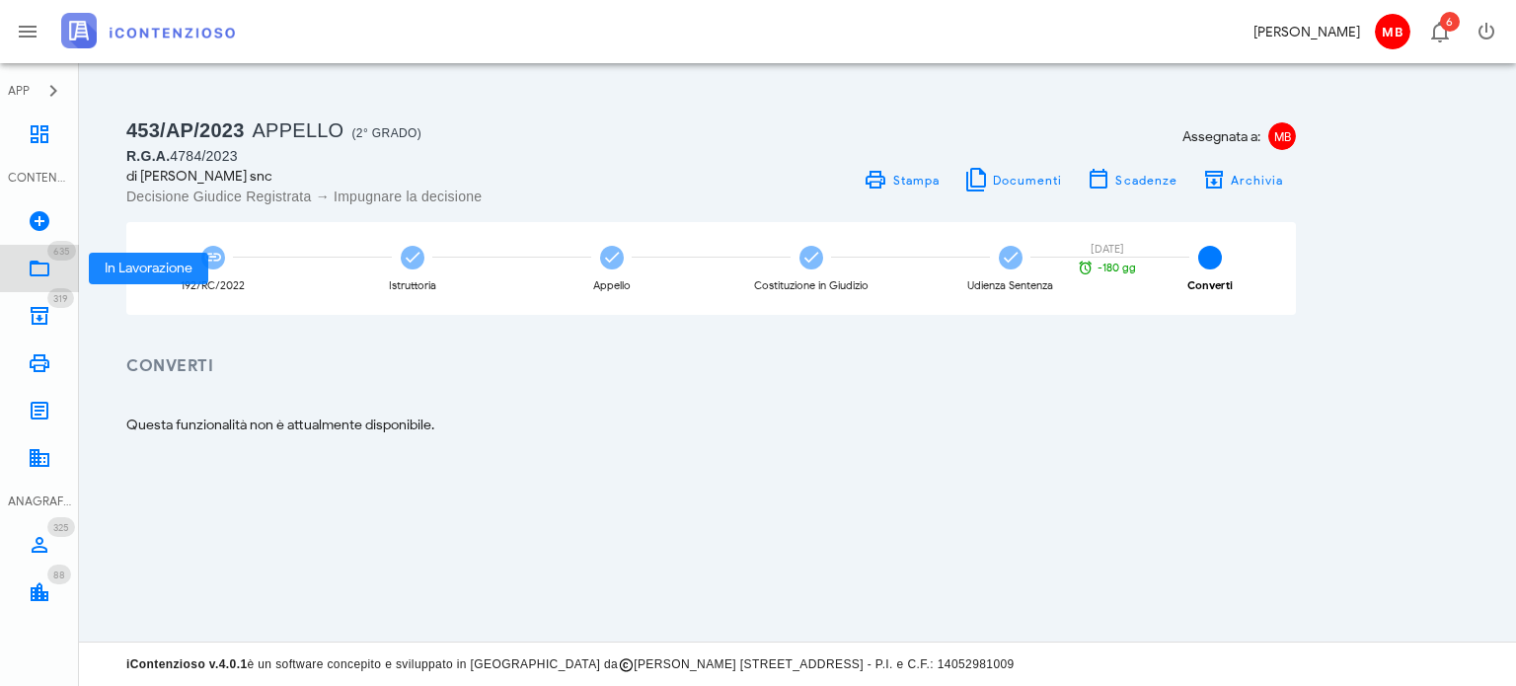
click at [56, 252] on span "635" at bounding box center [61, 251] width 17 height 13
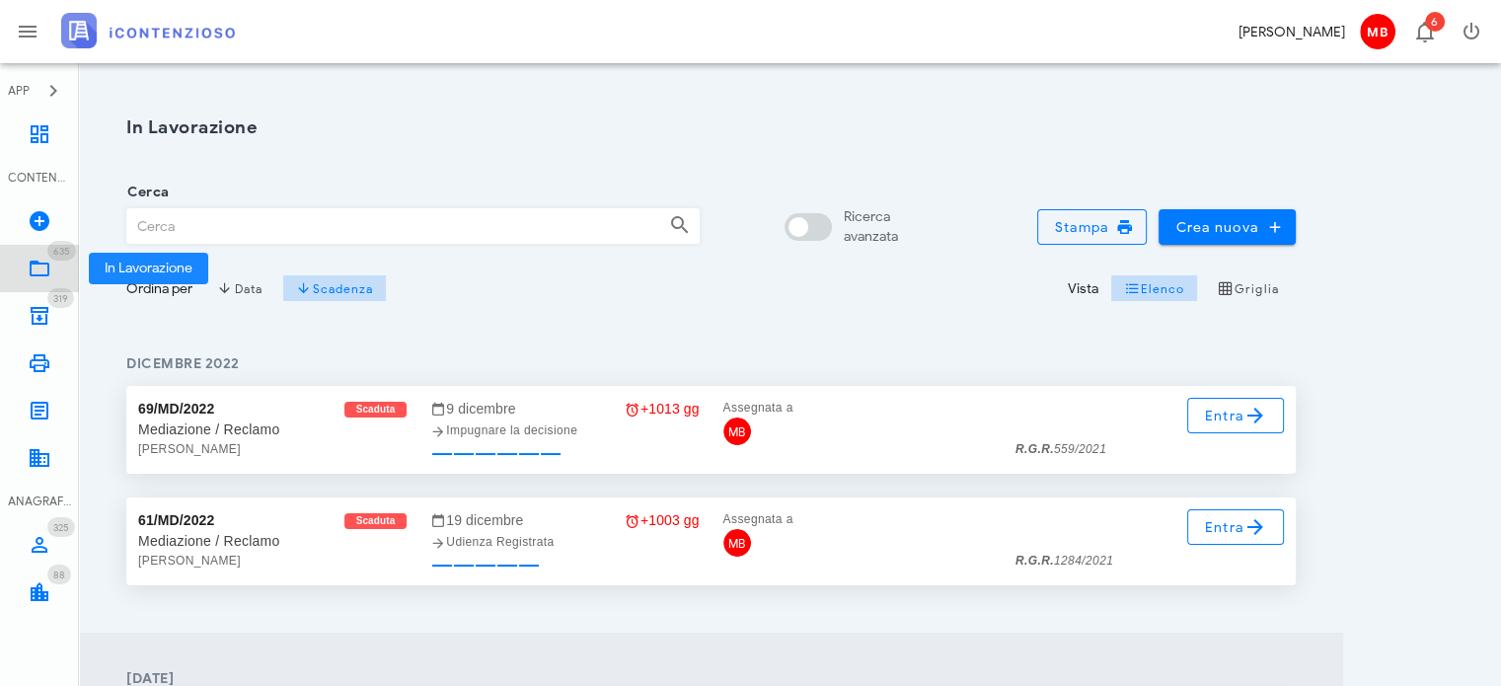
click at [60, 260] on span "635" at bounding box center [61, 251] width 29 height 20
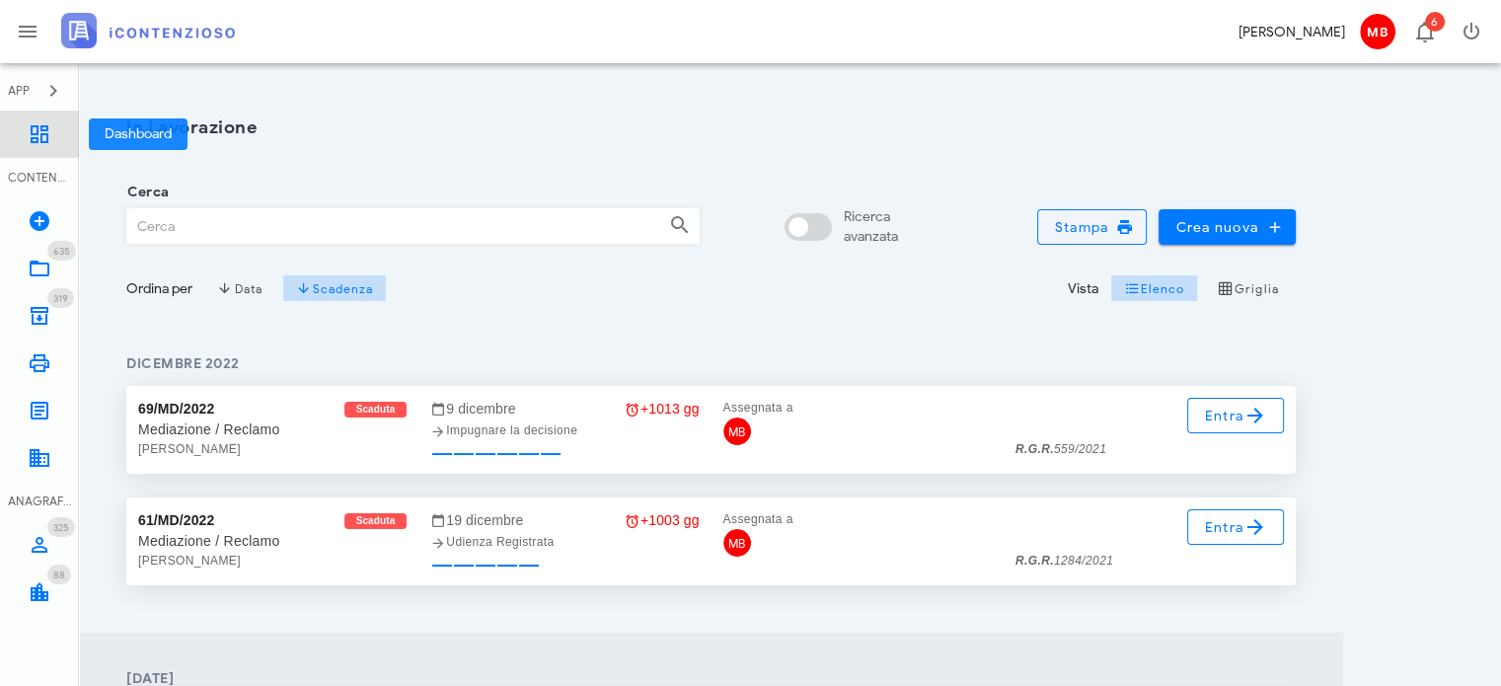
click at [43, 139] on icon at bounding box center [40, 134] width 24 height 24
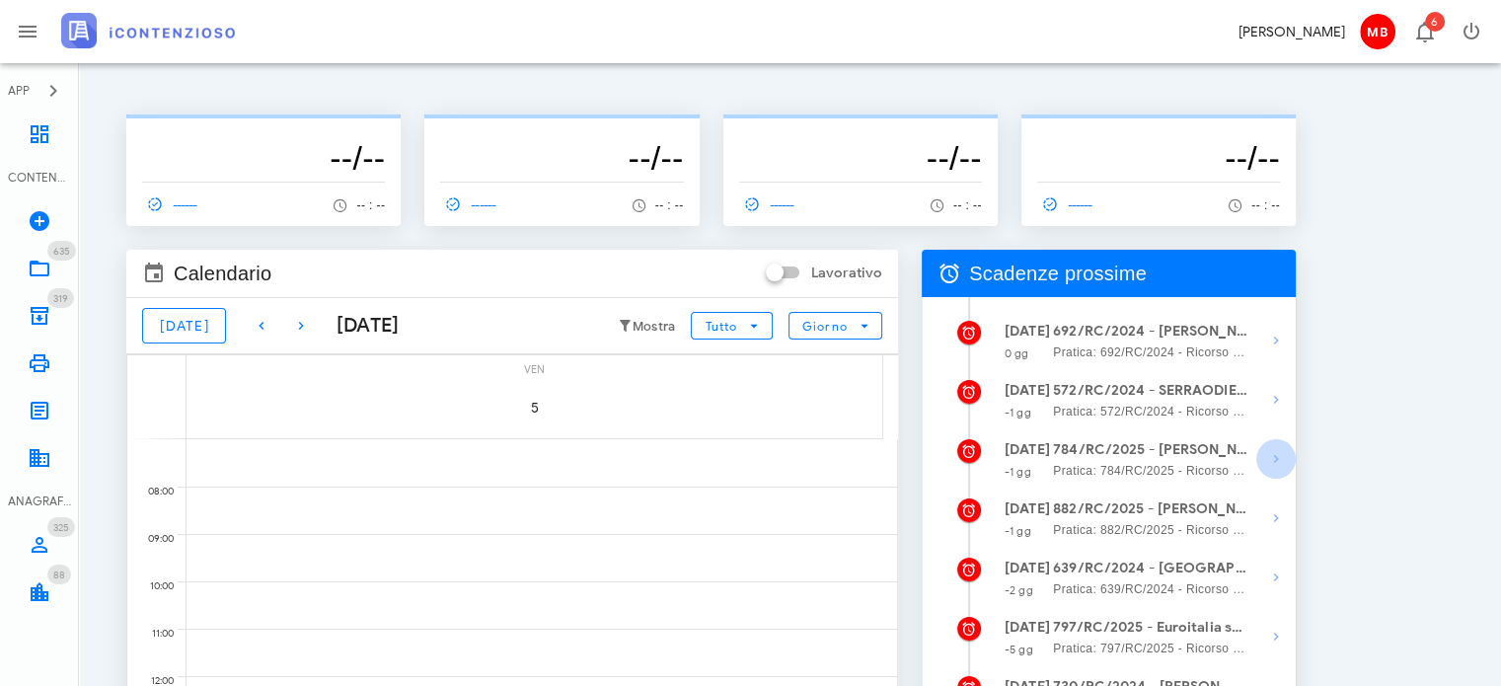
click at [1271, 457] on icon "button" at bounding box center [1276, 459] width 24 height 24
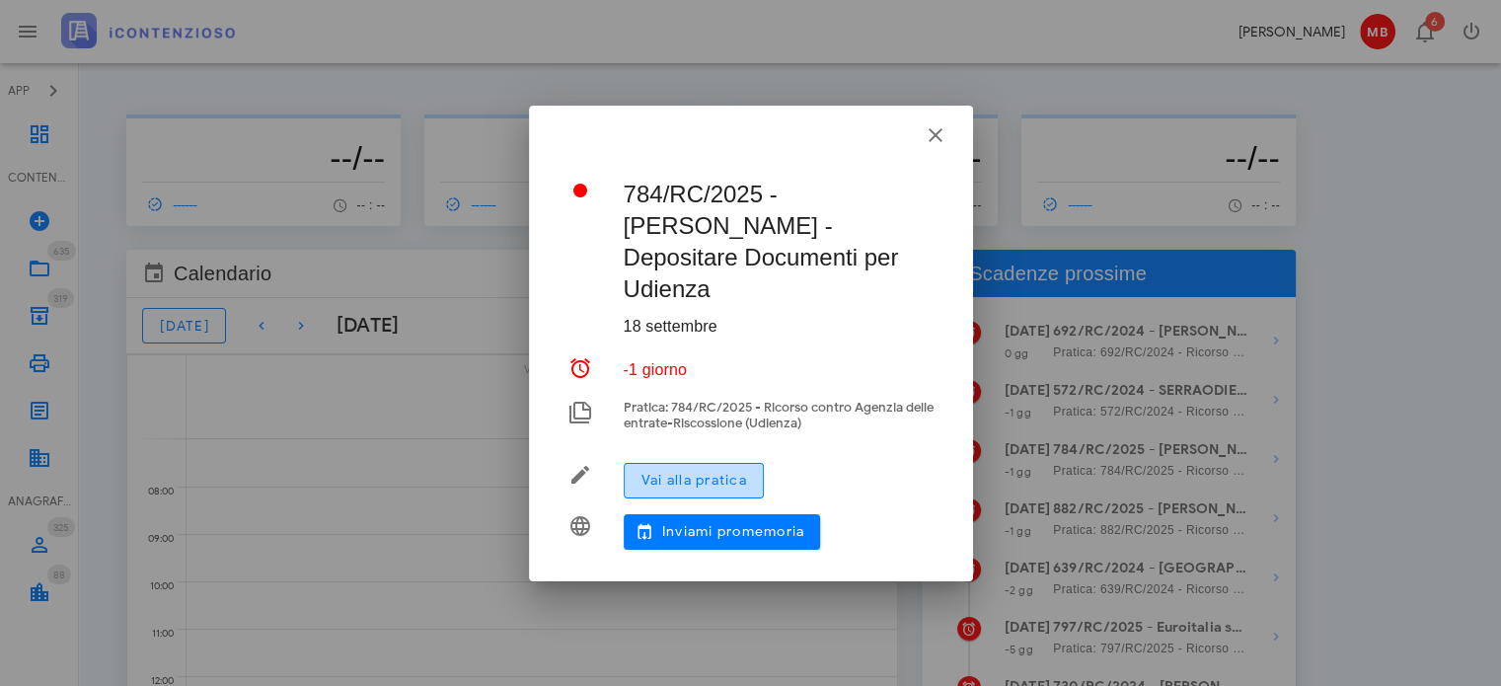
click at [698, 472] on span "Vai alla pratica" at bounding box center [693, 480] width 107 height 17
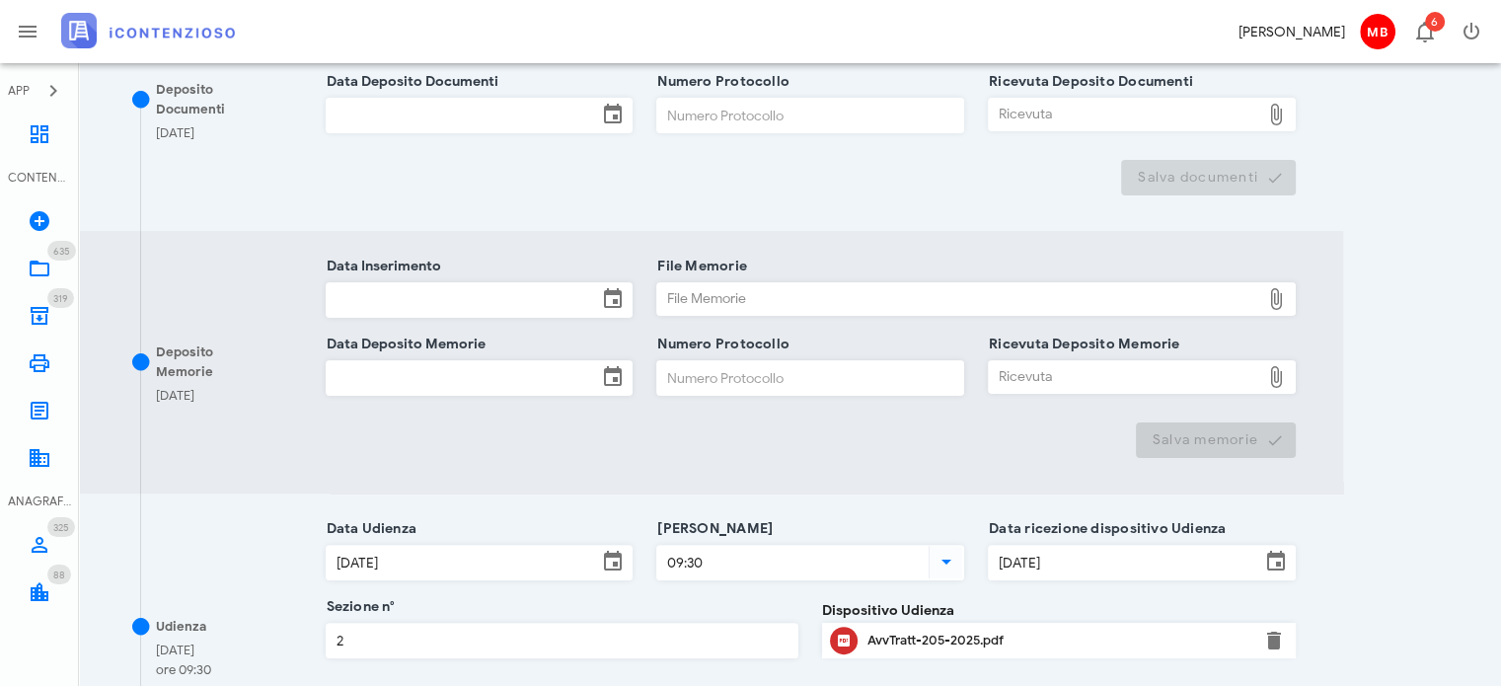
scroll to position [493, 0]
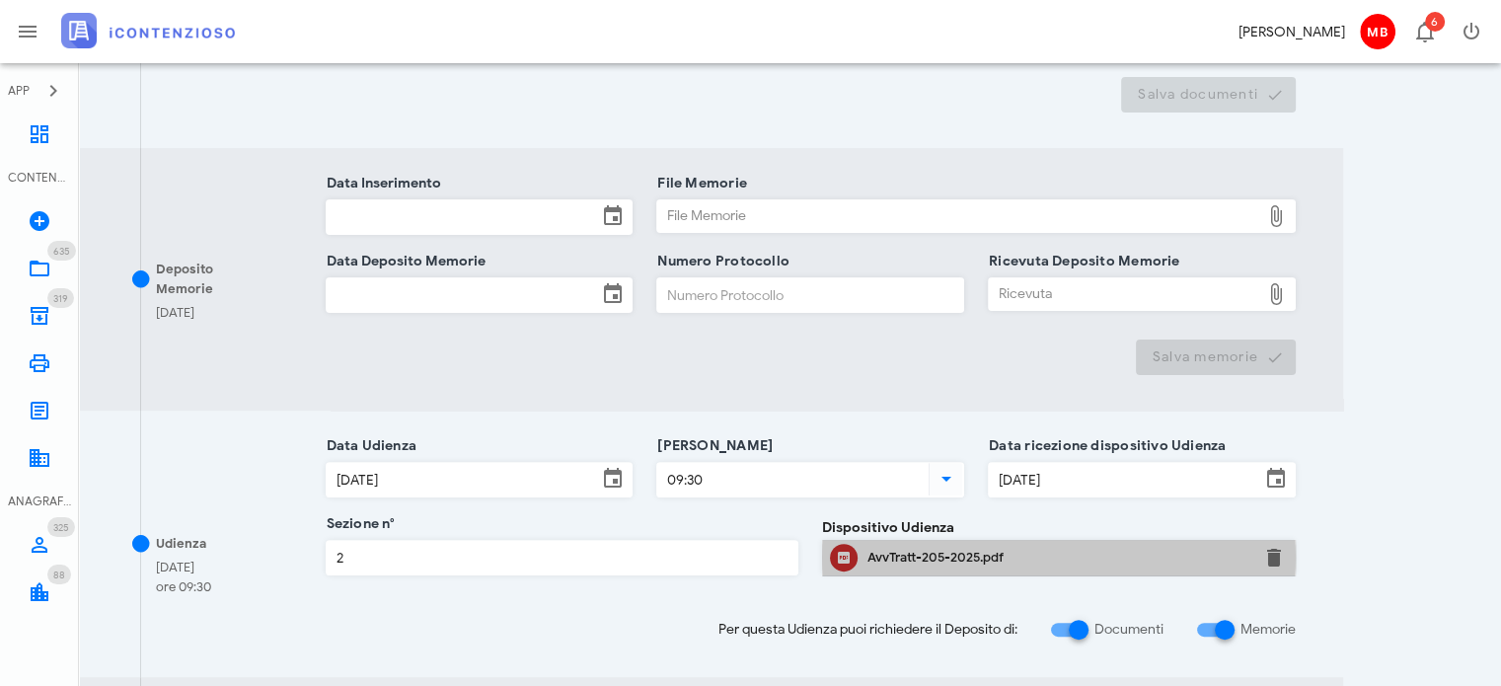
click at [947, 554] on div "AvvTratt-205-2025.pdf" at bounding box center [1058, 558] width 383 height 16
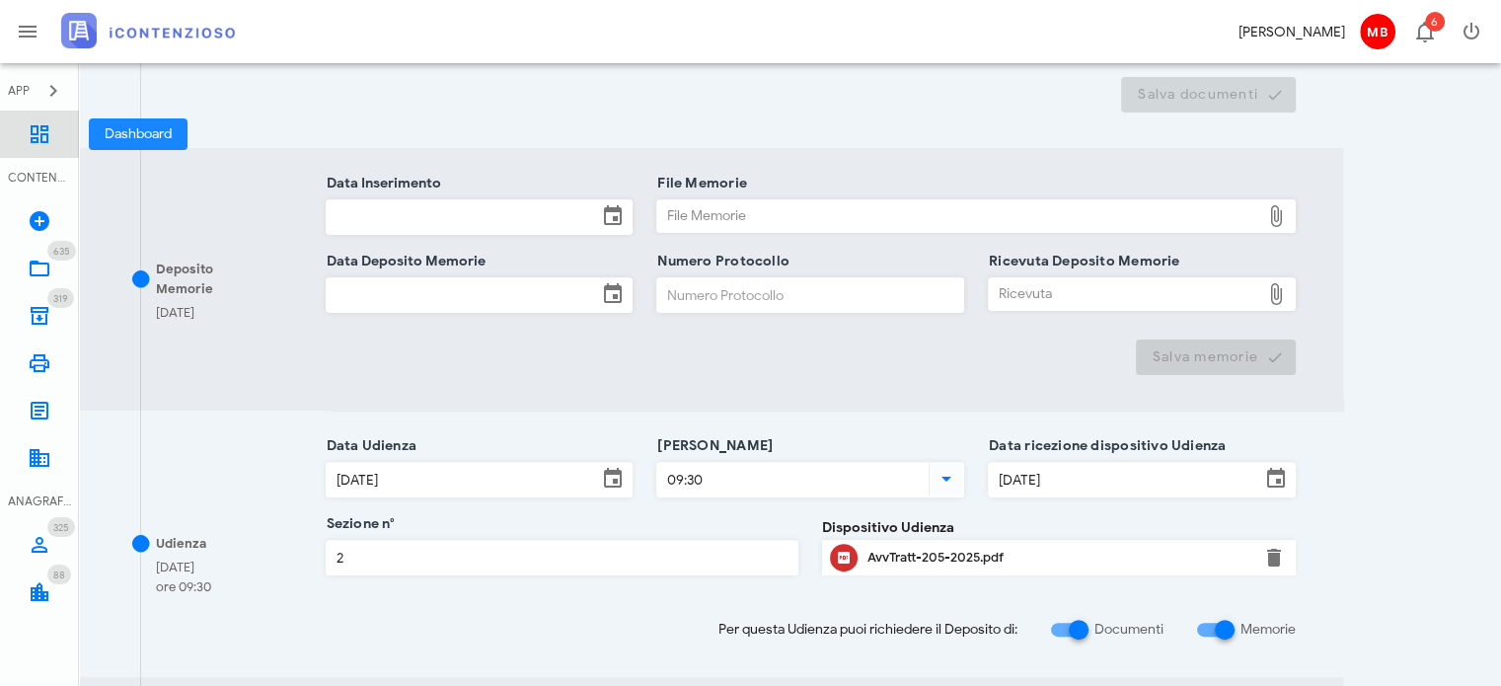
click at [51, 137] on link "Dashboard" at bounding box center [39, 134] width 79 height 47
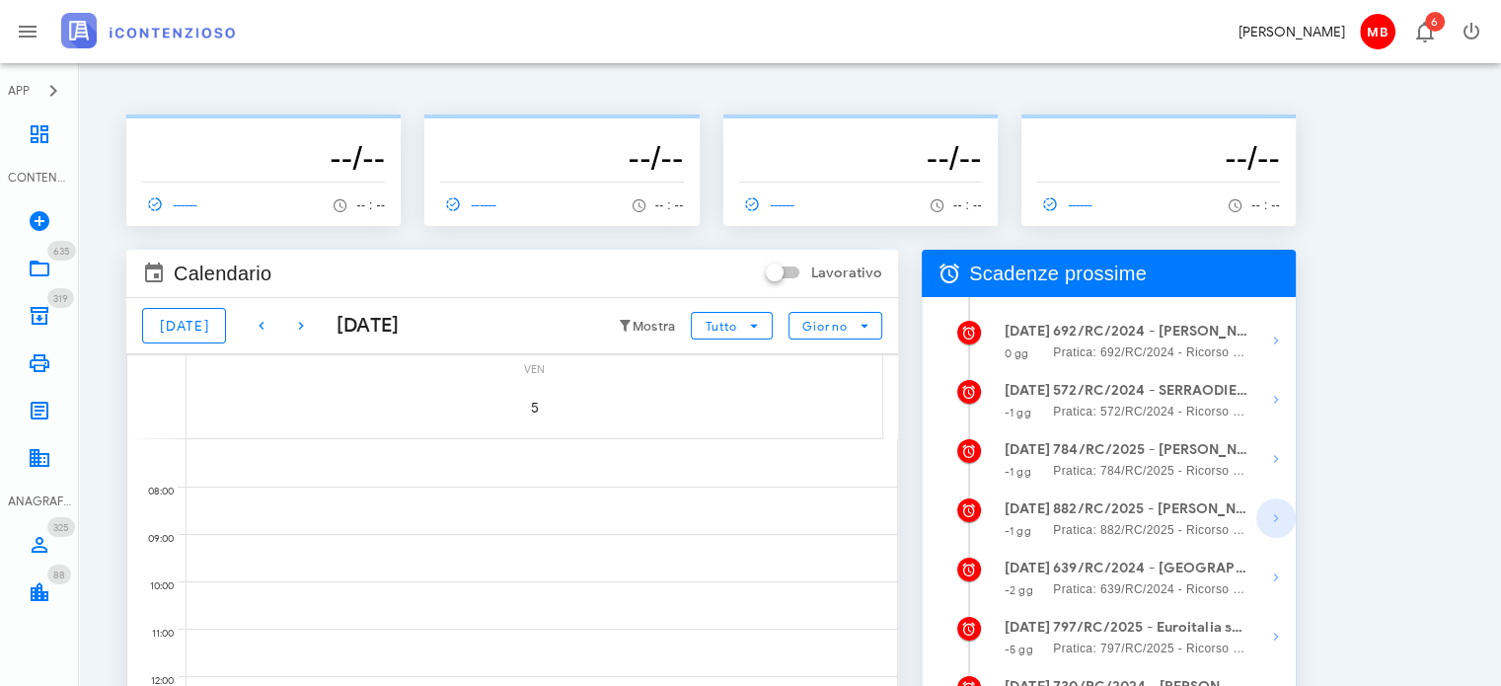
click at [1278, 512] on icon "button" at bounding box center [1276, 518] width 24 height 24
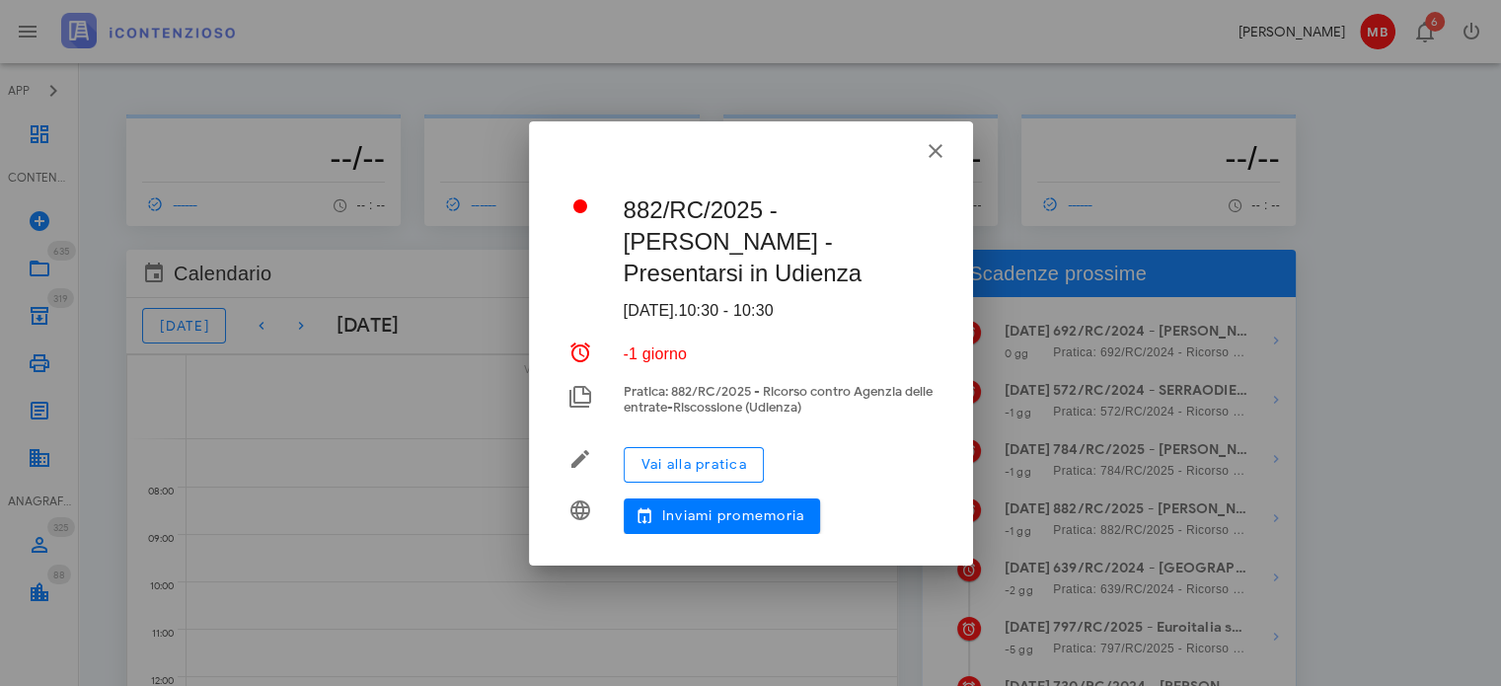
click at [683, 445] on div "Vai alla pratica" at bounding box center [779, 464] width 310 height 51
click at [683, 453] on button "Vai alla pratica" at bounding box center [694, 465] width 140 height 36
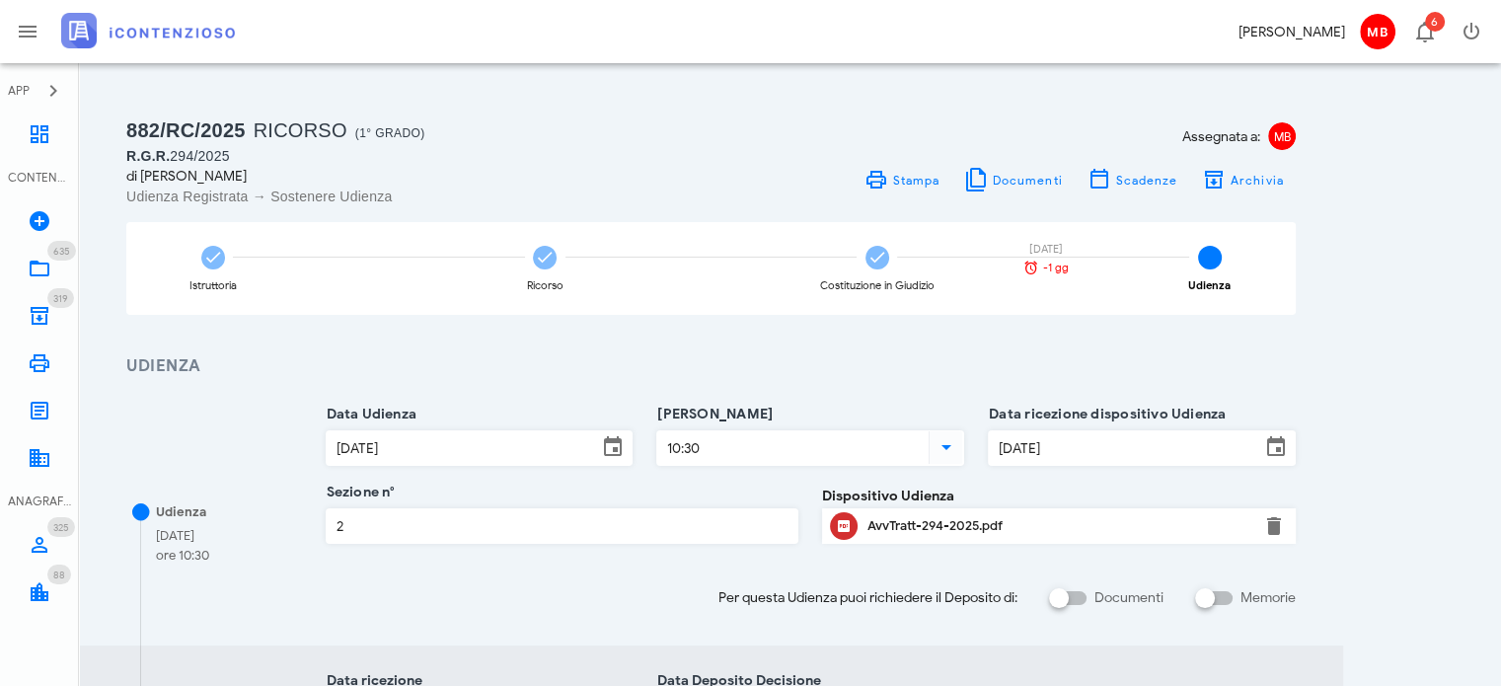
scroll to position [296, 0]
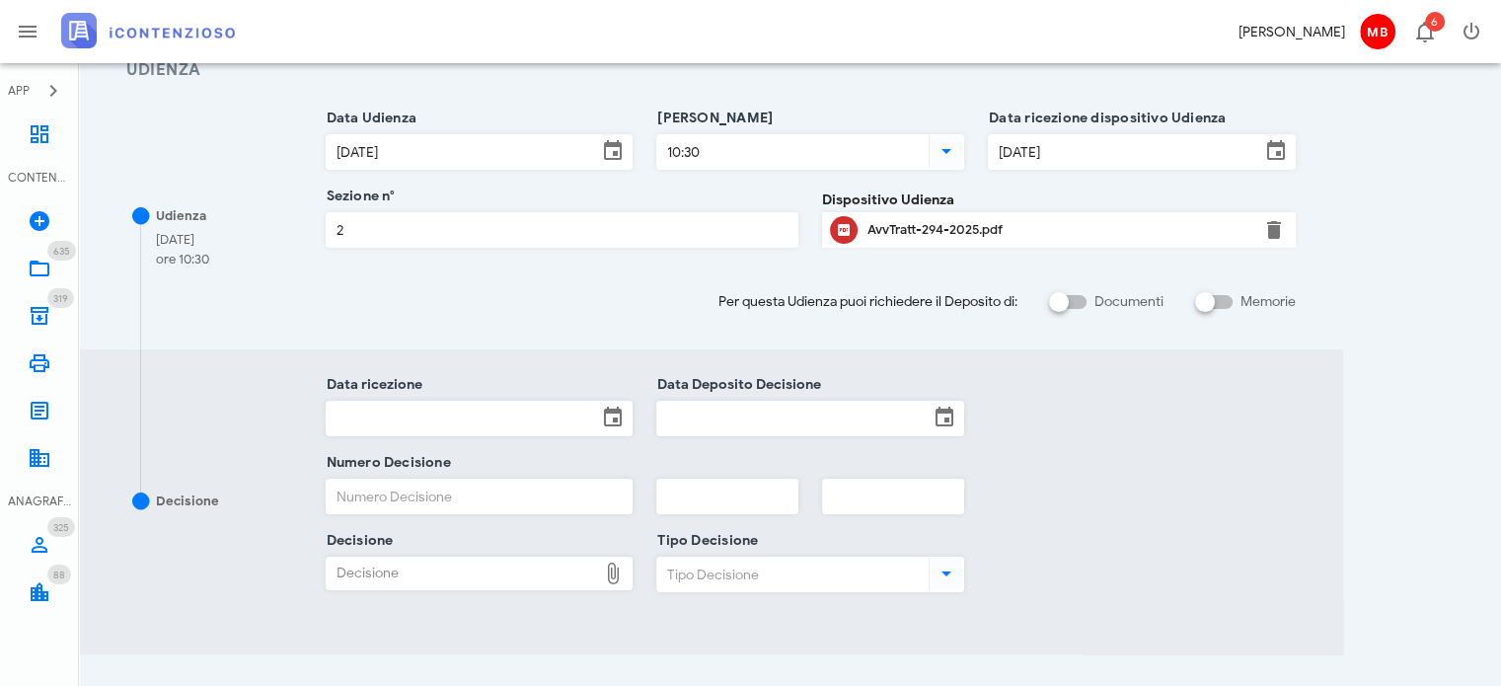
click at [921, 232] on div "AvvTratt-294-2025.pdf" at bounding box center [1058, 230] width 383 height 16
click at [39, 275] on icon at bounding box center [40, 269] width 24 height 24
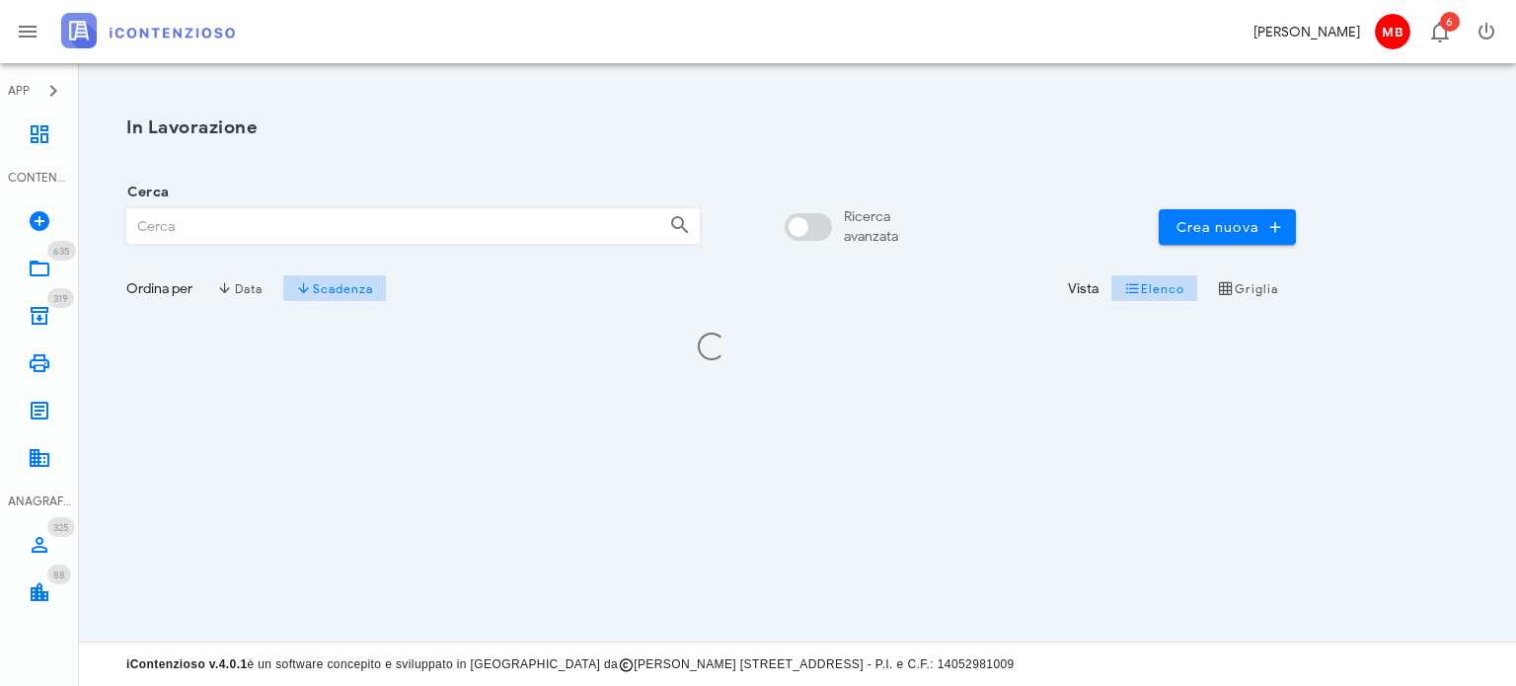
click at [207, 222] on input "Cerca" at bounding box center [390, 226] width 526 height 34
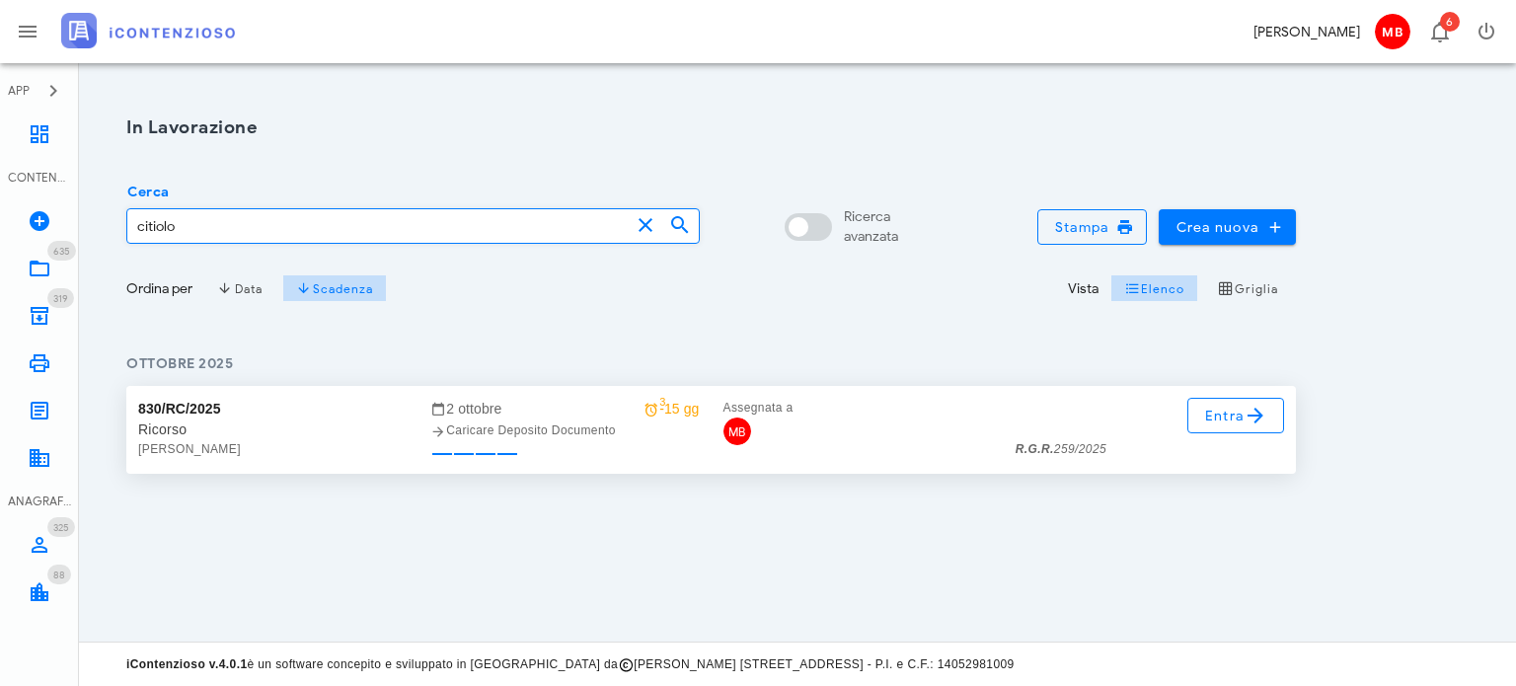
type input "citiolo"
click at [38, 131] on icon at bounding box center [40, 134] width 24 height 24
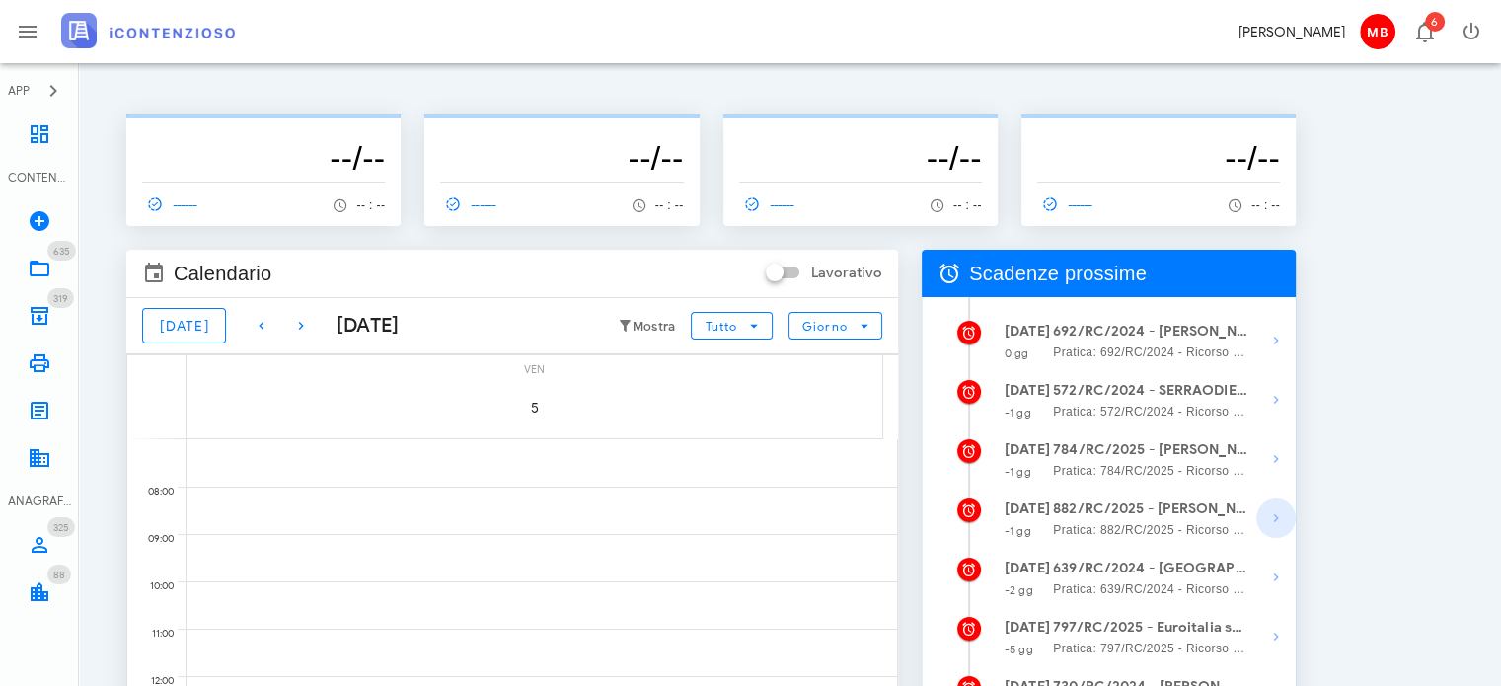
click at [1270, 514] on icon "button" at bounding box center [1276, 518] width 24 height 24
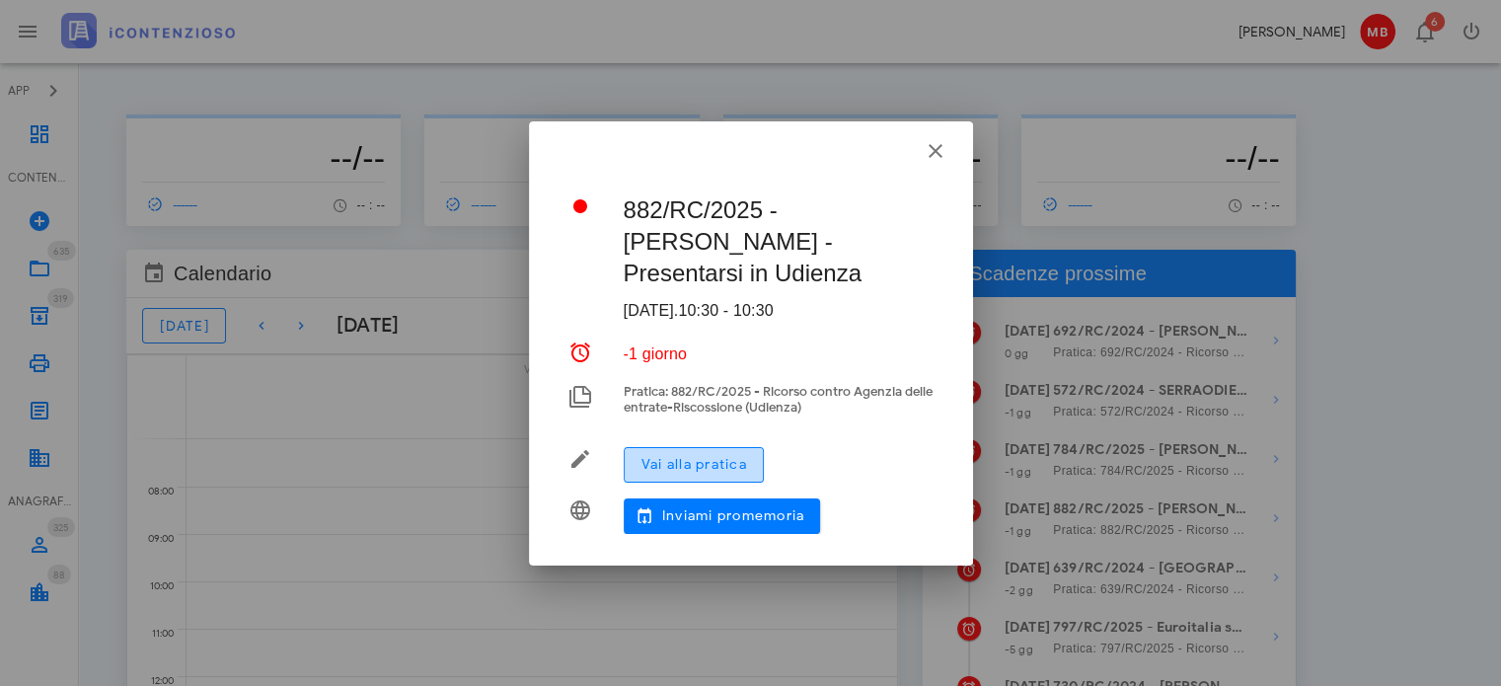
click at [695, 464] on span "Vai alla pratica" at bounding box center [693, 464] width 107 height 17
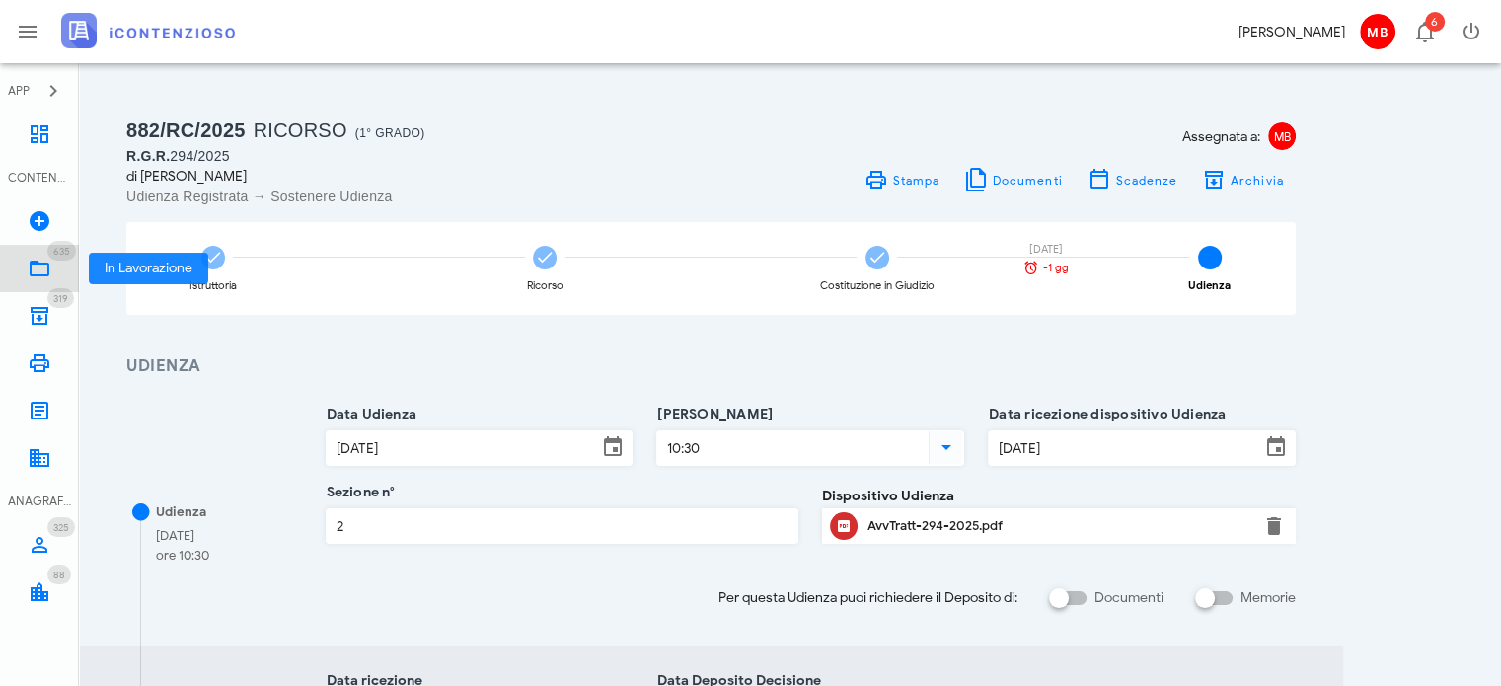
click at [38, 278] on icon at bounding box center [40, 269] width 24 height 24
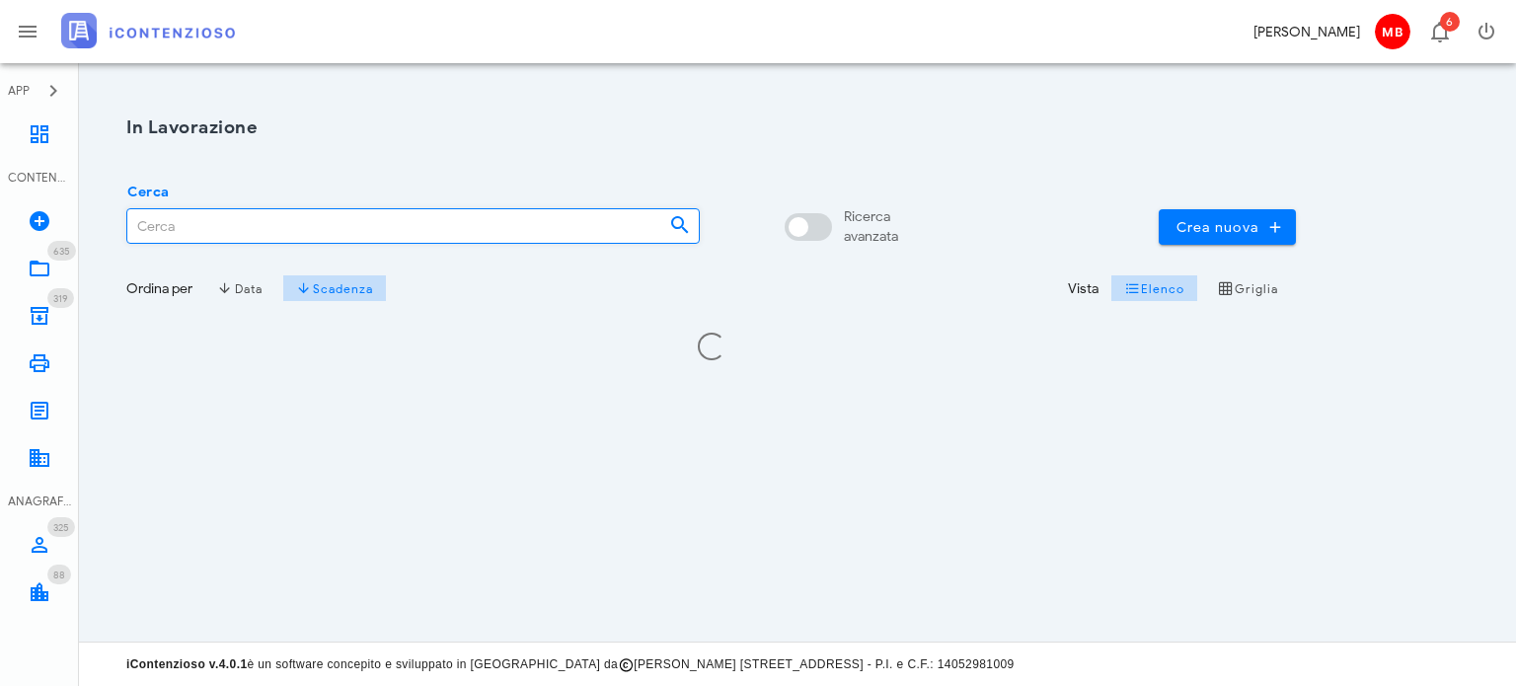
click at [296, 226] on input "Cerca" at bounding box center [390, 226] width 526 height 34
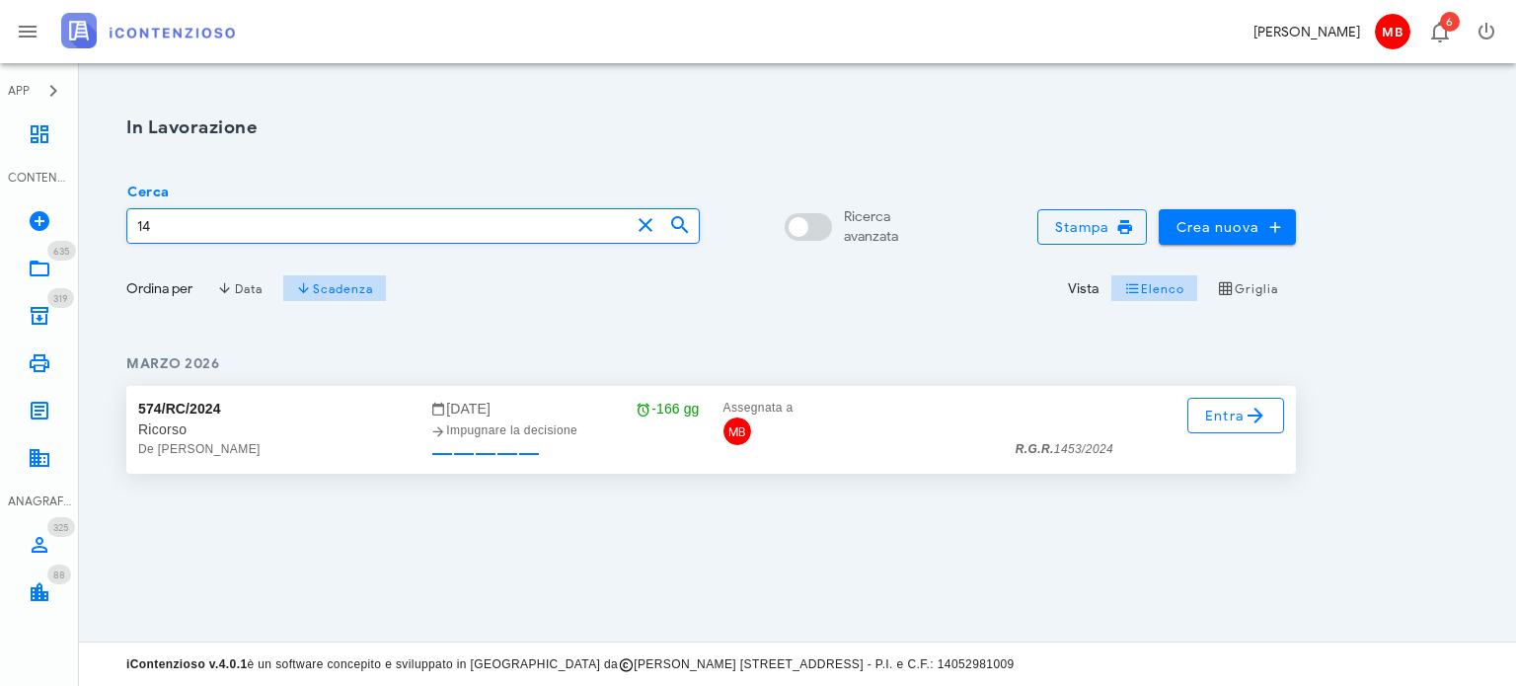
type input "1"
type input "2000/2024"
click at [1250, 409] on icon at bounding box center [1255, 416] width 24 height 24
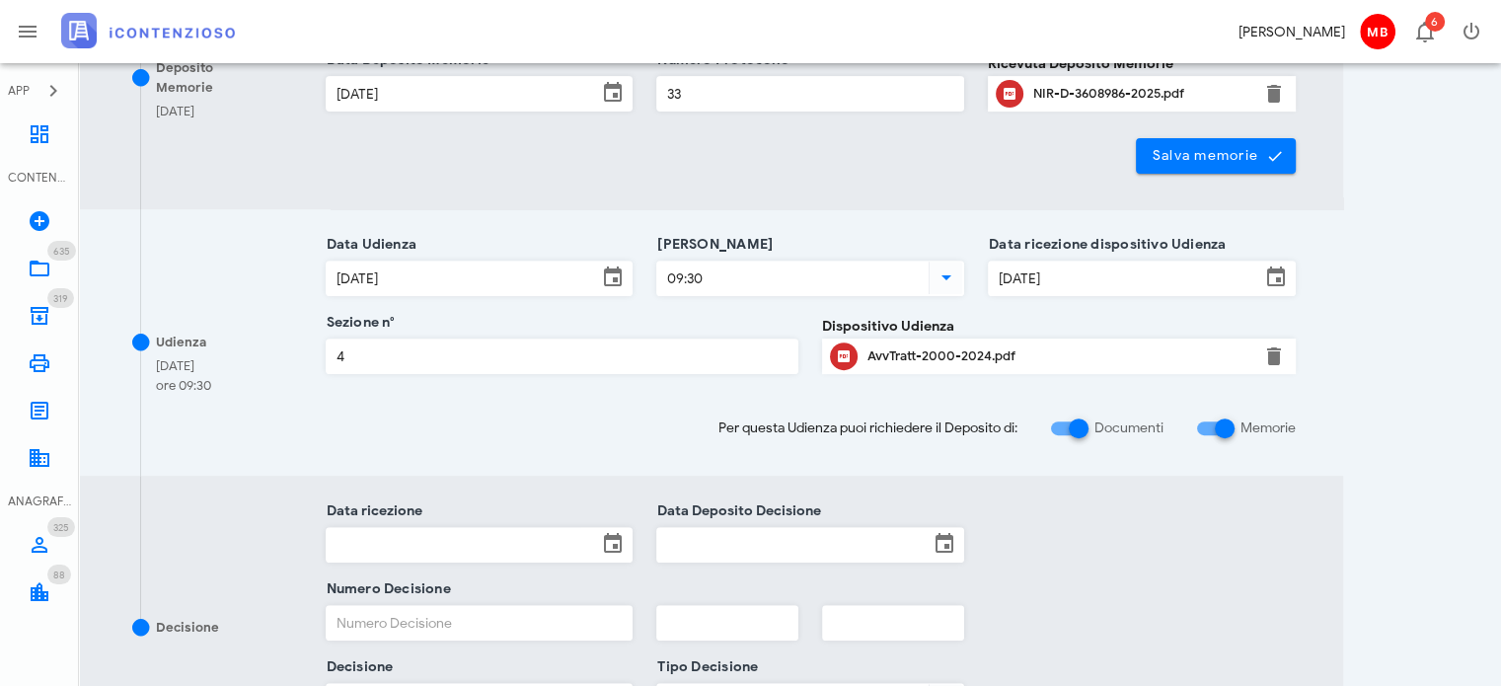
scroll to position [888, 0]
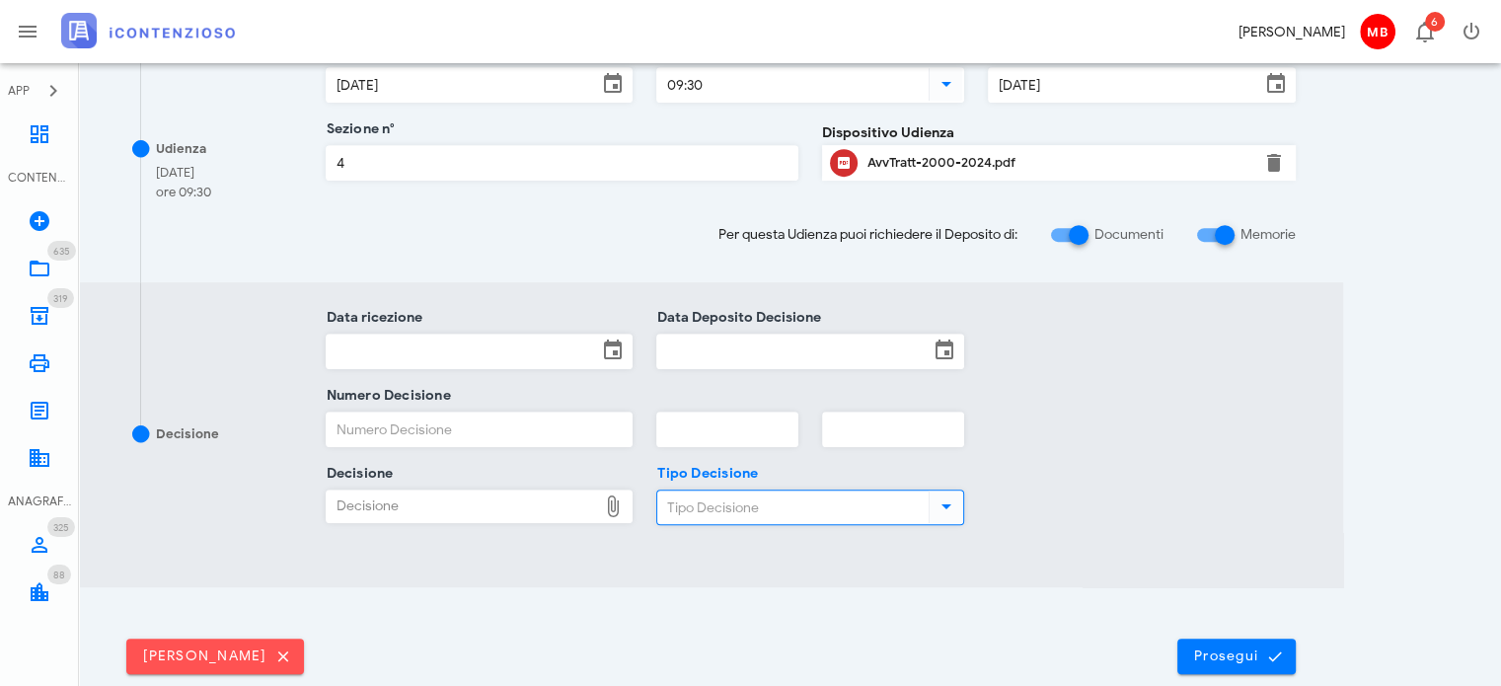
click at [774, 500] on input "Tipo Decisione" at bounding box center [790, 507] width 267 height 34
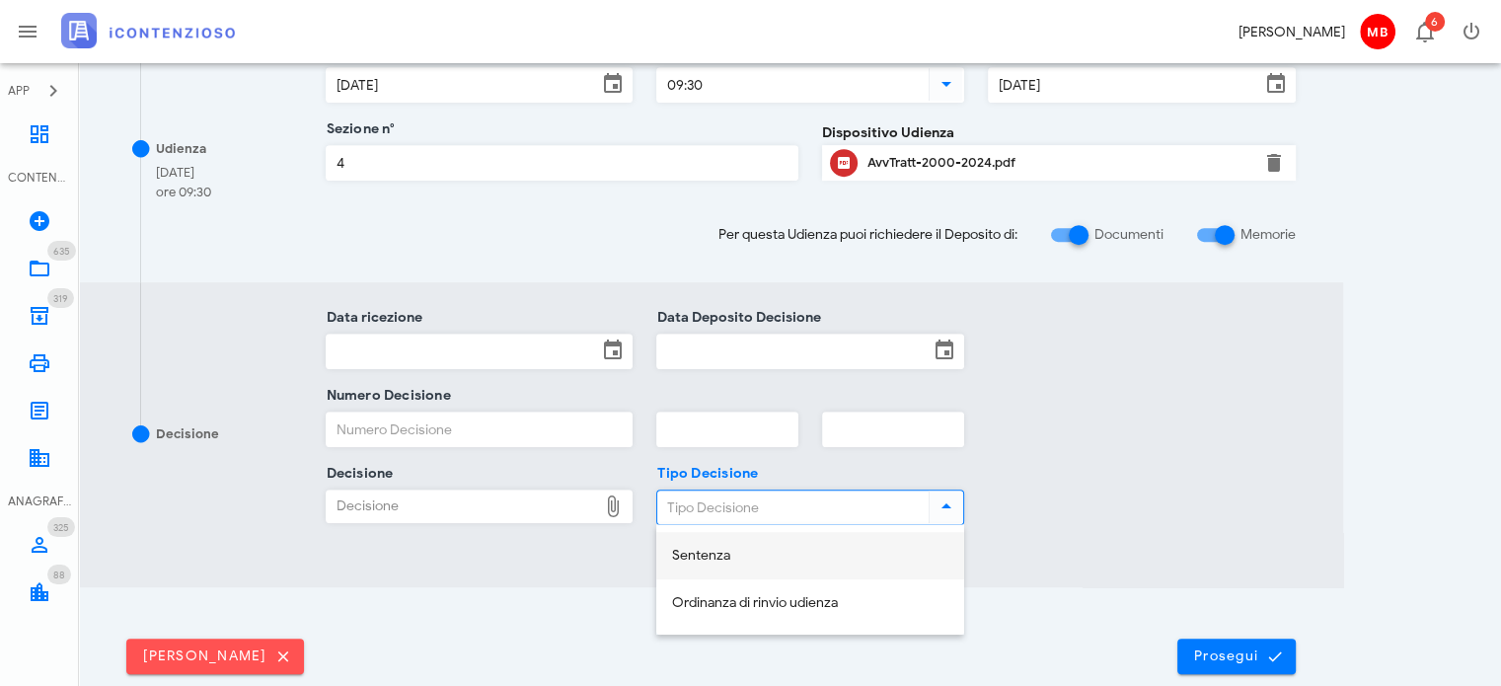
click at [760, 560] on div "Sentenza" at bounding box center [810, 556] width 276 height 17
type input "Sentenza"
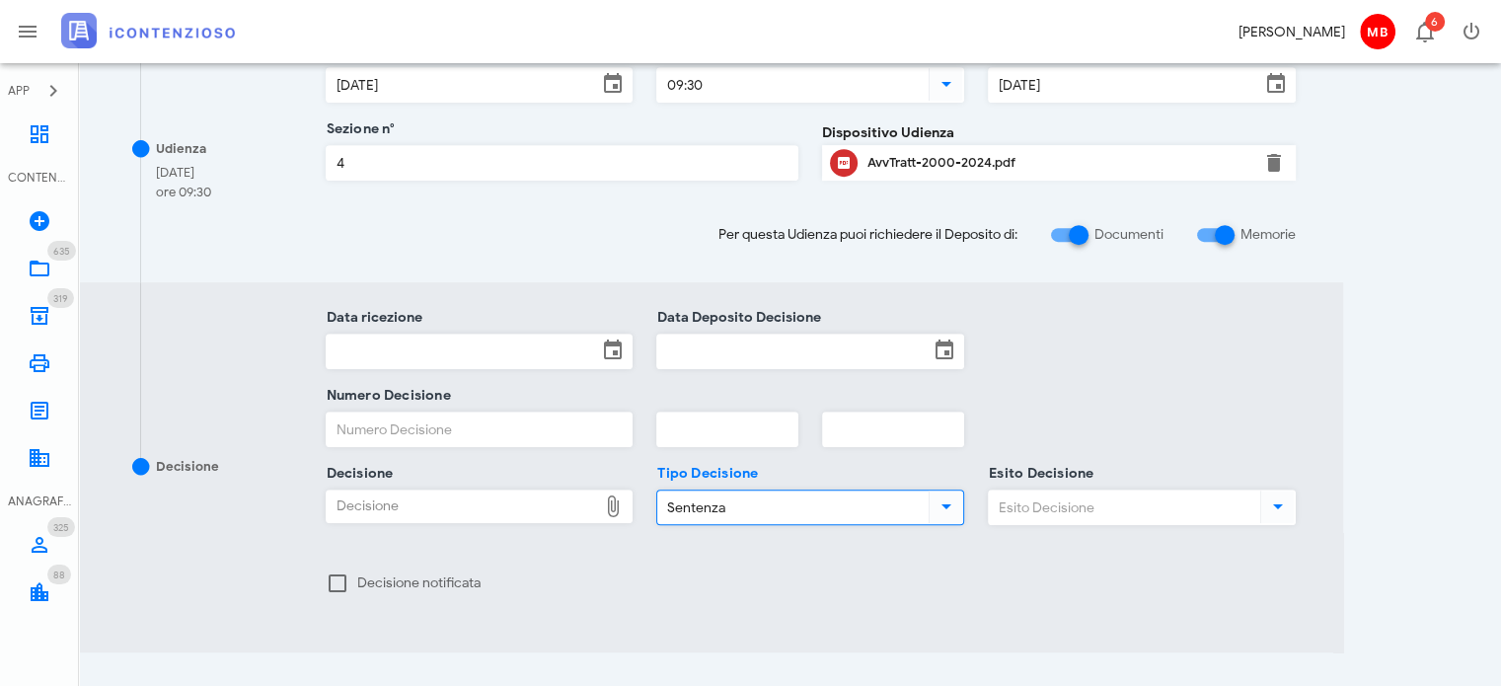
click at [490, 503] on div "Decisione" at bounding box center [462, 506] width 271 height 32
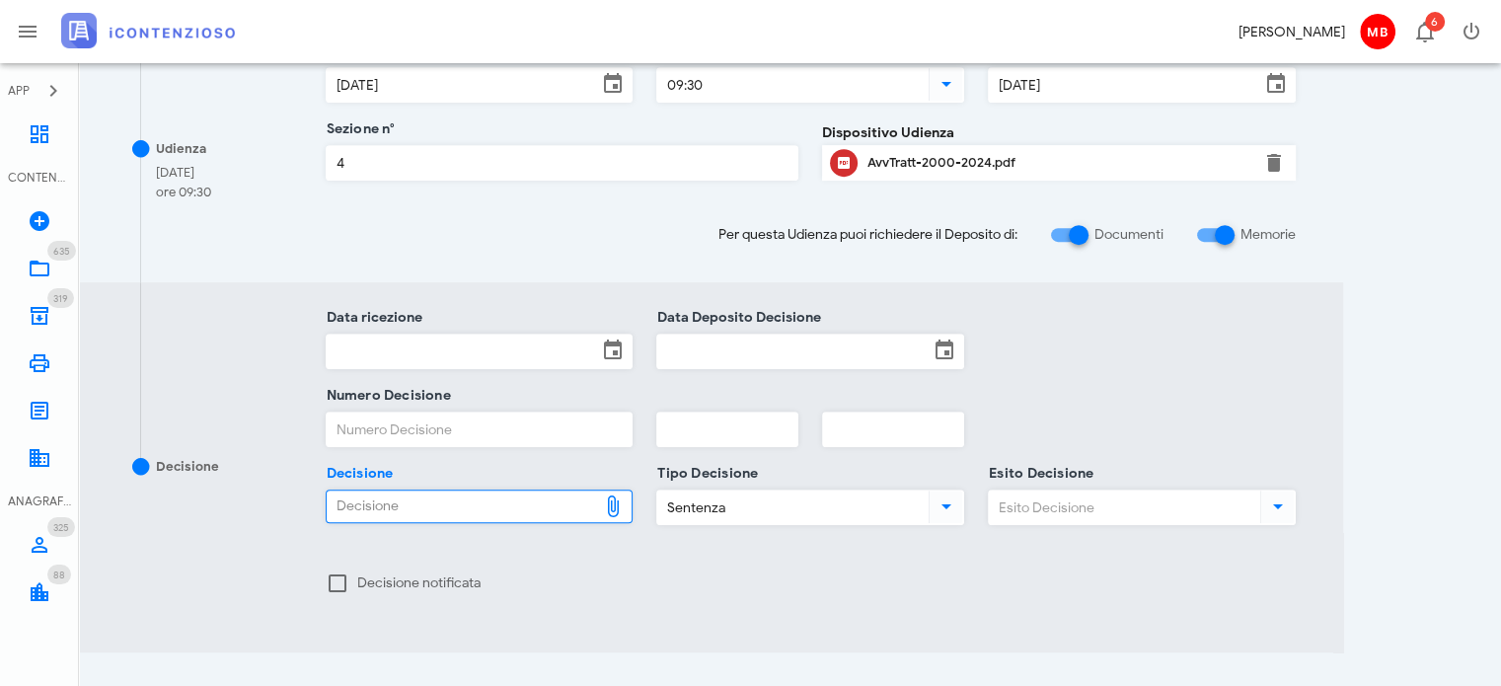
type input "C:\fakepath\Sentenza_RG_002000_2024_UD_11092025.pdf"
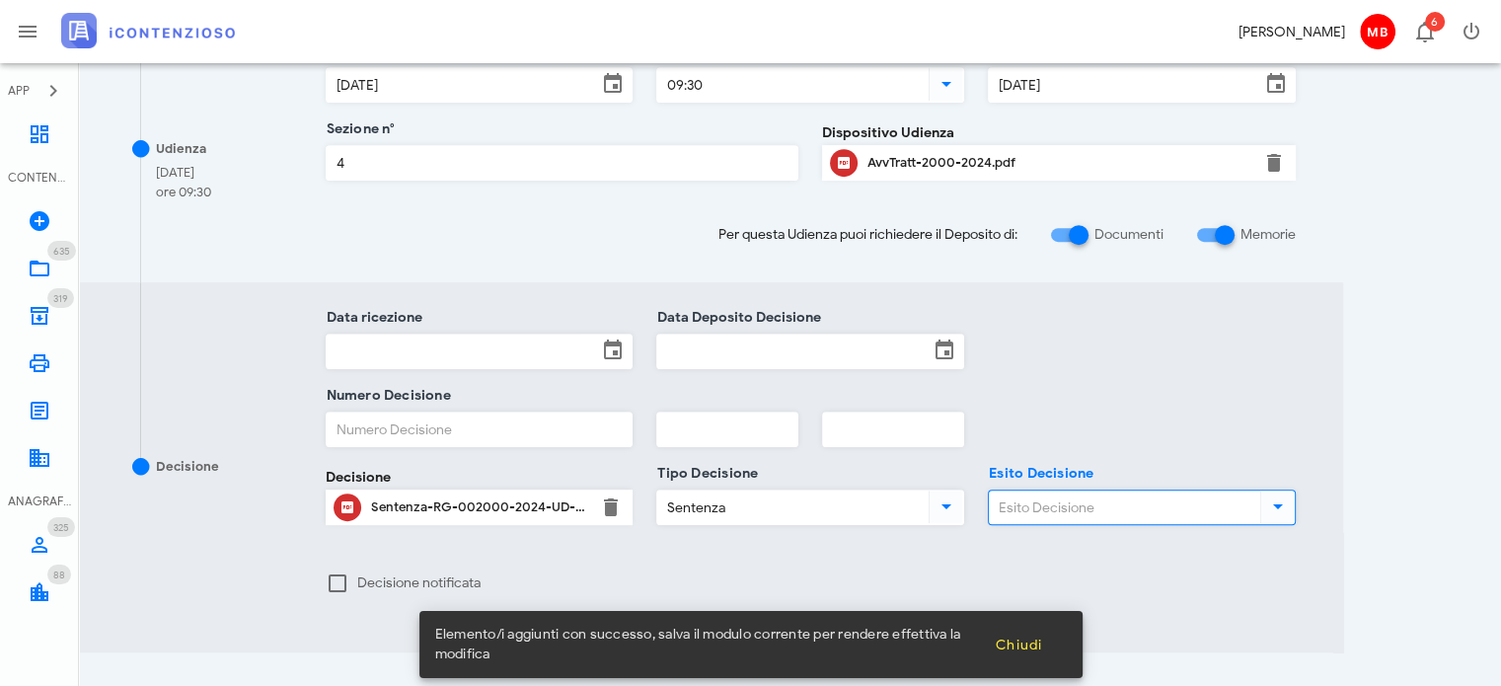
click at [1083, 517] on input "Esito Decisione" at bounding box center [1122, 507] width 267 height 34
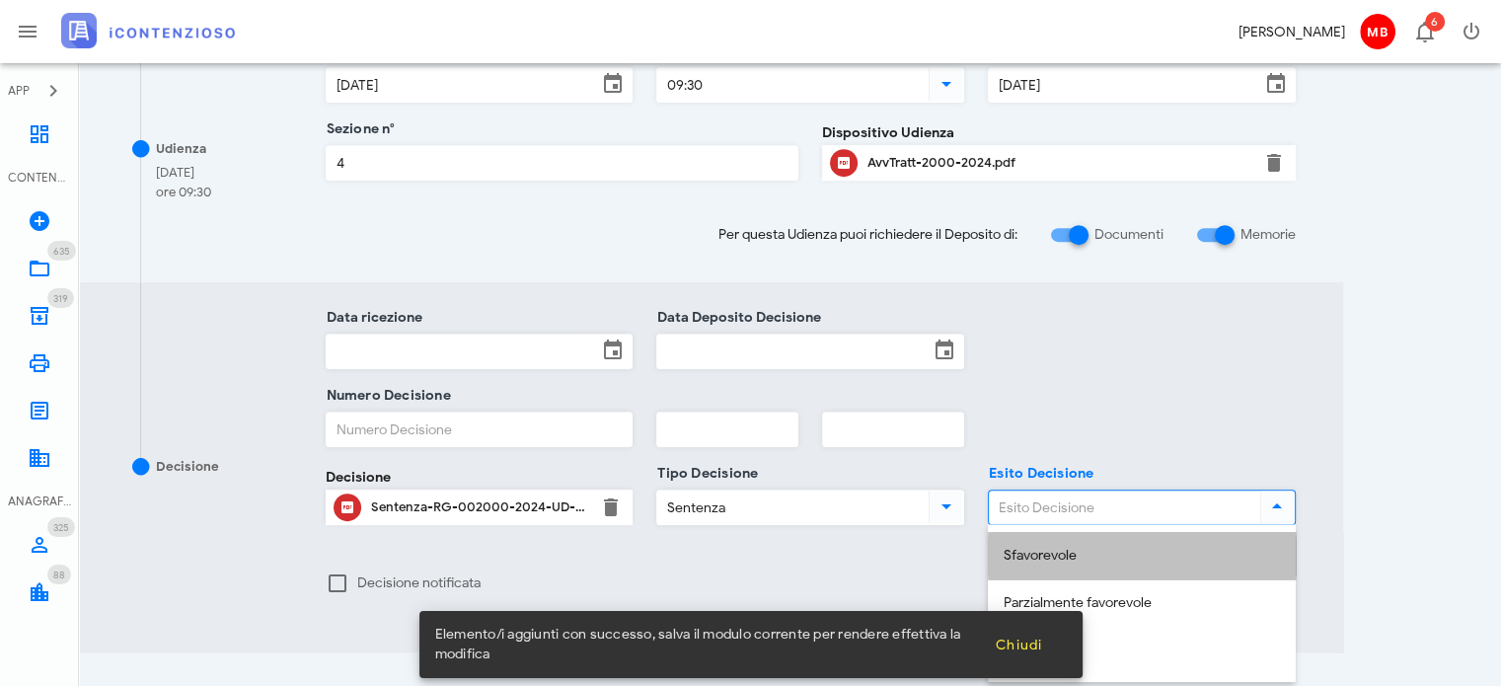
click at [1095, 560] on div "Sfavorevole" at bounding box center [1142, 556] width 276 height 17
type input "Sfavorevole"
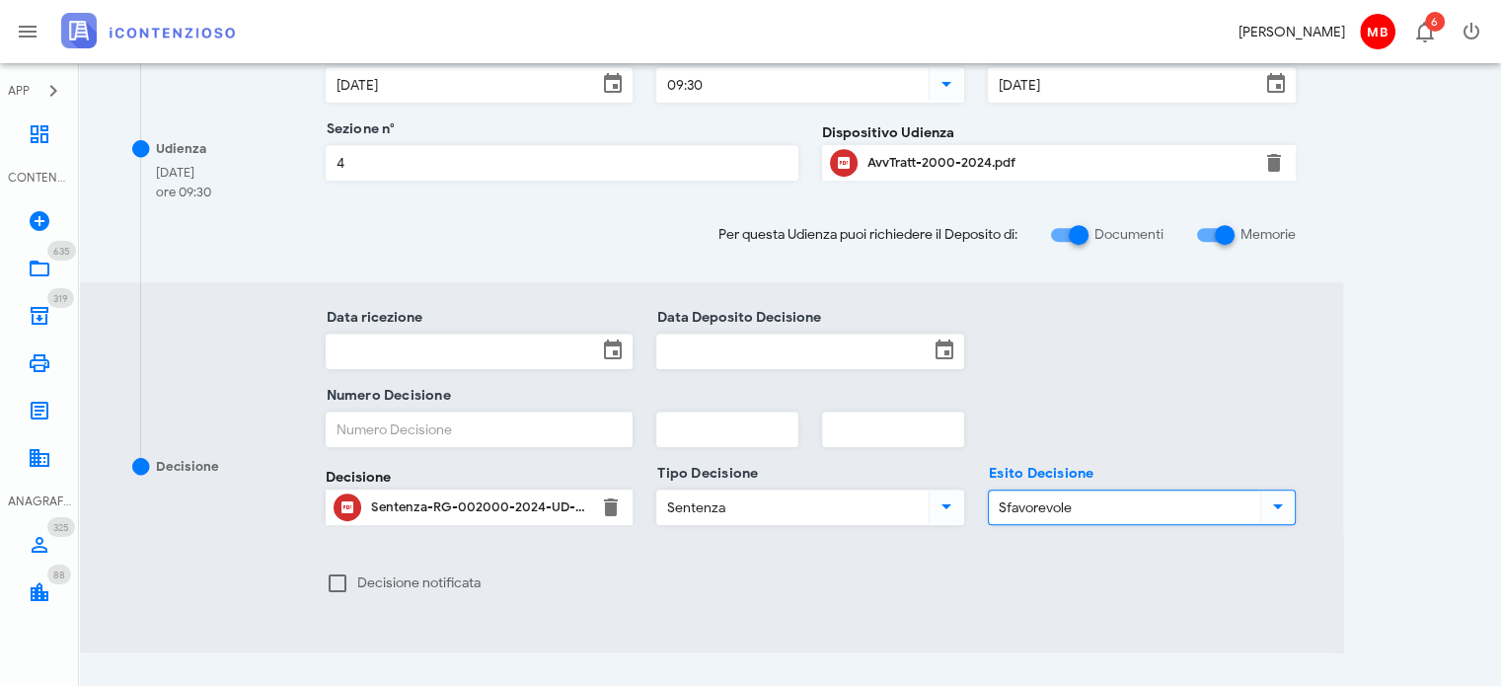
click at [536, 500] on div "Sentenza-RG-002000-2024-UD-11092025.pdf" at bounding box center [479, 507] width 217 height 16
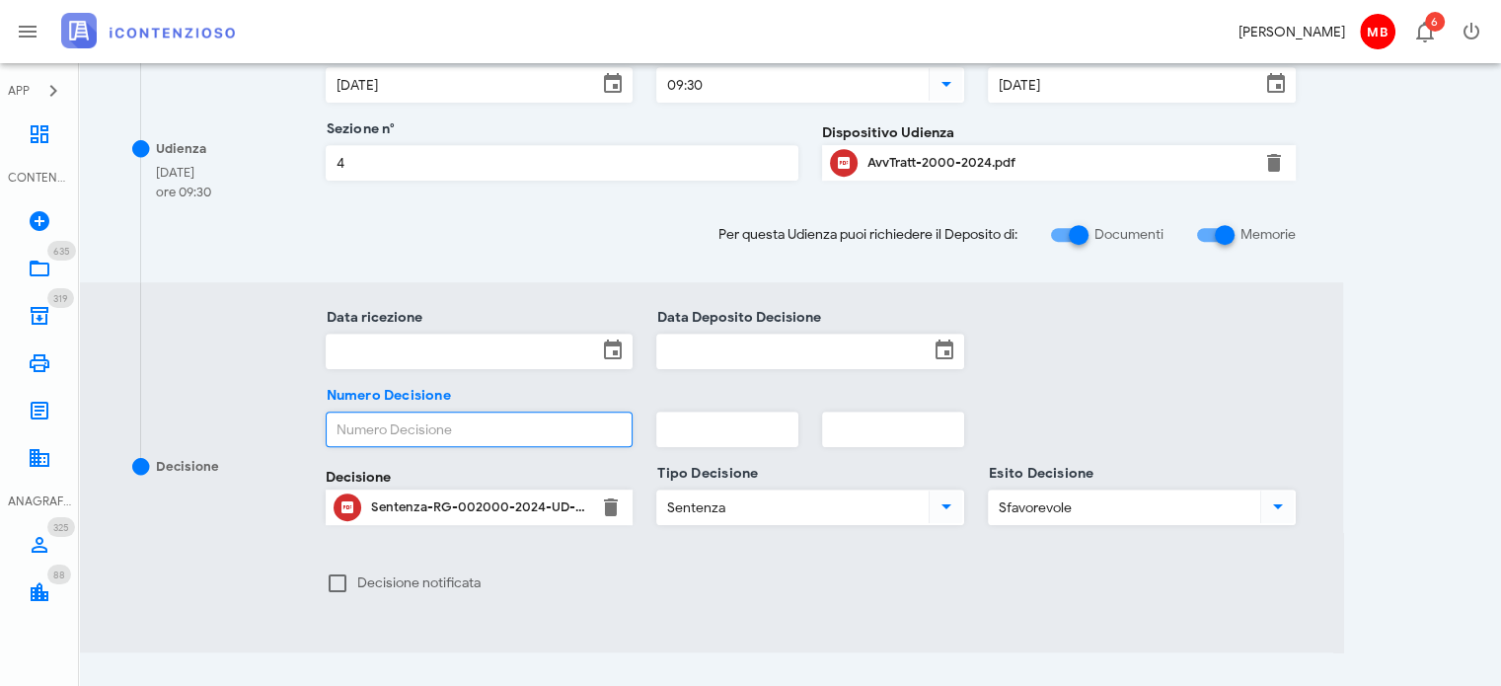
click at [543, 429] on input "Numero Decisione" at bounding box center [480, 430] width 306 height 34
type input "1617"
click at [685, 353] on input "Data Deposito Decisione" at bounding box center [792, 352] width 271 height 34
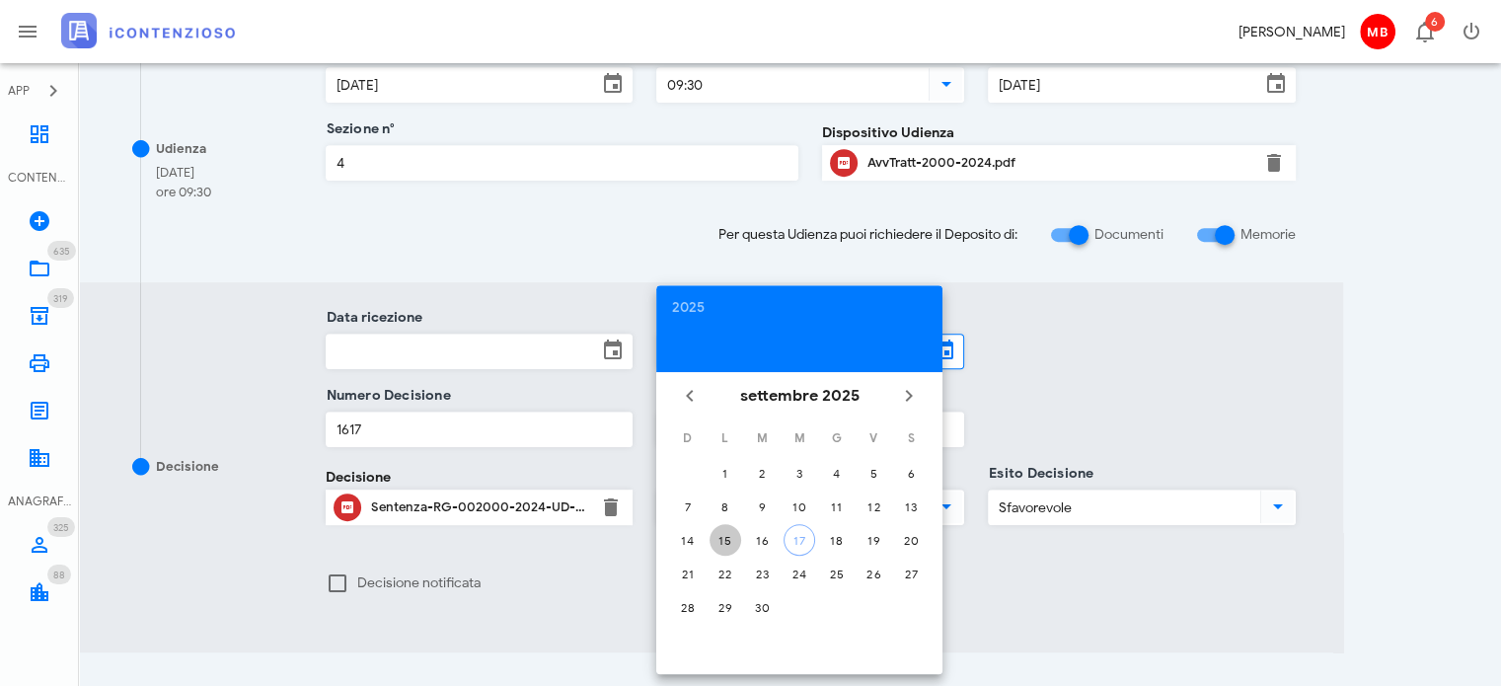
click at [730, 536] on div "15" at bounding box center [726, 540] width 32 height 15
type input "15/09/2025"
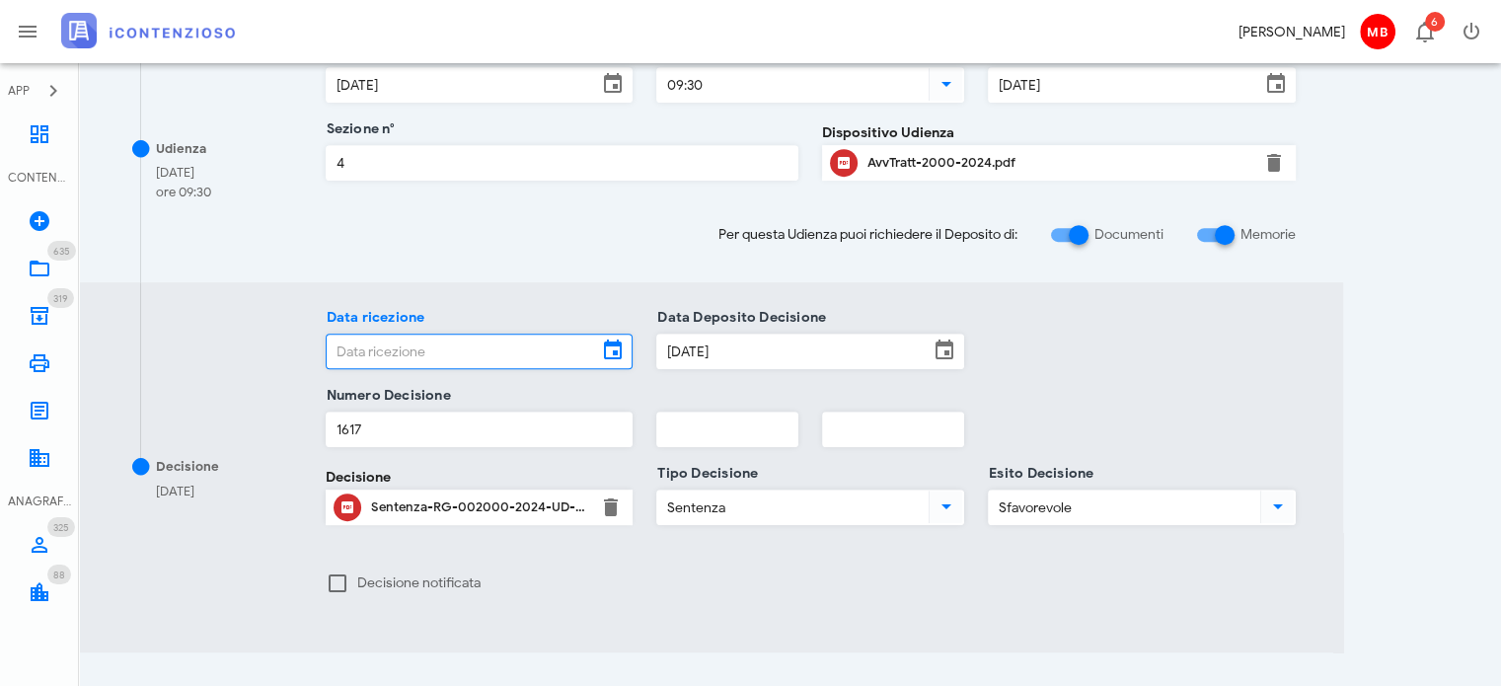
click at [463, 349] on input "Data ricezione" at bounding box center [462, 352] width 271 height 34
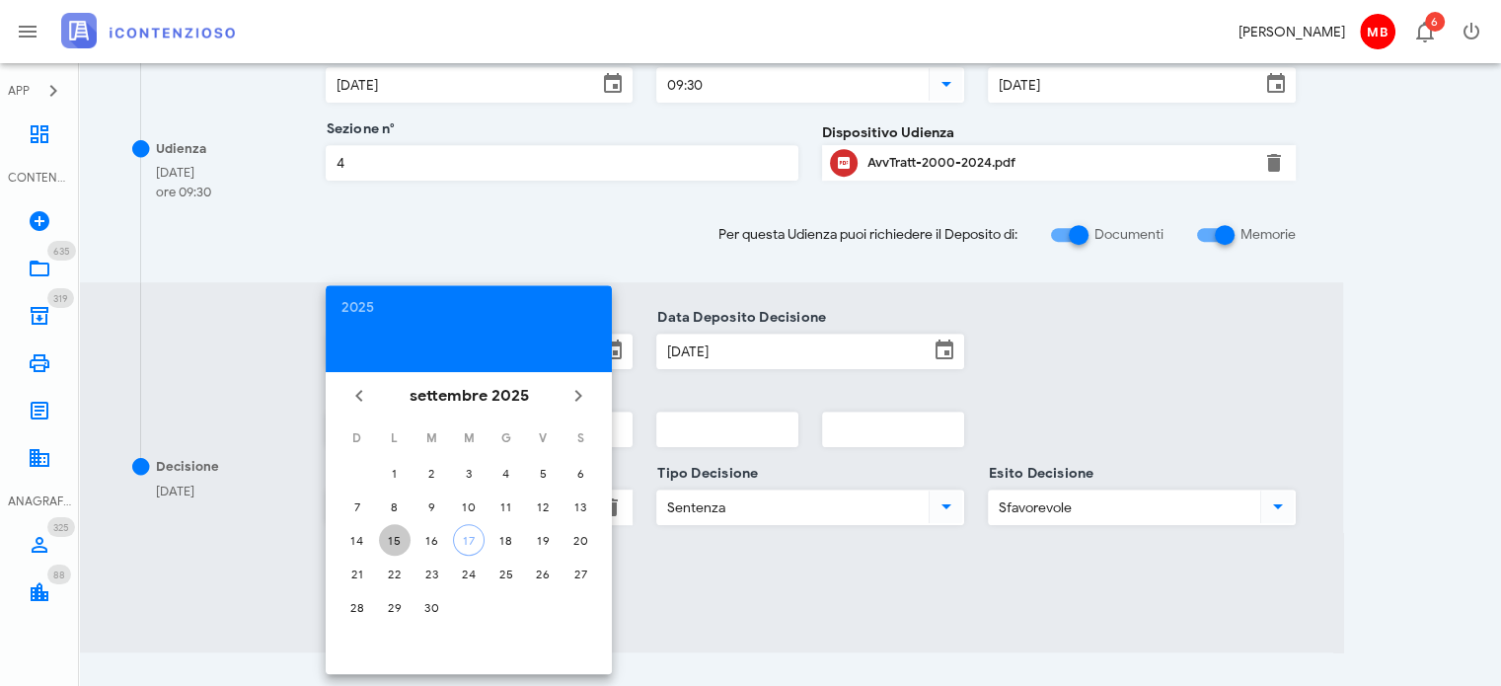
click at [398, 538] on div "15" at bounding box center [395, 540] width 32 height 15
type input "15/09/2025"
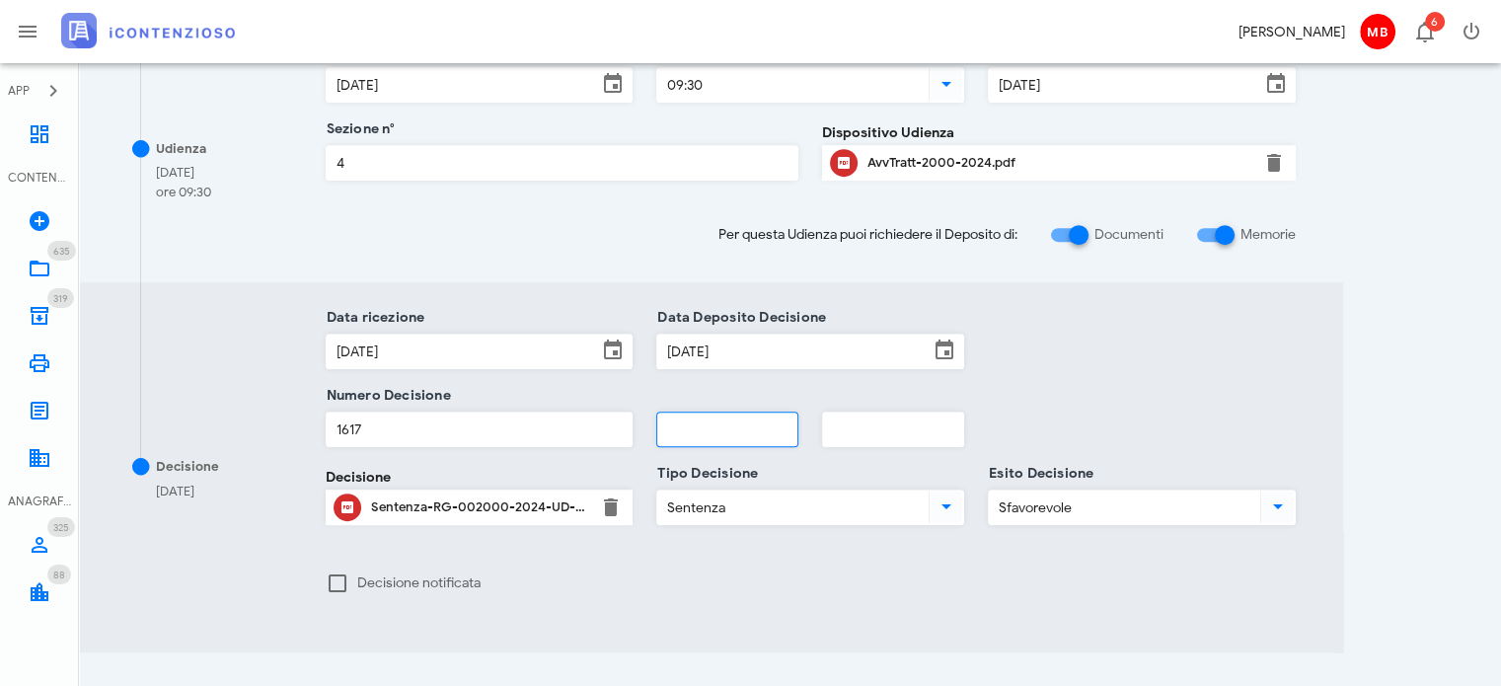
click at [687, 429] on input "text" at bounding box center [727, 430] width 140 height 34
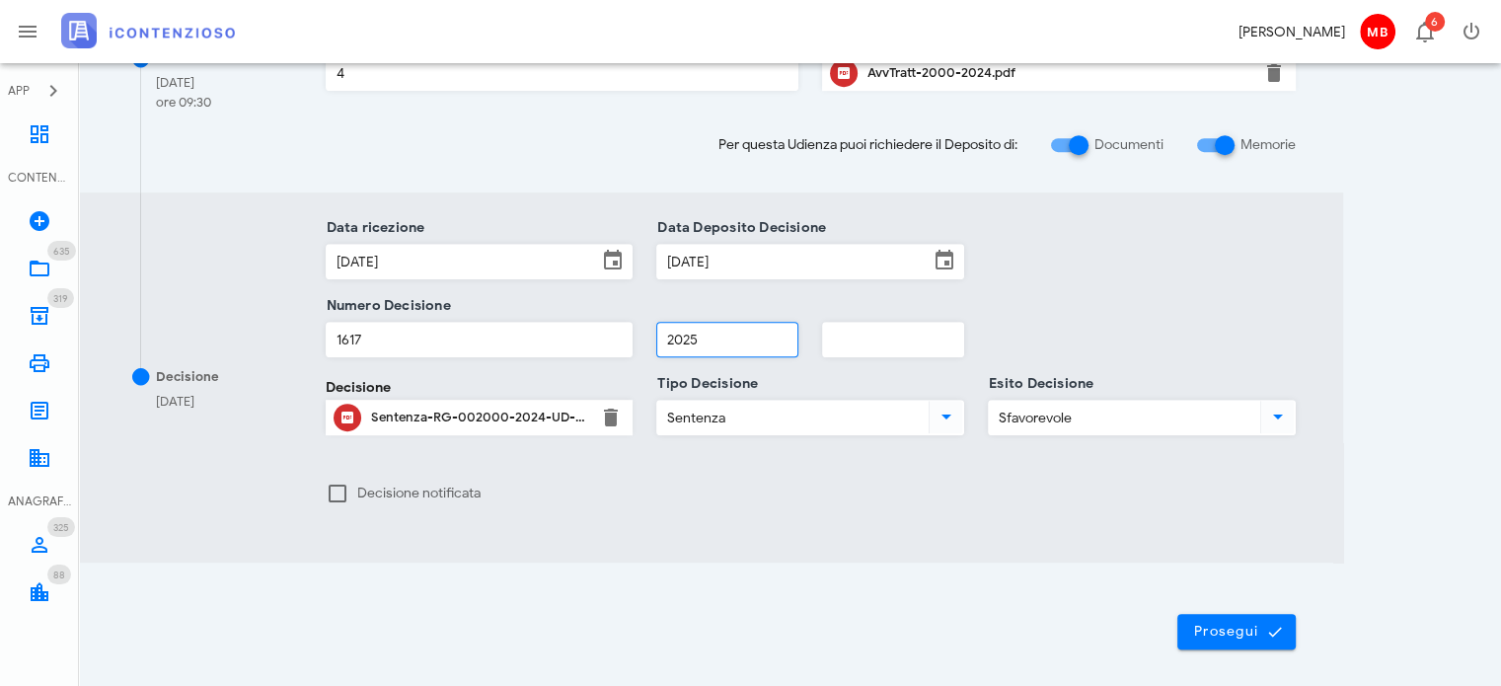
scroll to position [1054, 0]
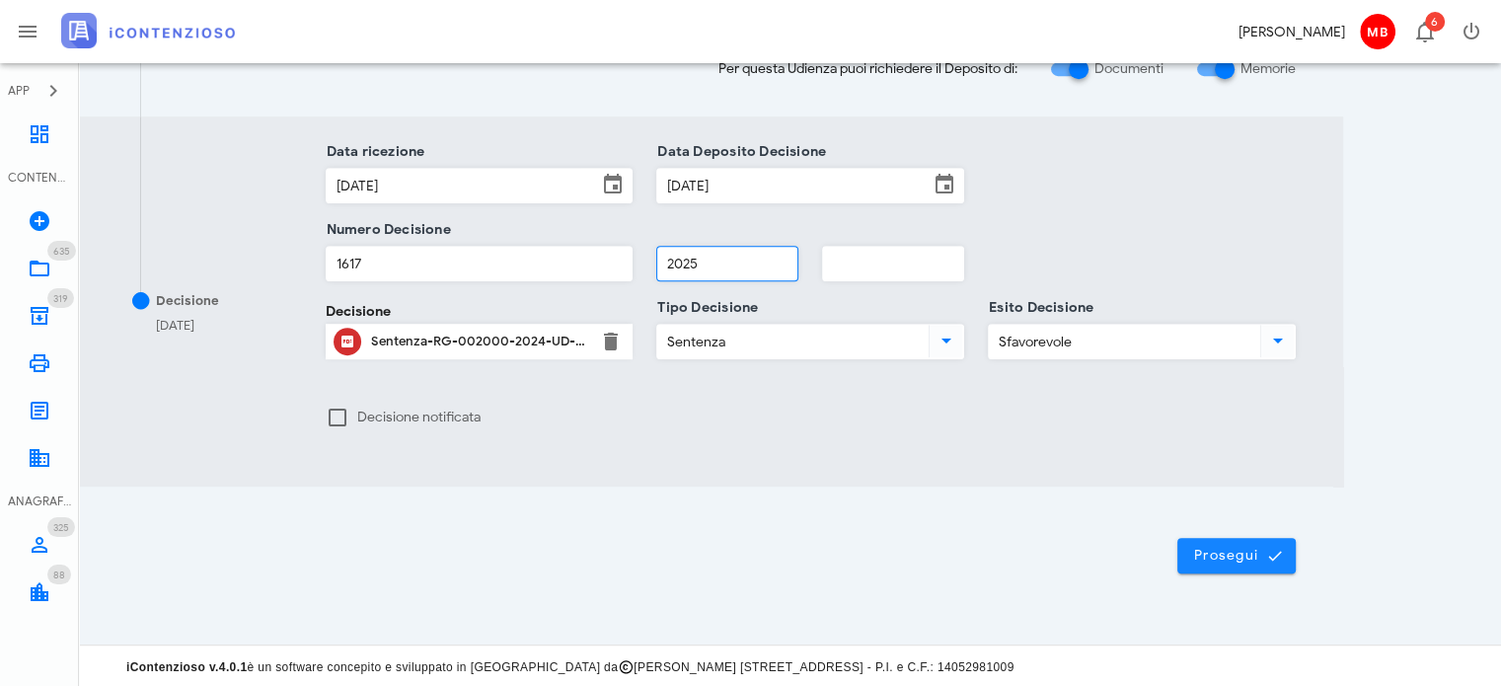
type input "2025"
click at [1219, 551] on span "Prosegui" at bounding box center [1236, 556] width 87 height 18
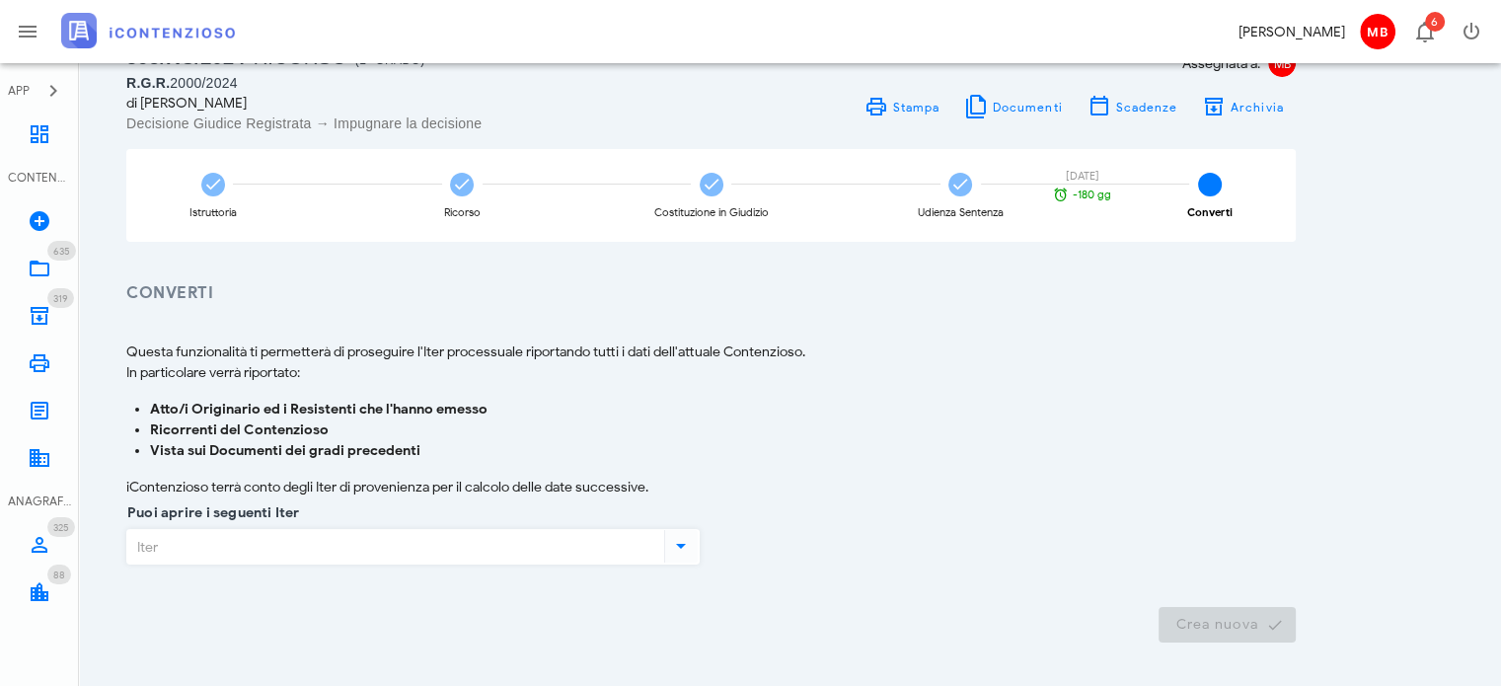
scroll to position [0, 0]
